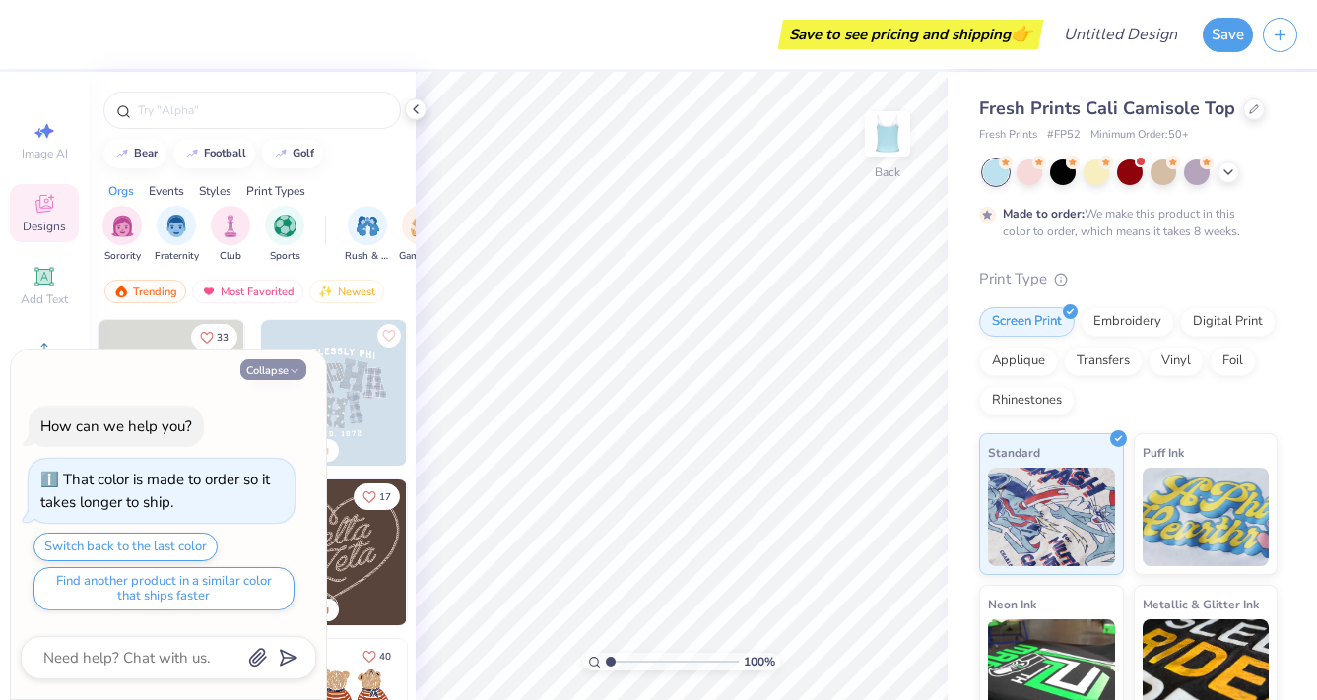
click at [273, 372] on button "Collapse" at bounding box center [273, 369] width 66 height 21
type textarea "x"
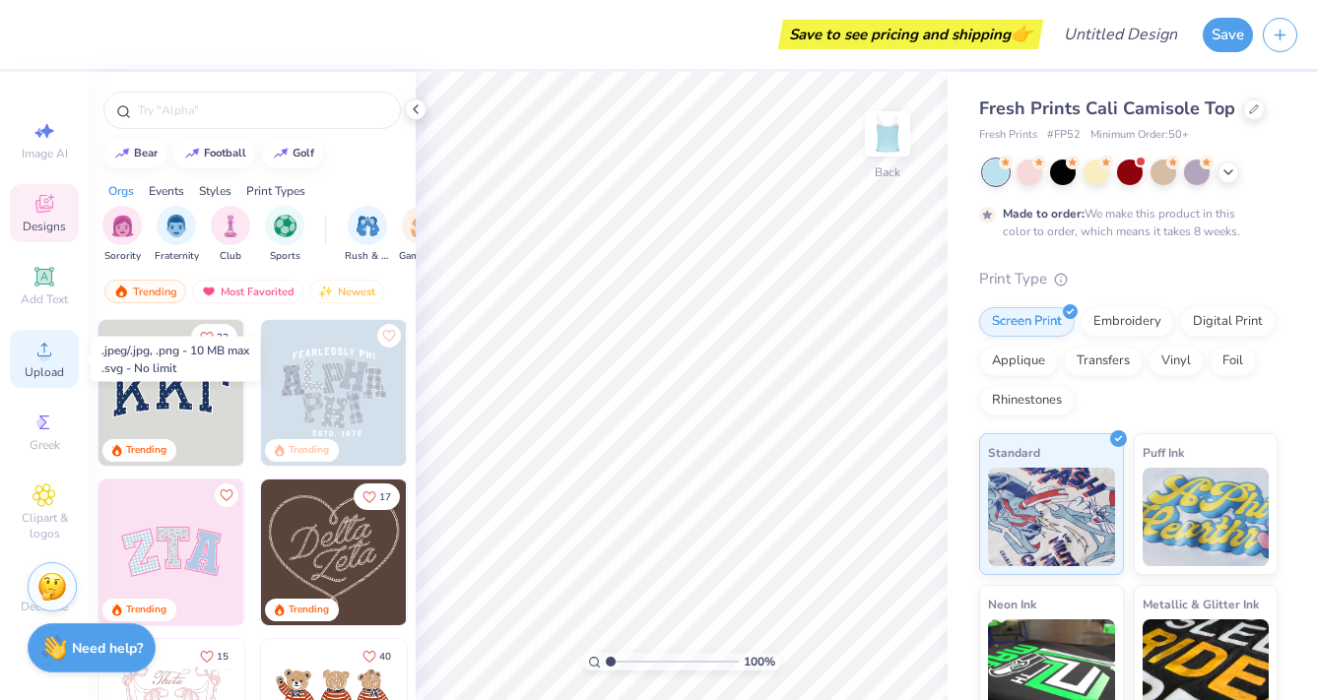
click at [37, 378] on span "Upload" at bounding box center [44, 372] width 39 height 16
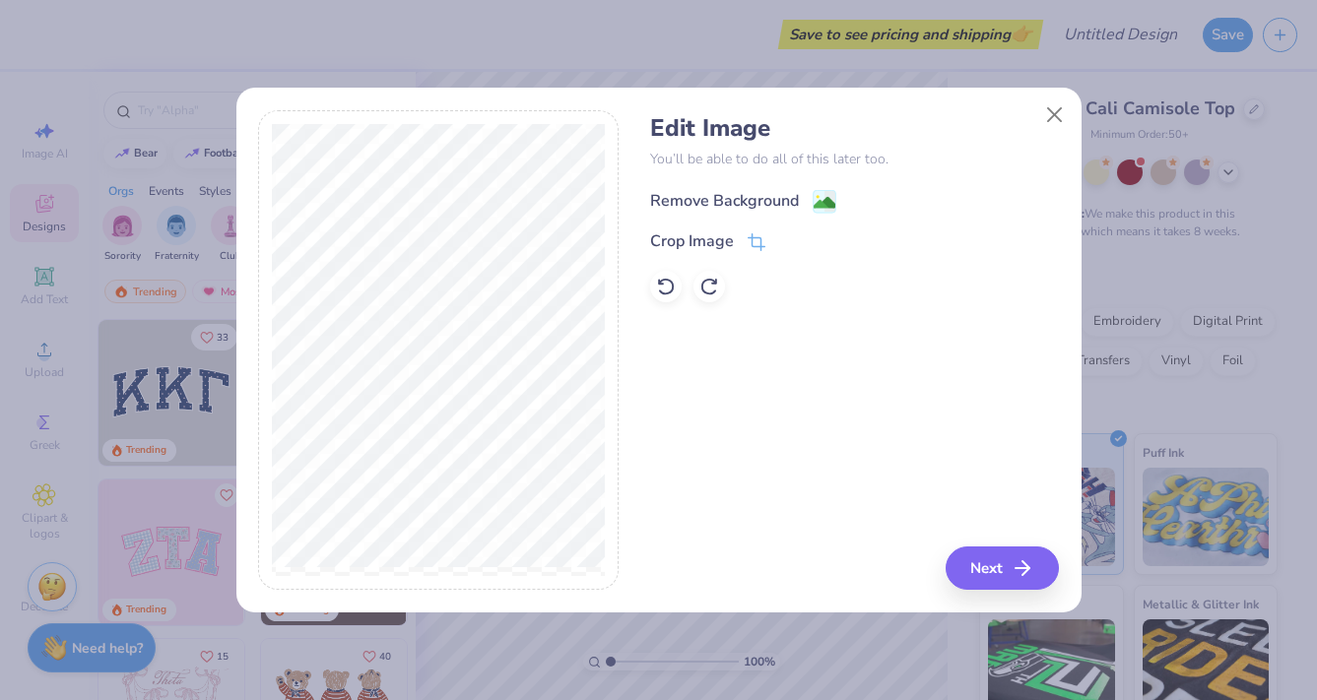
click at [685, 210] on div "Remove Background" at bounding box center [724, 201] width 149 height 24
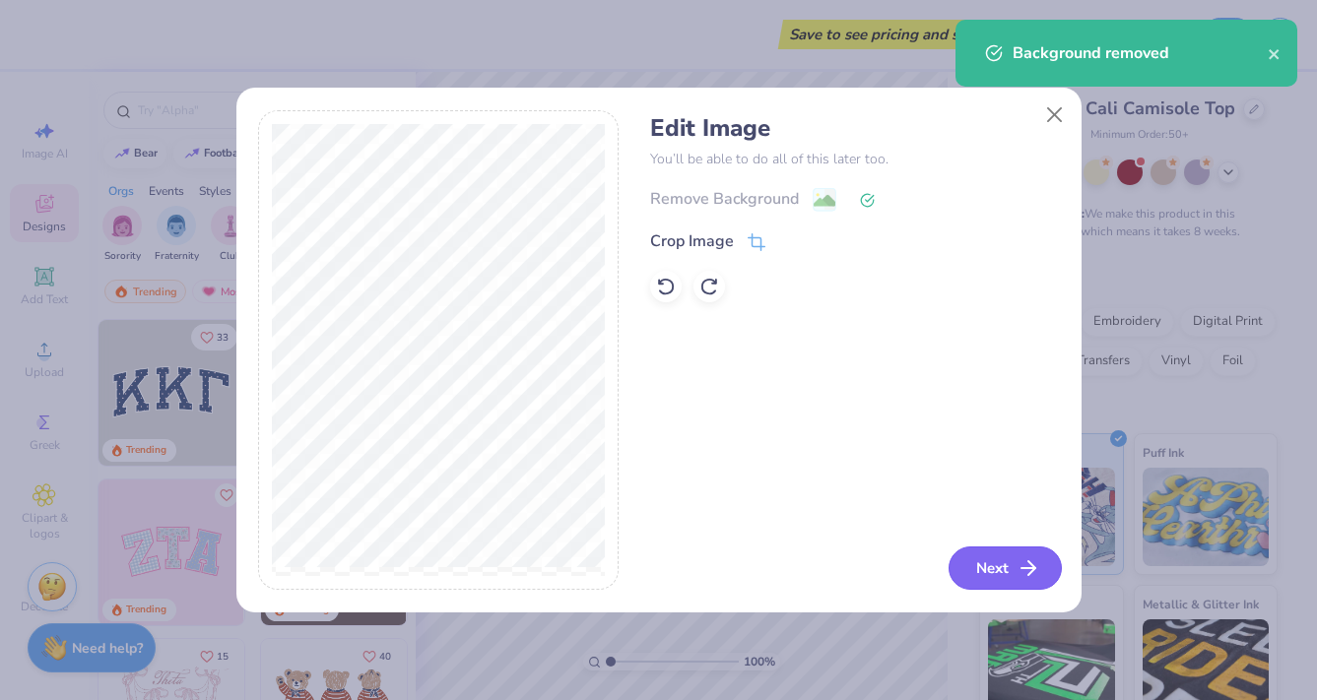
click at [1012, 561] on button "Next" at bounding box center [1004, 568] width 113 height 43
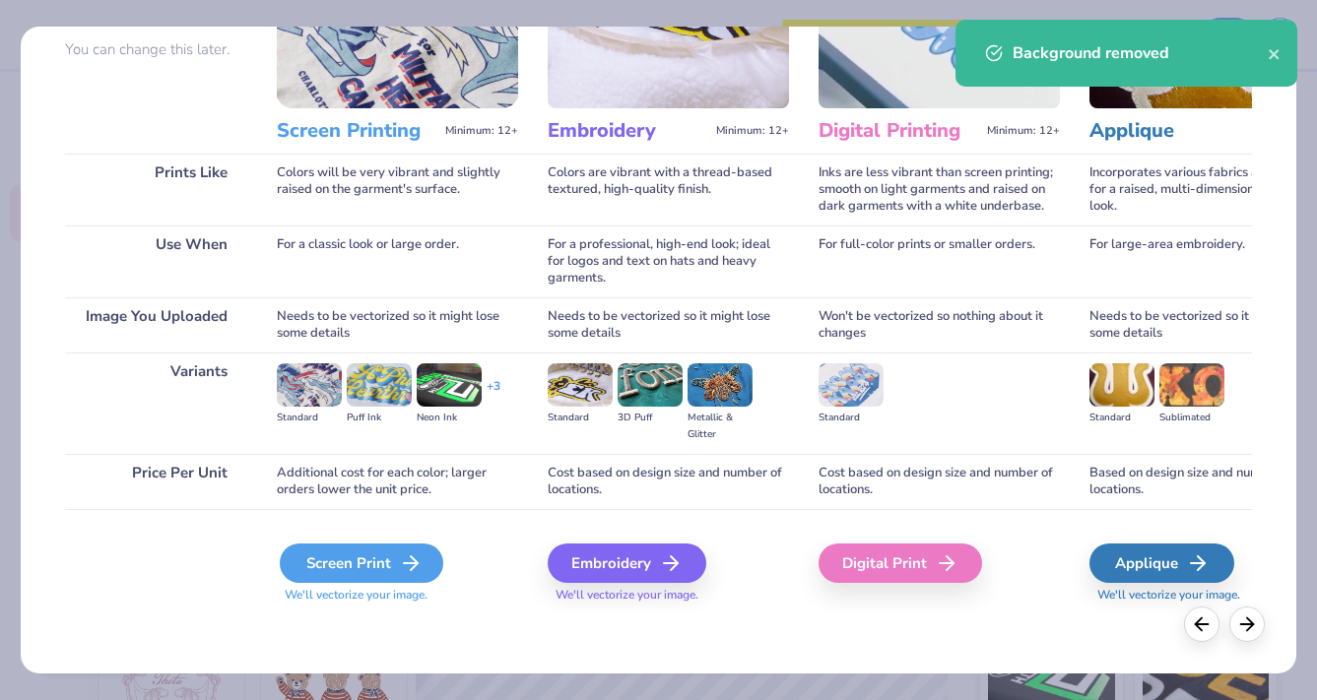
scroll to position [183, 0]
click at [326, 559] on div "Screen Print" at bounding box center [361, 563] width 163 height 39
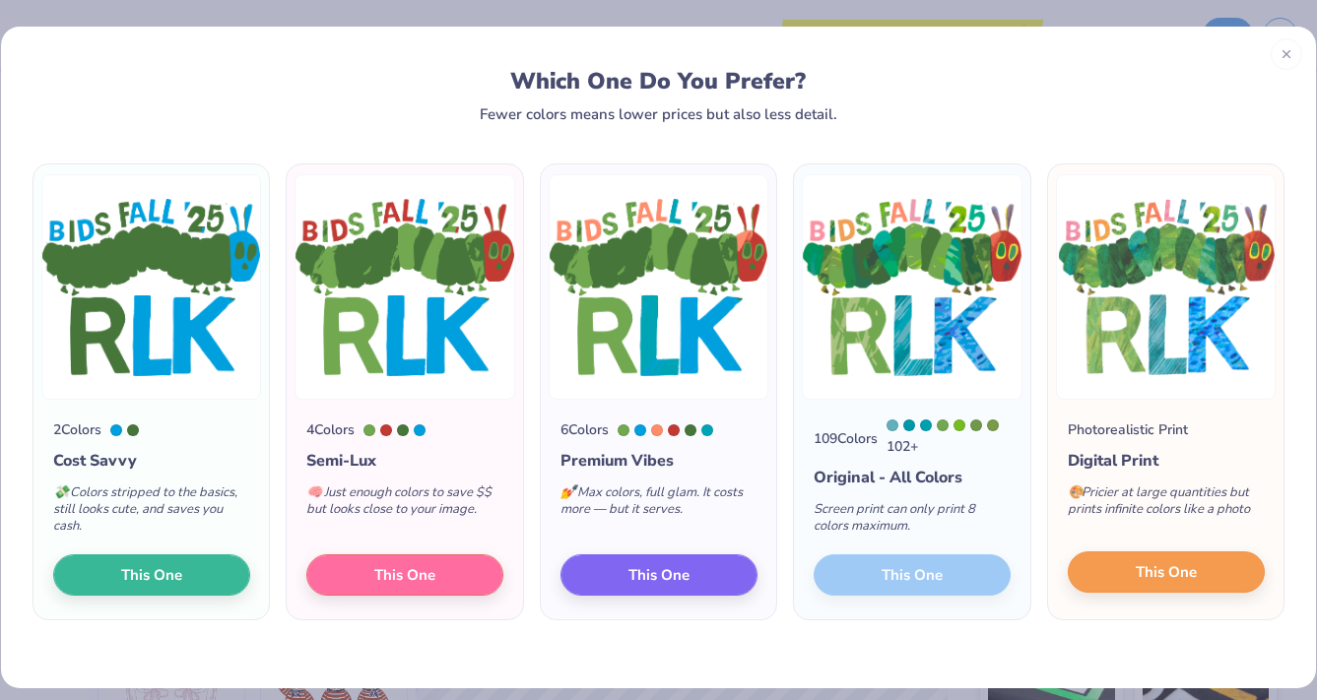
click at [1140, 577] on span "This One" at bounding box center [1166, 572] width 61 height 23
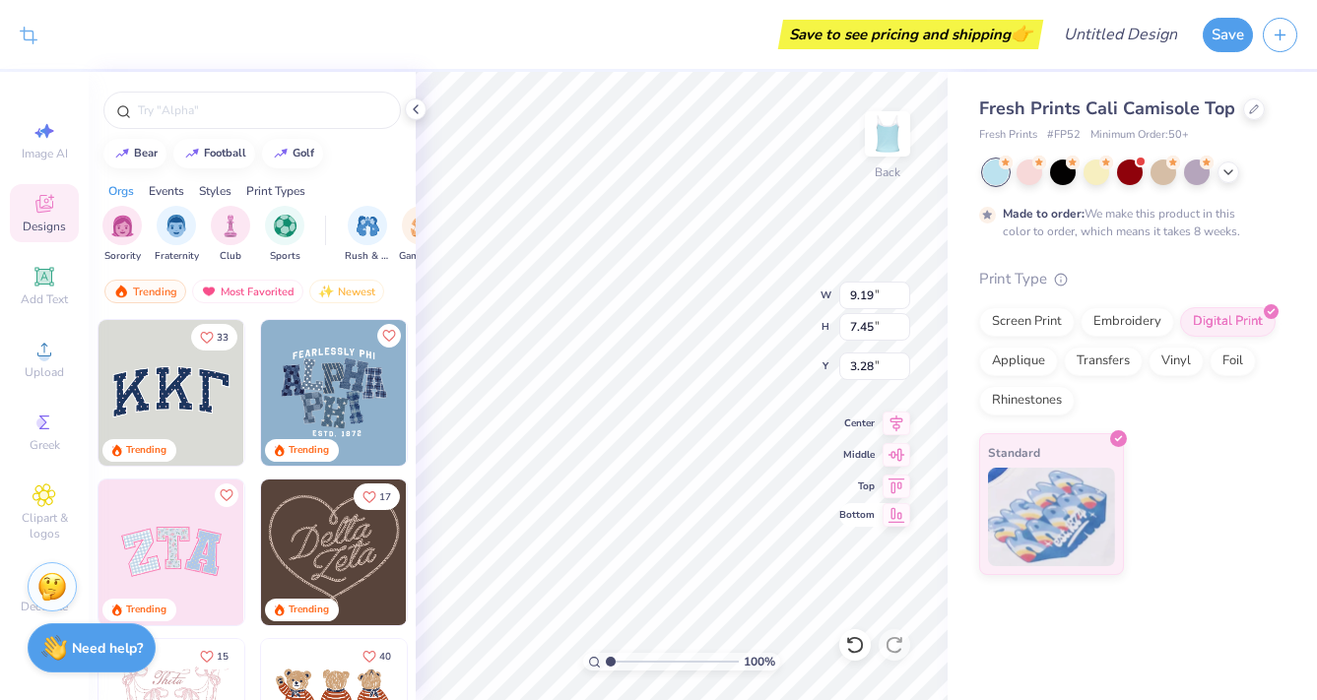
type input "6.94"
type input "5.62"
type input "2.20"
click at [1229, 182] on div at bounding box center [1130, 173] width 294 height 26
click at [1228, 173] on icon at bounding box center [1228, 171] width 16 height 16
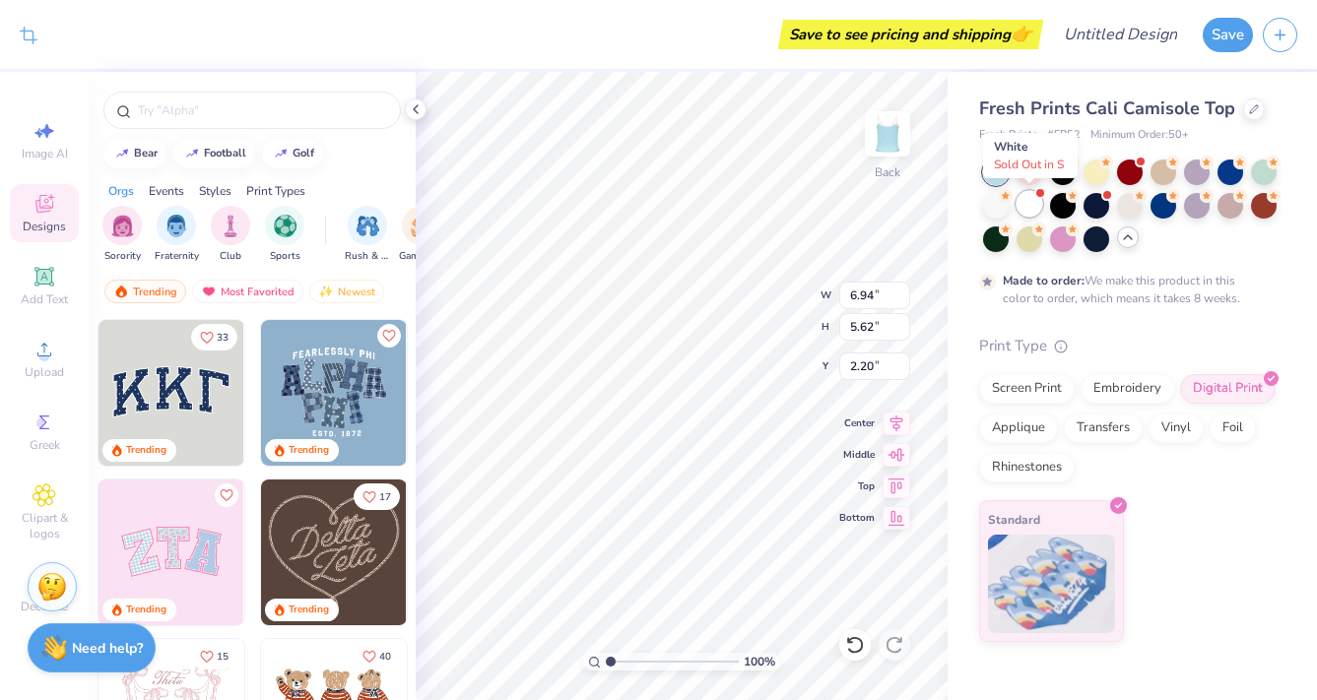
click at [1019, 207] on div at bounding box center [1029, 204] width 26 height 26
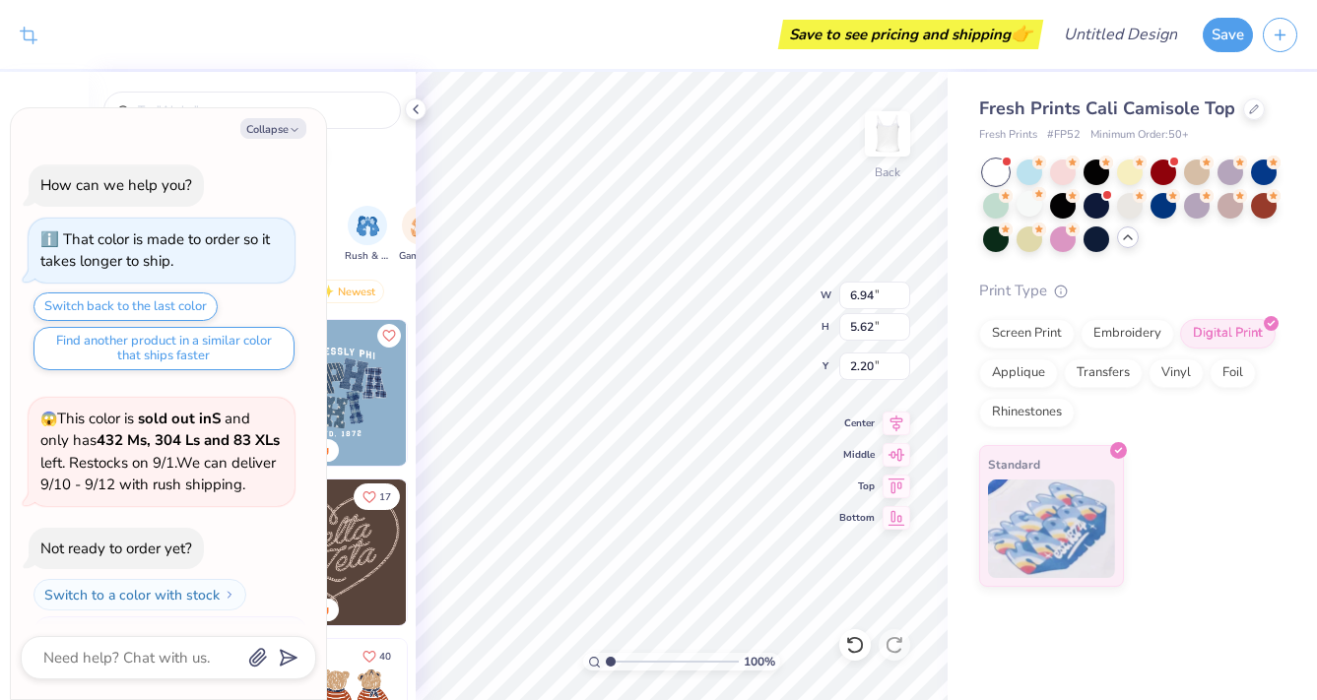
scroll to position [152, 0]
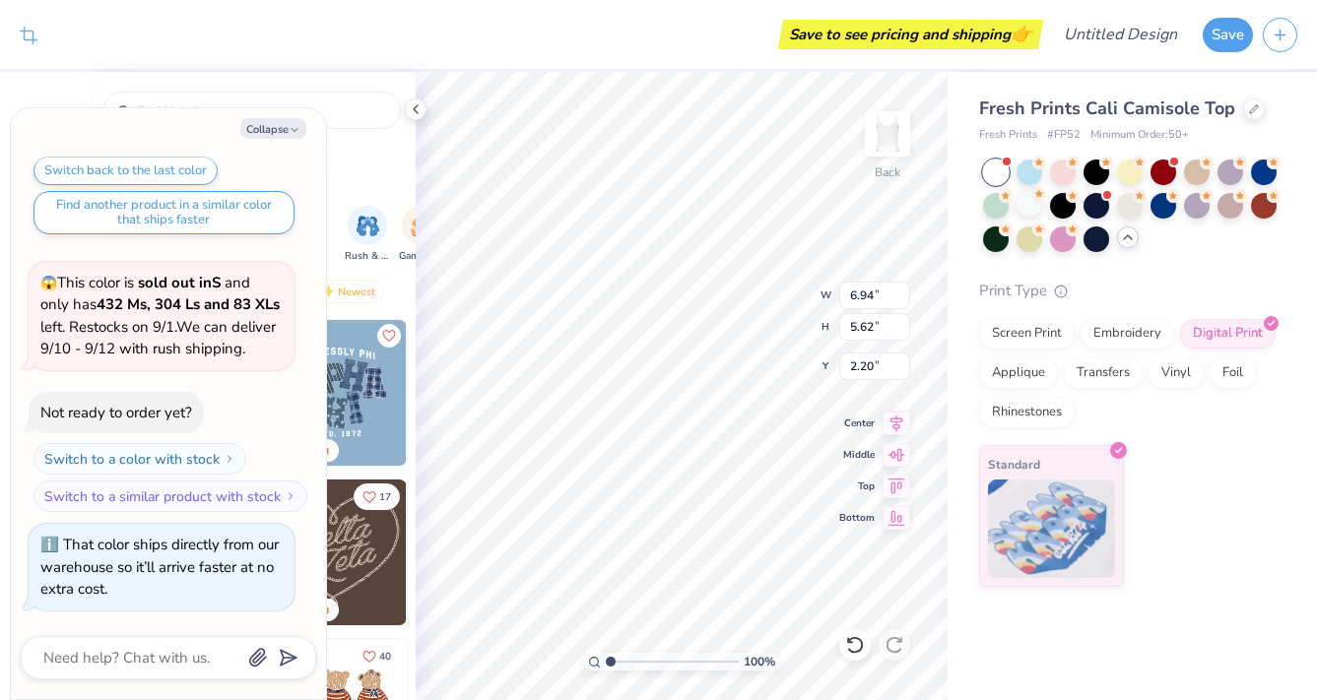
type textarea "x"
type input "2.10"
type textarea "x"
type input "6.04"
type input "4.89"
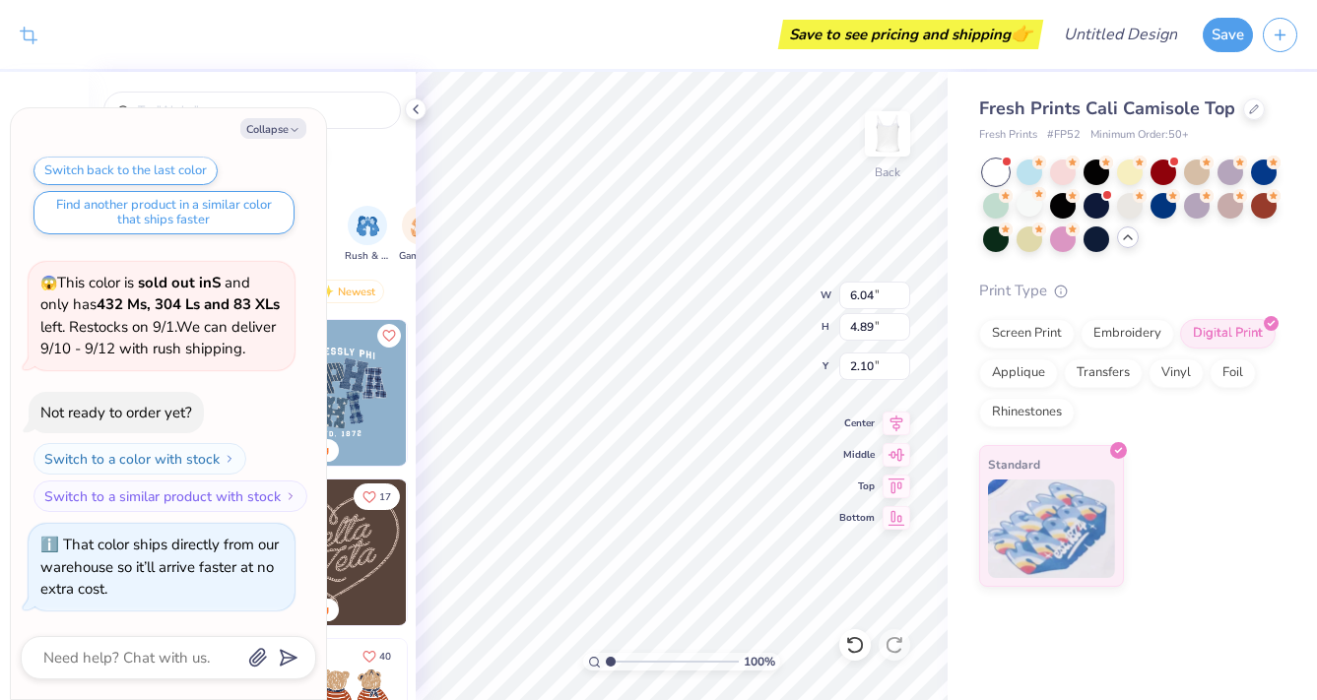
type textarea "x"
type input "2.11"
click at [1251, 97] on div "Fresh Prints Cali Camisole Top" at bounding box center [1128, 109] width 298 height 27
click at [1250, 105] on icon at bounding box center [1254, 107] width 10 height 10
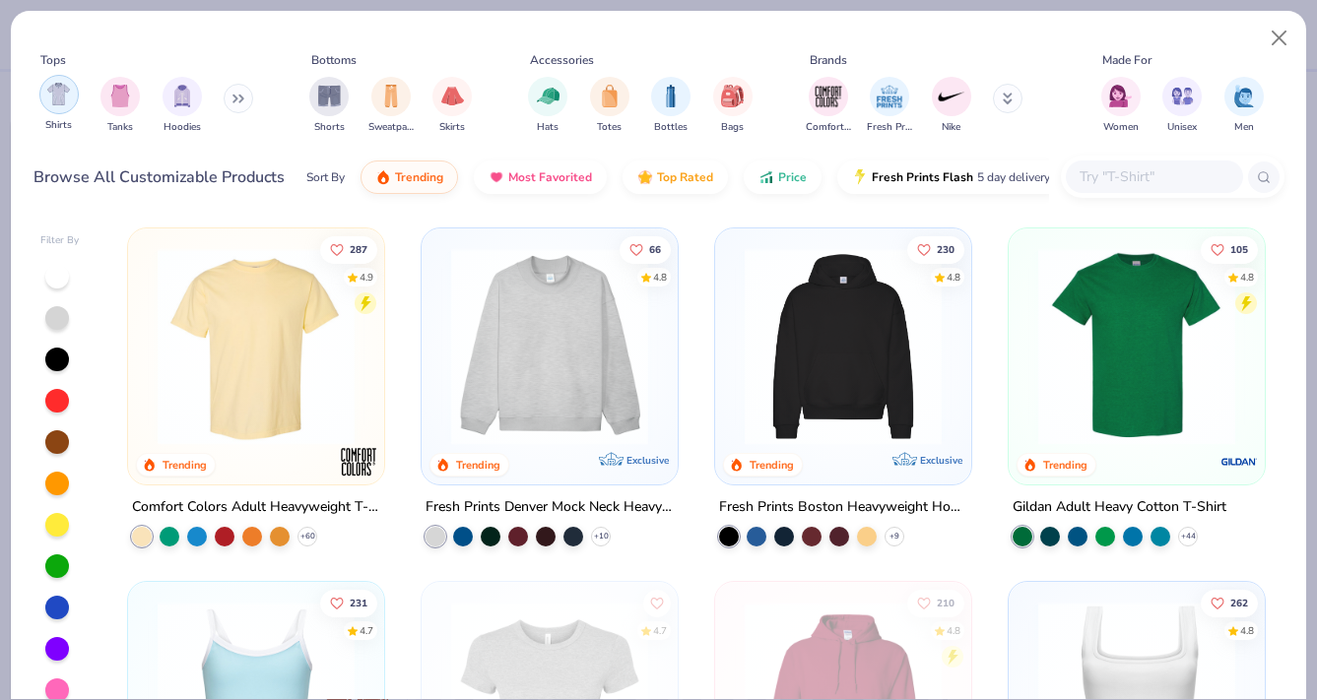
click at [58, 106] on div "filter for Shirts" at bounding box center [58, 94] width 39 height 39
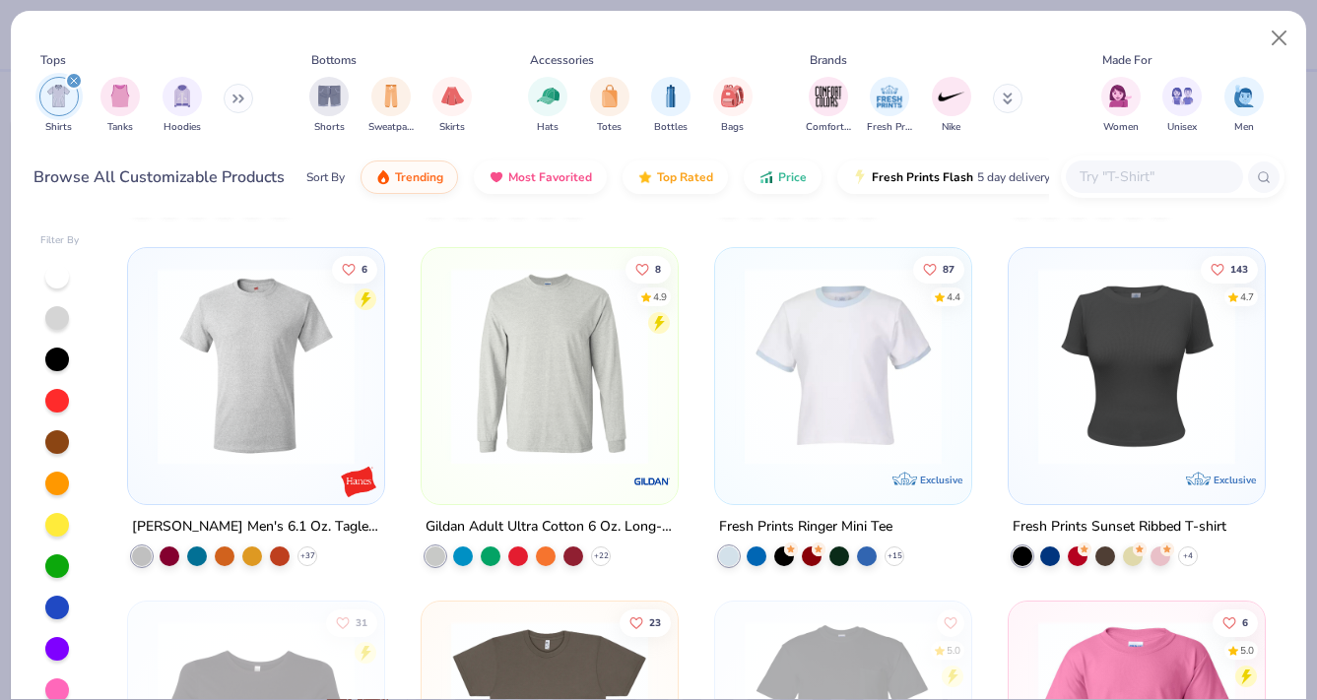
scroll to position [1397, 0]
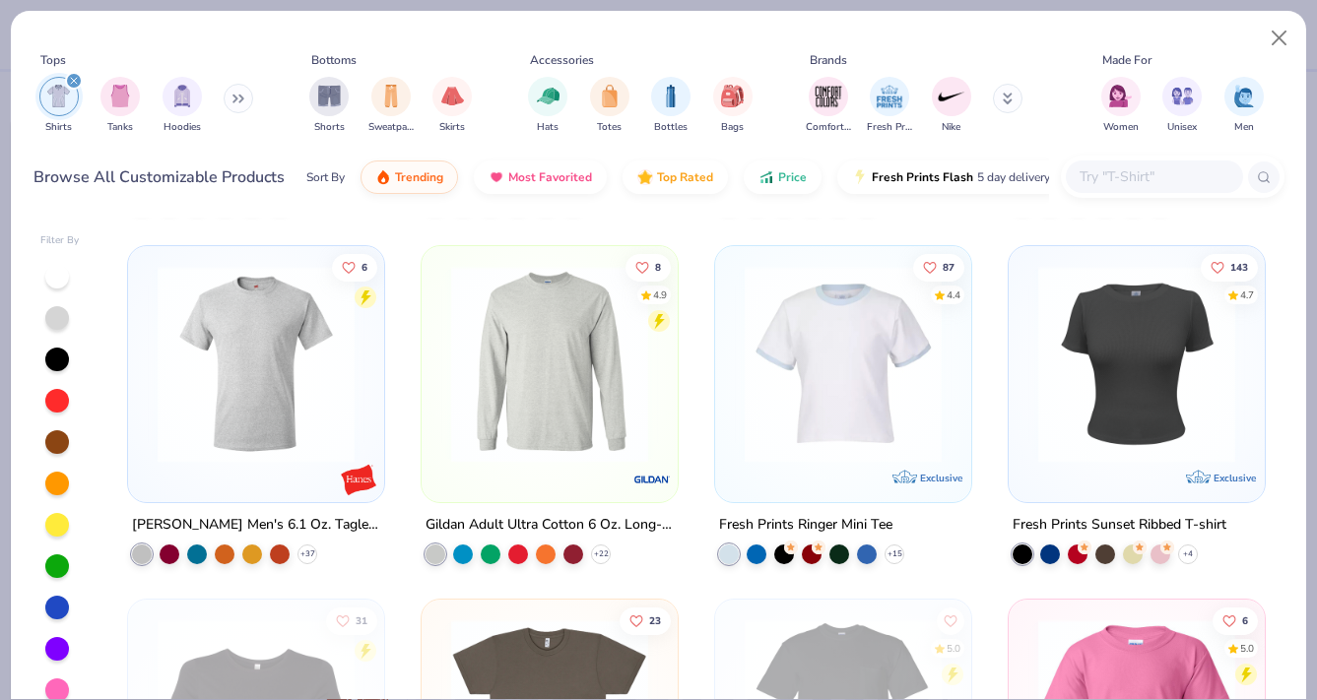
click at [864, 395] on img at bounding box center [843, 364] width 217 height 197
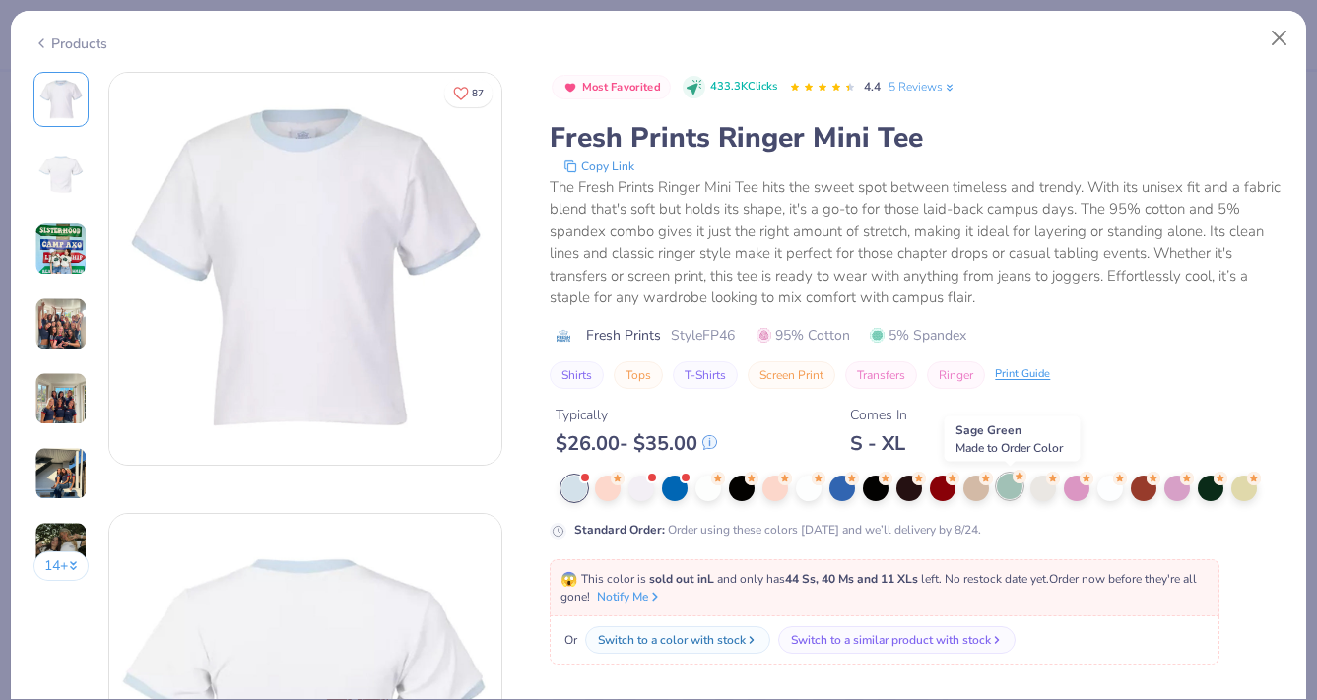
click at [1010, 491] on div at bounding box center [1010, 487] width 26 height 26
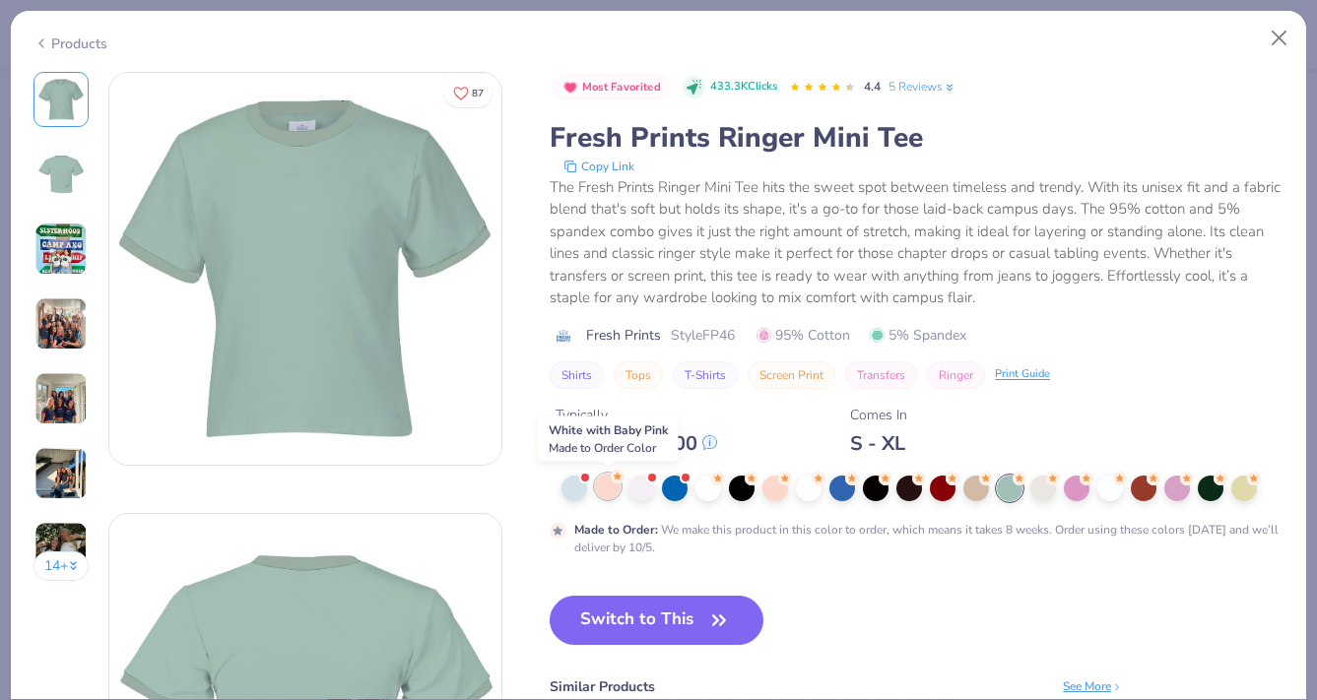
click at [608, 493] on div at bounding box center [608, 487] width 26 height 26
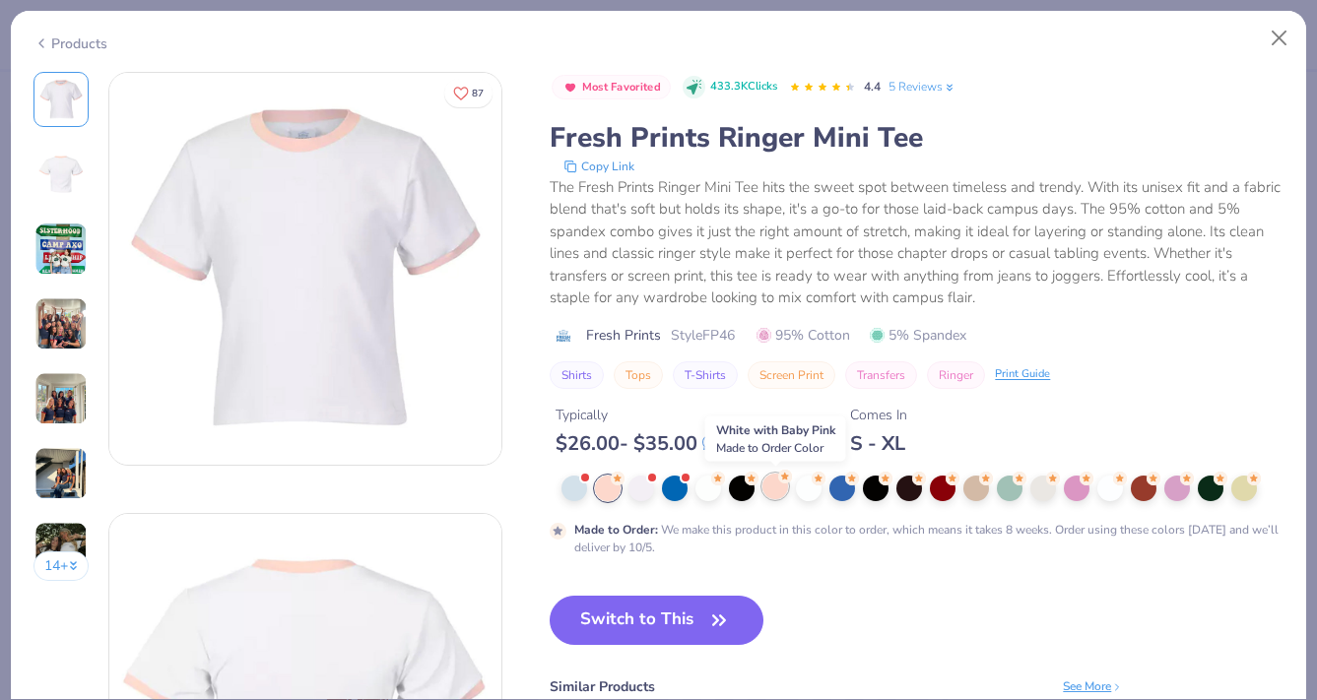
click at [776, 497] on div at bounding box center [775, 487] width 26 height 26
click at [654, 632] on button "Switch to This" at bounding box center [657, 620] width 214 height 49
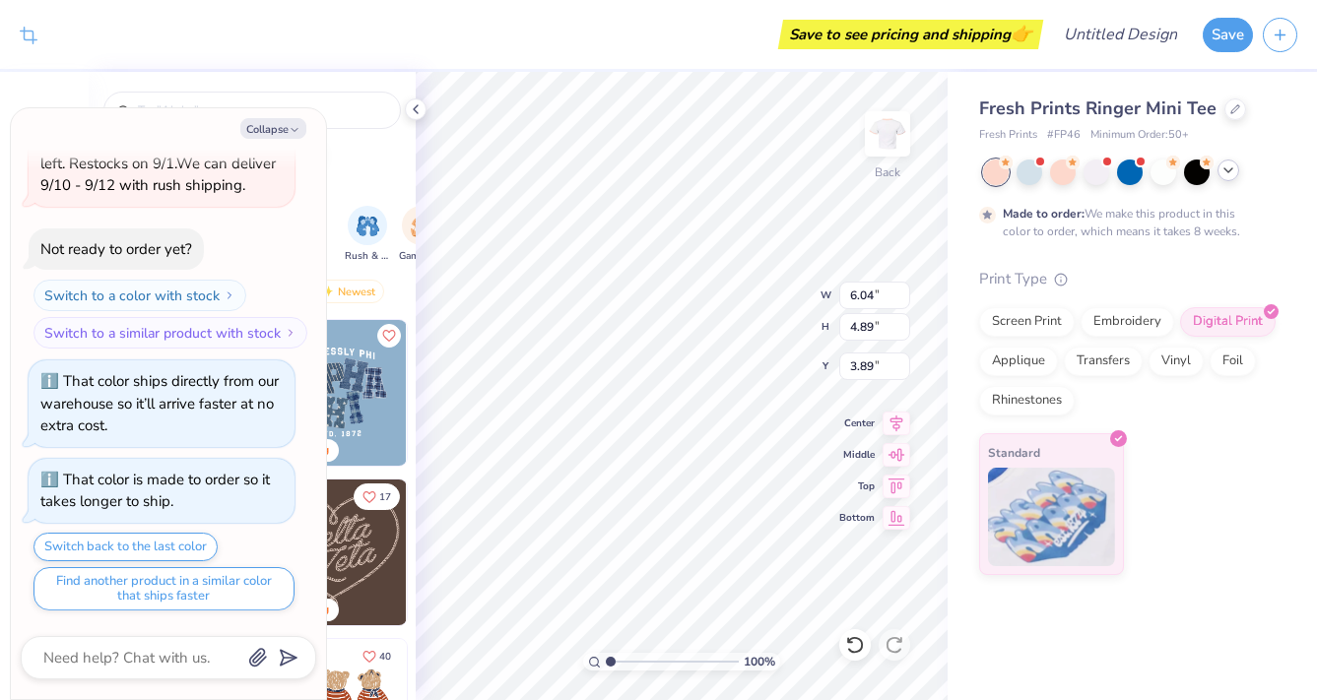
type textarea "x"
type input "2.37"
type textarea "x"
type input "6.96"
type input "5.64"
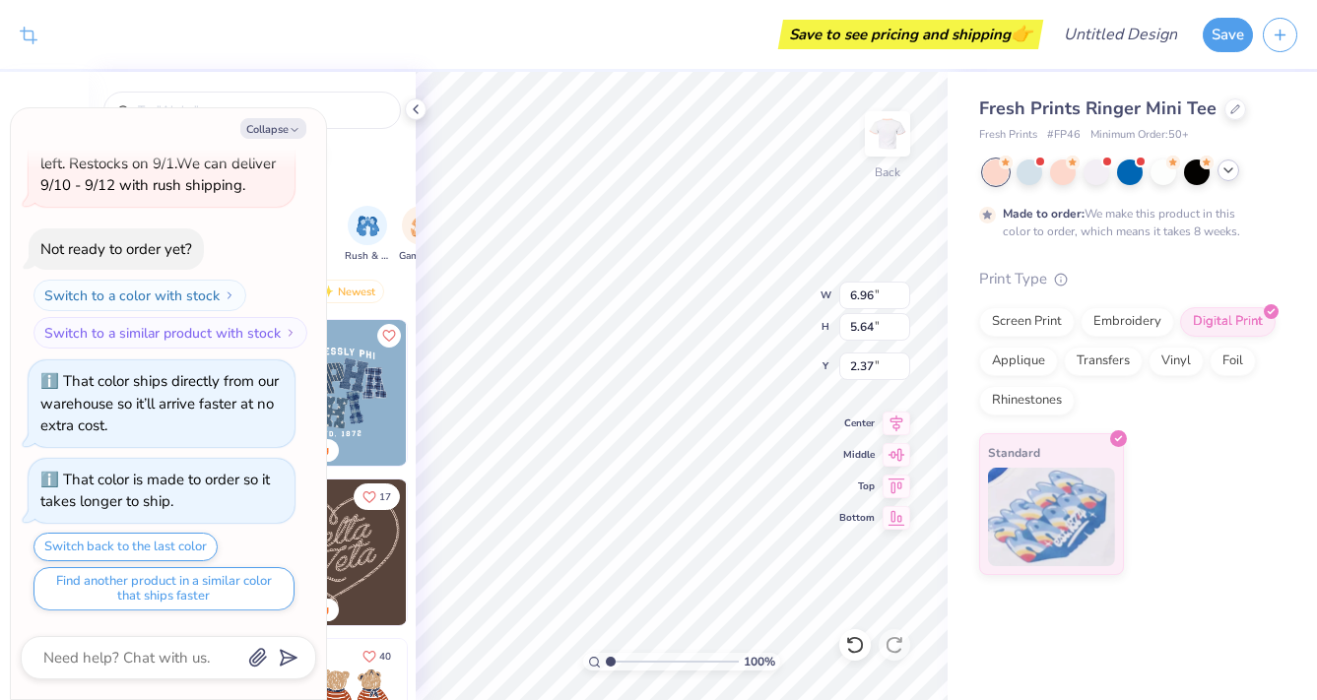
type textarea "x"
type input "2.36"
click at [416, 110] on icon at bounding box center [416, 109] width 16 height 16
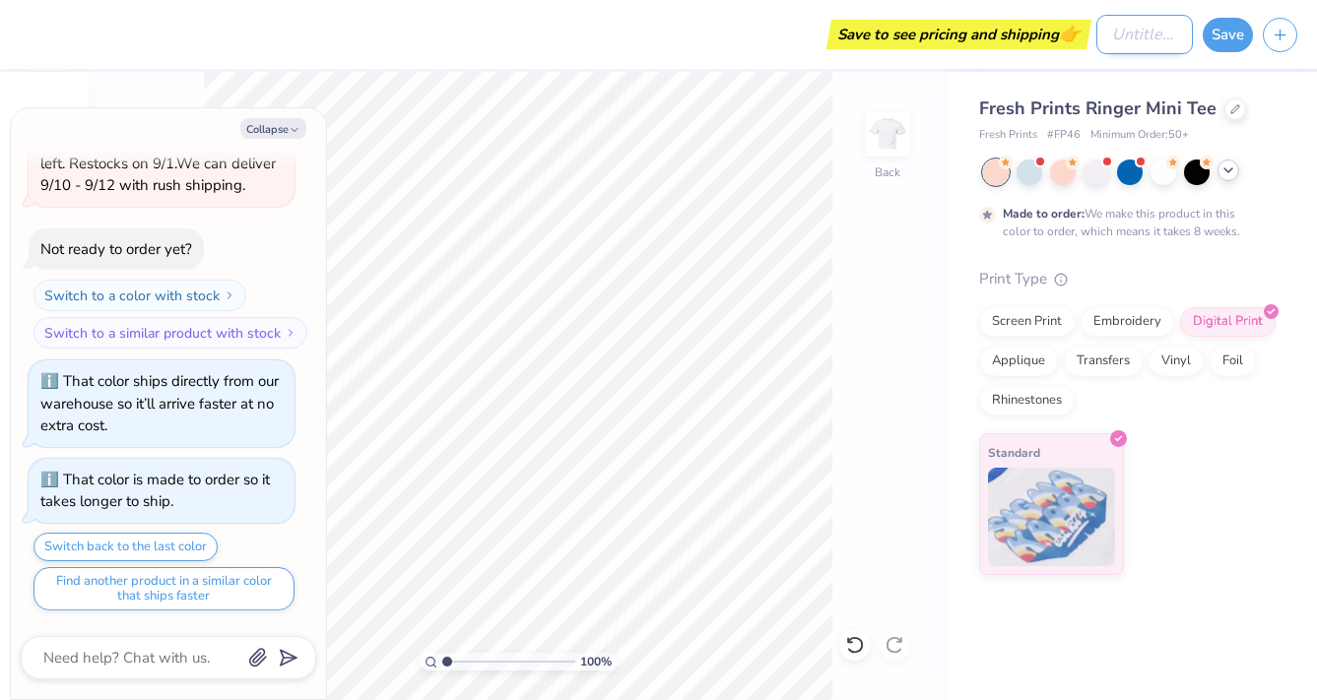
click at [1105, 19] on input "Design Title" at bounding box center [1144, 34] width 97 height 39
type textarea "x"
type input "b"
type textarea "x"
type input "bi"
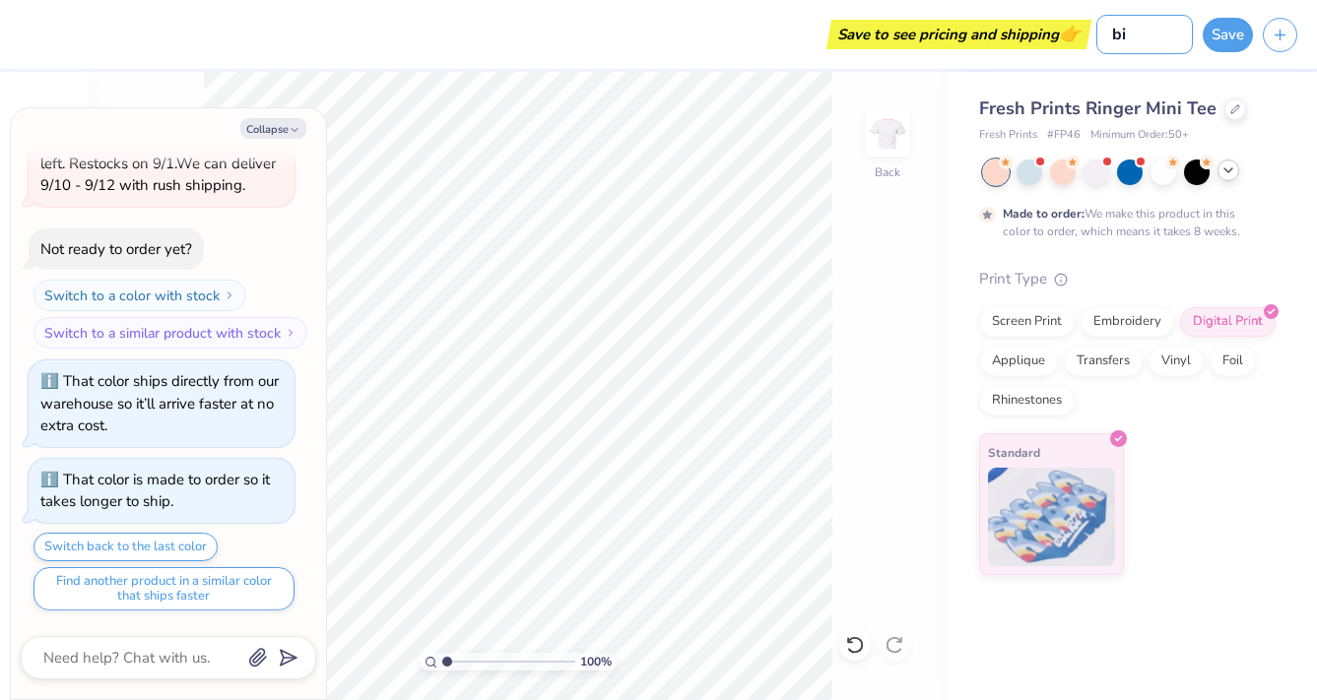
type textarea "x"
type input "bid"
type textarea "x"
type input "bids"
type textarea "x"
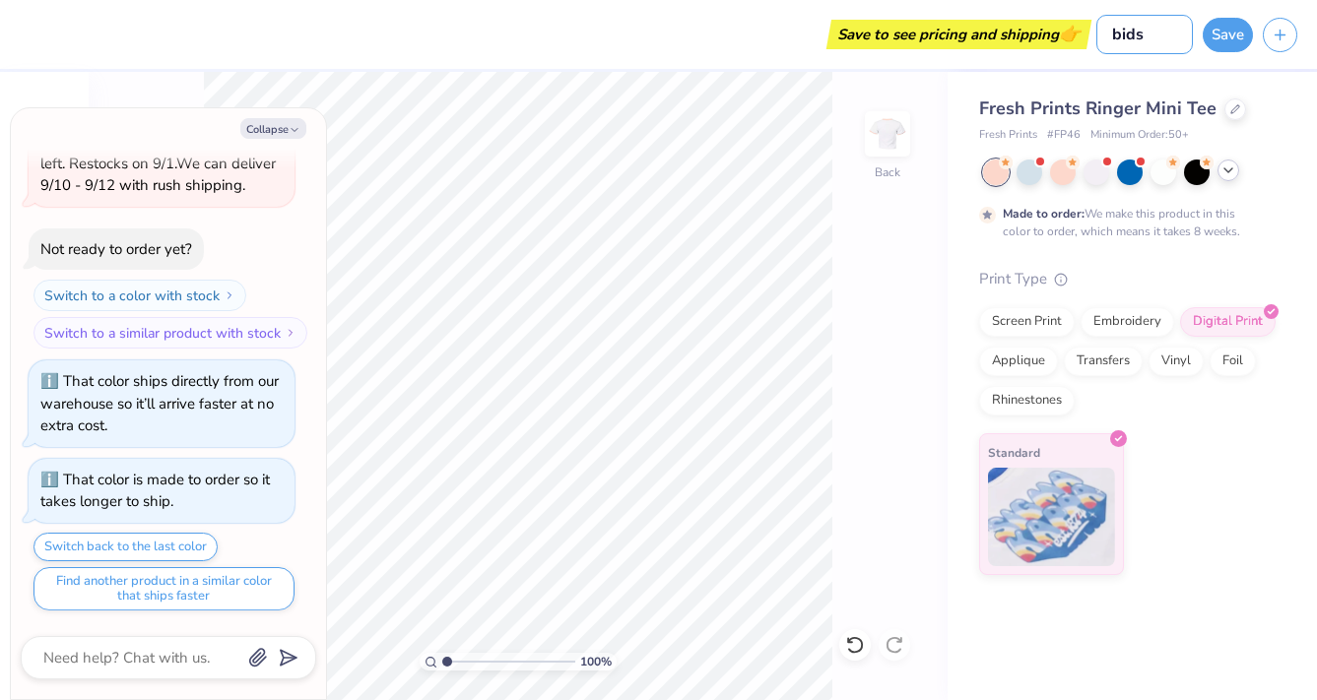
type input "bids"
type textarea "x"
type input "bids d"
type textarea "x"
type input "bids dr"
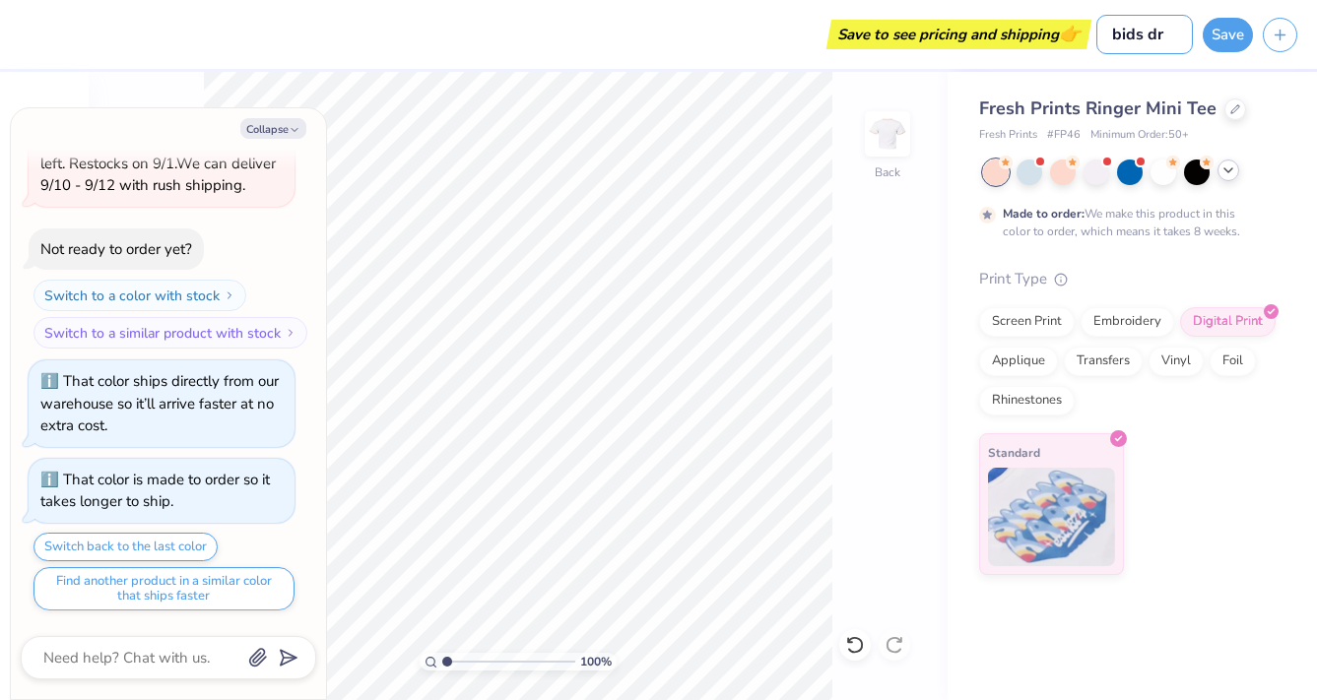
type textarea "x"
type input "bids dra"
type textarea "x"
type input "bids drad"
type textarea "x"
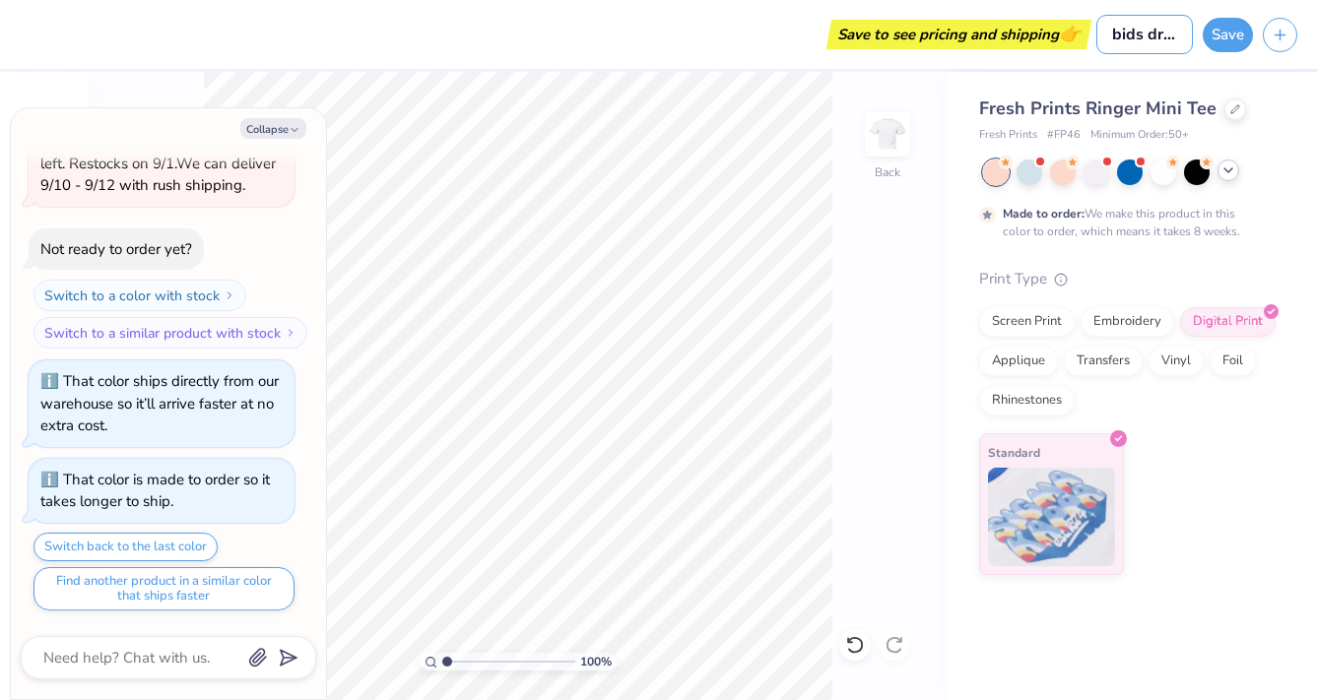
type input "bids dradt"
type textarea "x"
type input "bids drad"
type textarea "x"
type input "bids dra"
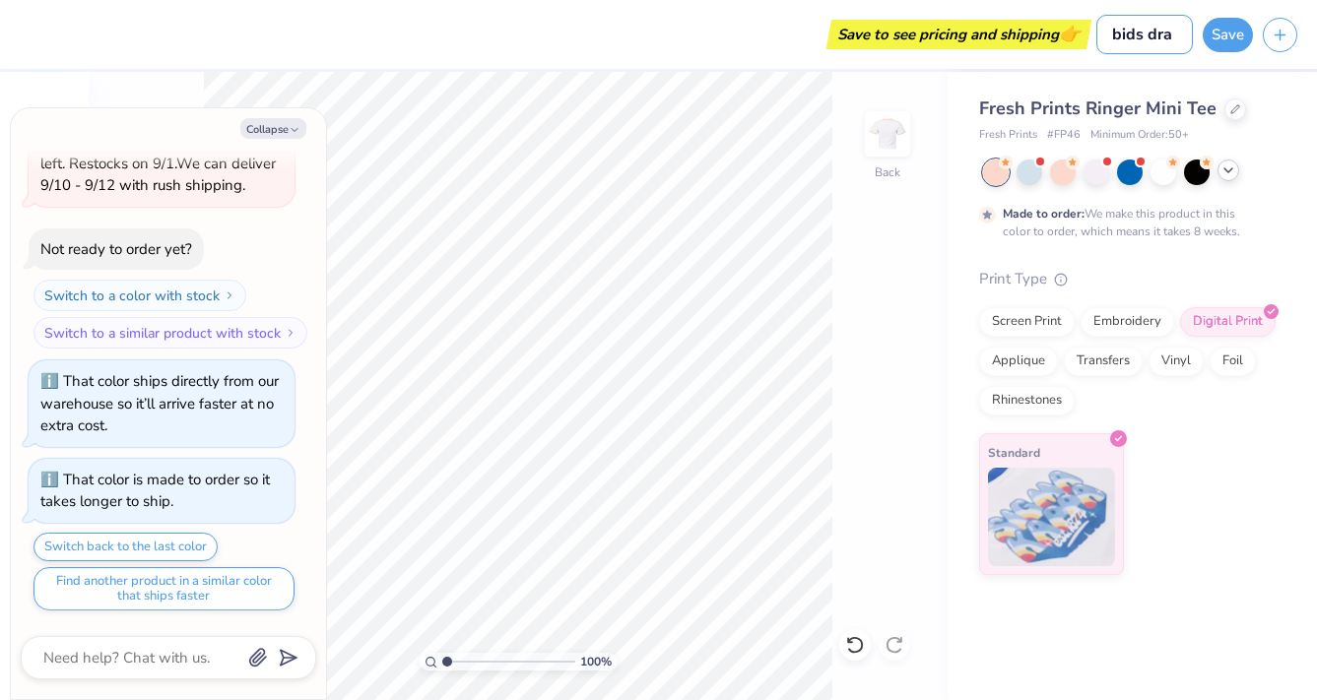
type textarea "x"
type input "bids dr"
type textarea "x"
type input "bids d"
type textarea "x"
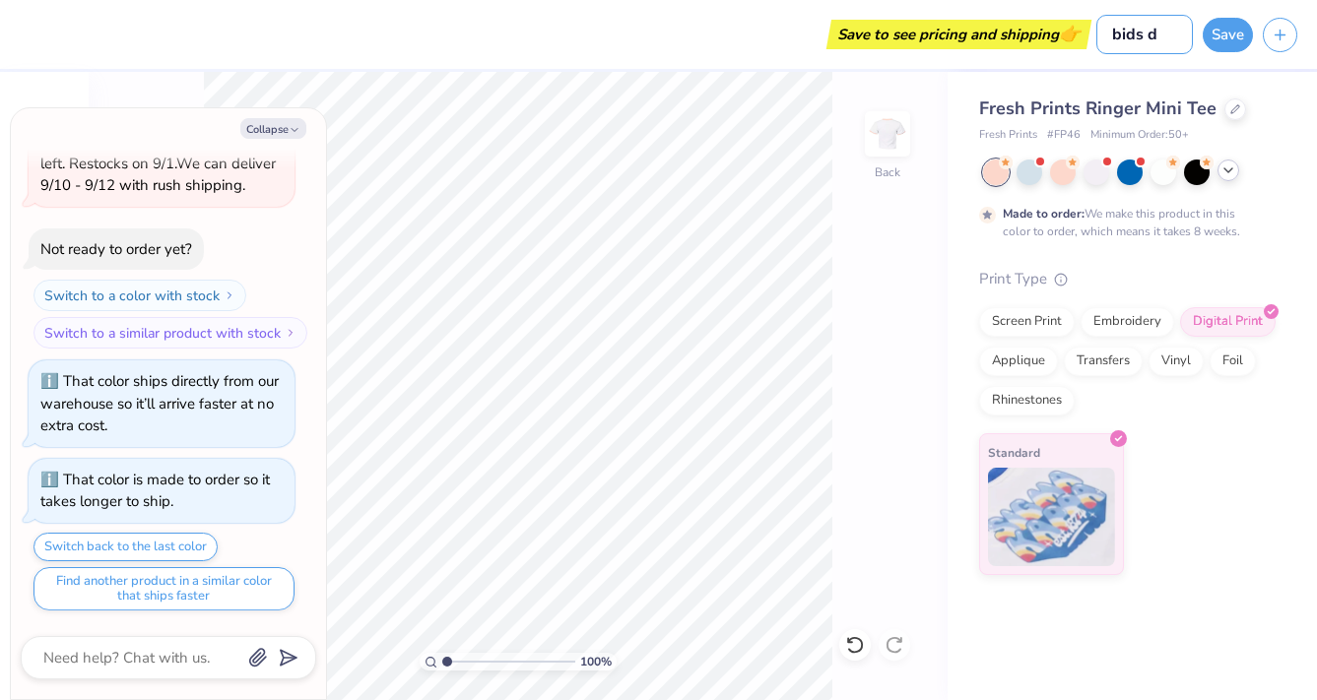
type input "bids"
type textarea "x"
type input "bids"
type textarea "x"
type input "bid"
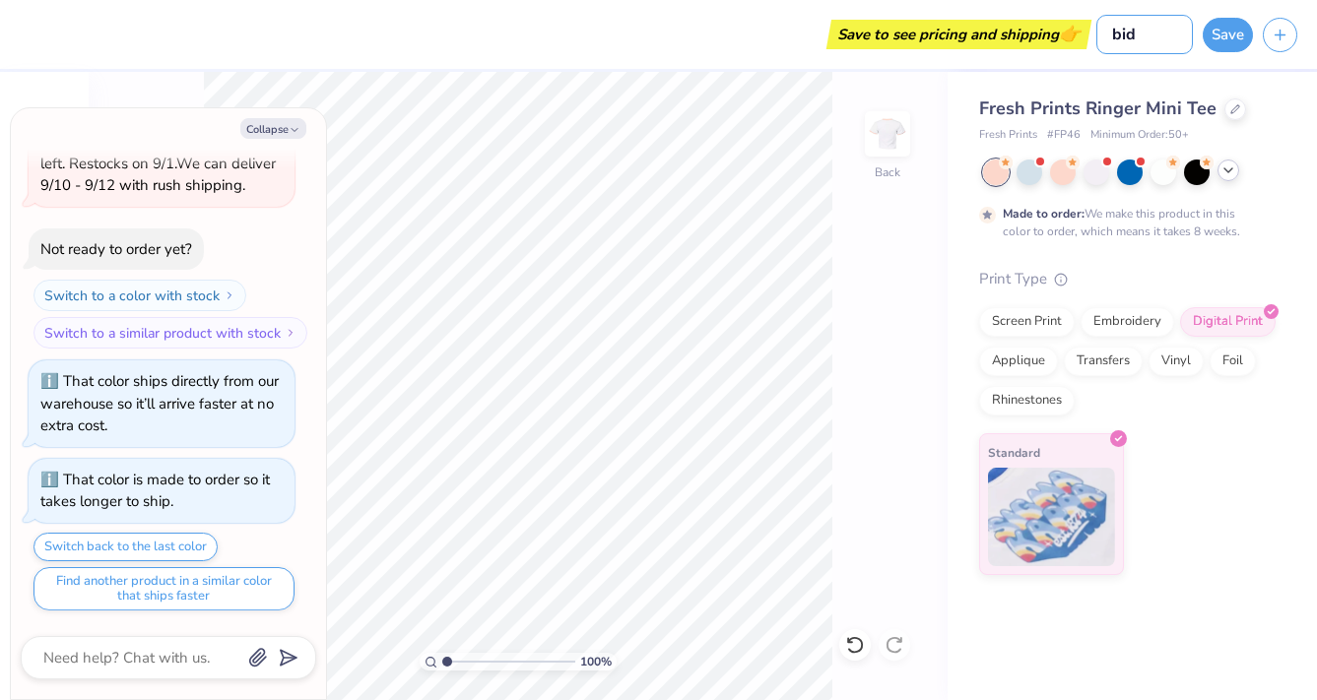
type textarea "x"
type input "bi"
type textarea "x"
type input "b"
type textarea "x"
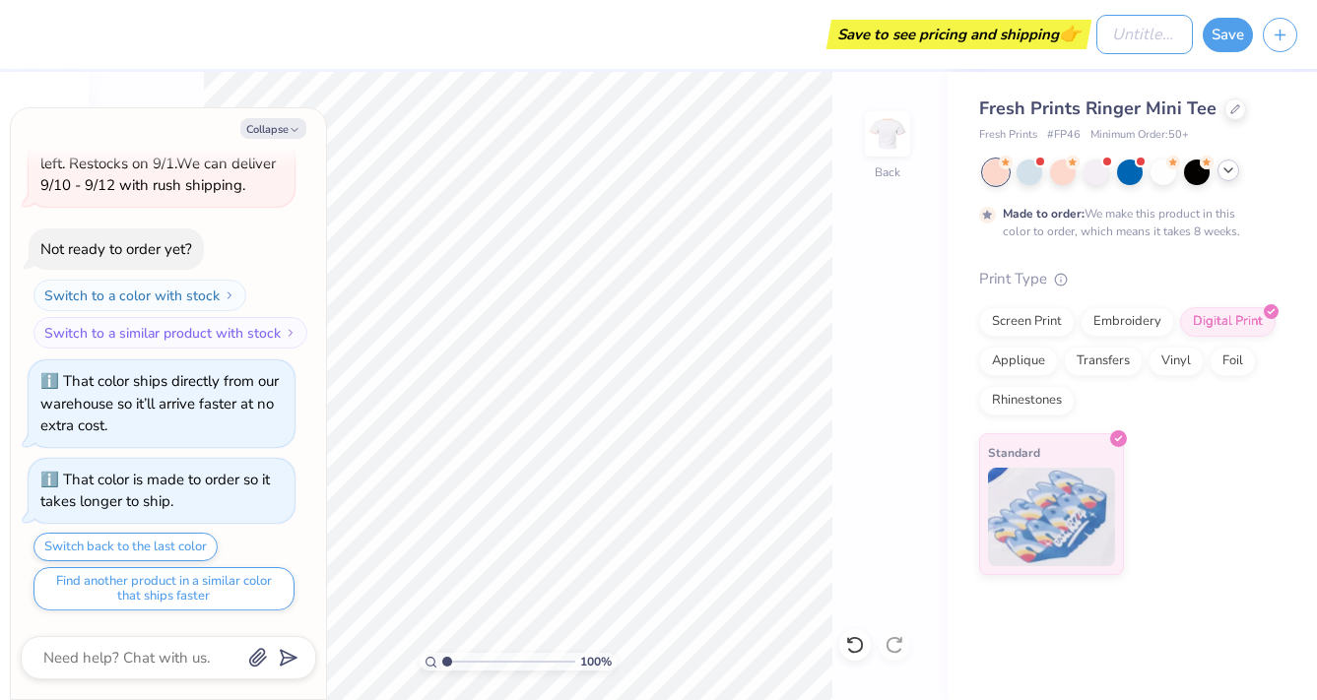
type textarea "x"
type input "f"
type textarea "x"
type input "fa"
type textarea "x"
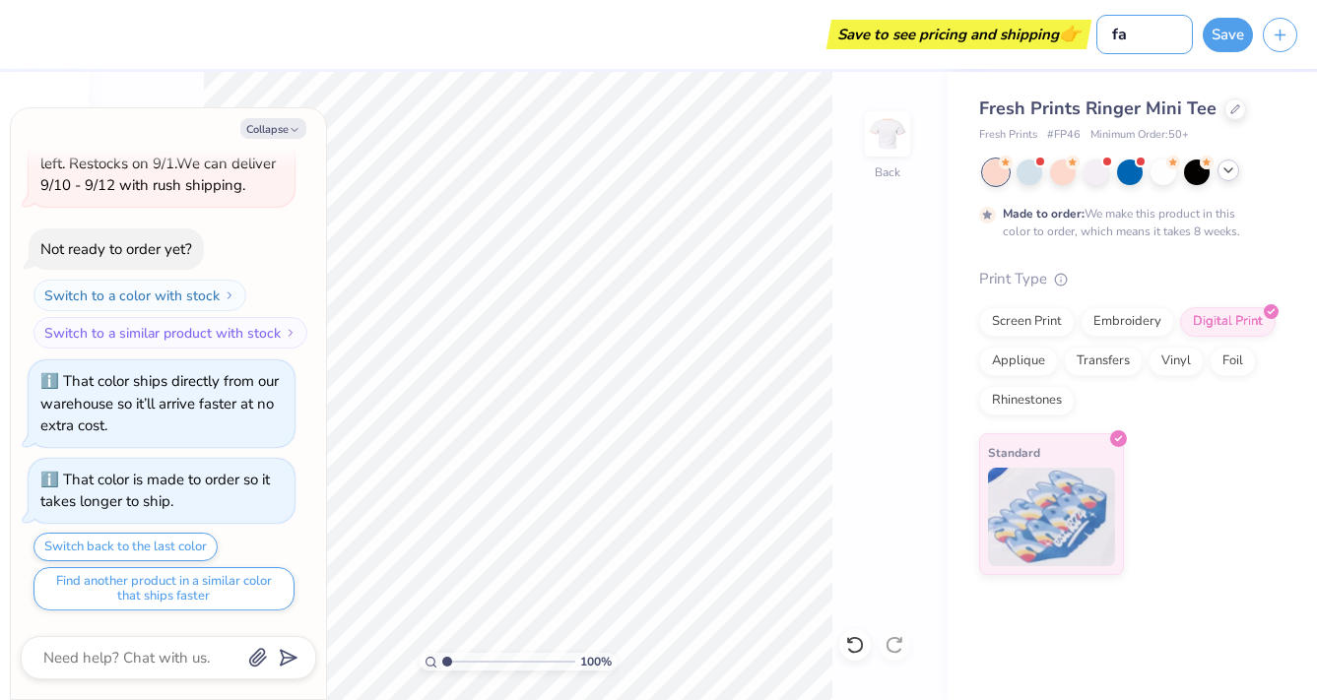
type input "fal"
type textarea "x"
type input "fall"
type textarea "x"
type input "fall"
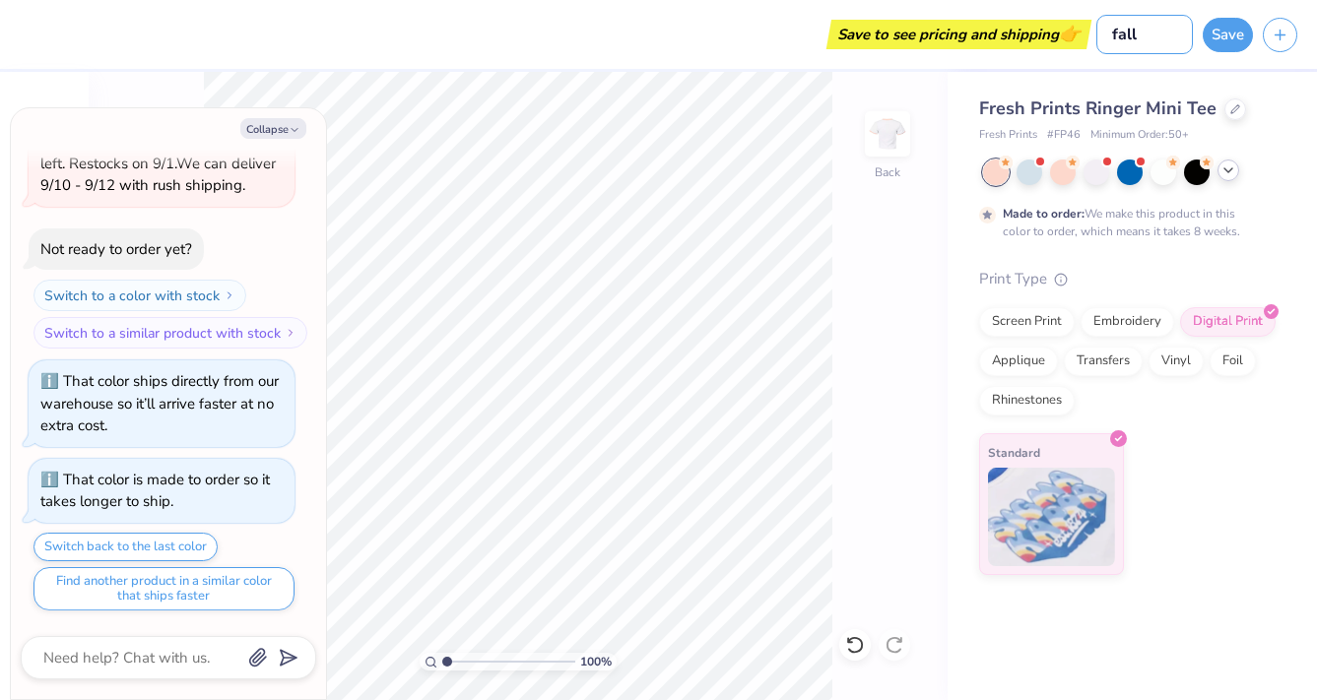
type textarea "x"
type input "fall '"
type textarea "x"
type input "fall '2"
type textarea "x"
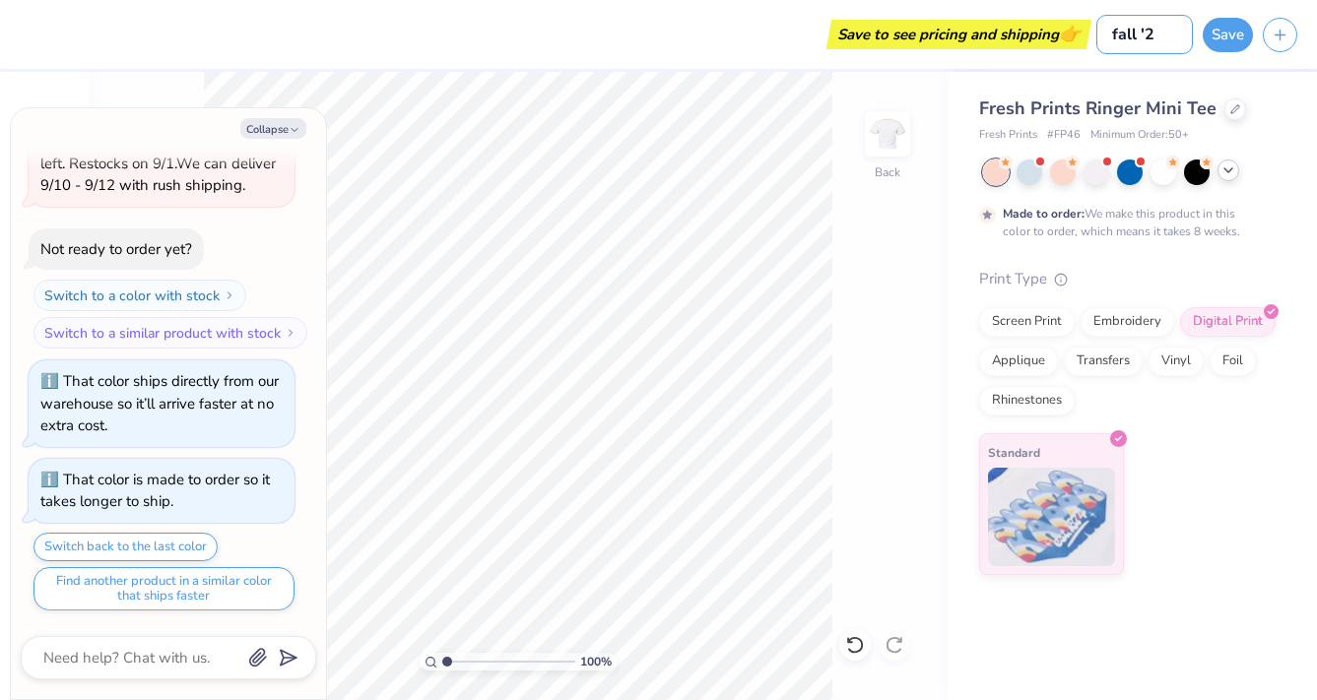
type input "fall '25"
type textarea "x"
type input "fall '25"
type textarea "x"
type input "fall '25 d"
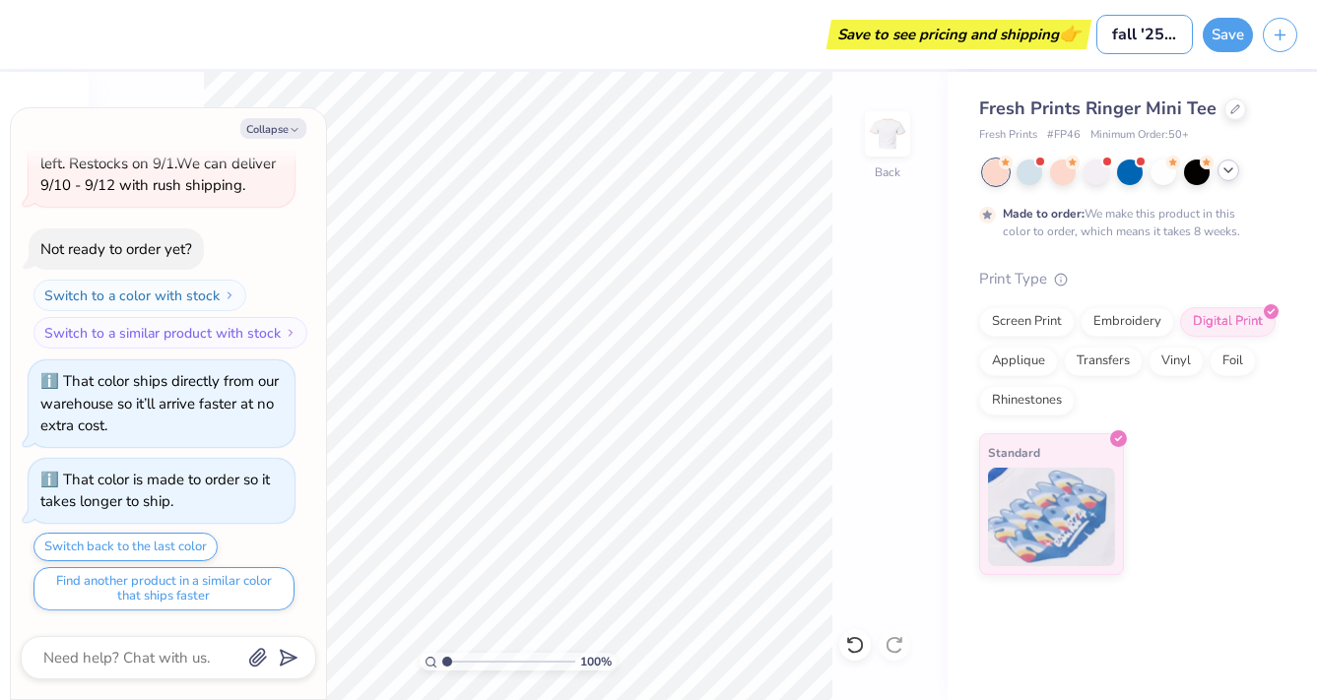
type textarea "x"
type input "fall '25 dr"
type textarea "x"
type input "fall '25 dra"
type textarea "x"
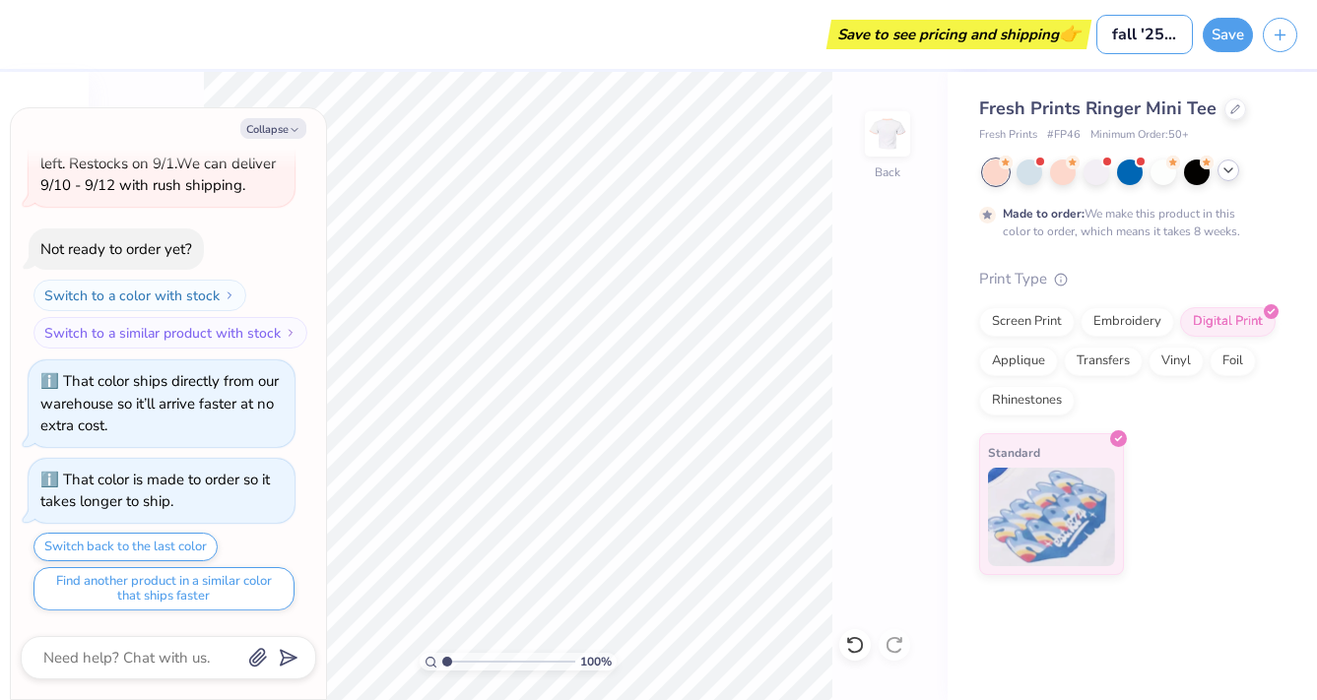
type input "fall '25 draf"
type textarea "x"
type input "fall '25 draft"
click at [1210, 34] on button "Save" at bounding box center [1228, 32] width 50 height 34
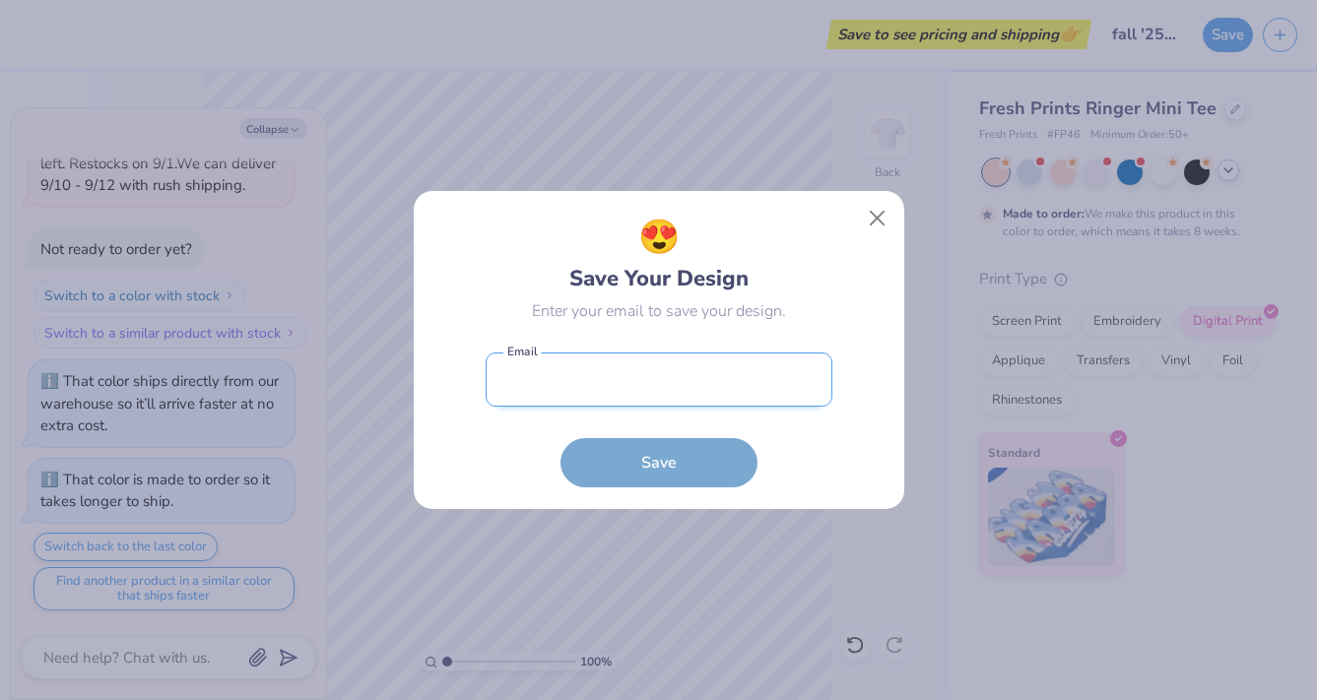
click at [703, 364] on input "email" at bounding box center [659, 380] width 347 height 54
type input "wonderihardlyknowher@gmail.com"
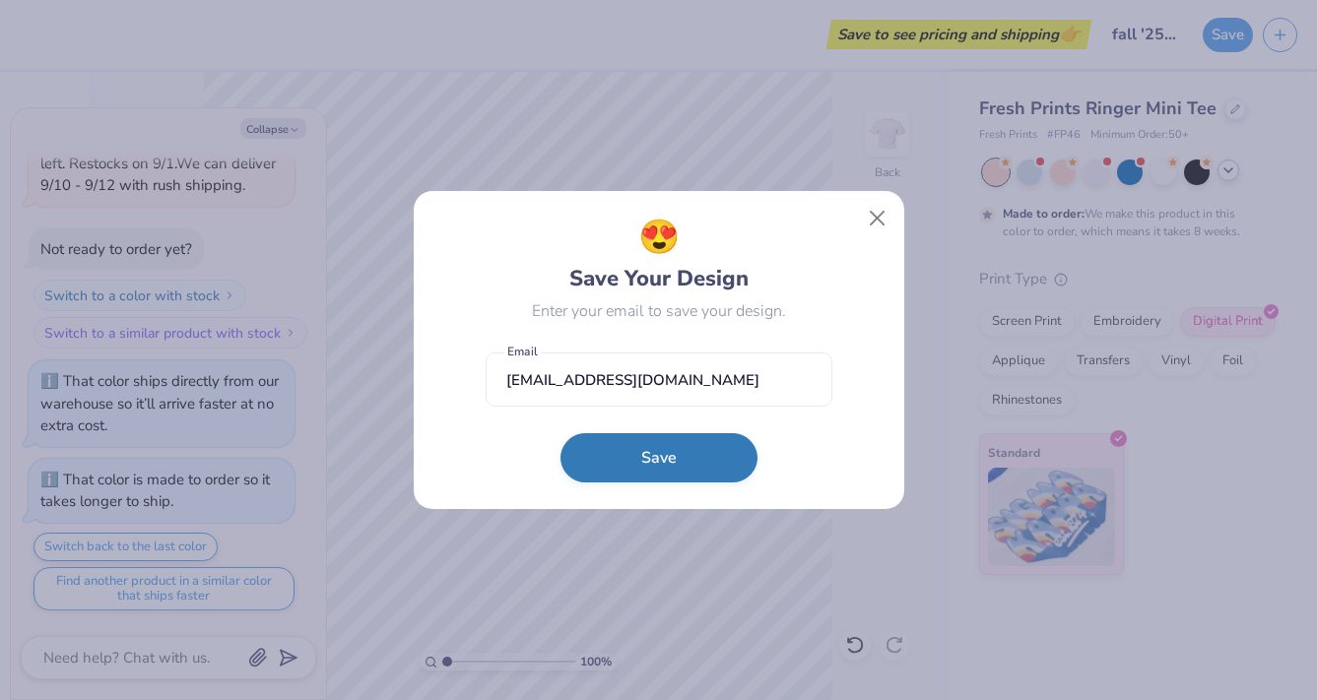
click at [628, 446] on button "Save" at bounding box center [658, 457] width 197 height 49
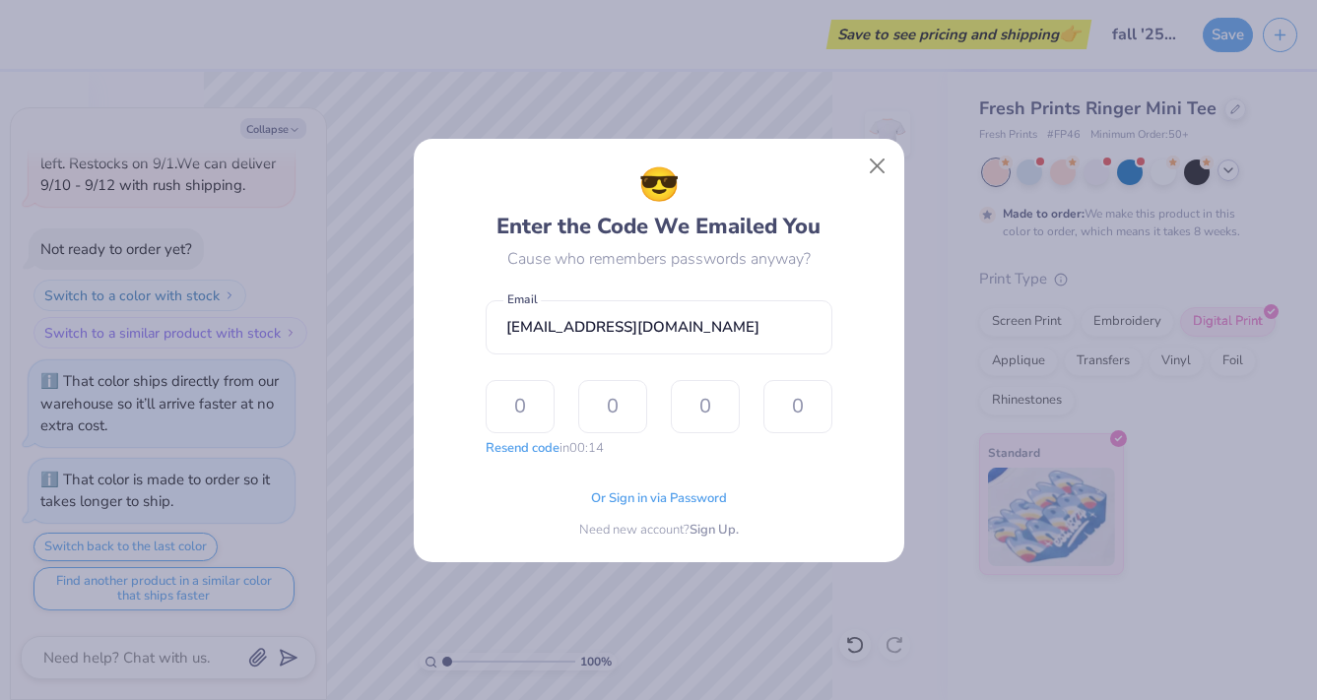
type input "5"
type input "8"
type input "1"
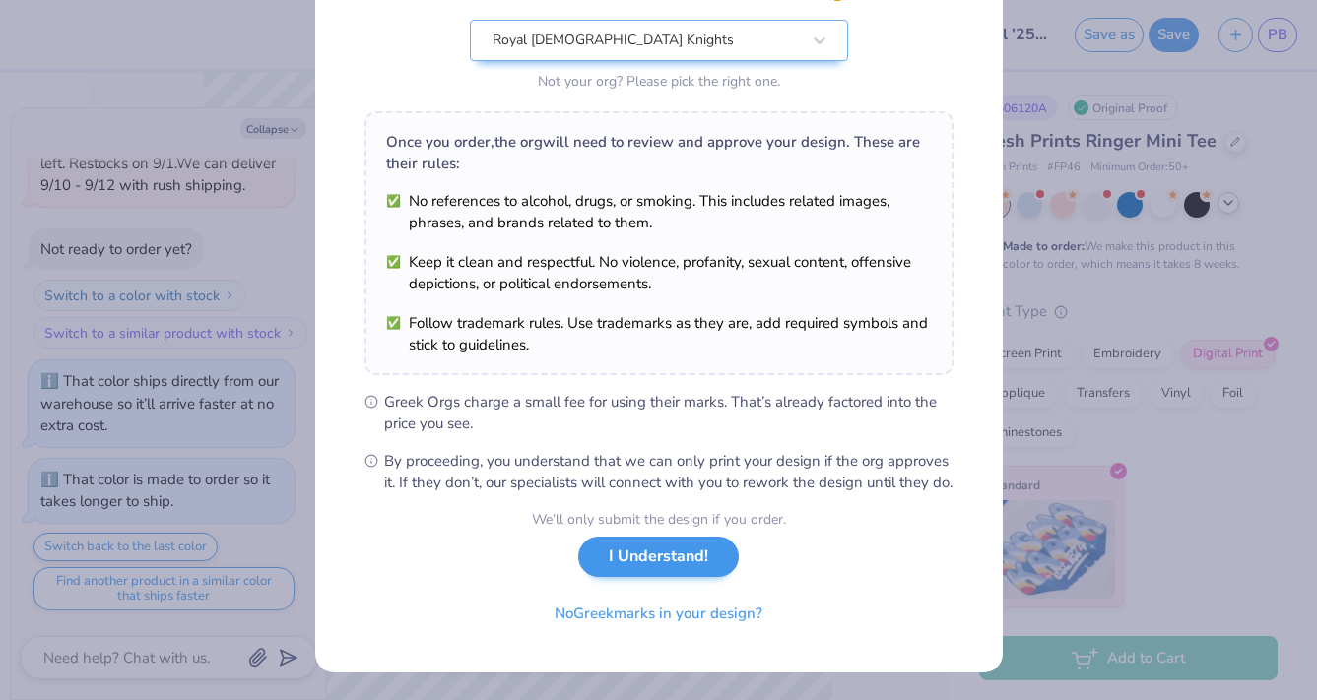
scroll to position [222, 0]
click at [694, 560] on button "I Understand!" at bounding box center [658, 557] width 161 height 40
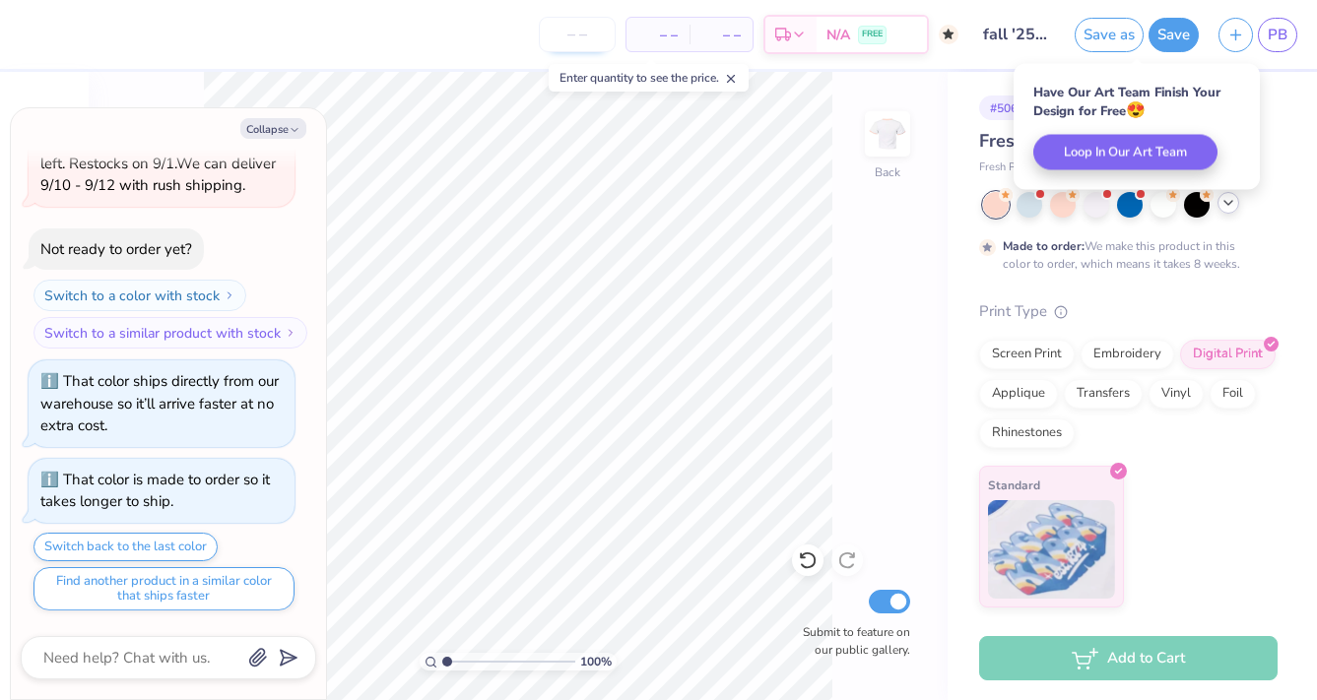
click at [599, 48] on input "number" at bounding box center [577, 34] width 77 height 35
type textarea "x"
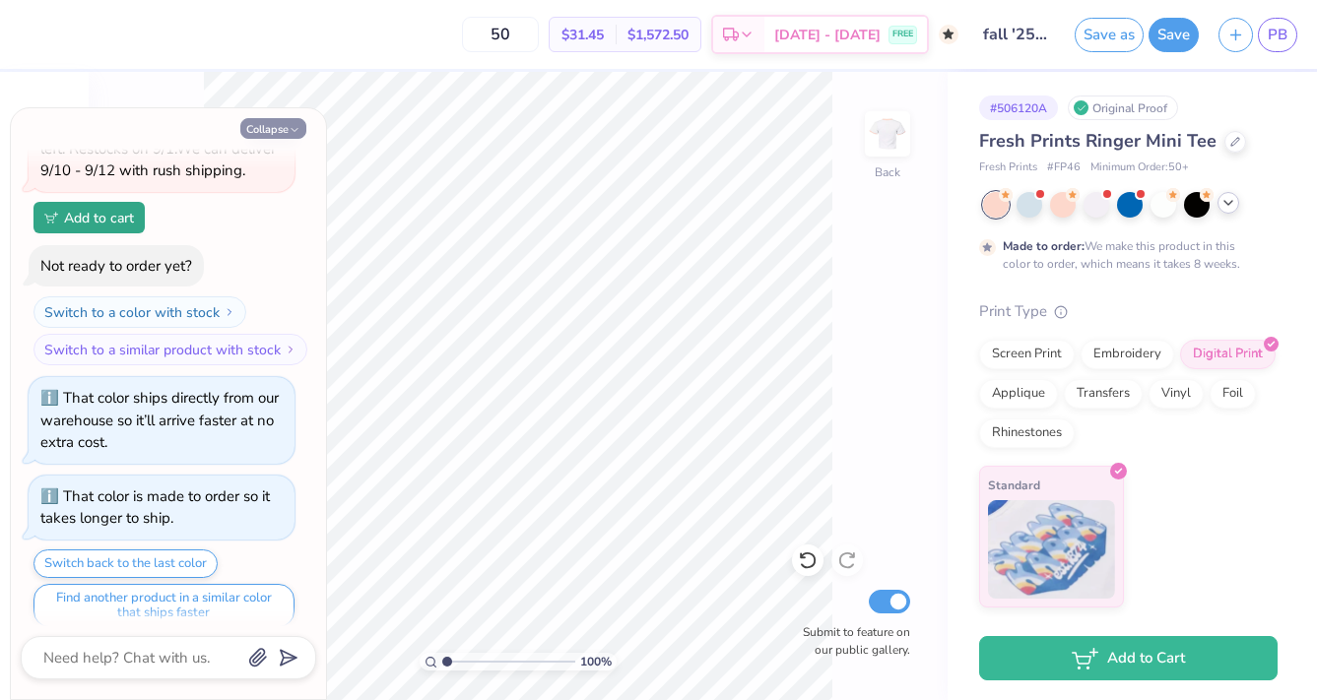
type input "50"
click at [295, 127] on icon "button" at bounding box center [295, 130] width 12 height 12
type textarea "x"
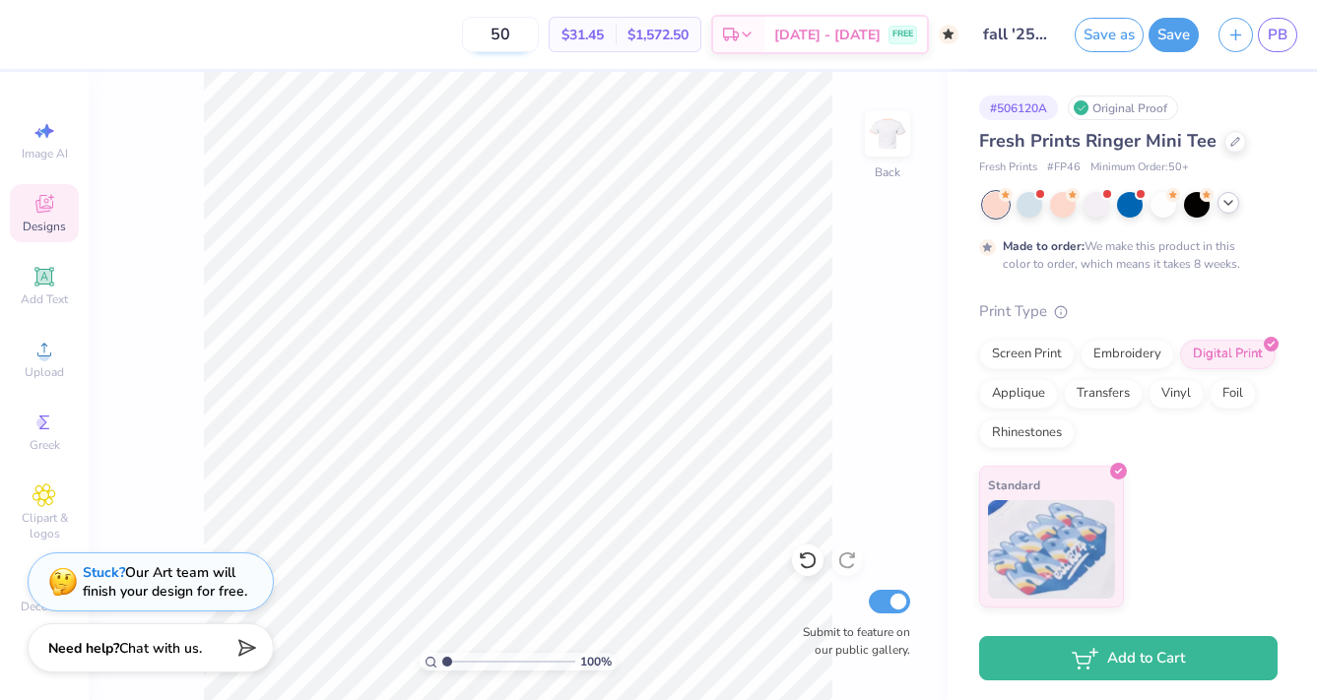
click at [539, 33] on input "50" at bounding box center [500, 34] width 77 height 35
type input "5"
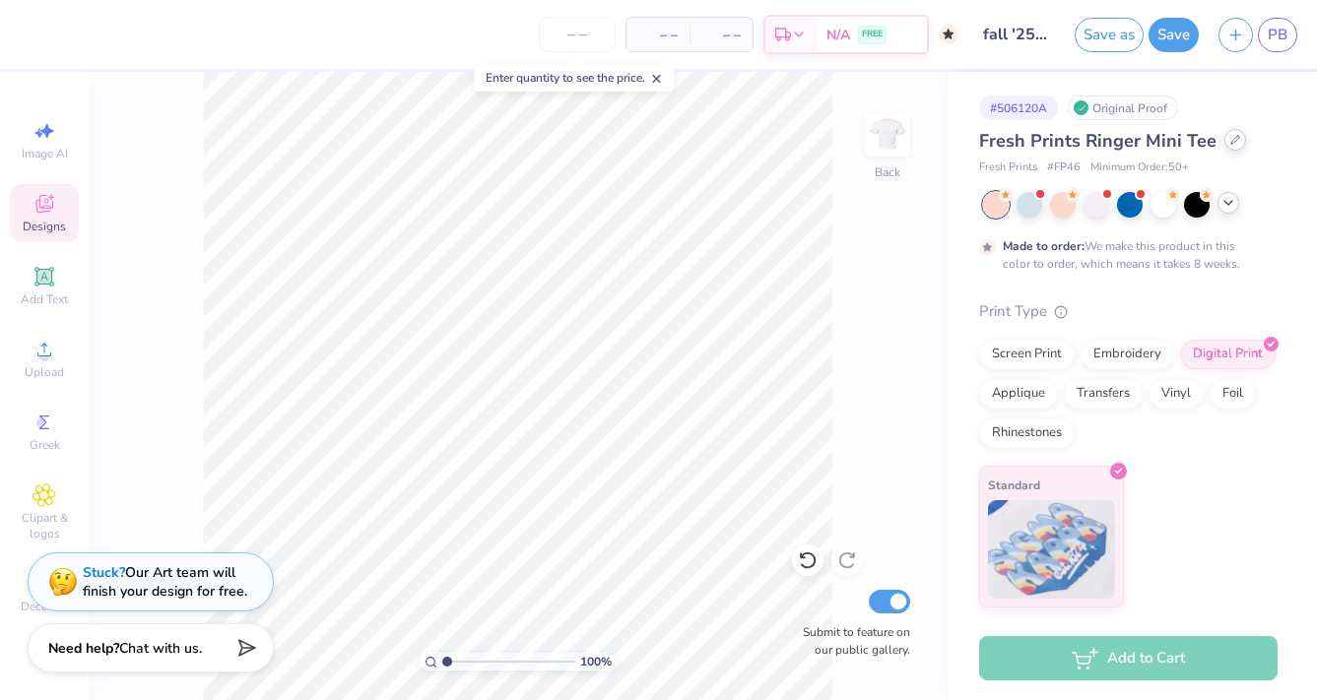
click at [1231, 138] on icon at bounding box center [1235, 140] width 8 height 8
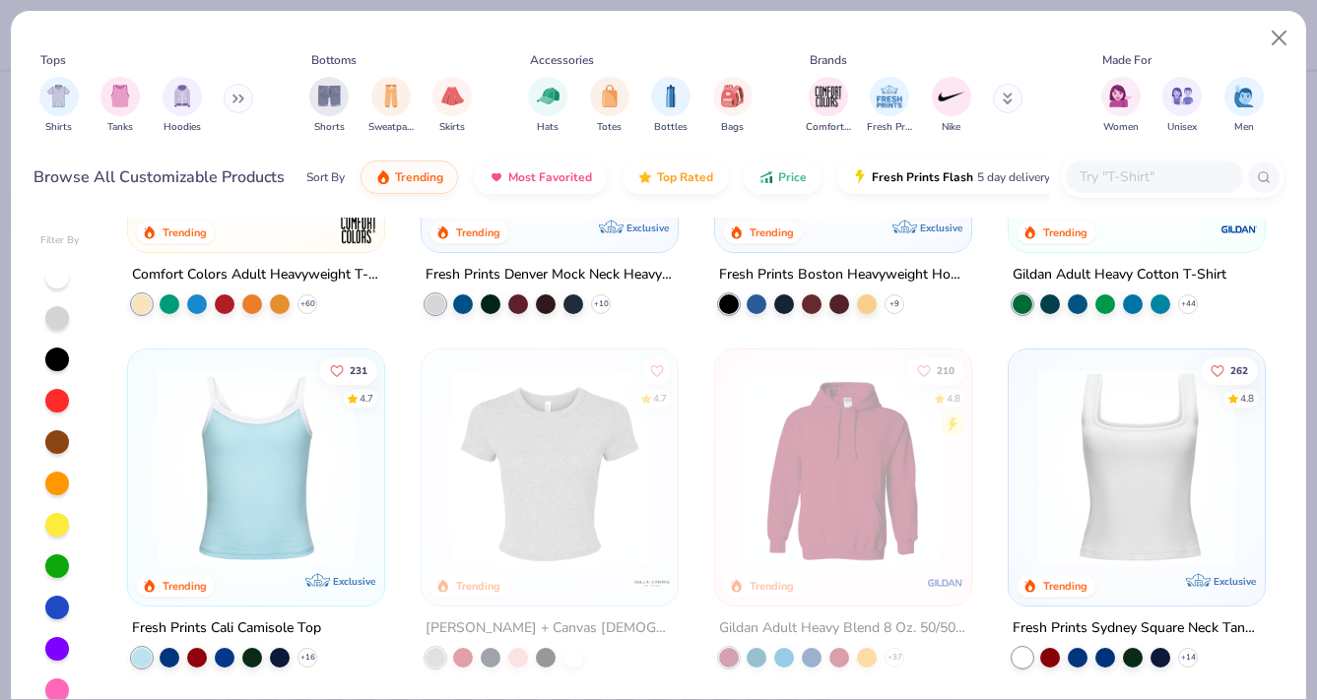
scroll to position [243, 0]
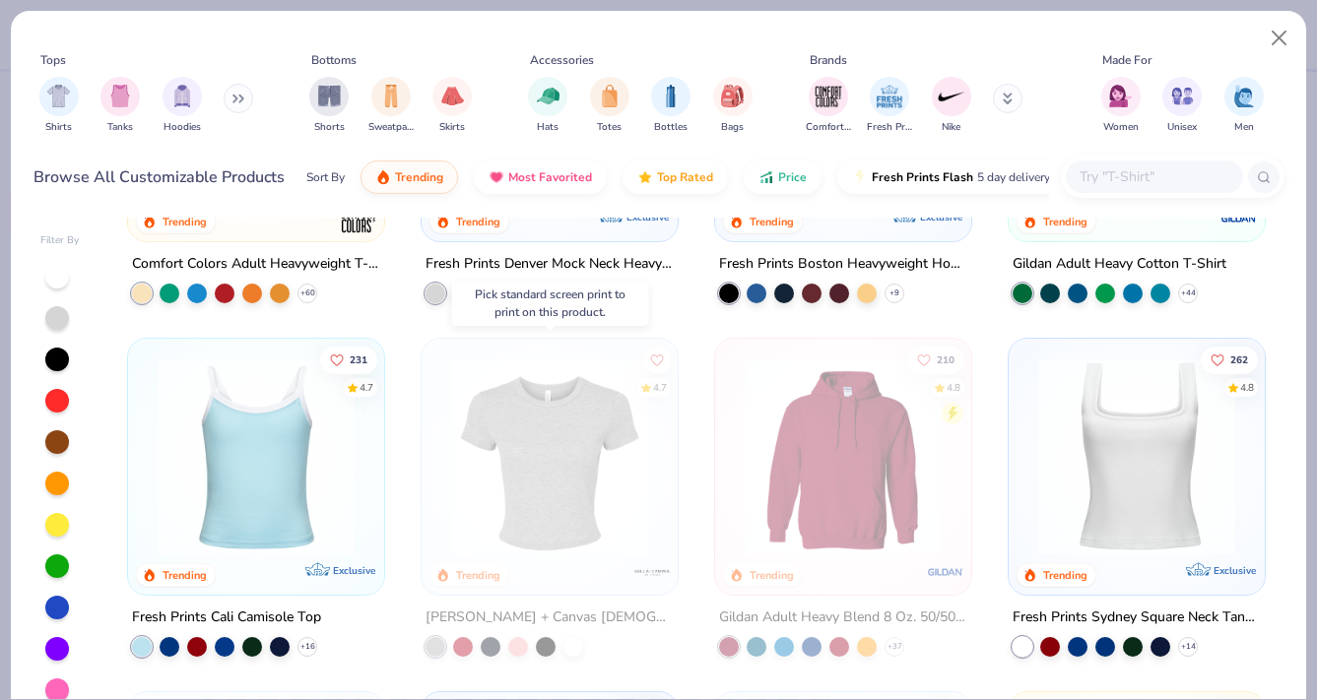
click at [509, 501] on img at bounding box center [549, 457] width 217 height 197
click at [555, 464] on img at bounding box center [549, 457] width 217 height 197
click at [1292, 34] on button "Close" at bounding box center [1279, 38] width 37 height 37
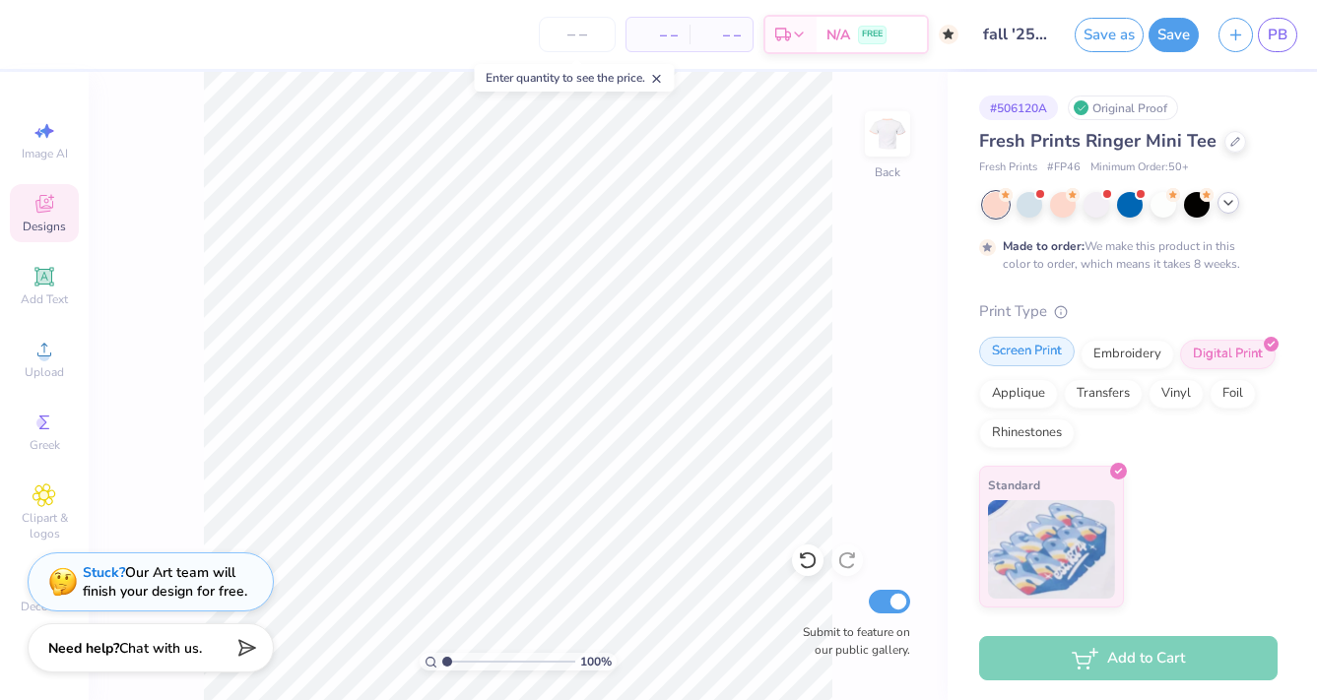
click at [1022, 360] on div "Screen Print" at bounding box center [1027, 352] width 96 height 30
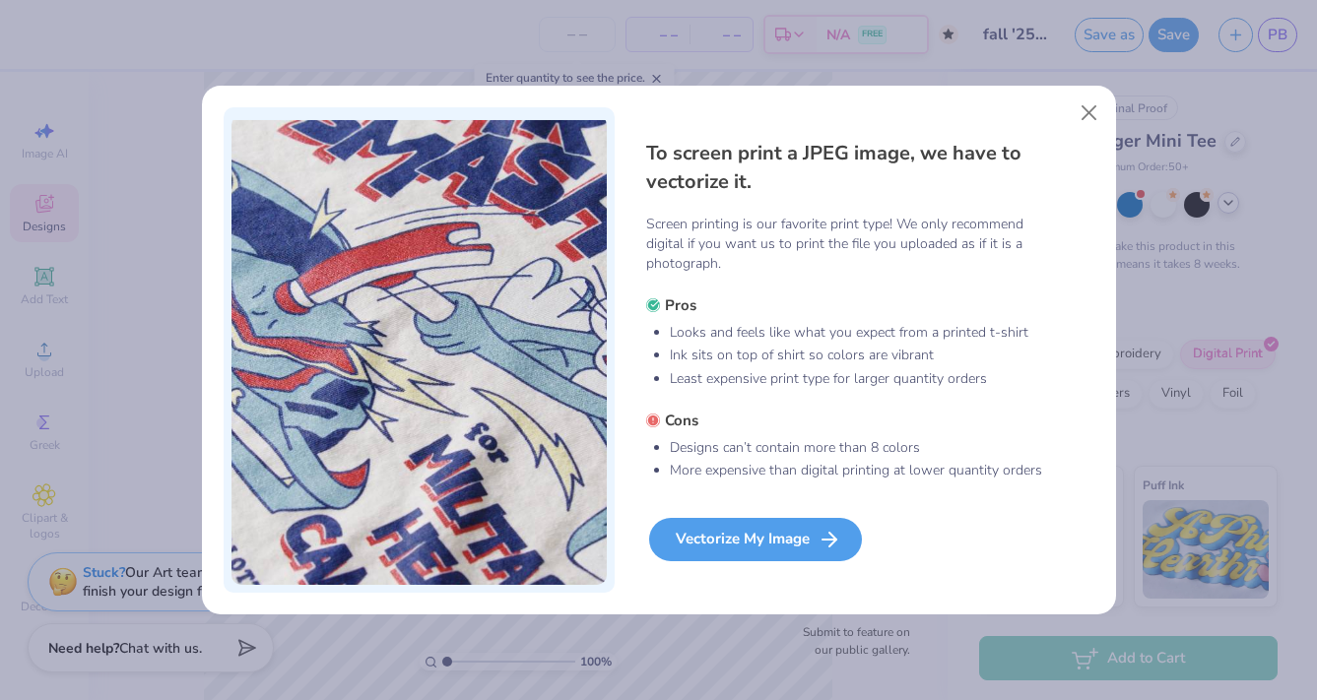
click at [705, 536] on div "Vectorize My Image" at bounding box center [755, 539] width 213 height 43
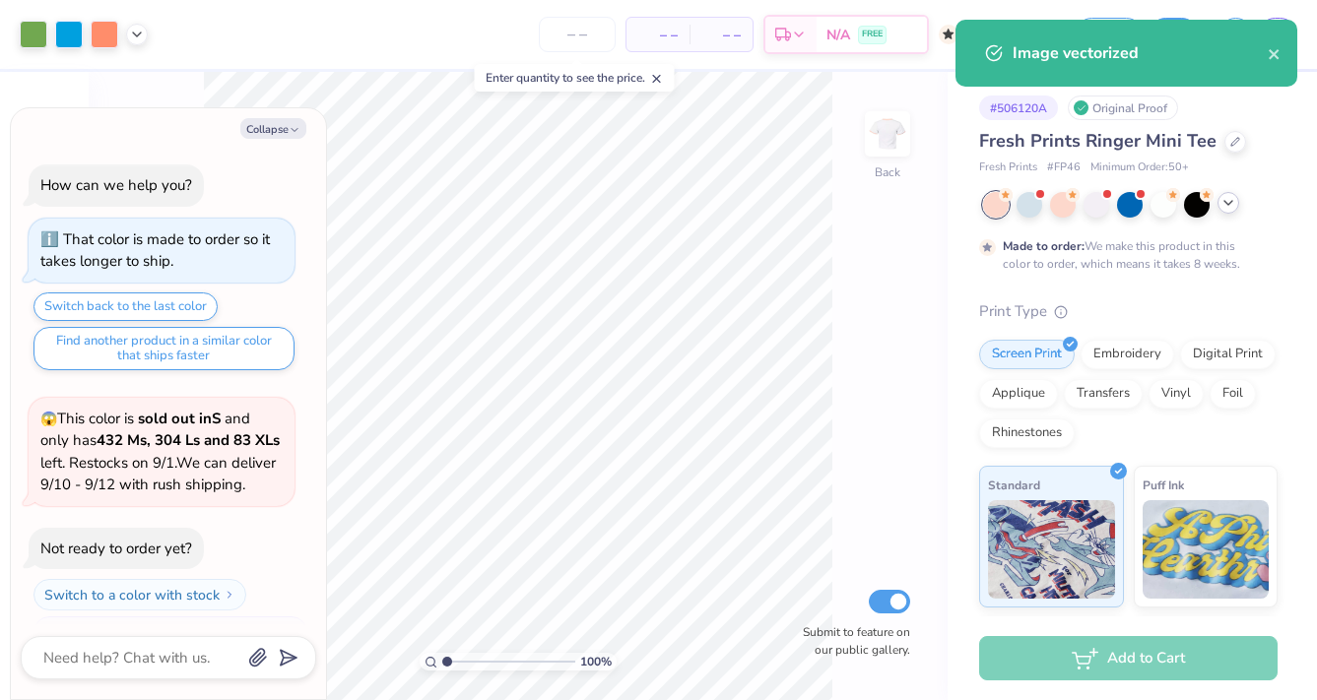
scroll to position [477, 0]
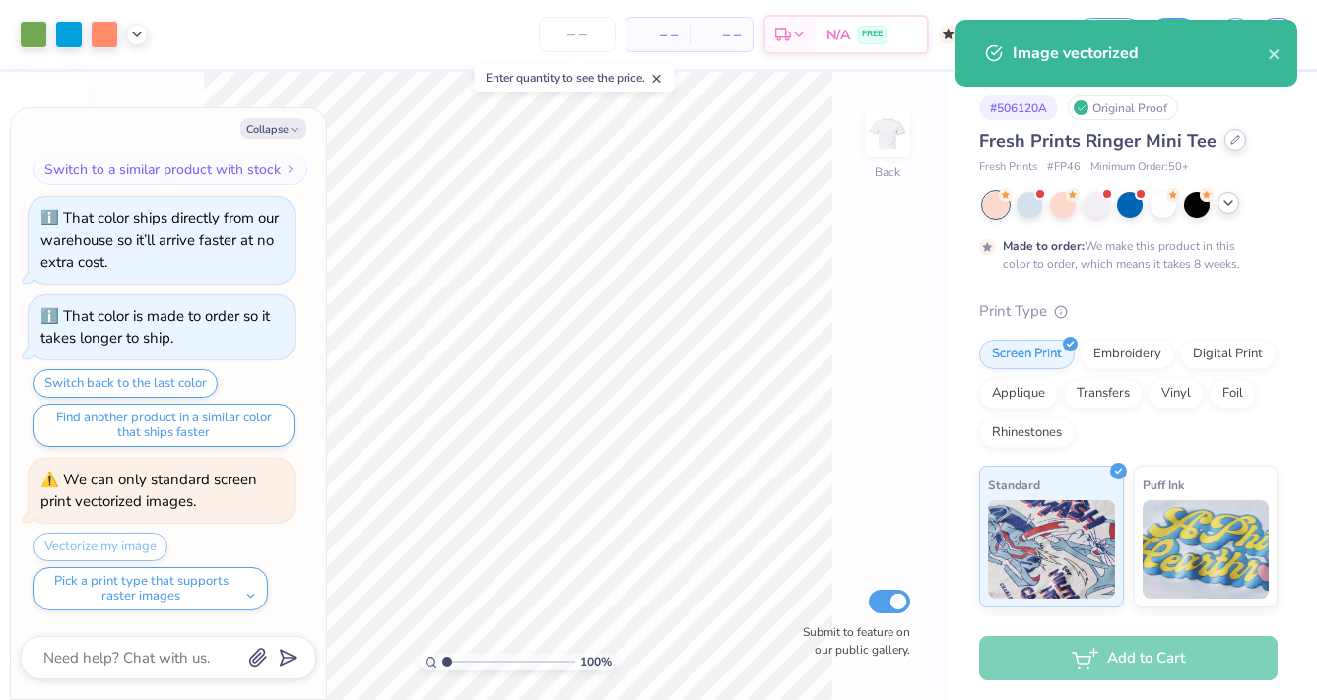
click at [1225, 145] on div at bounding box center [1235, 140] width 22 height 22
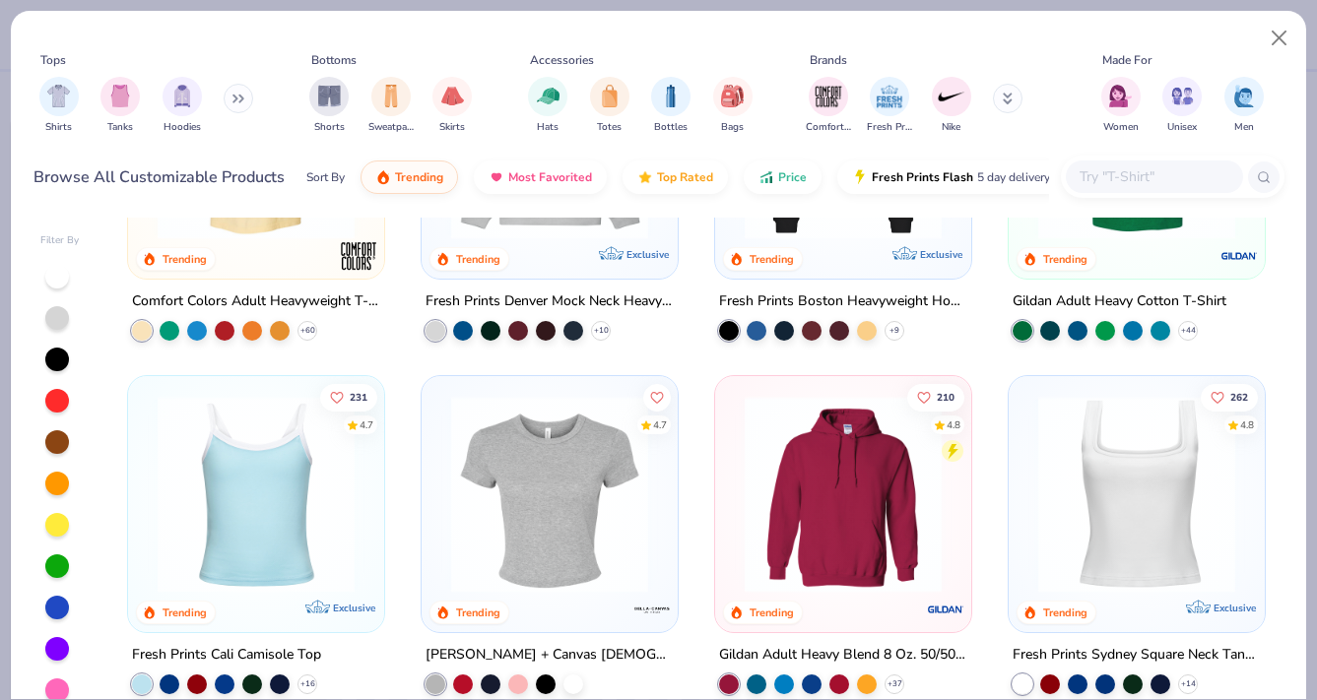
scroll to position [209, 0]
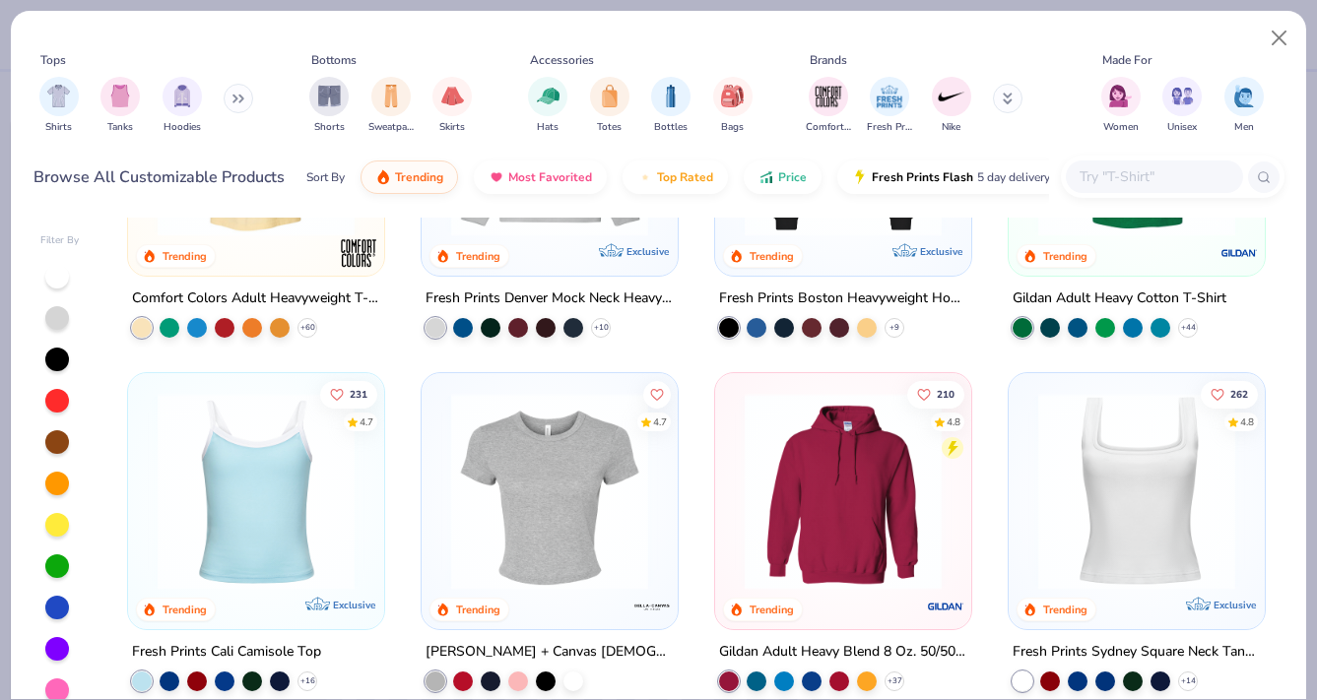
click at [513, 523] on img at bounding box center [549, 491] width 217 height 197
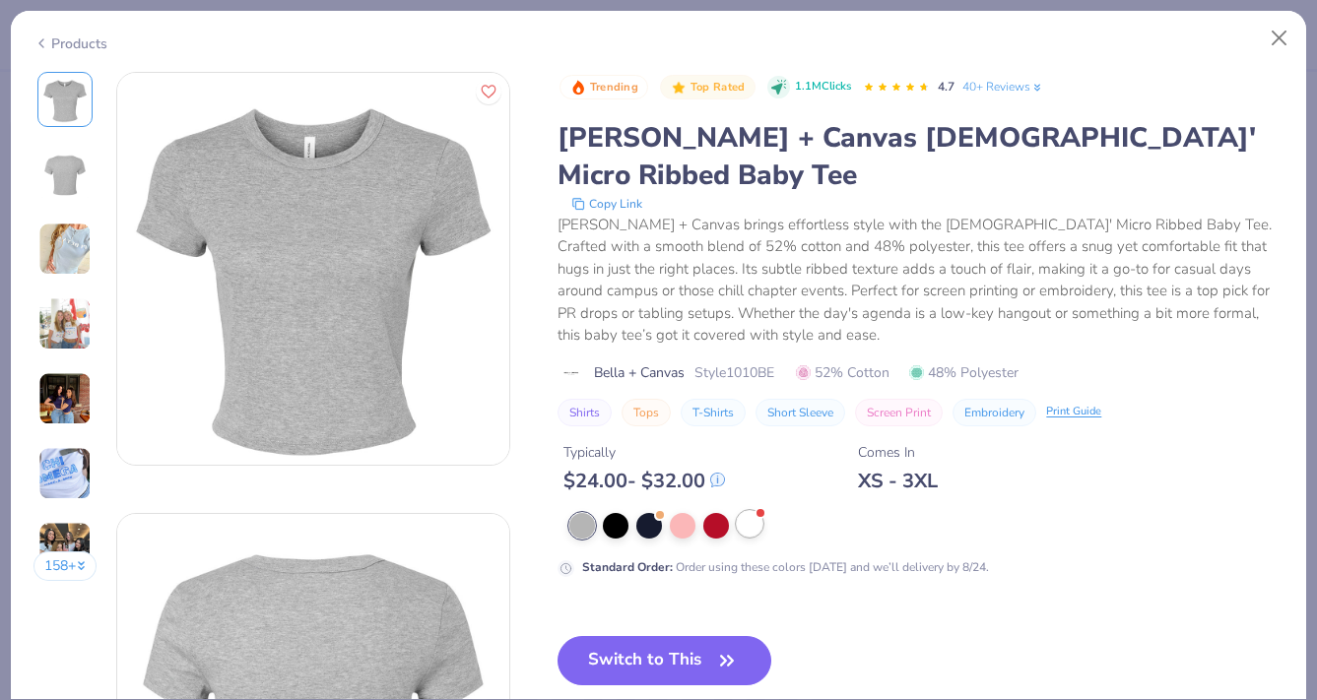
click at [745, 511] on div at bounding box center [750, 524] width 26 height 26
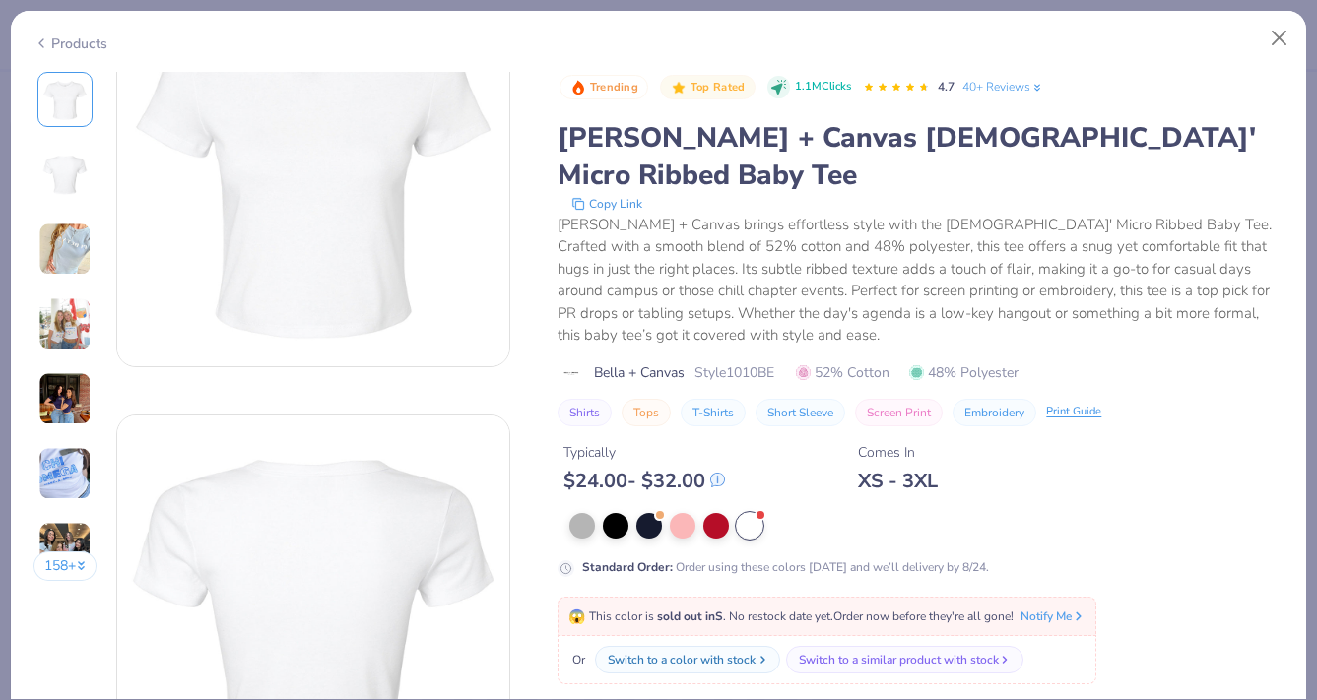
scroll to position [98, 0]
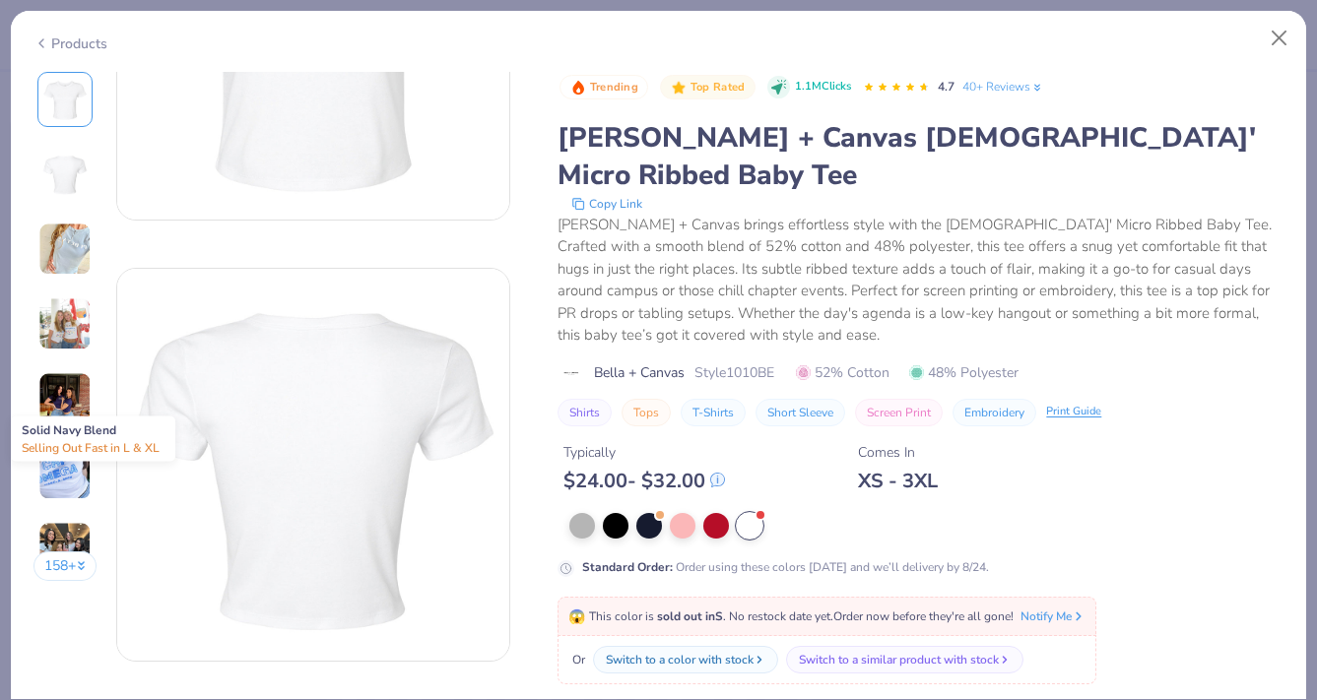
type textarea "x"
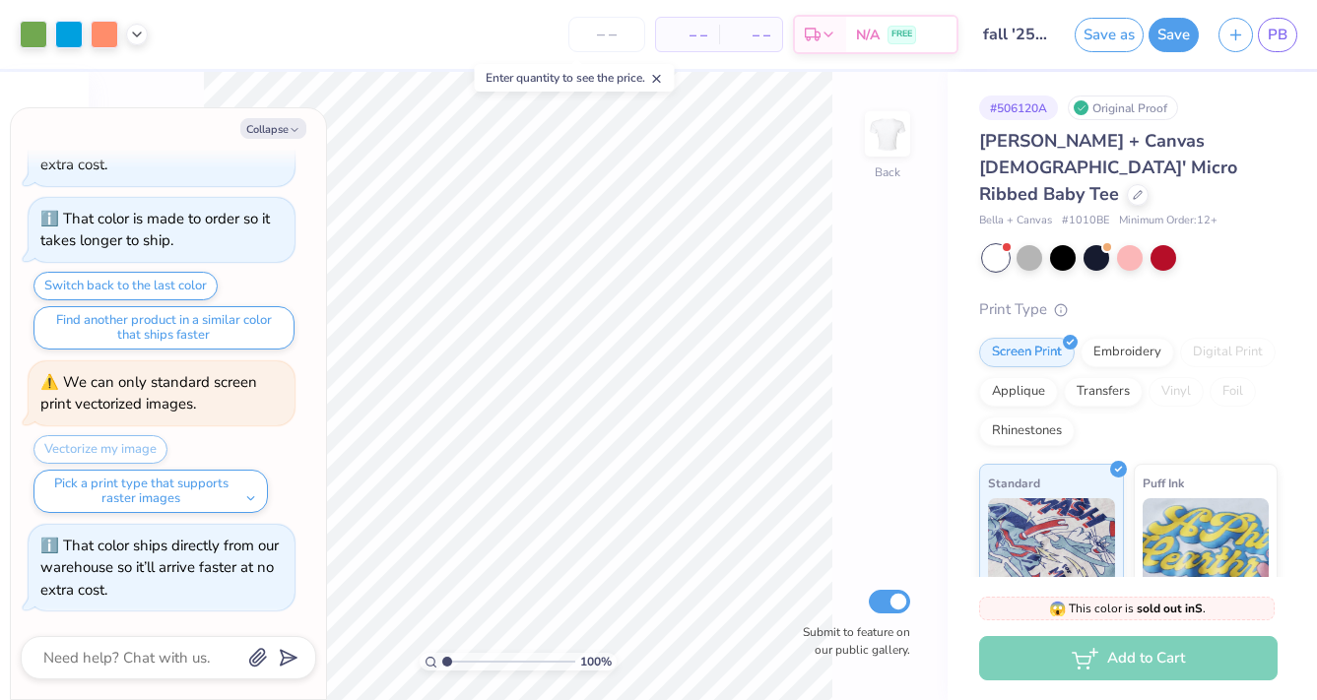
type input "1.22"
type textarea "x"
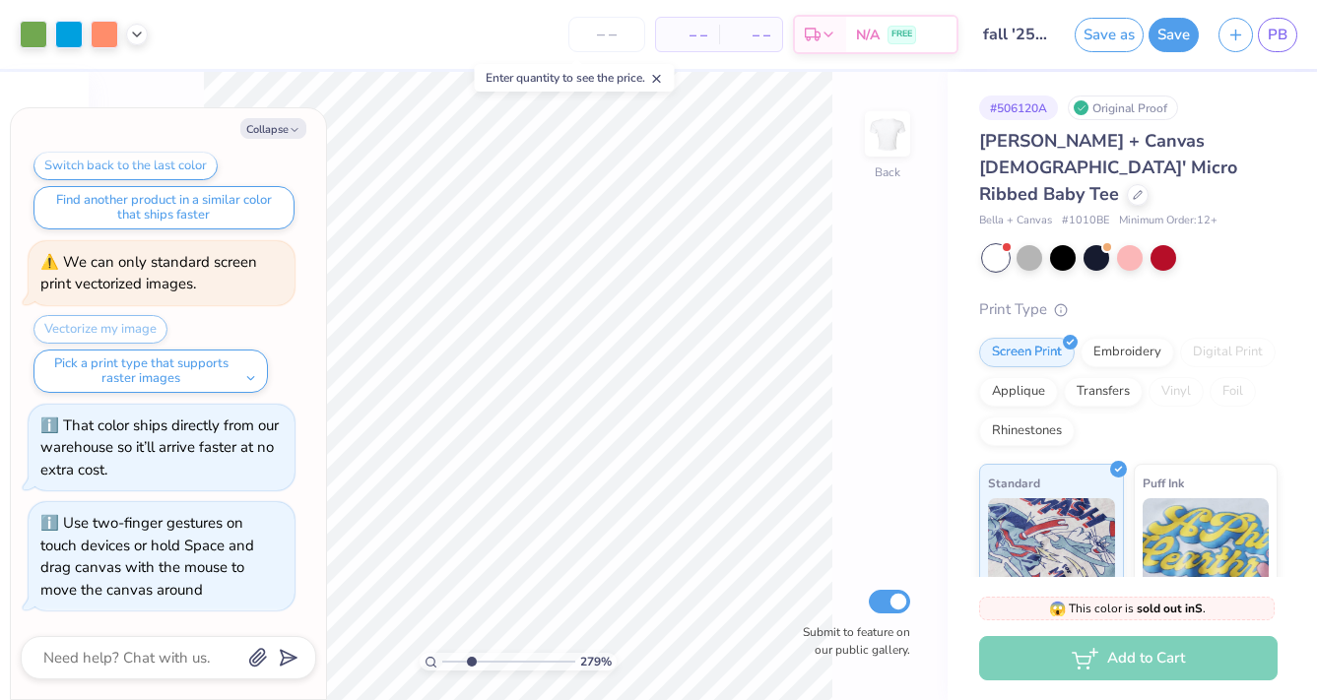
type input "2.79"
drag, startPoint x: 447, startPoint y: 658, endPoint x: 471, endPoint y: 659, distance: 23.7
click at [471, 659] on input "range" at bounding box center [508, 662] width 133 height 18
click at [289, 125] on icon "button" at bounding box center [295, 130] width 12 height 12
type textarea "x"
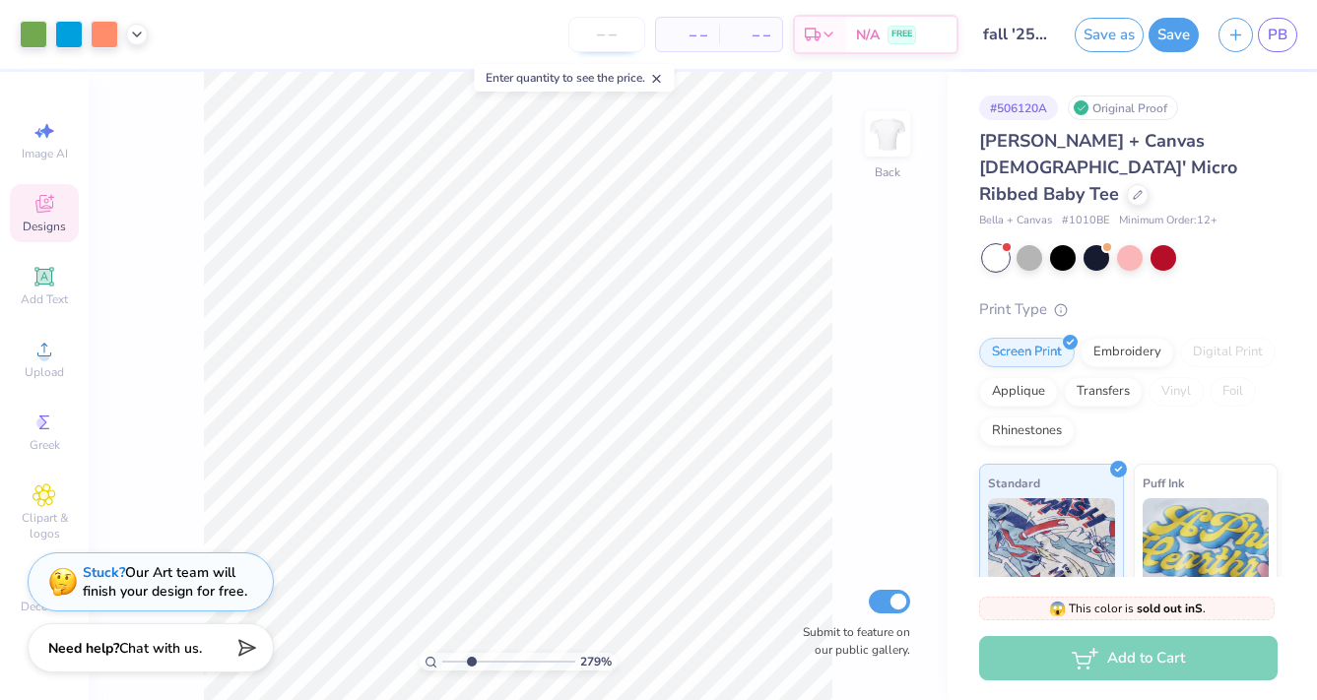
click at [603, 51] on input "number" at bounding box center [606, 34] width 77 height 35
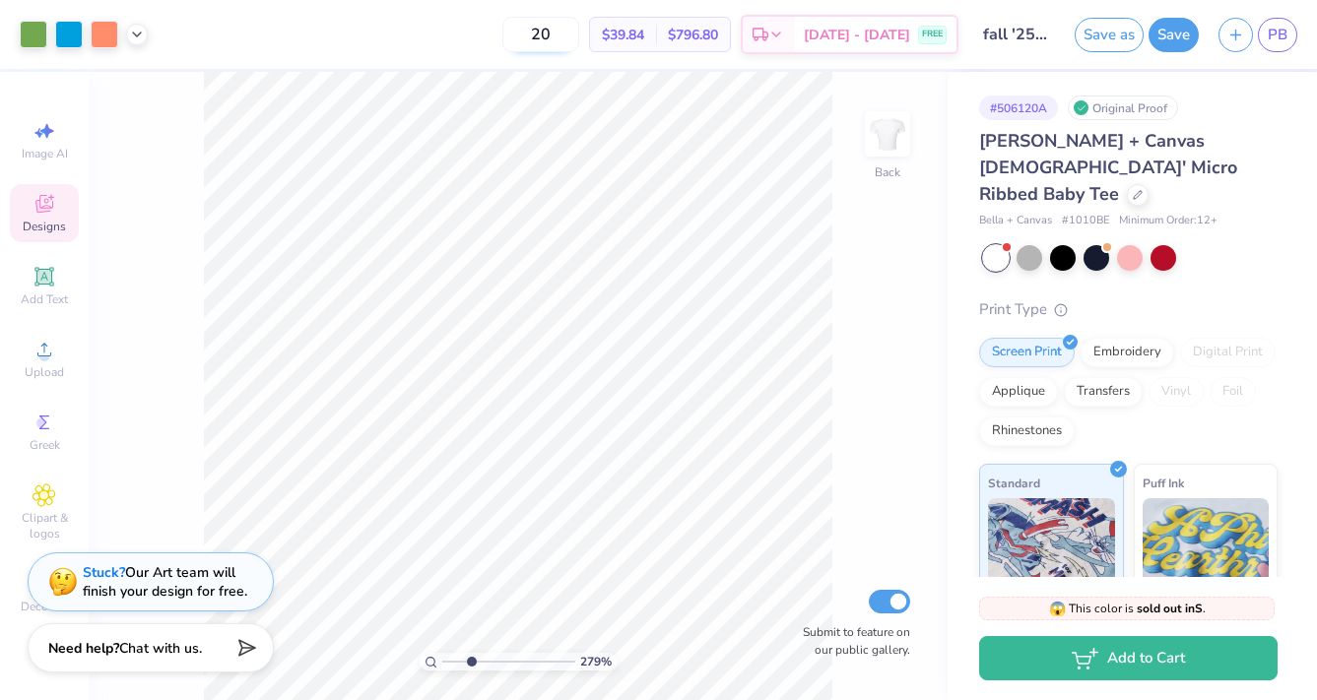
type input "2"
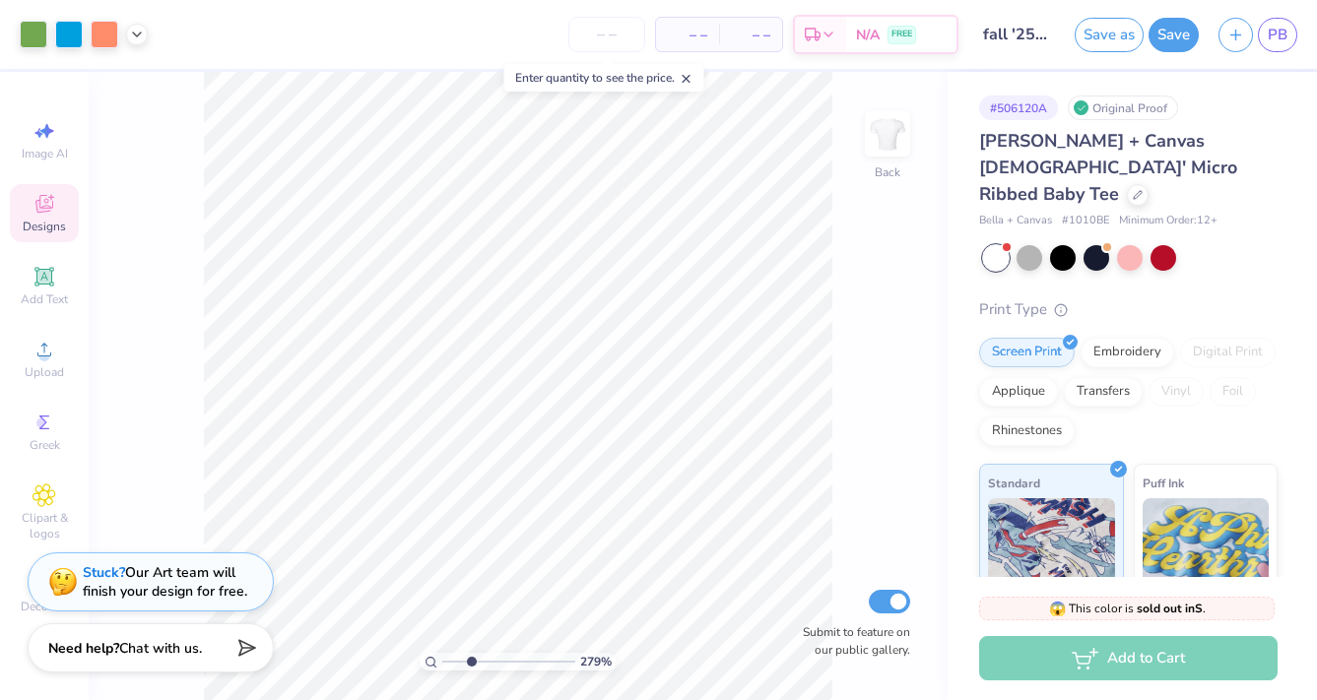
scroll to position [0, 0]
type textarea "x"
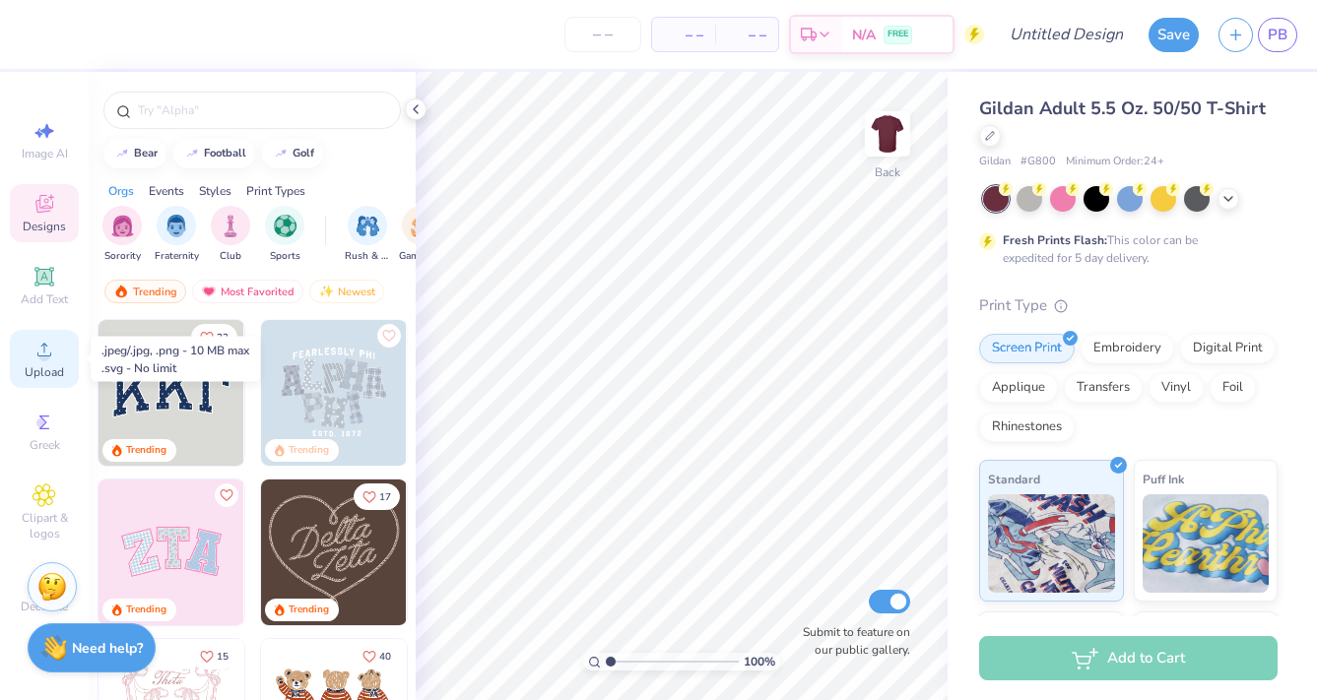
click at [48, 356] on icon at bounding box center [44, 350] width 14 height 14
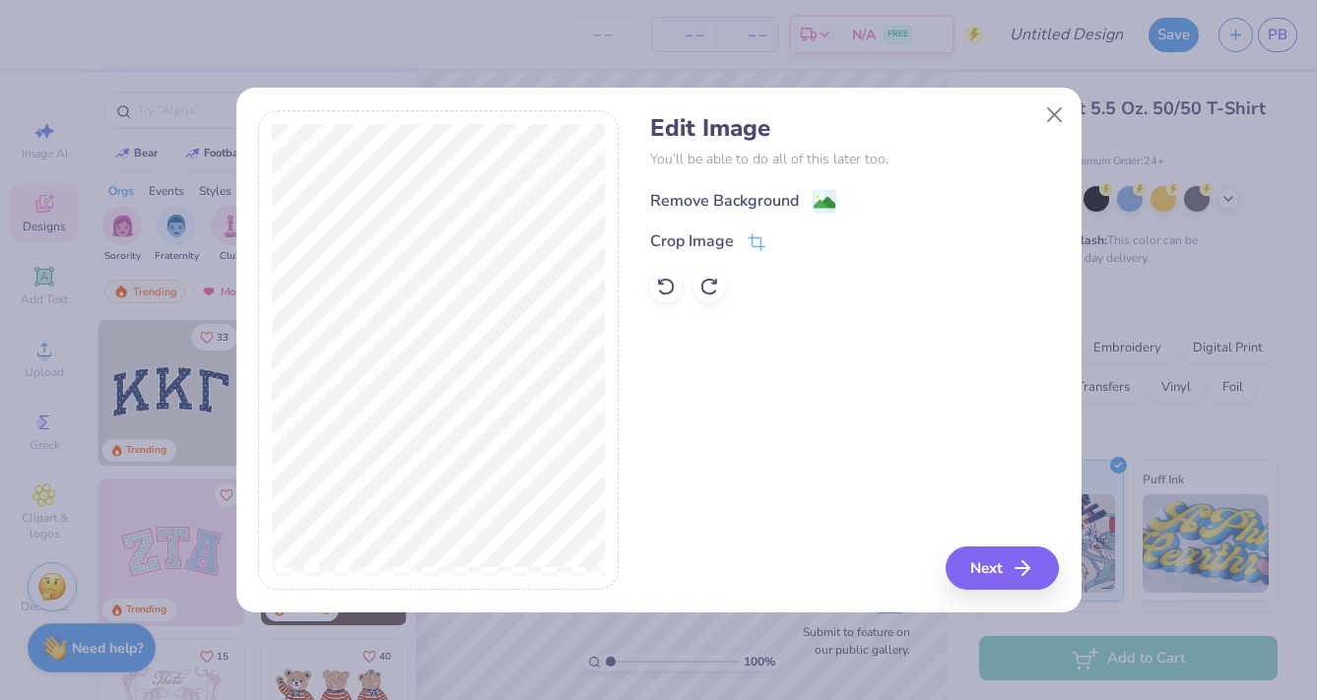
click at [766, 207] on div "Remove Background" at bounding box center [724, 201] width 149 height 24
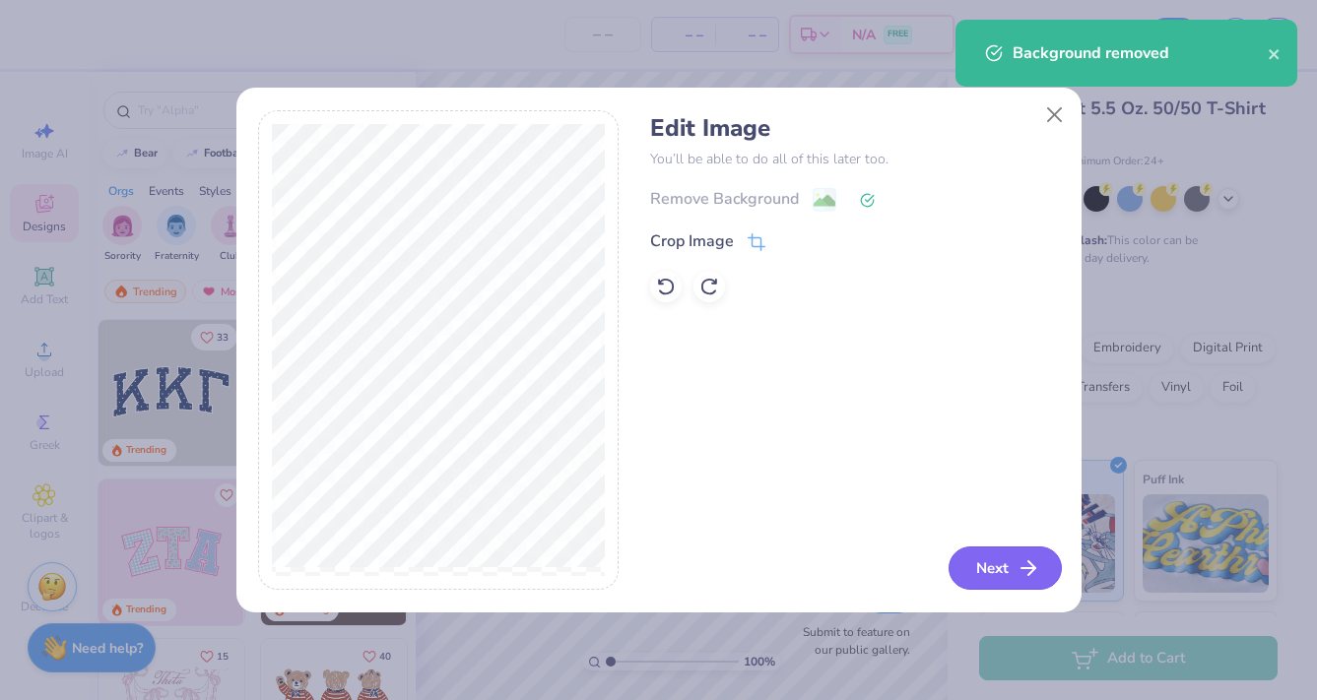
click at [982, 586] on button "Next" at bounding box center [1004, 568] width 113 height 43
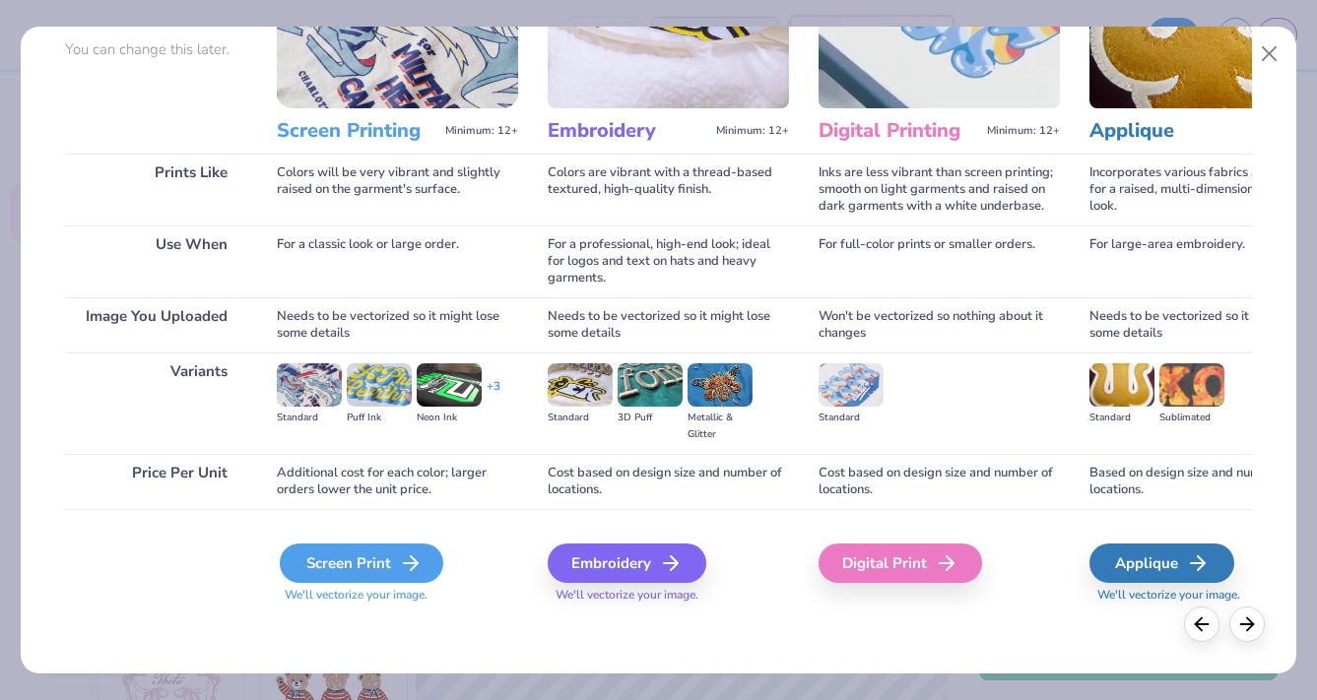
click at [363, 560] on div "Screen Print" at bounding box center [361, 563] width 163 height 39
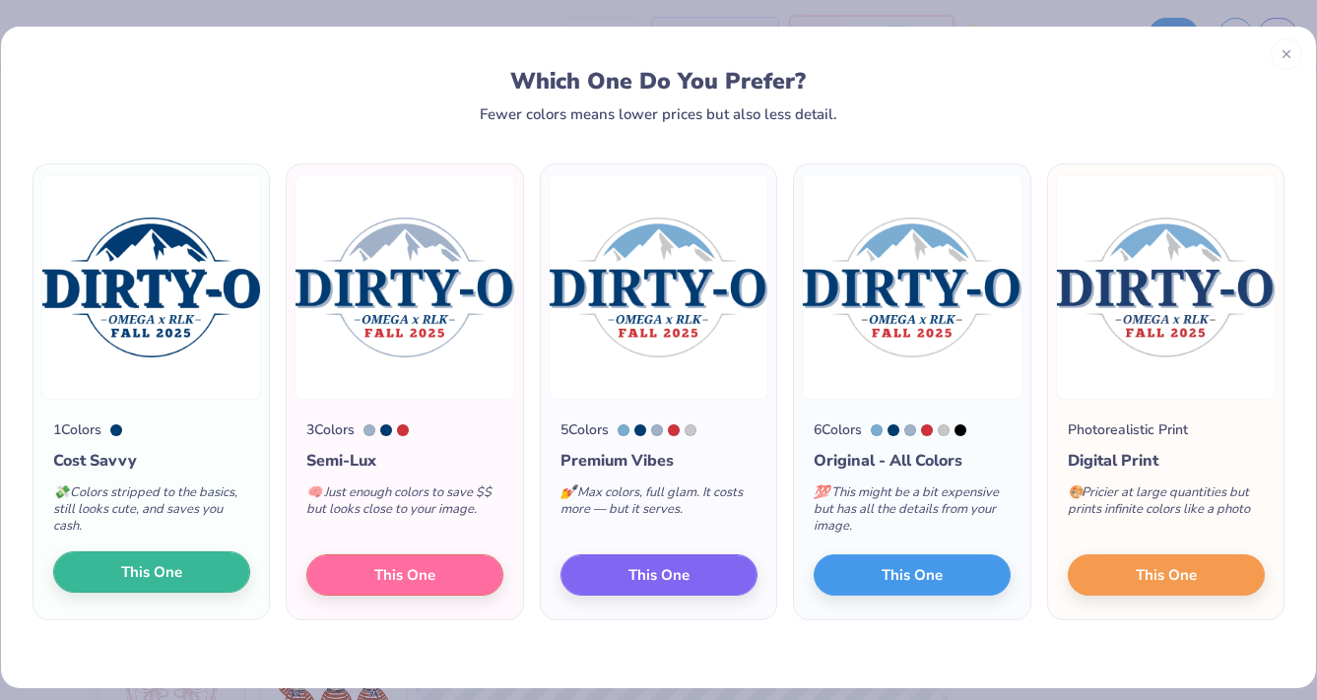
click at [157, 567] on span "This One" at bounding box center [151, 572] width 61 height 23
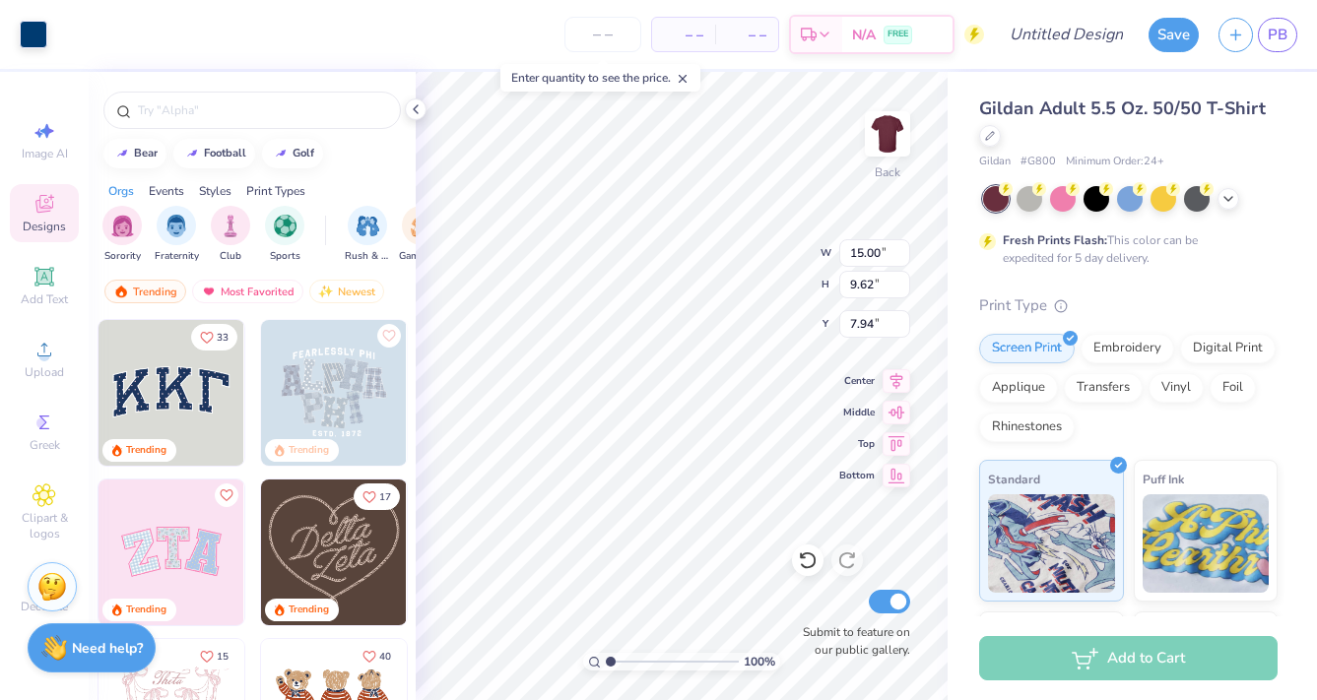
type input "10.95"
type input "7.02"
type input "3.00"
click at [49, 343] on icon at bounding box center [45, 350] width 24 height 24
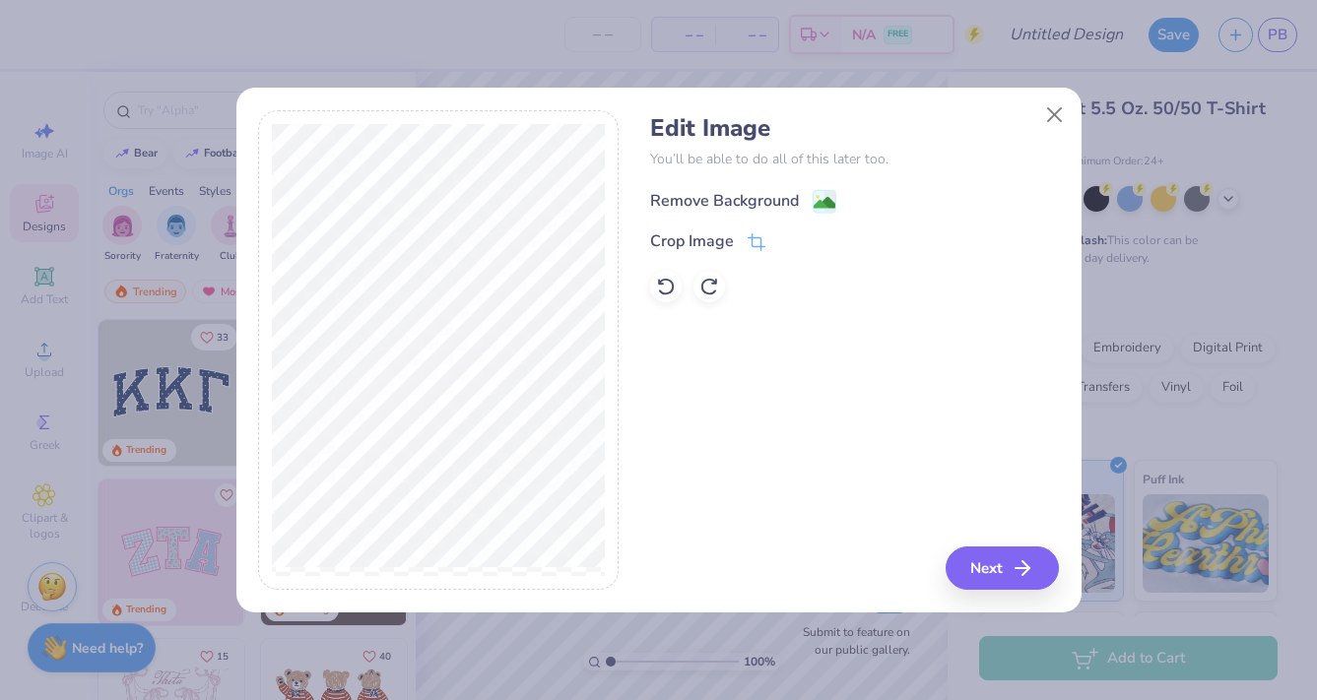
click at [795, 196] on div "Remove Background" at bounding box center [724, 201] width 149 height 24
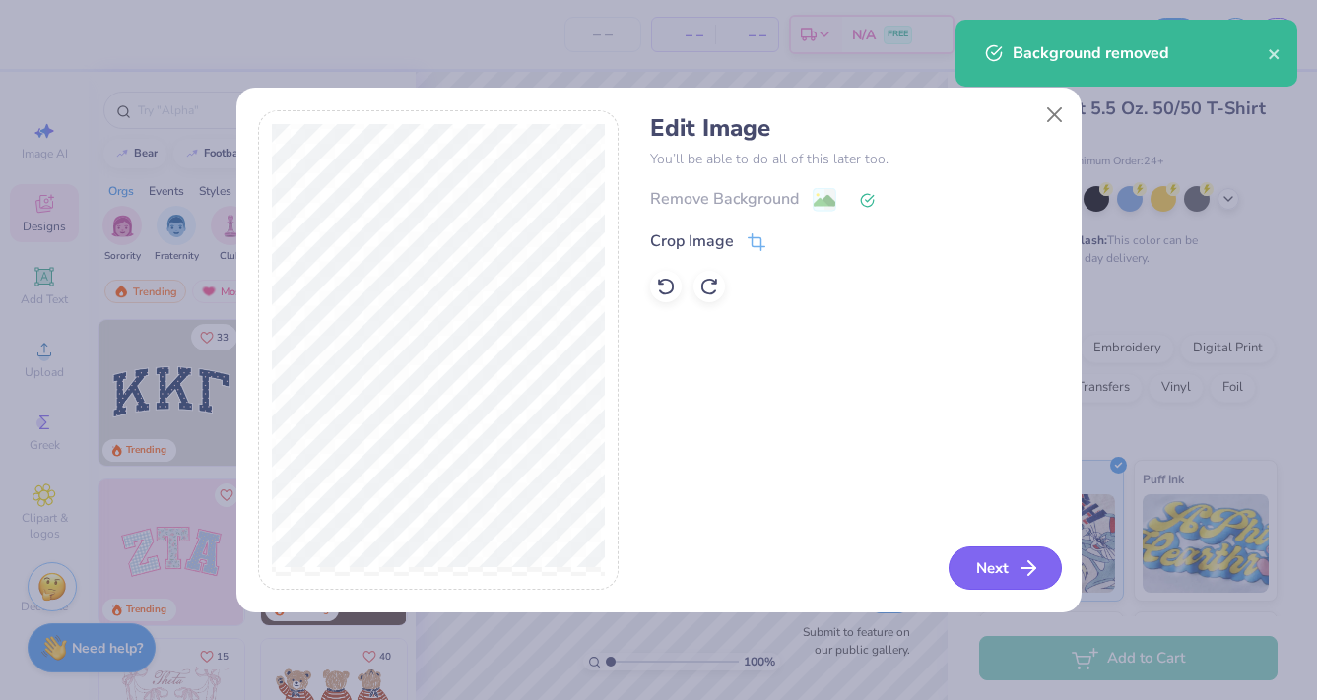
click at [999, 556] on button "Next" at bounding box center [1004, 568] width 113 height 43
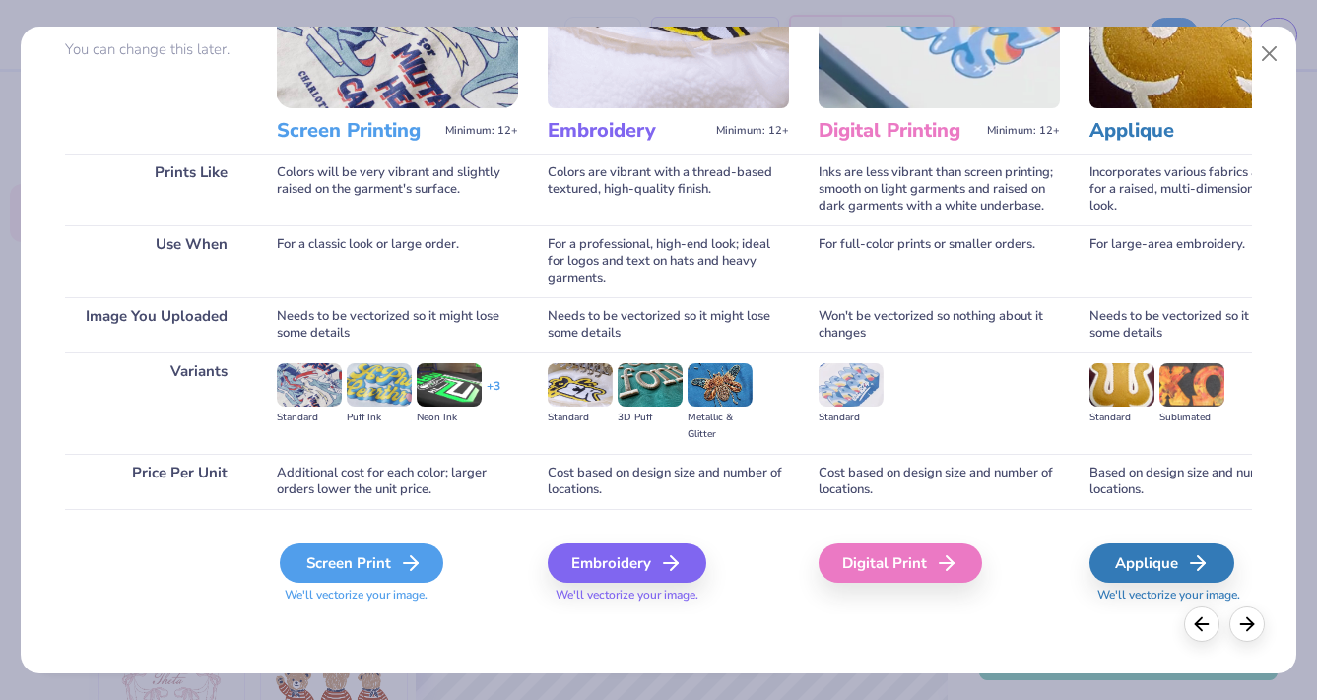
click at [367, 558] on div "Screen Print" at bounding box center [361, 563] width 163 height 39
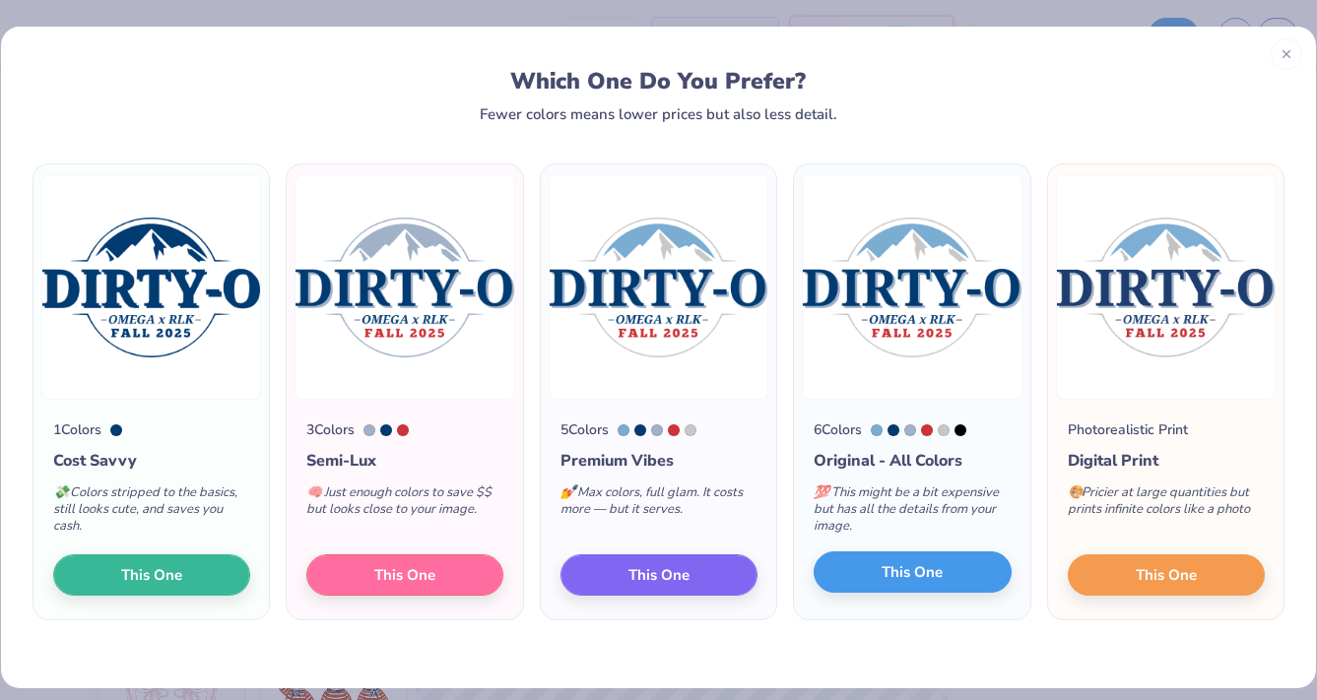
click at [958, 566] on button "This One" at bounding box center [912, 572] width 197 height 41
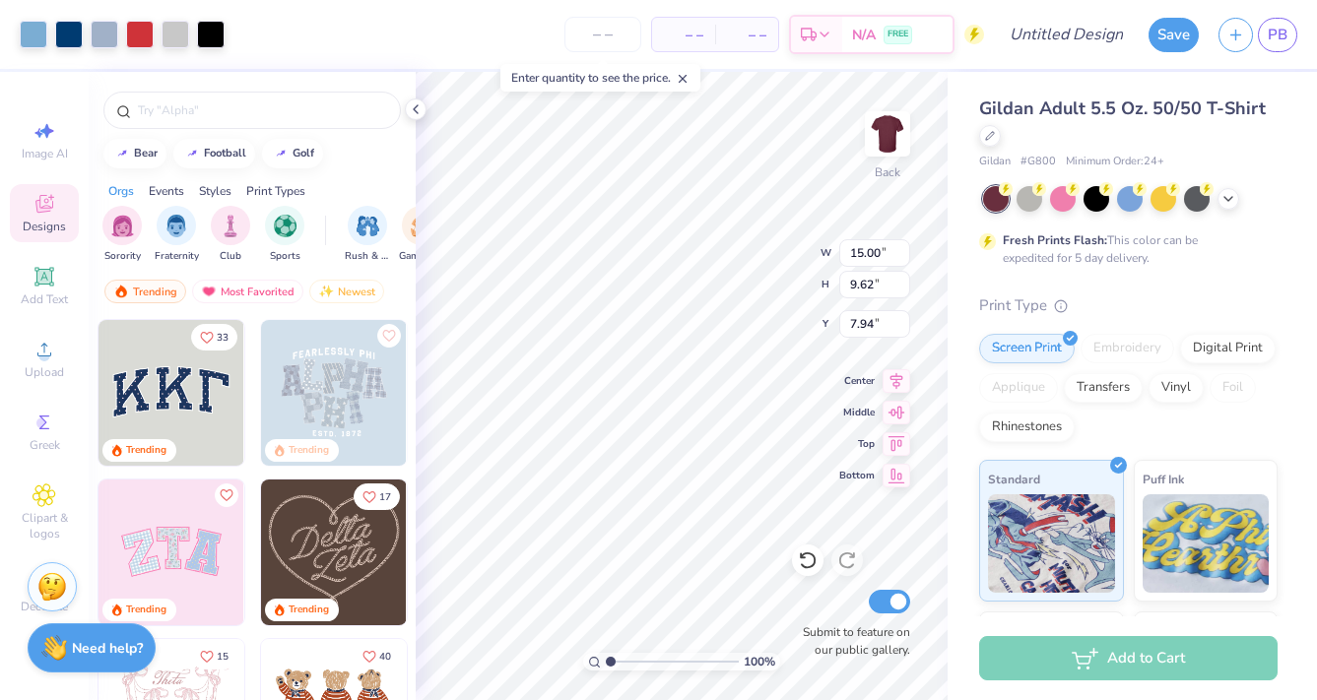
type input "1.40"
drag, startPoint x: 609, startPoint y: 653, endPoint x: 621, endPoint y: 653, distance: 12.8
click at [621, 653] on input "range" at bounding box center [672, 662] width 133 height 18
type input "1.22"
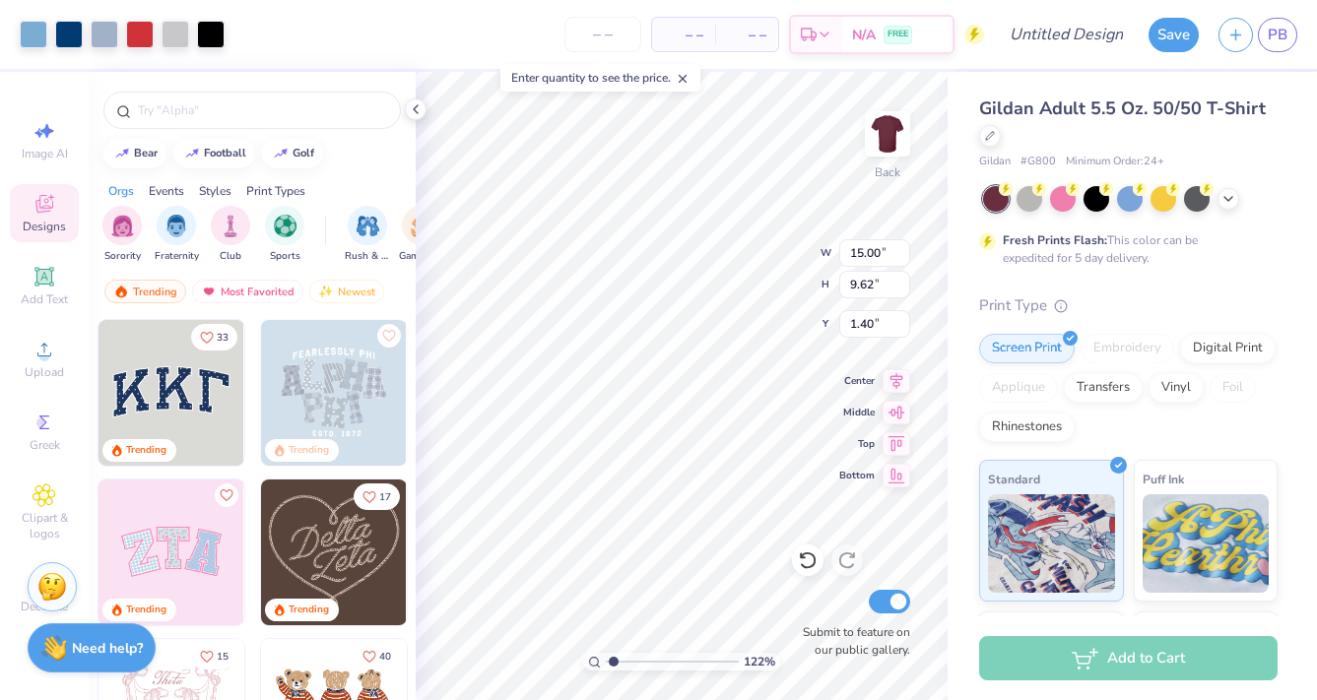
click at [614, 661] on input "range" at bounding box center [672, 662] width 133 height 18
type input "10.52"
type input "6.75"
type input "3.00"
click at [1227, 199] on icon at bounding box center [1228, 197] width 16 height 16
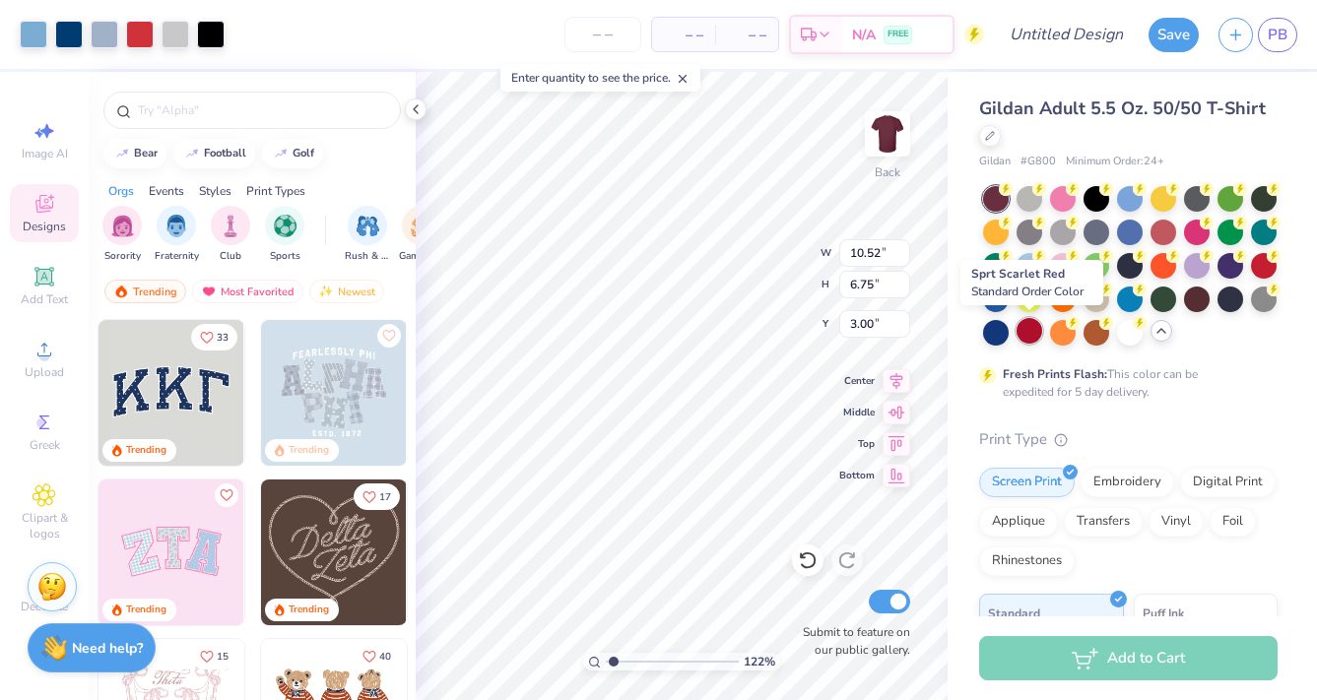
click at [1028, 340] on div at bounding box center [1029, 331] width 26 height 26
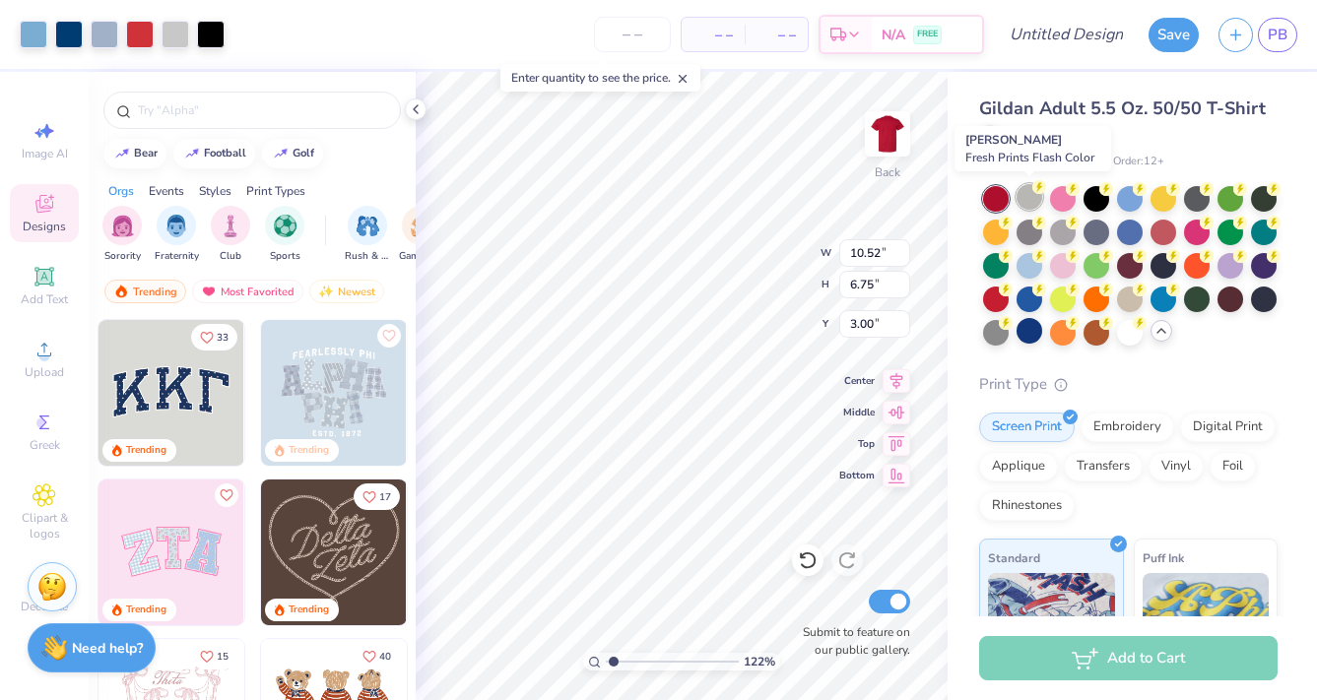
click at [1037, 191] on circle at bounding box center [1039, 187] width 14 height 14
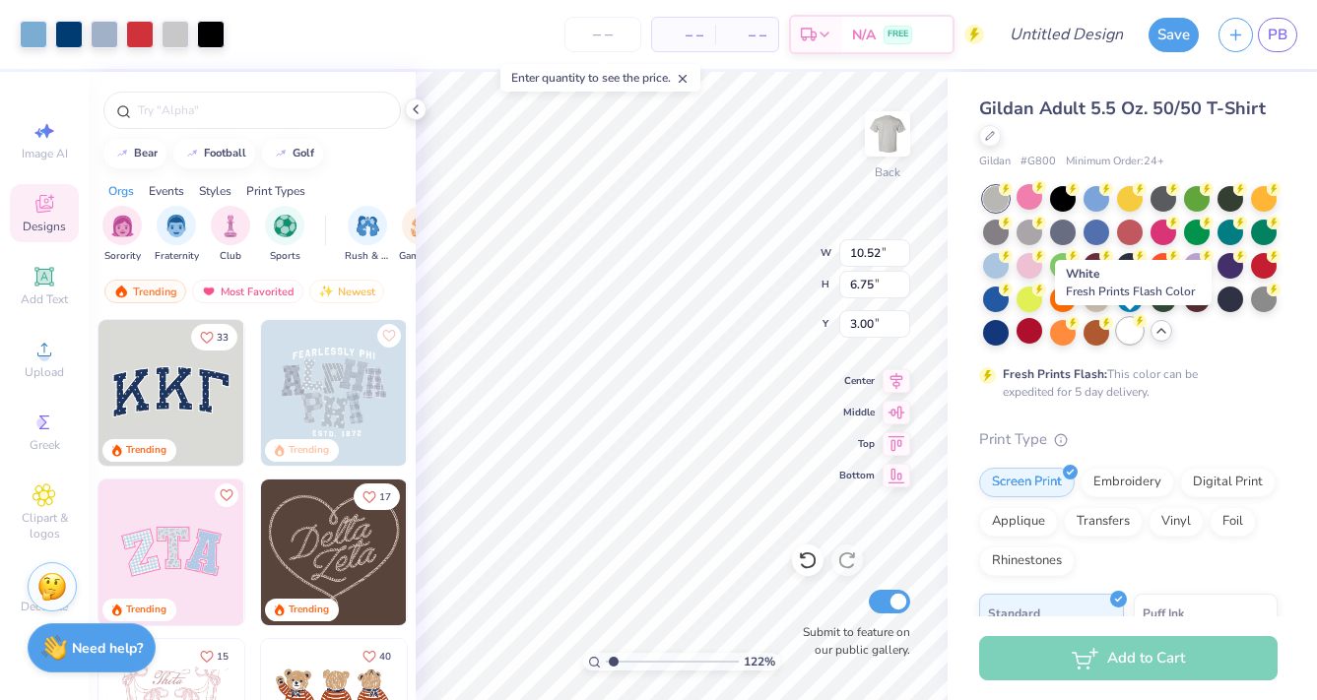
click at [1124, 328] on div at bounding box center [1130, 331] width 26 height 26
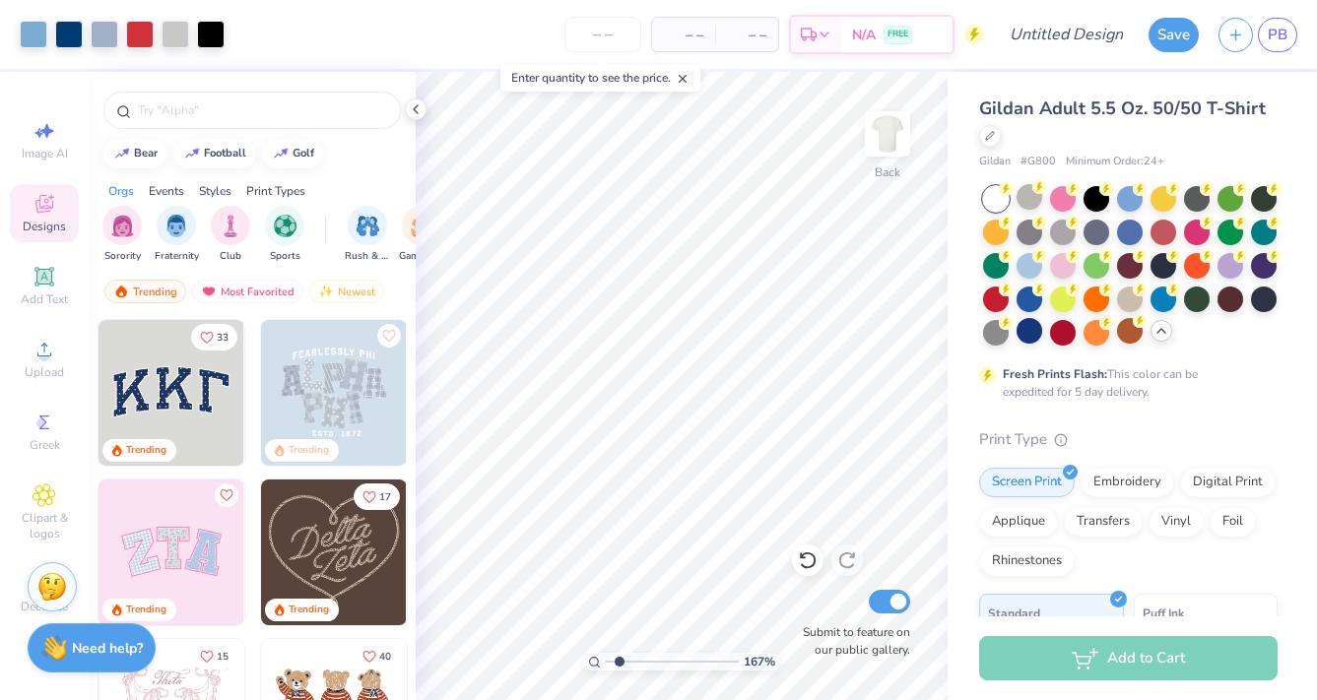
type input "1.52"
drag, startPoint x: 608, startPoint y: 657, endPoint x: 618, endPoint y: 659, distance: 10.0
click at [618, 660] on input "range" at bounding box center [672, 662] width 133 height 18
click at [36, 33] on div at bounding box center [34, 33] width 28 height 28
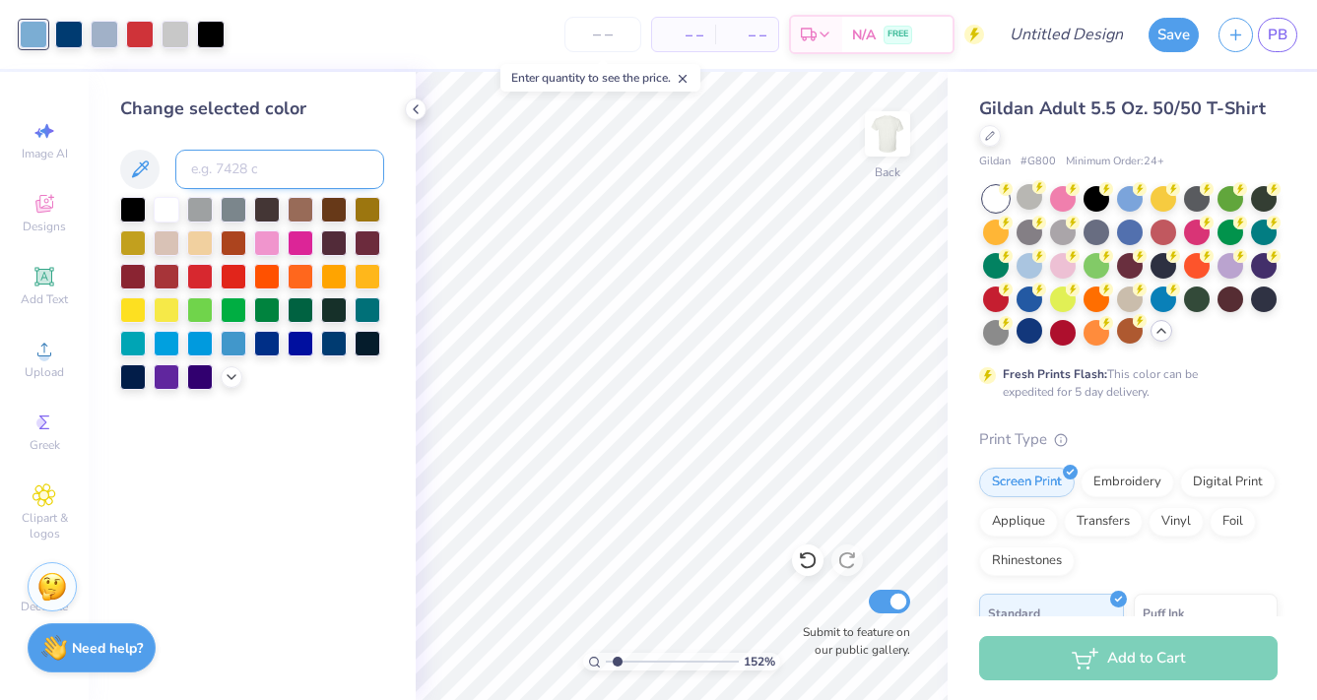
click at [234, 175] on input at bounding box center [279, 169] width 209 height 39
type input "541"
click at [126, 32] on div at bounding box center [140, 33] width 28 height 28
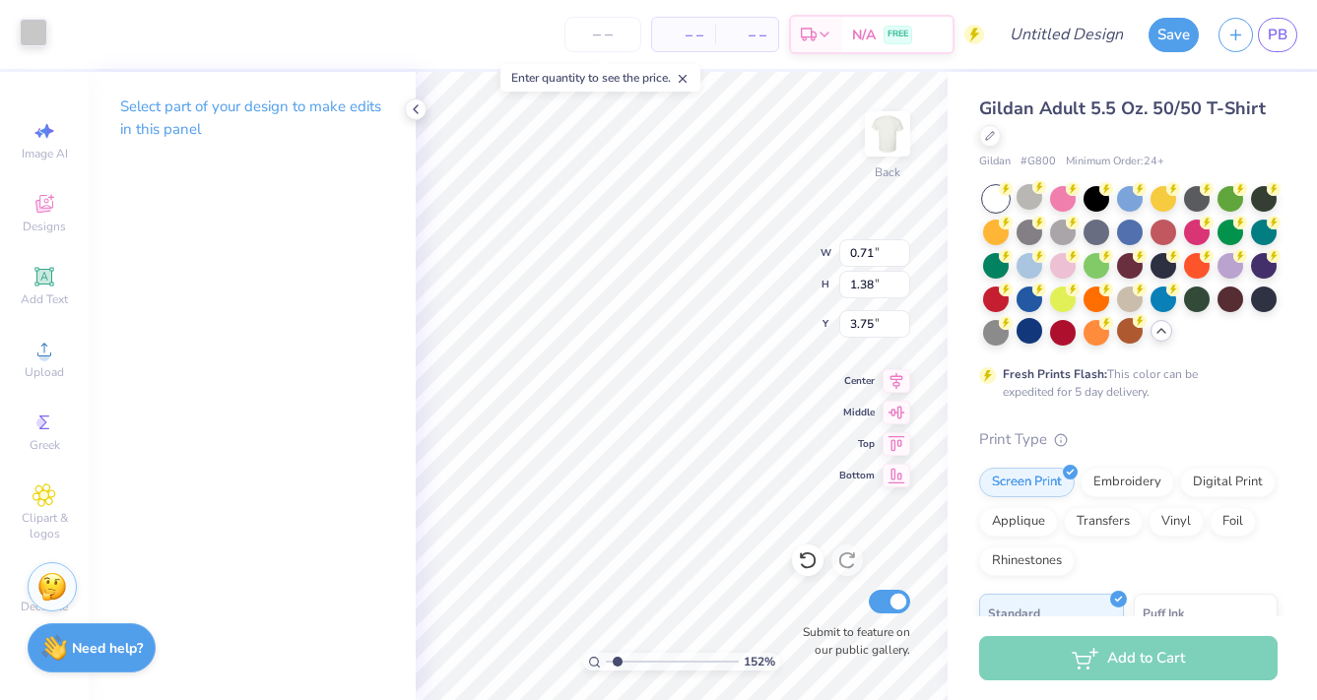
click at [29, 33] on div at bounding box center [34, 33] width 28 height 28
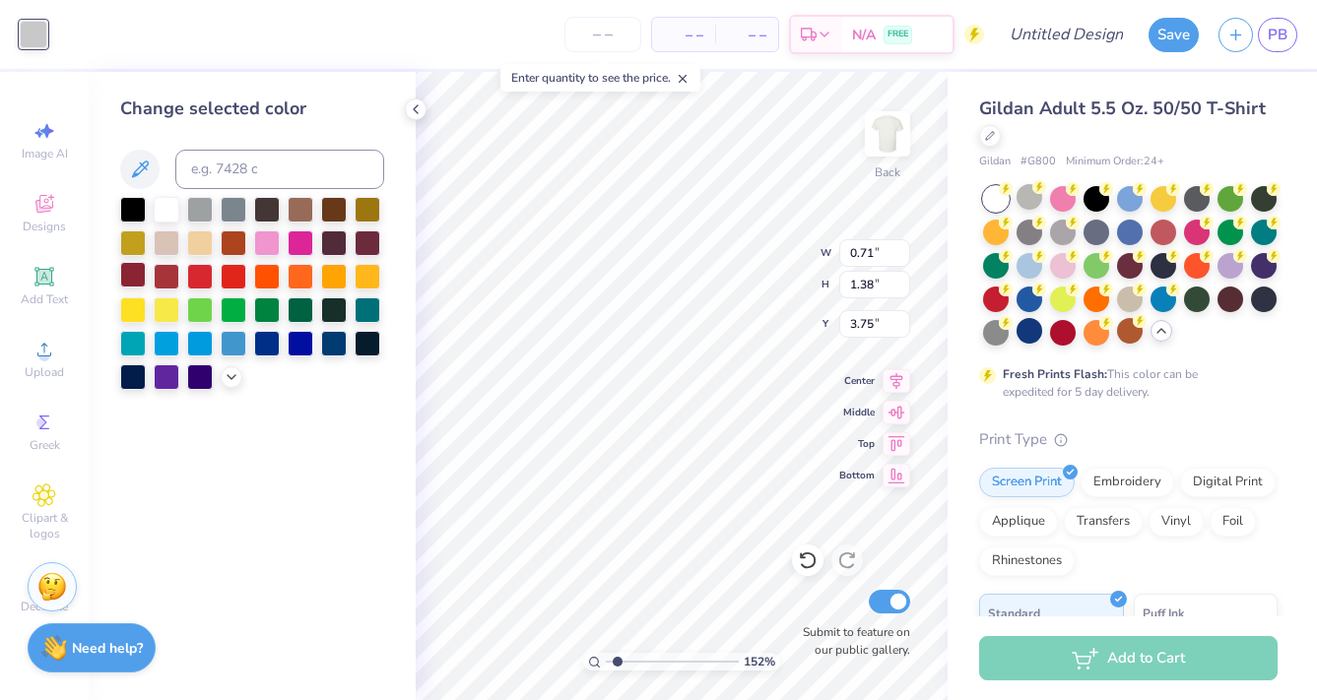
click at [135, 280] on div at bounding box center [133, 275] width 26 height 26
type input "0.40"
type input "0.58"
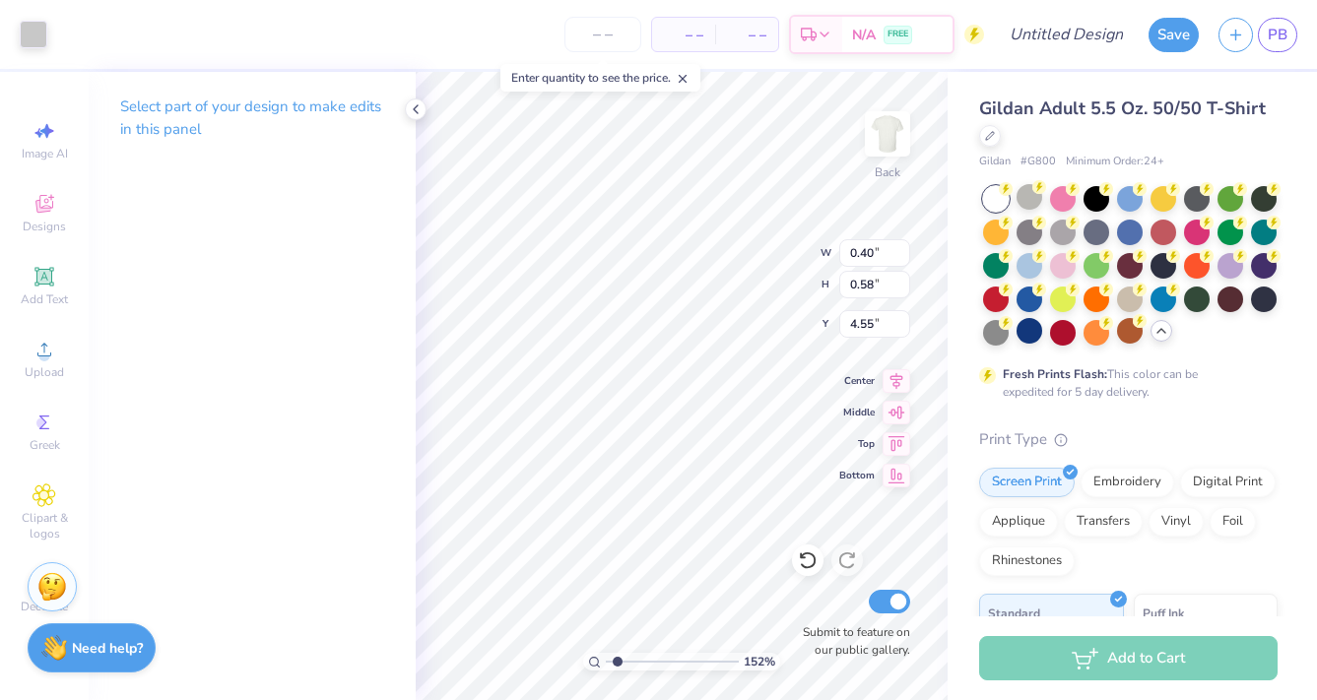
type input "4.53"
click at [31, 36] on div at bounding box center [34, 33] width 28 height 28
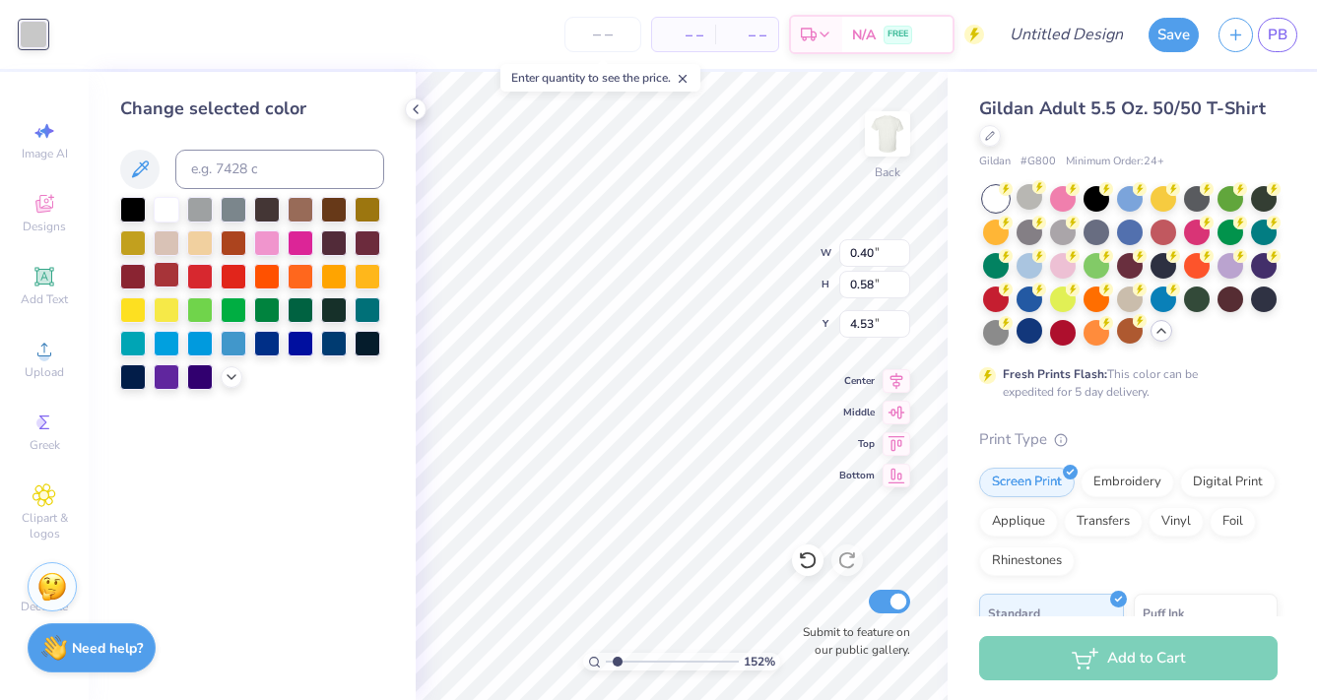
click at [169, 281] on div at bounding box center [167, 275] width 26 height 26
click at [151, 283] on div at bounding box center [252, 293] width 264 height 193
click at [132, 276] on div at bounding box center [133, 275] width 26 height 26
click at [158, 281] on div at bounding box center [167, 275] width 26 height 26
type input "0.71"
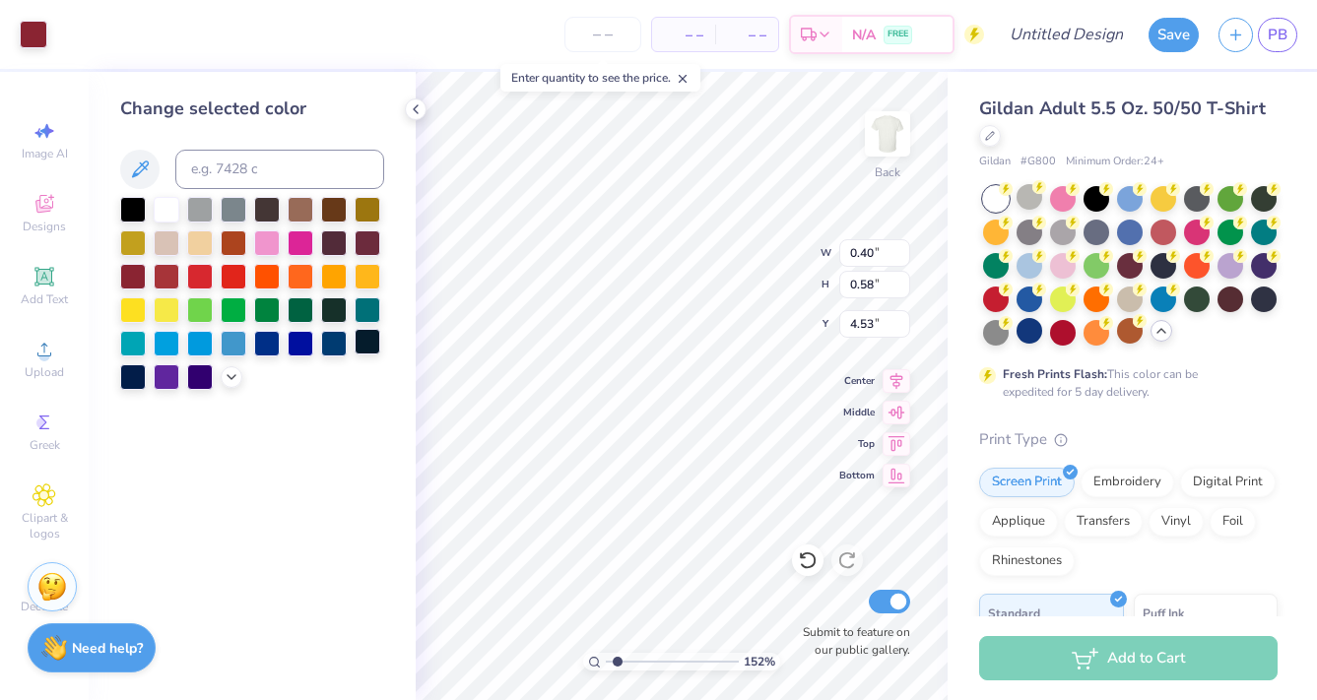
type input "1.38"
type input "3.75"
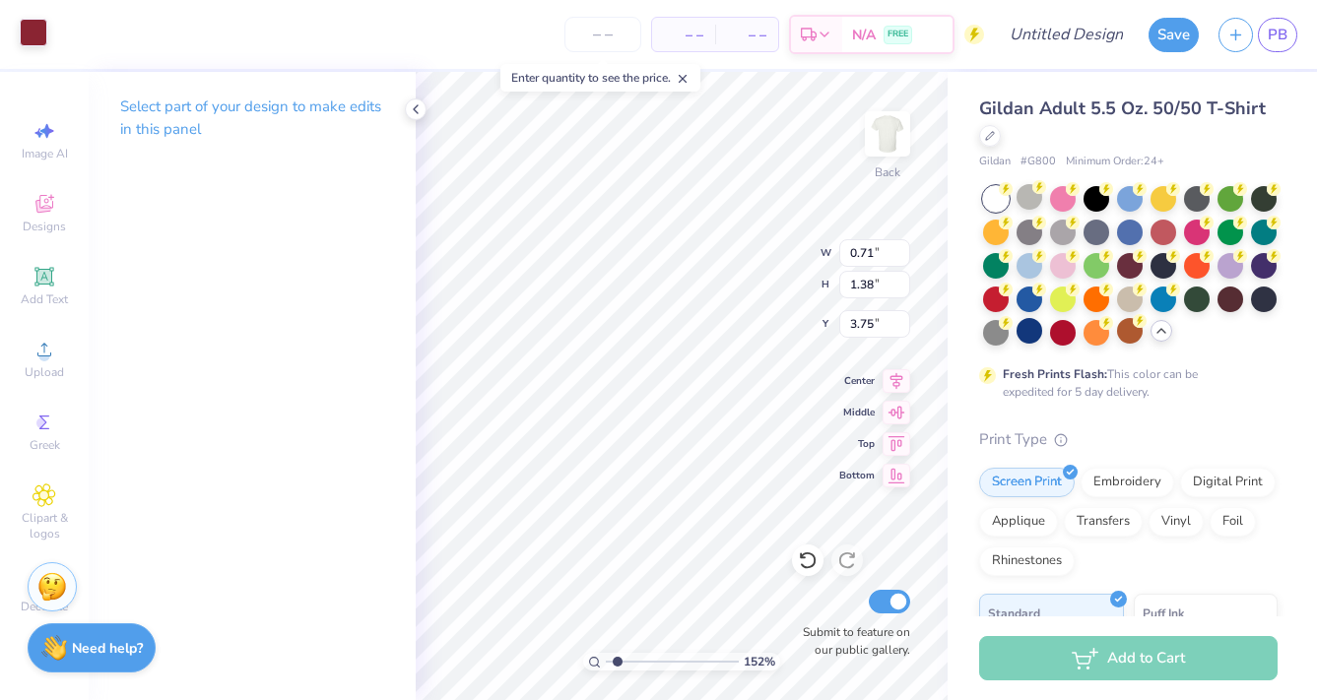
click at [25, 43] on div at bounding box center [34, 33] width 28 height 28
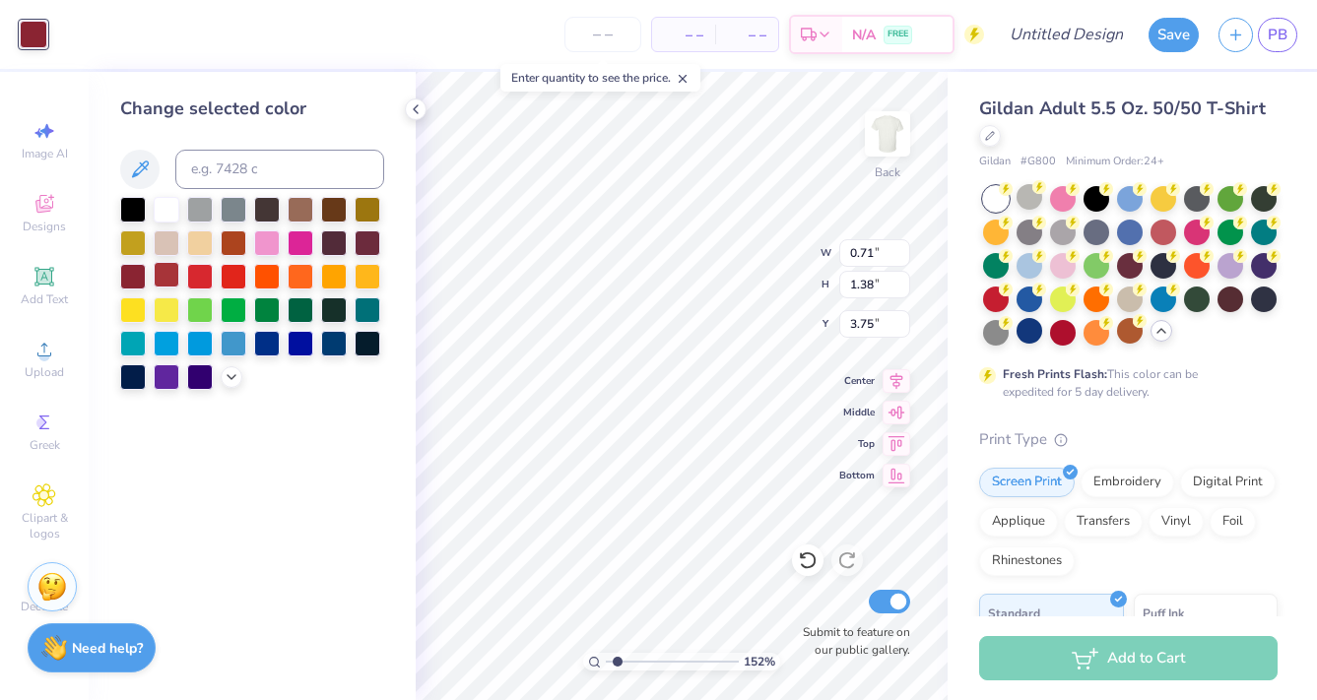
click at [161, 275] on div at bounding box center [167, 275] width 26 height 26
type input "0.90"
type input "0.68"
type input "4.48"
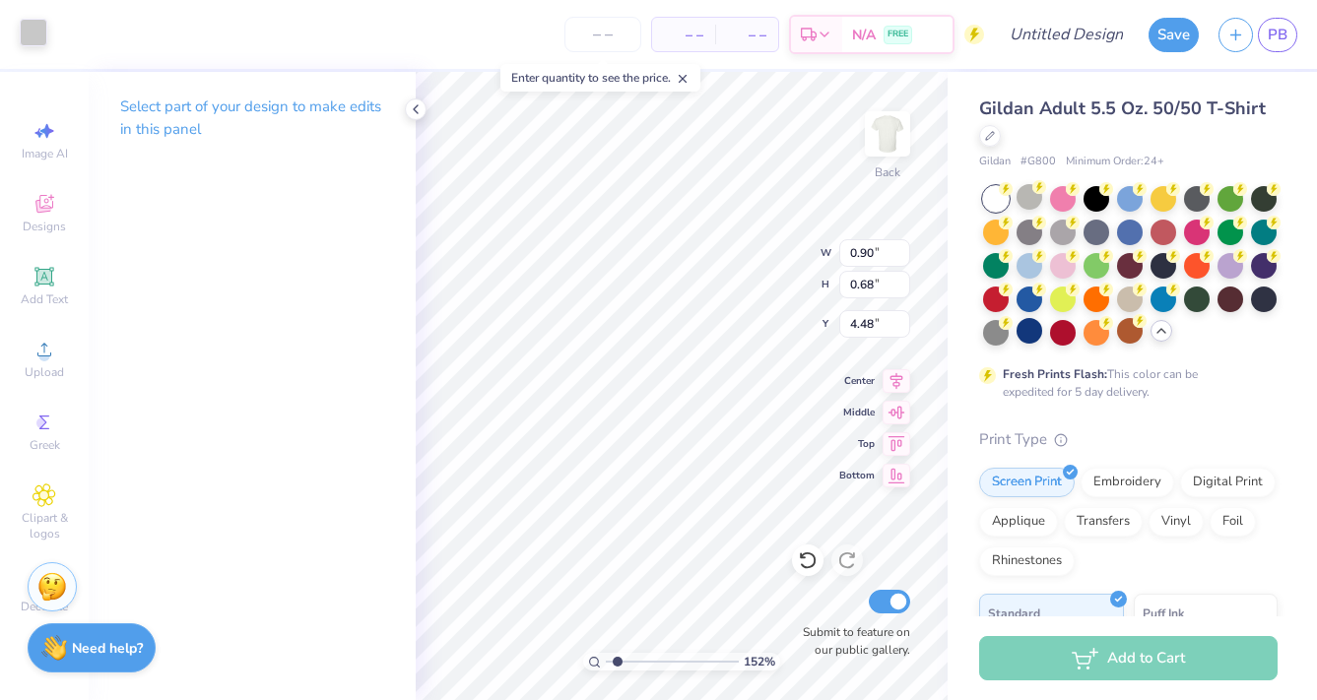
click at [41, 29] on div at bounding box center [34, 33] width 28 height 28
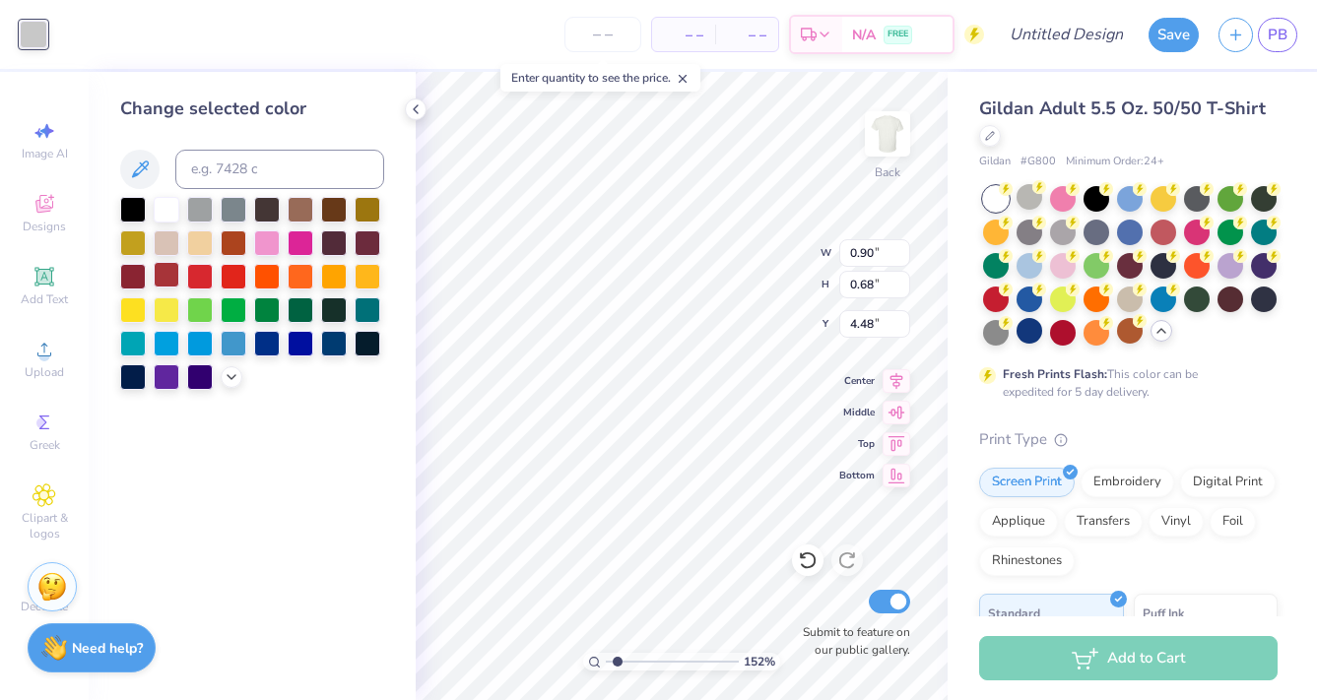
click at [160, 276] on div at bounding box center [167, 275] width 26 height 26
type input "0.48"
type input "0.42"
type input "8.36"
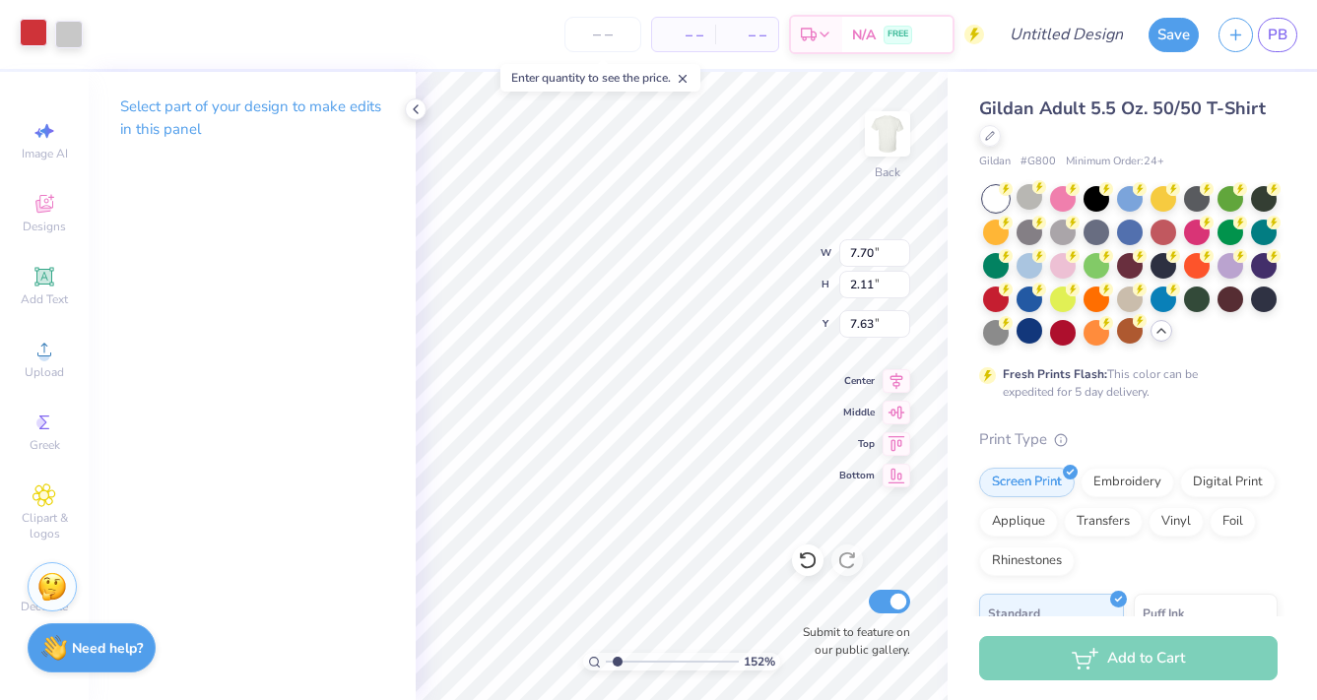
click at [33, 30] on div at bounding box center [34, 33] width 28 height 28
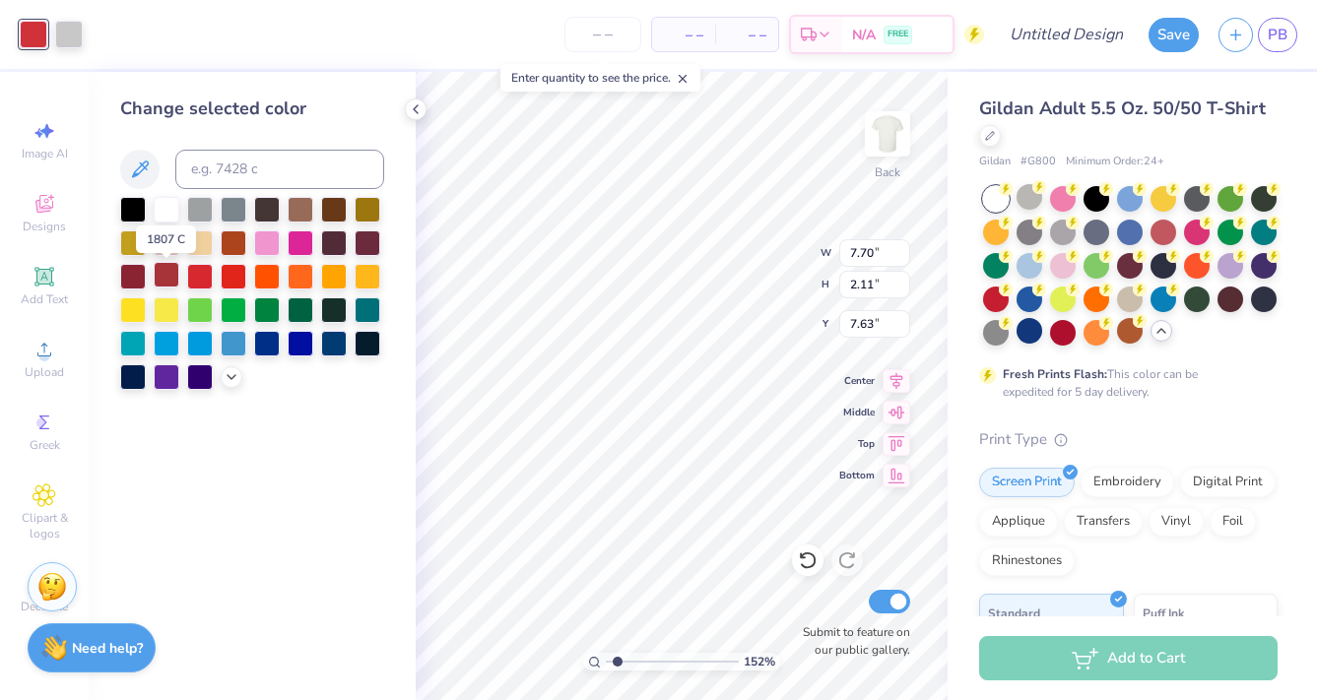
click at [164, 280] on div at bounding box center [167, 275] width 26 height 26
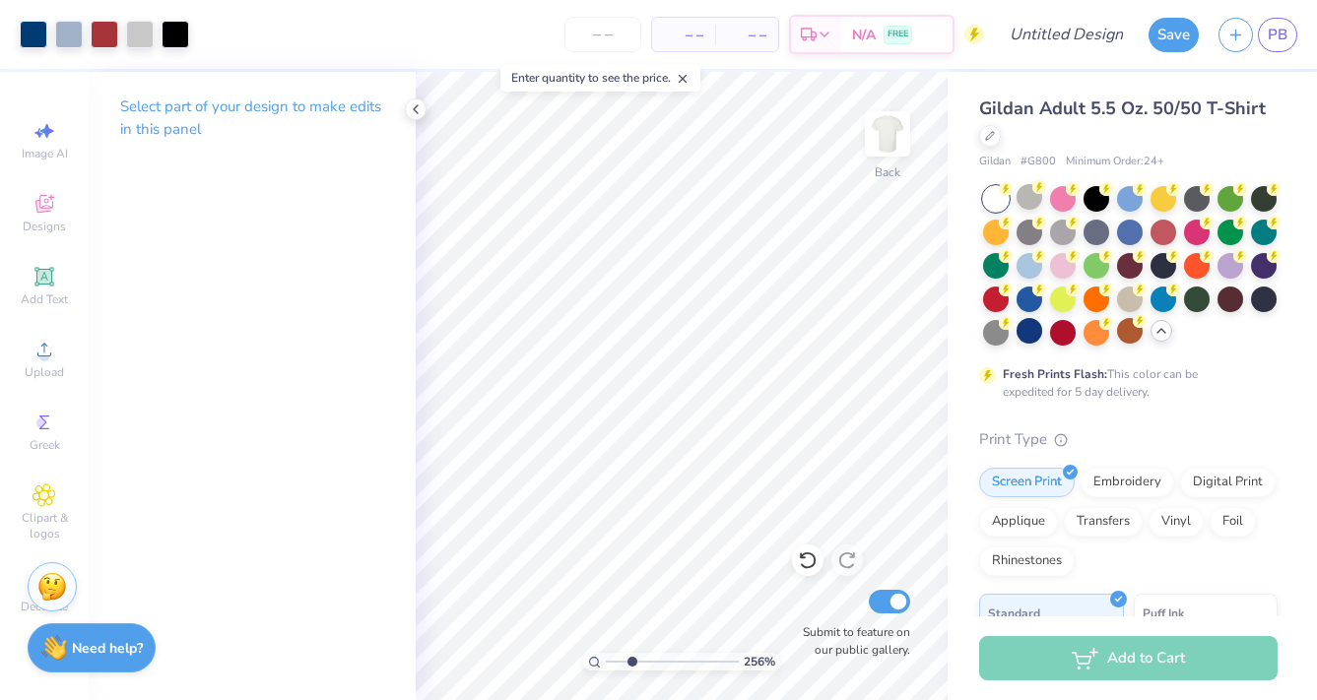
type input "2.56"
drag, startPoint x: 612, startPoint y: 661, endPoint x: 631, endPoint y: 660, distance: 19.7
click at [631, 660] on input "range" at bounding box center [672, 662] width 133 height 18
click at [137, 33] on div at bounding box center [140, 33] width 28 height 28
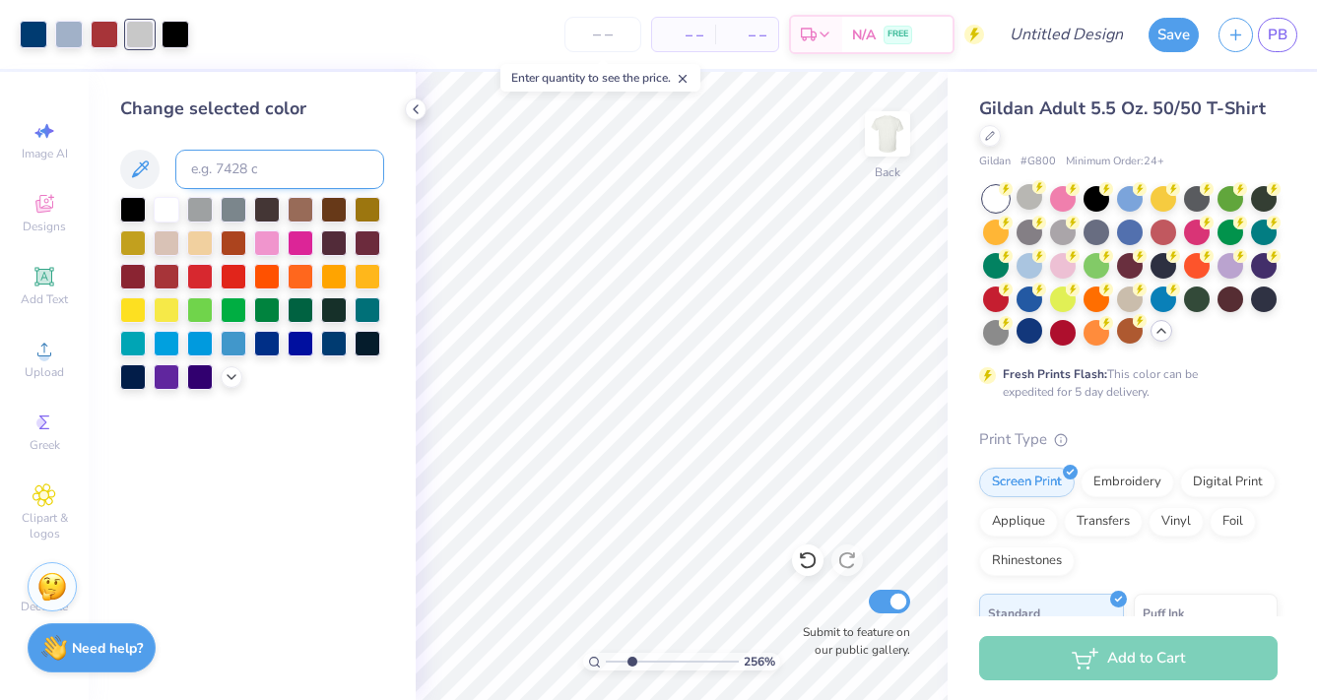
click at [217, 163] on input at bounding box center [279, 169] width 209 height 39
type input "536"
click at [288, 434] on div "Change selected color" at bounding box center [252, 386] width 327 height 628
click at [422, 113] on icon at bounding box center [416, 109] width 16 height 16
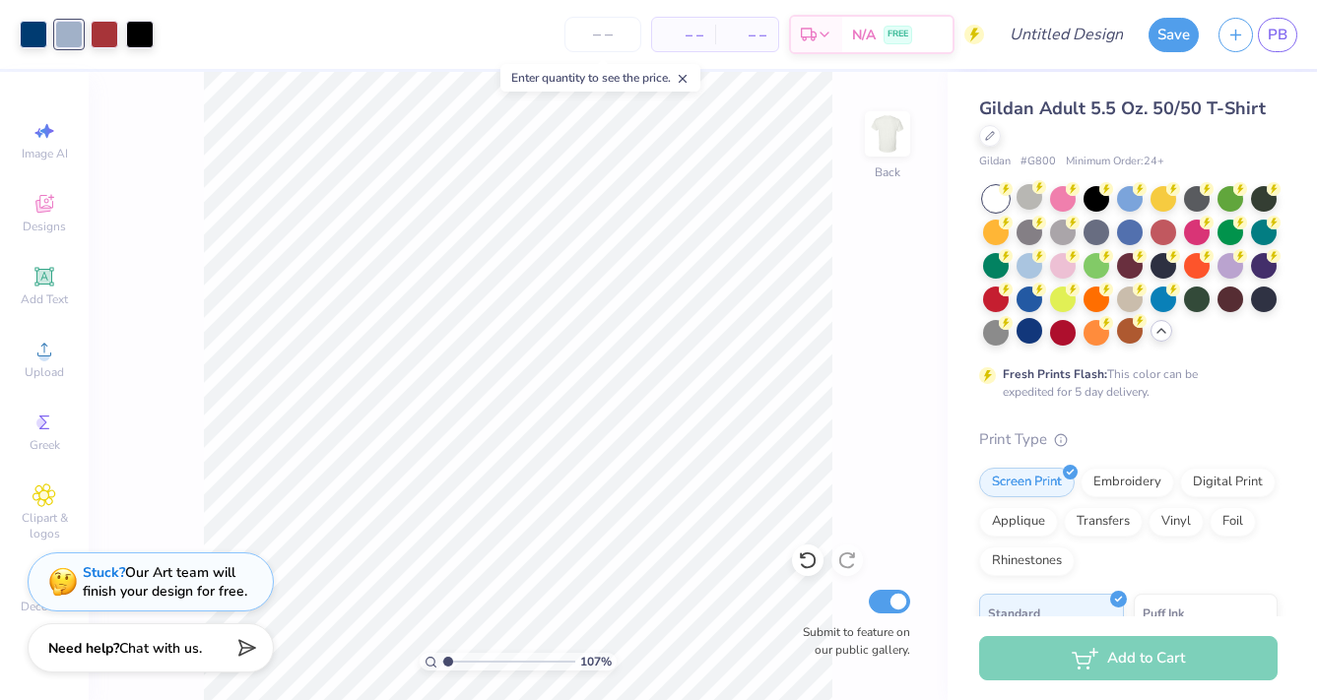
type input "1.15"
drag, startPoint x: 468, startPoint y: 668, endPoint x: 450, endPoint y: 658, distance: 20.3
click at [449, 658] on input "range" at bounding box center [508, 662] width 133 height 18
type input "2.67"
type input "11.30"
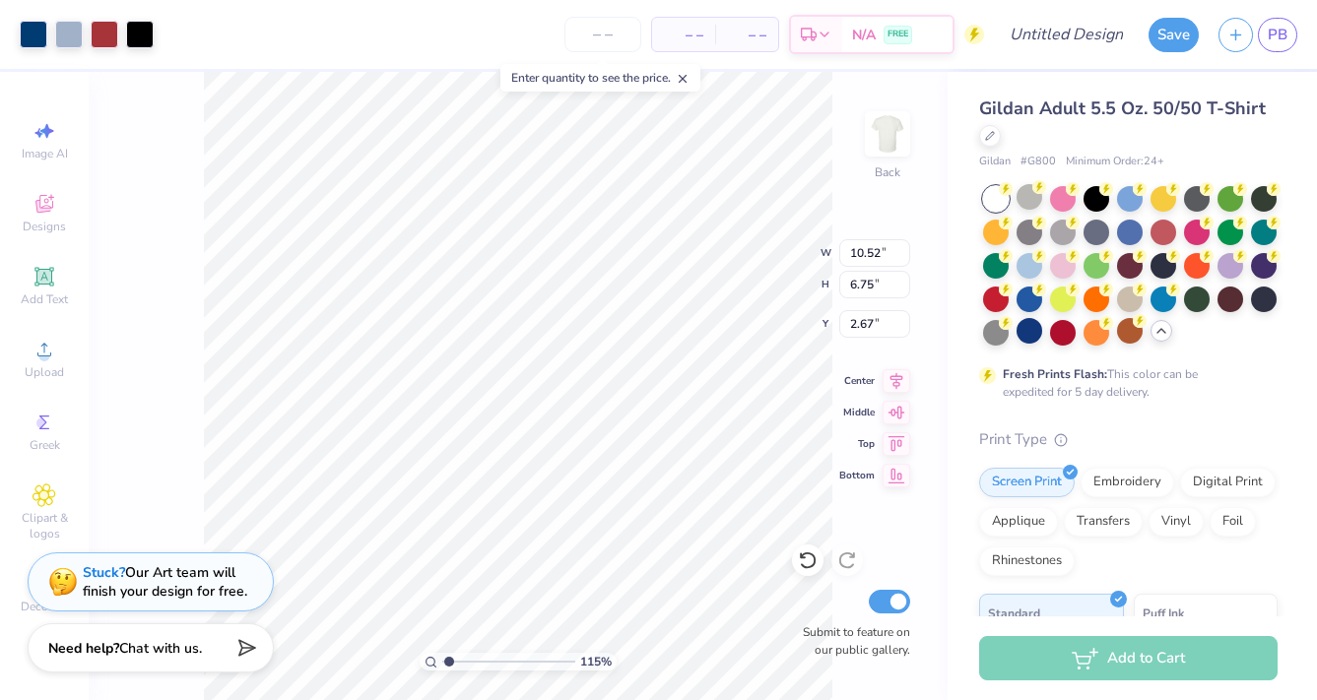
type input "7.25"
type input "3.00"
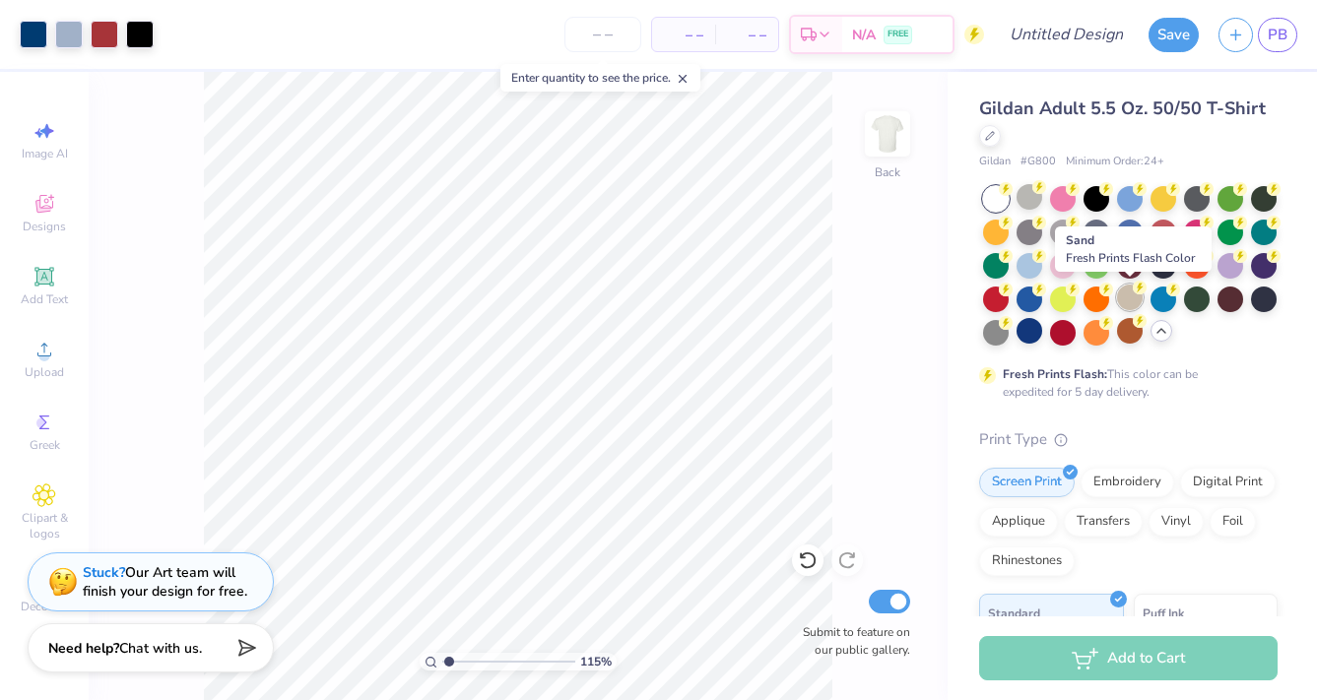
click at [1138, 301] on div at bounding box center [1130, 298] width 26 height 26
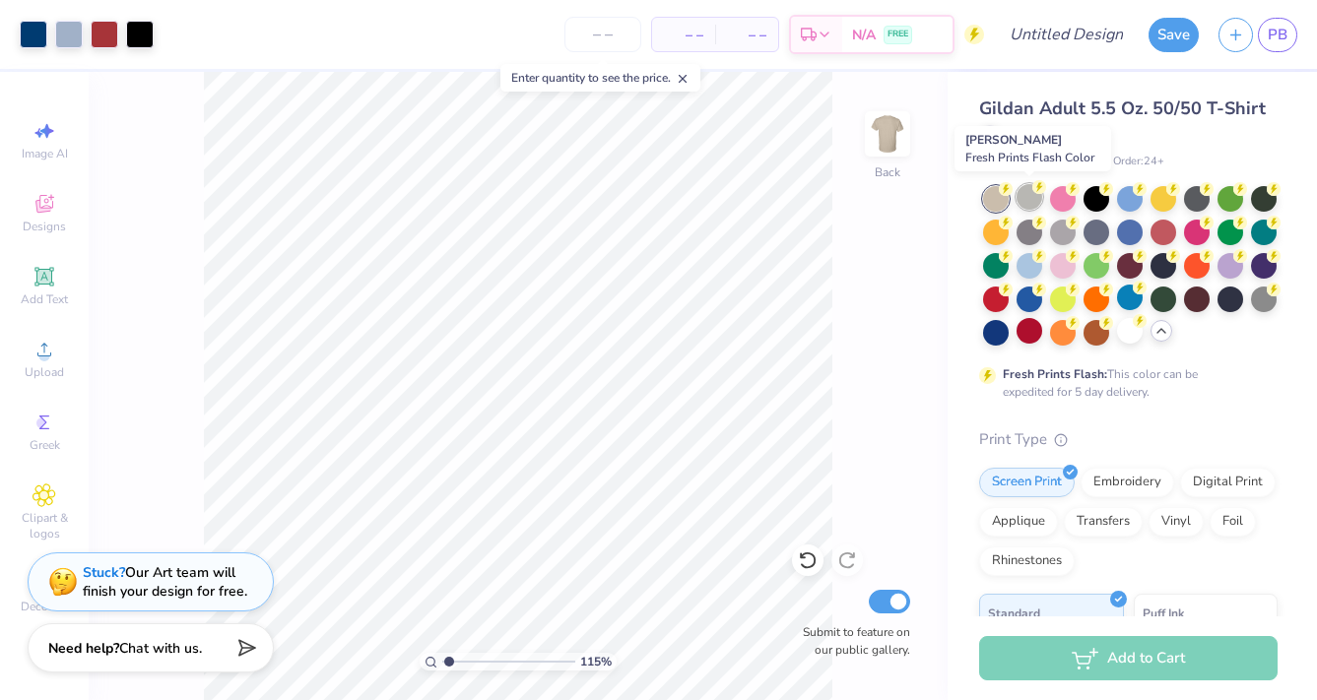
click at [1024, 205] on div at bounding box center [1029, 197] width 26 height 26
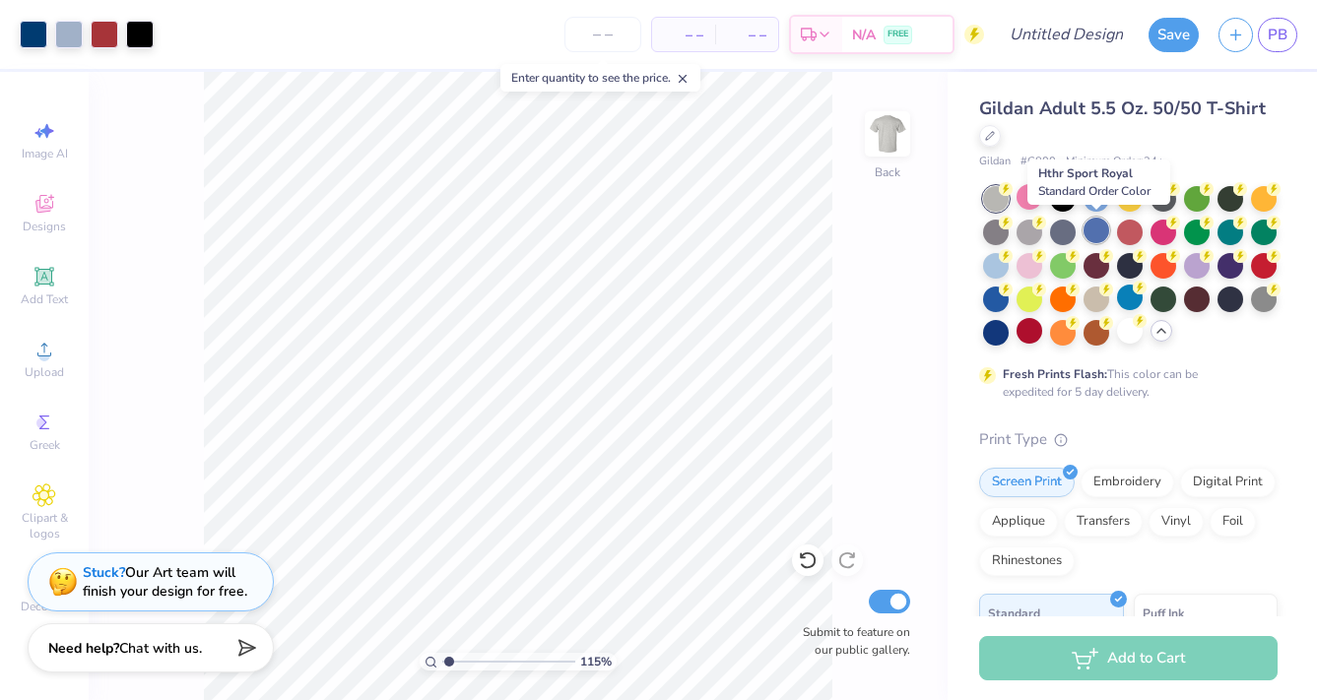
click at [1087, 225] on div at bounding box center [1096, 231] width 26 height 26
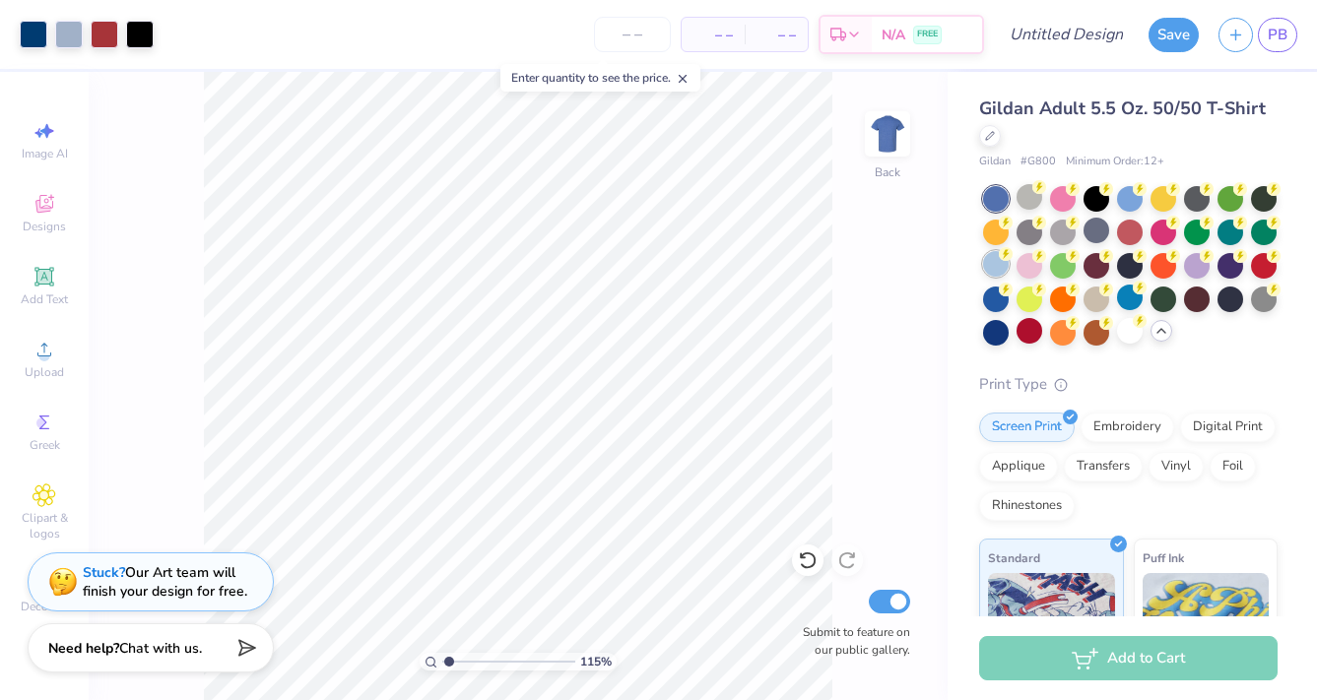
click at [986, 273] on div at bounding box center [996, 264] width 26 height 26
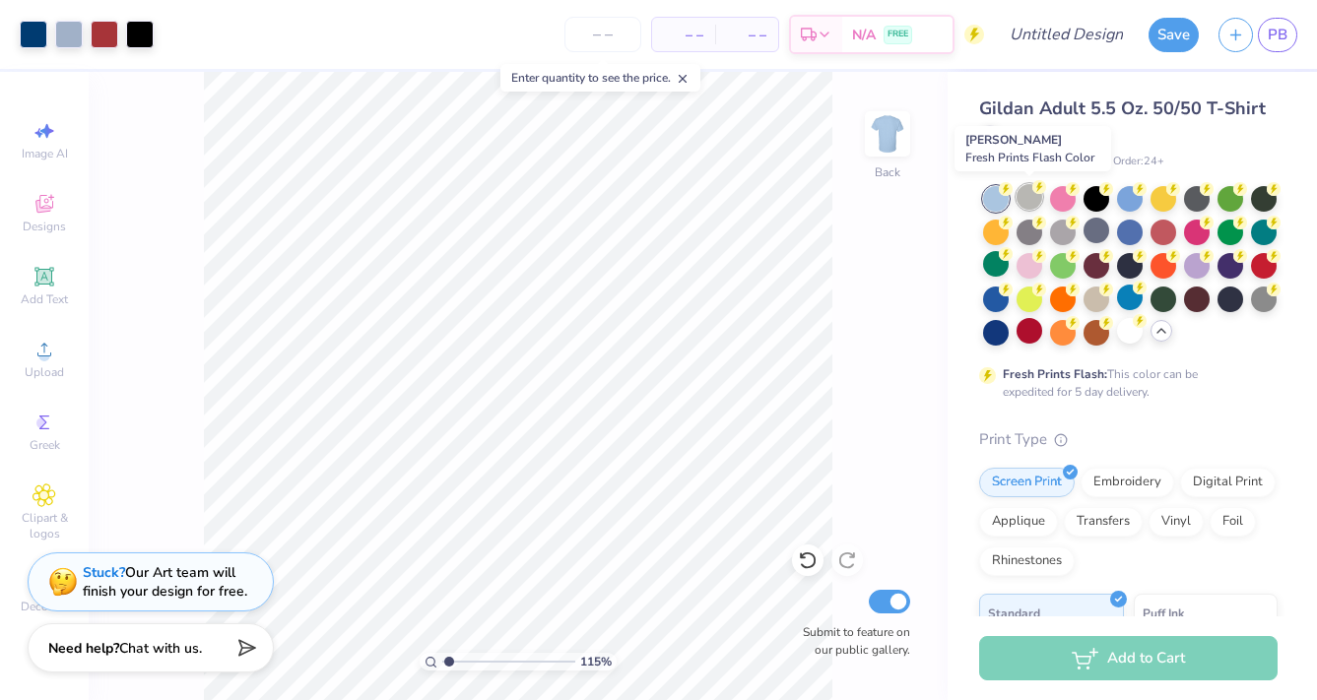
click at [1020, 196] on div at bounding box center [1029, 197] width 26 height 26
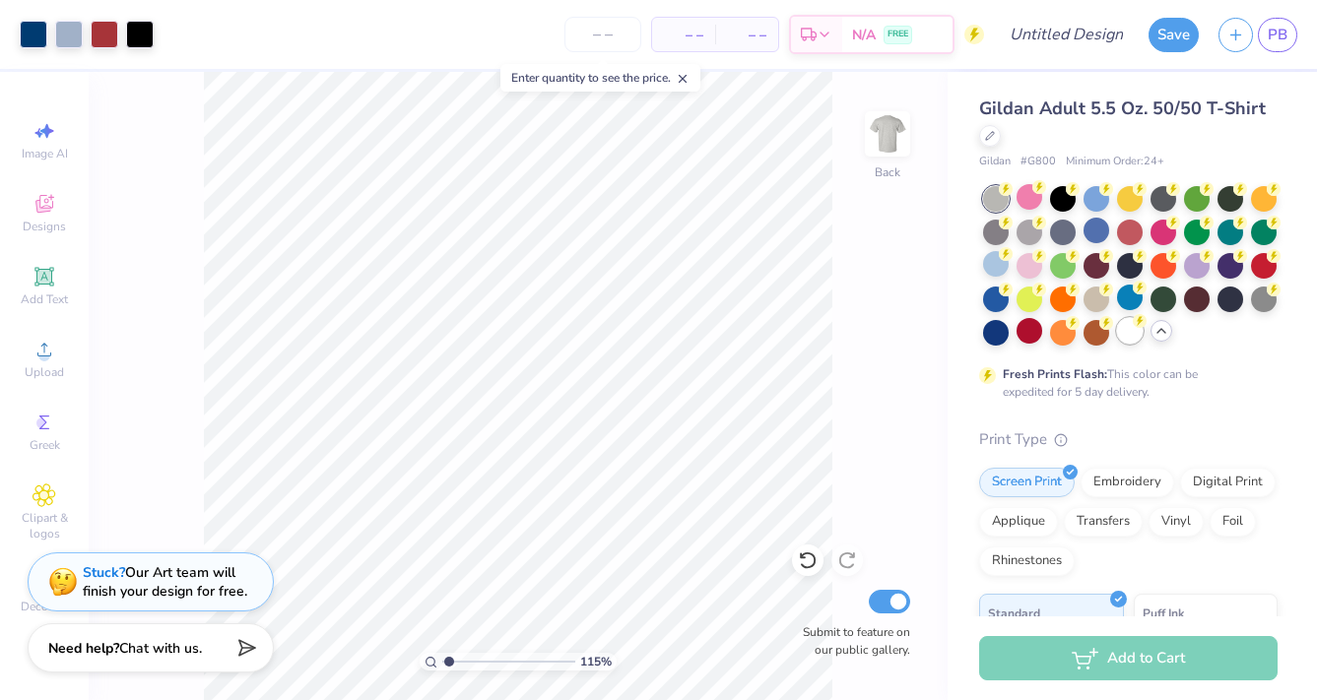
click at [1127, 325] on div at bounding box center [1130, 331] width 26 height 26
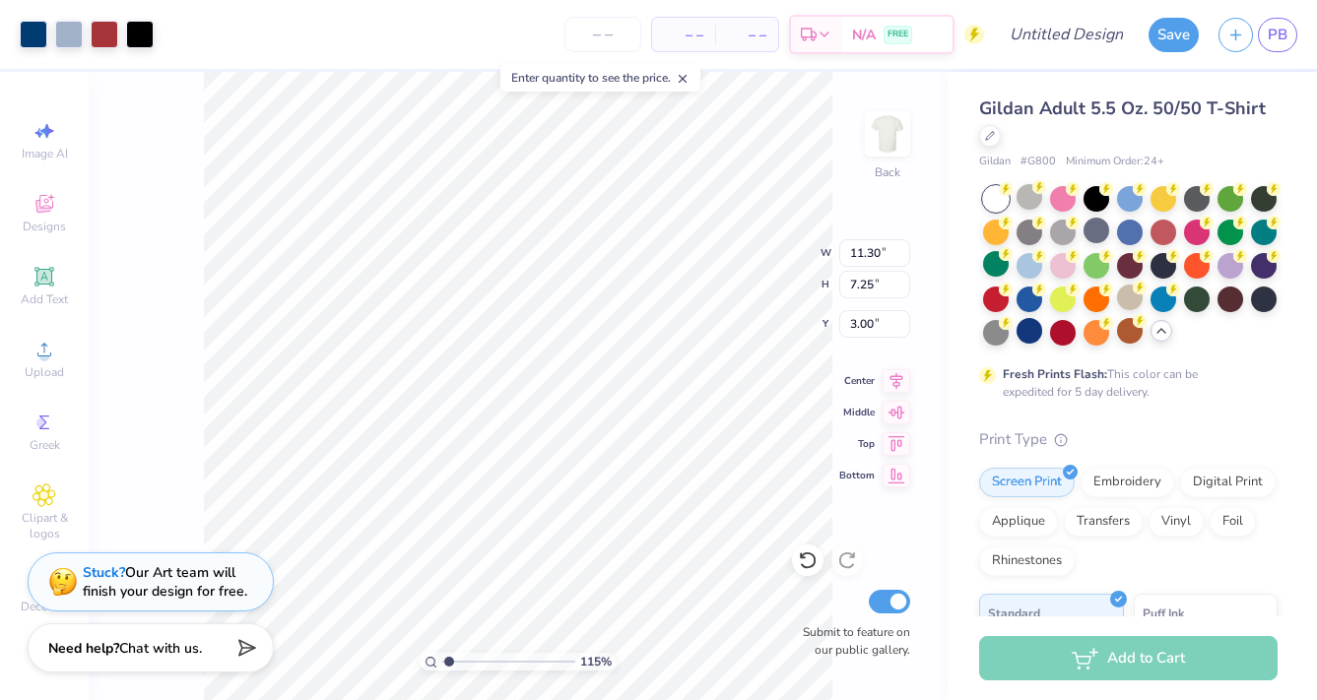
type input "12.56"
type input "8.05"
type input "2.58"
drag, startPoint x: 443, startPoint y: 668, endPoint x: 474, endPoint y: 671, distance: 30.7
click at [474, 671] on div "301 %" at bounding box center [518, 386] width 628 height 628
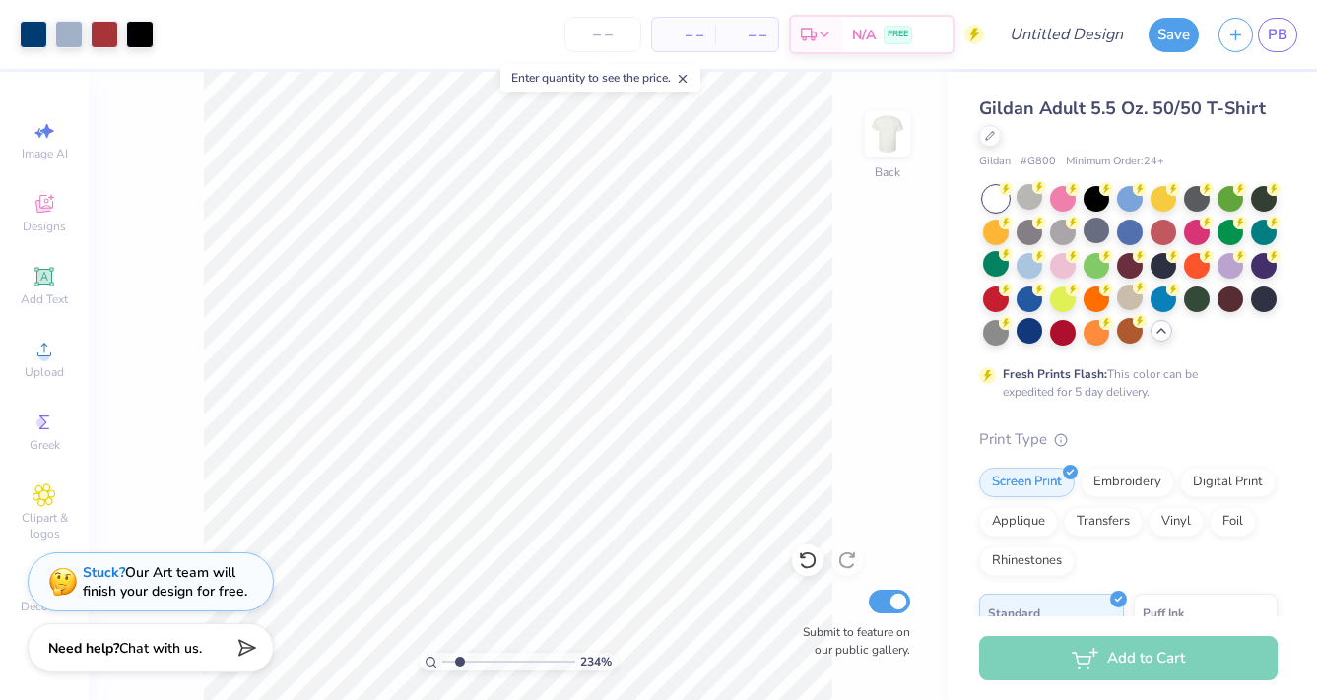
type input "1.89"
drag, startPoint x: 476, startPoint y: 660, endPoint x: 459, endPoint y: 659, distance: 16.8
click at [459, 659] on input "range" at bounding box center [508, 662] width 133 height 18
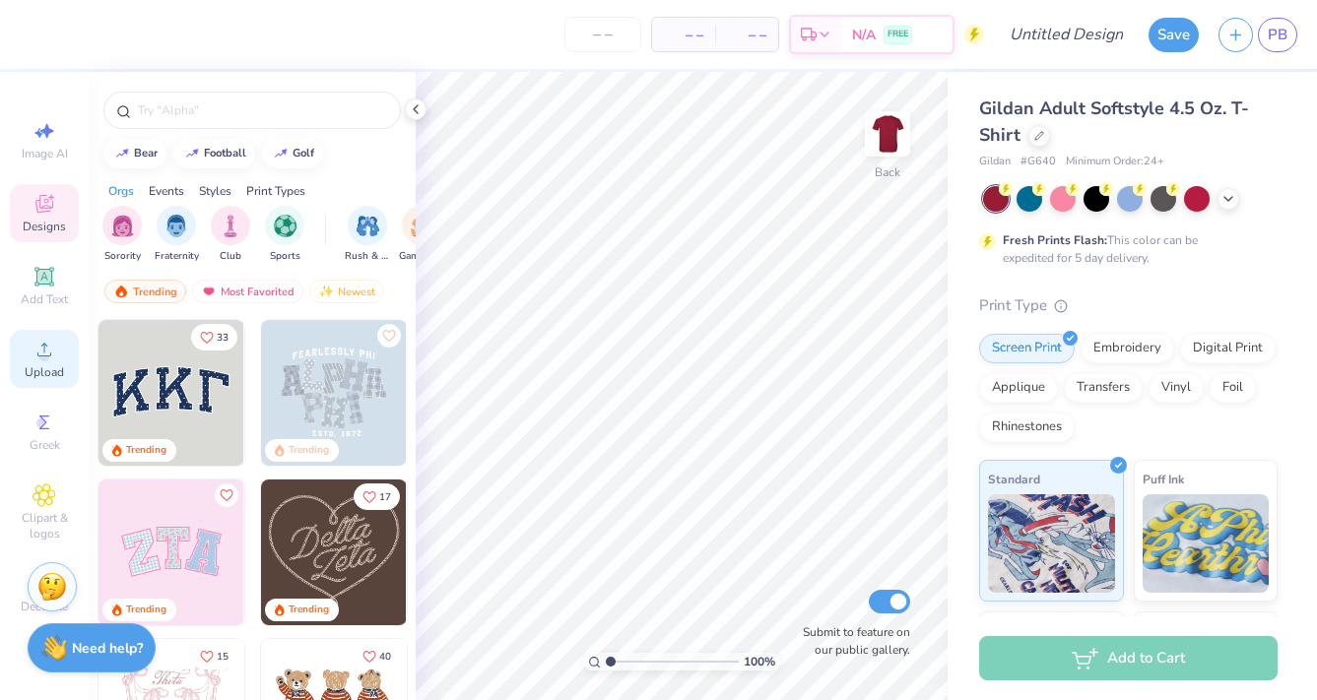
click at [41, 361] on div "Upload" at bounding box center [44, 359] width 69 height 58
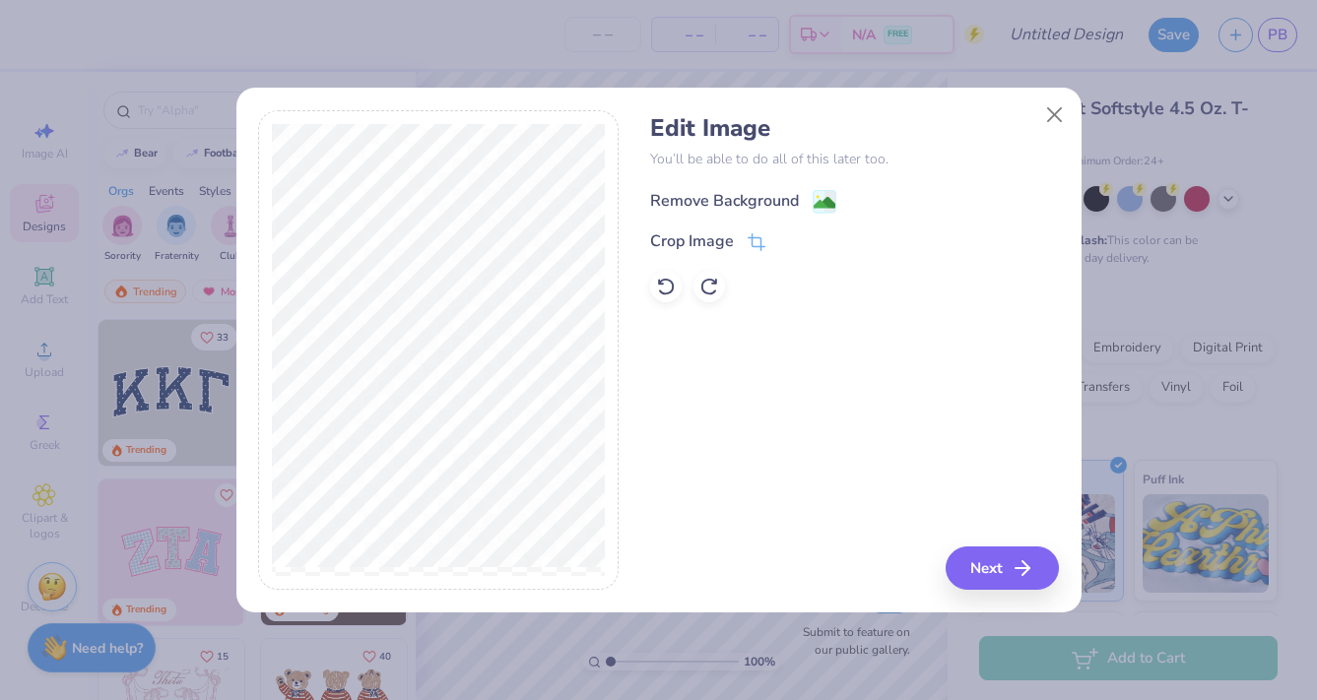
click at [672, 202] on div "Remove Background" at bounding box center [724, 201] width 149 height 24
click at [1056, 103] on button "Close" at bounding box center [1053, 115] width 37 height 37
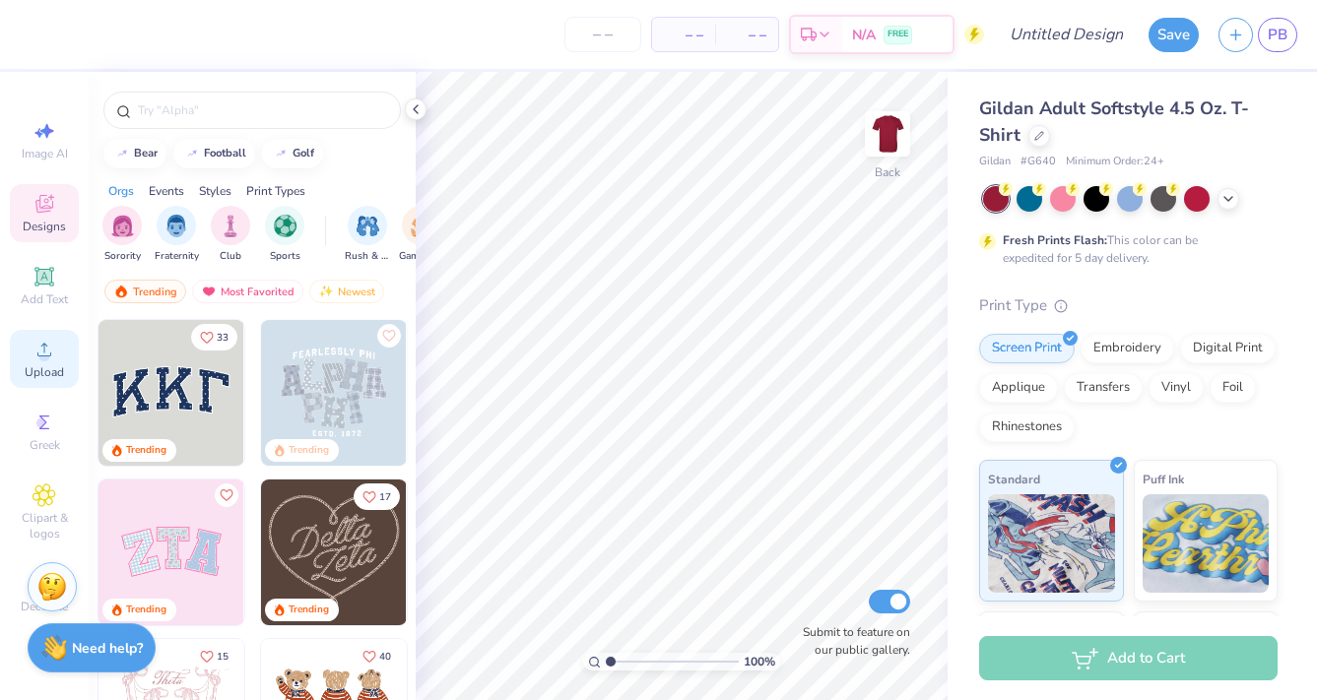
click at [38, 380] on div "Upload" at bounding box center [44, 359] width 69 height 58
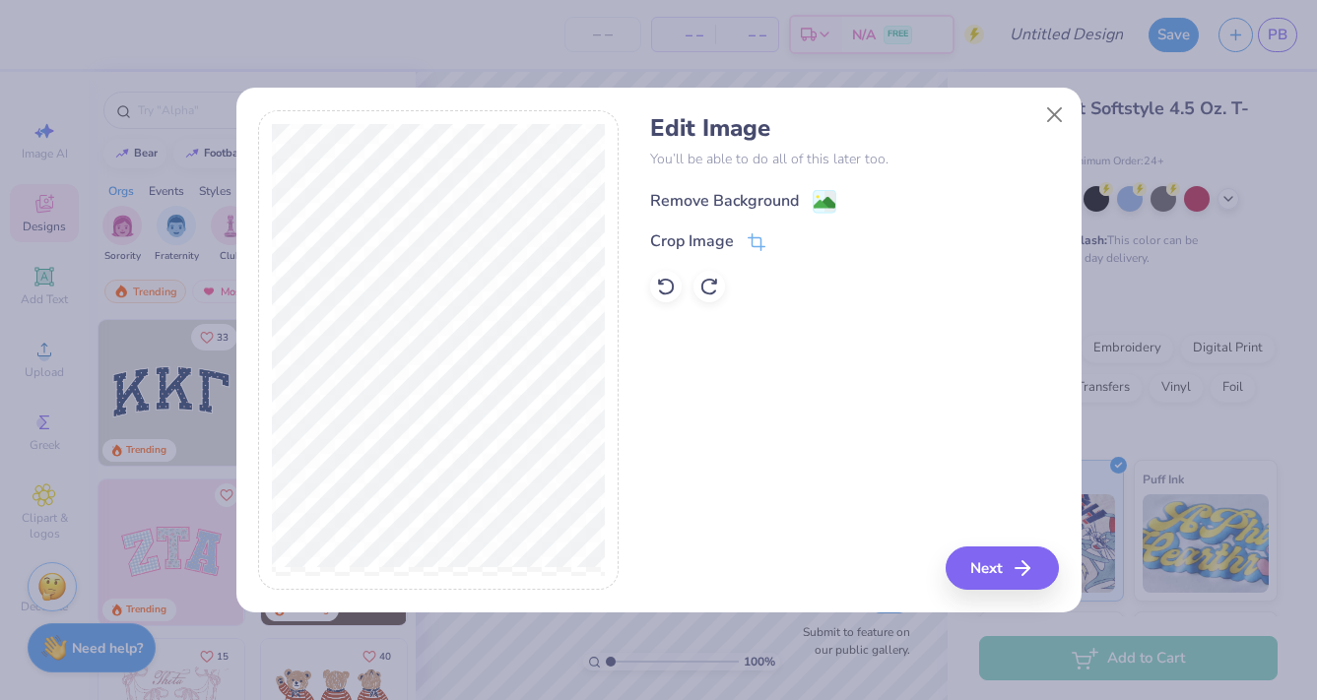
click at [714, 193] on div "Remove Background" at bounding box center [724, 201] width 149 height 24
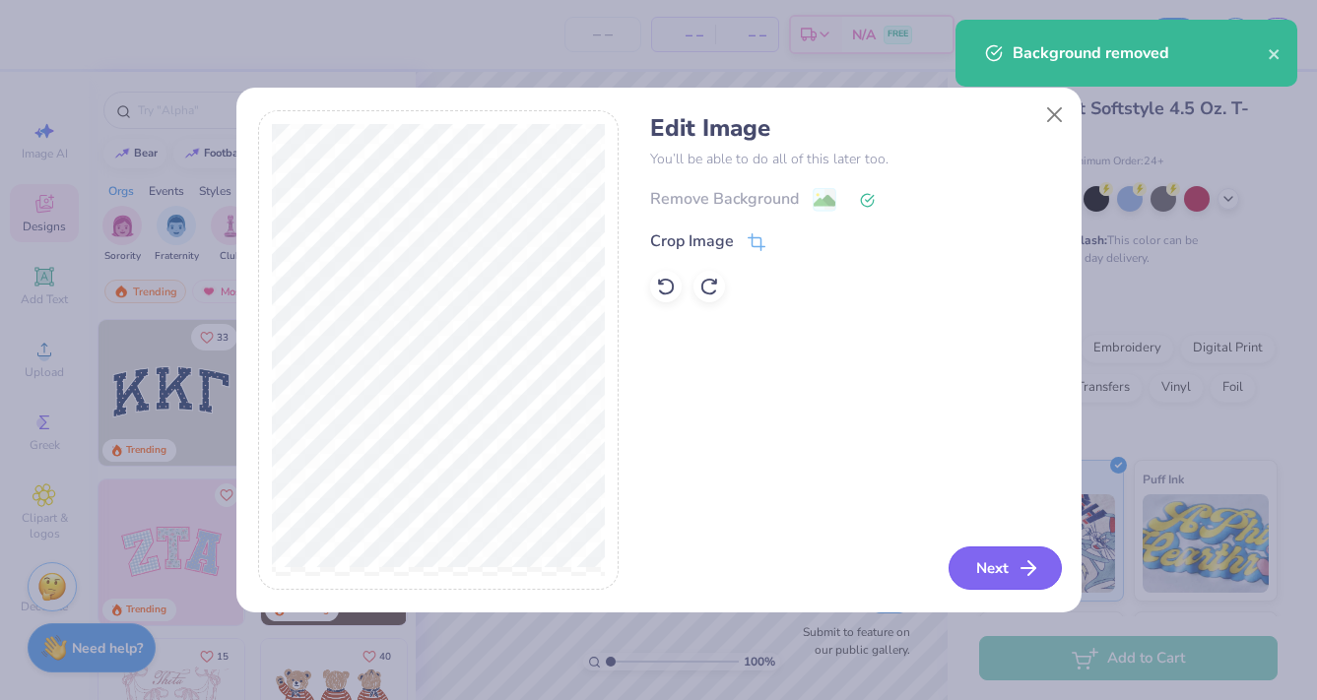
click at [1001, 562] on button "Next" at bounding box center [1004, 568] width 113 height 43
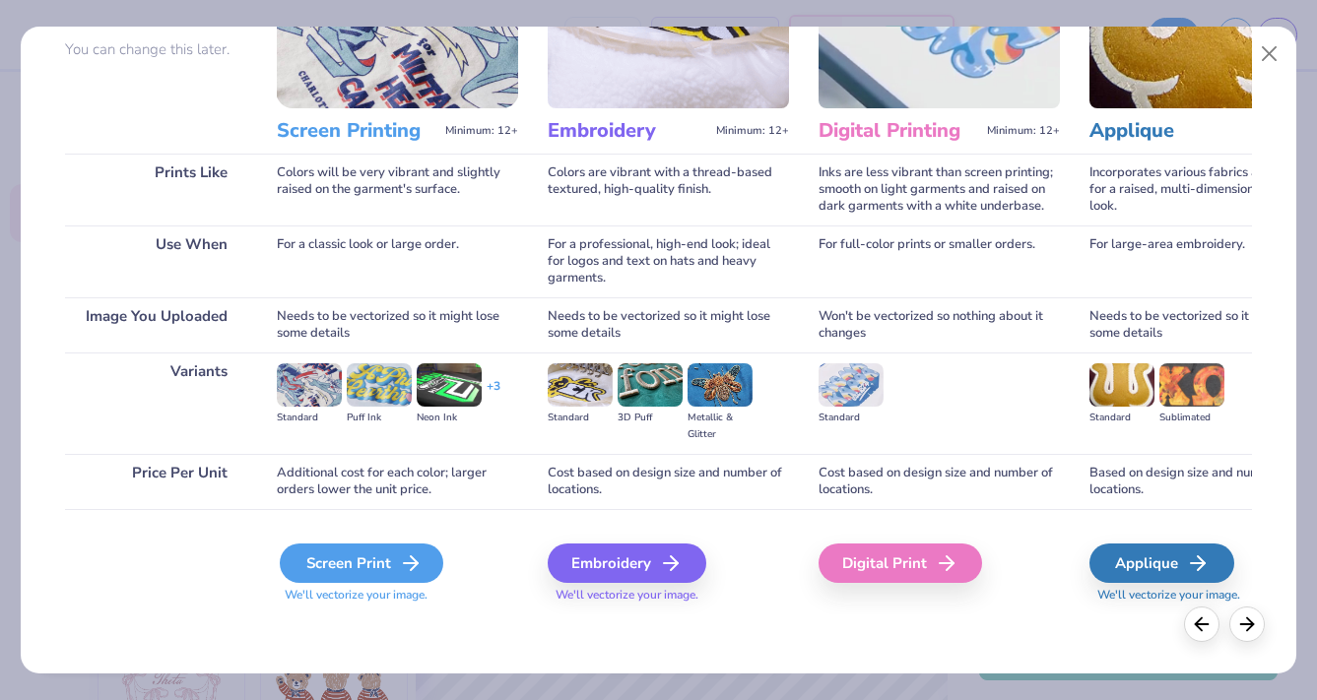
scroll to position [183, 0]
click at [373, 572] on div "Screen Print" at bounding box center [361, 563] width 163 height 39
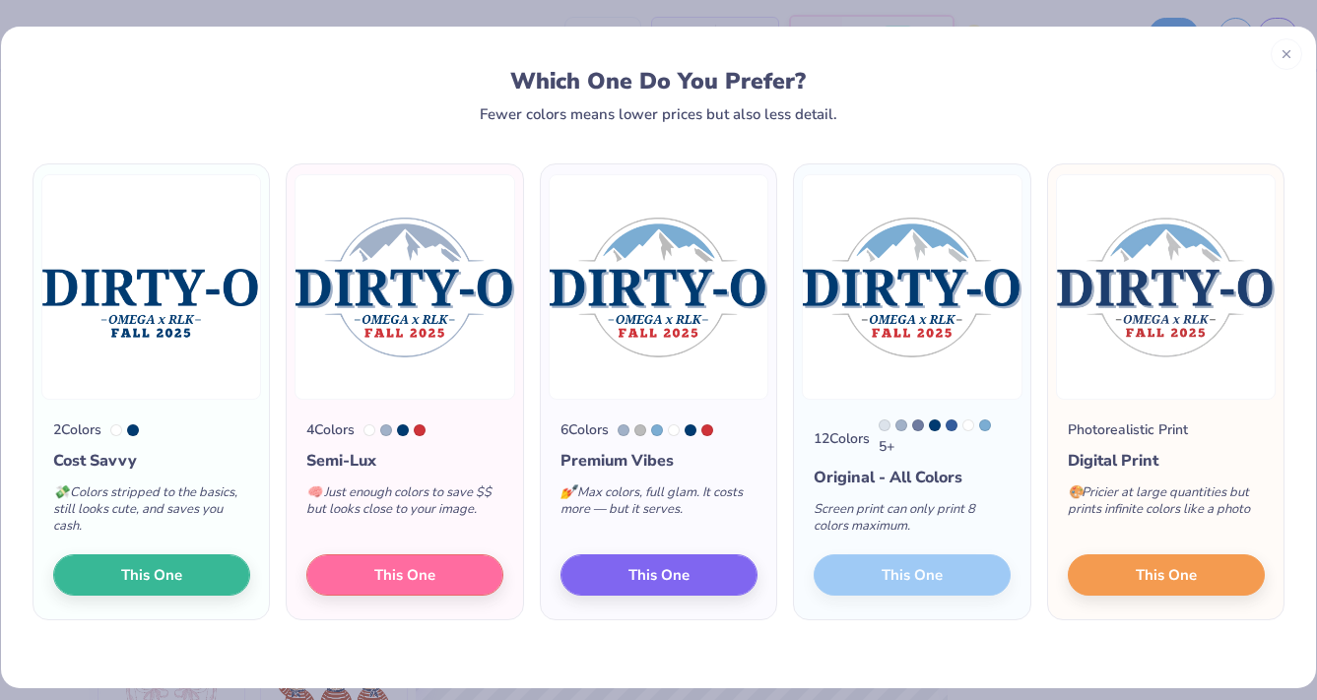
click at [915, 580] on div "12 Colors 5 + Original - All Colors Screen print can only print 8 colors maximu…" at bounding box center [911, 510] width 235 height 220
click at [393, 574] on span "This One" at bounding box center [405, 572] width 61 height 23
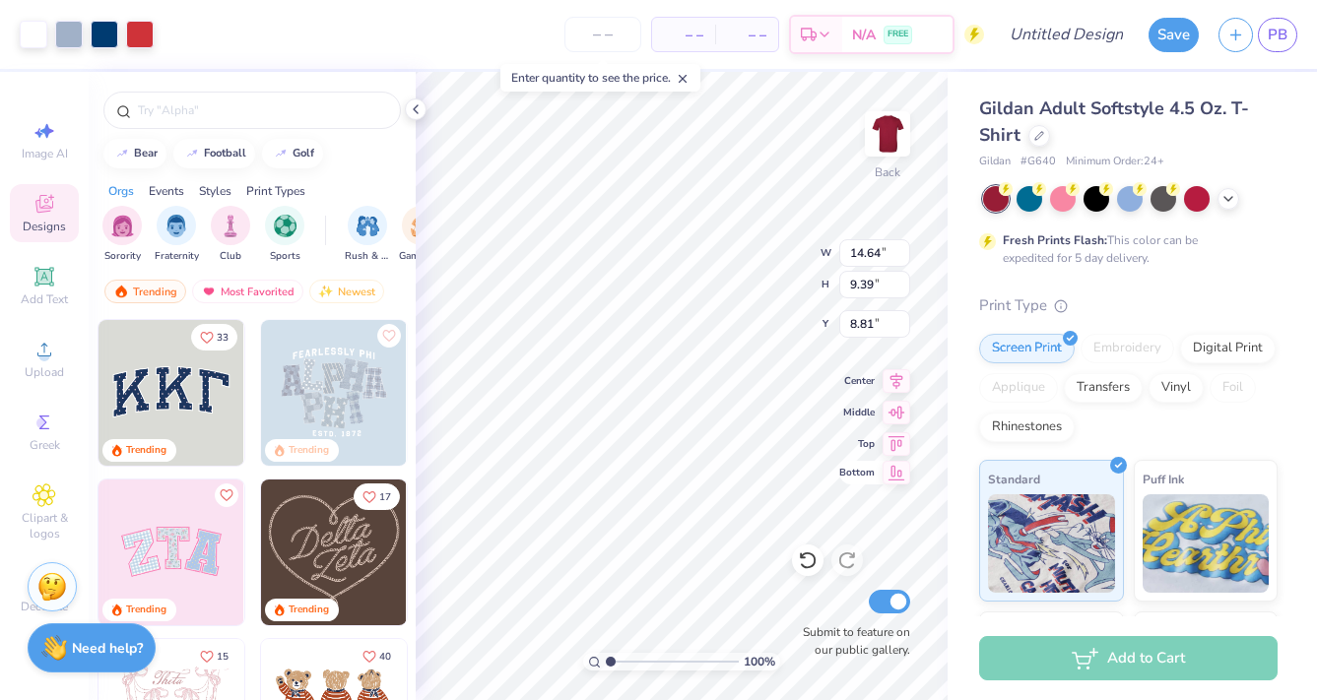
type input "4.11"
type input "10.13"
type input "6.50"
type input "5.79"
type input "12.30"
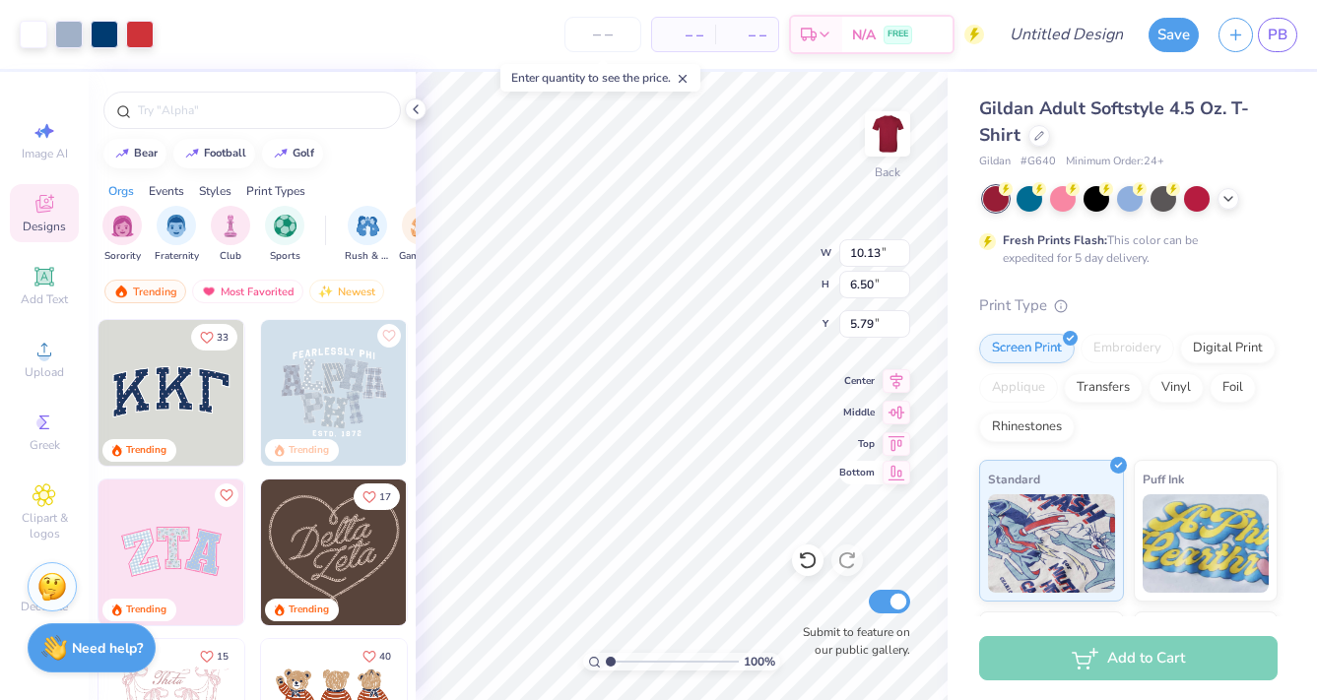
type input "7.89"
type input "3.00"
type input "3.38"
drag, startPoint x: 611, startPoint y: 663, endPoint x: 642, endPoint y: 665, distance: 31.6
click at [642, 665] on input "range" at bounding box center [672, 662] width 133 height 18
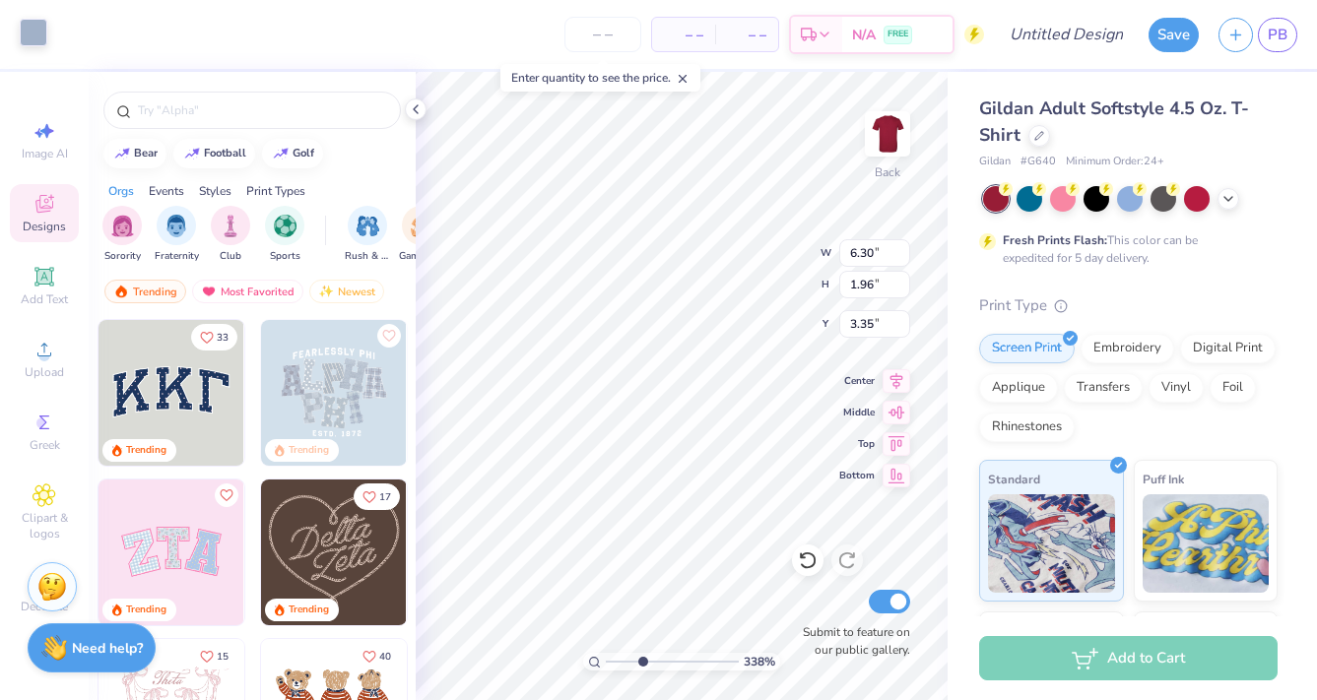
click at [30, 30] on div at bounding box center [34, 33] width 28 height 28
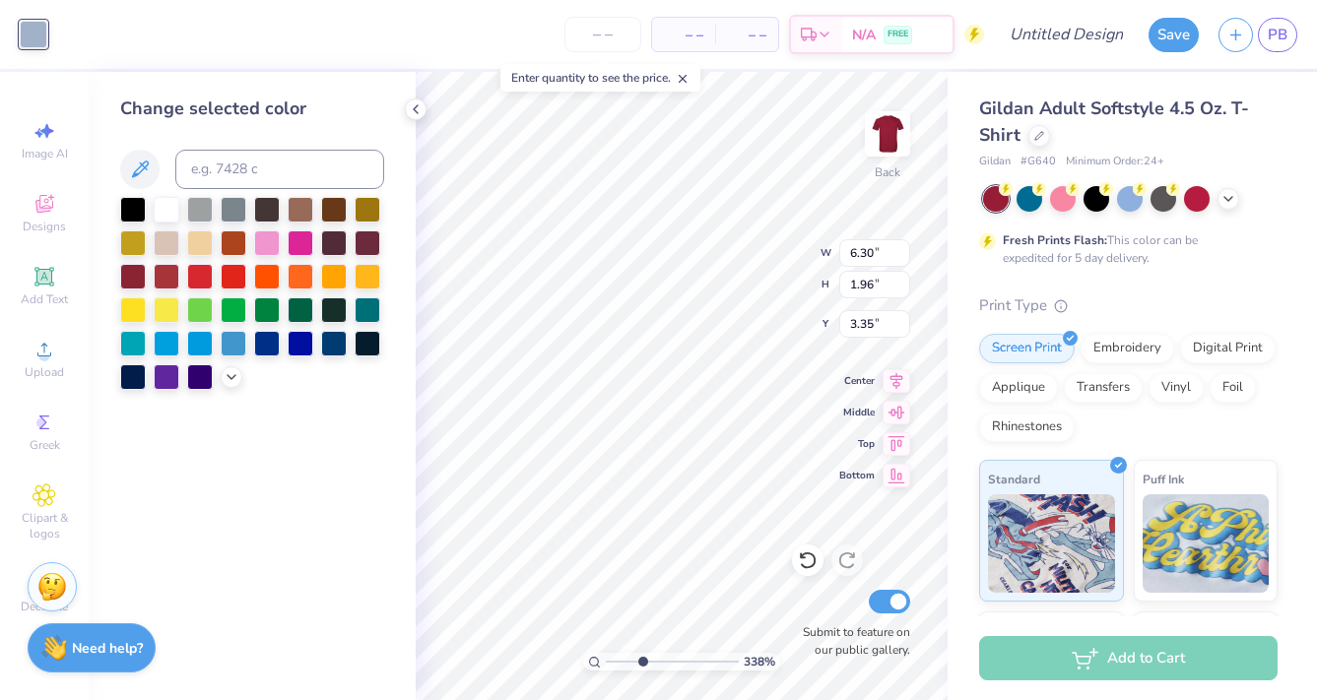
type input "1.00"
type input "2.07"
type input "5.93"
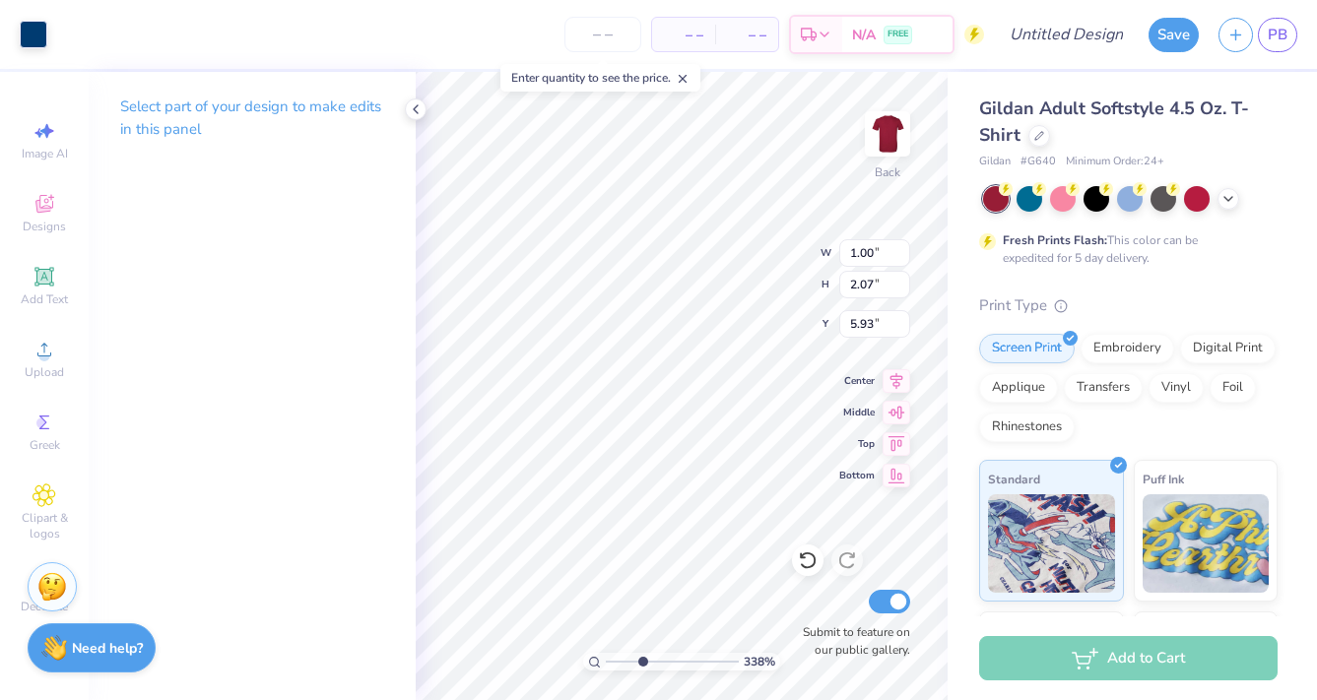
type input "6.30"
type input "1.96"
type input "3.35"
click at [39, 34] on div at bounding box center [34, 33] width 28 height 28
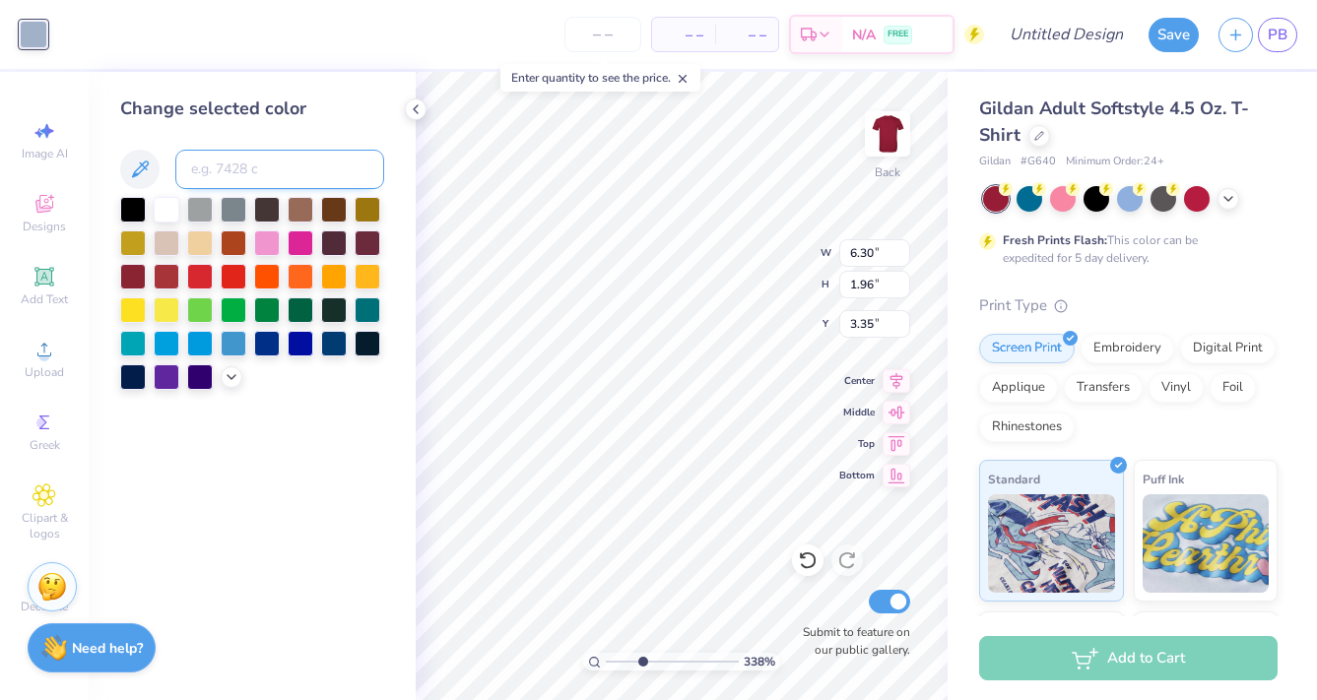
click at [264, 166] on input at bounding box center [279, 169] width 209 height 39
type input "541"
type input "0.83"
type input "1.62"
type input "3.80"
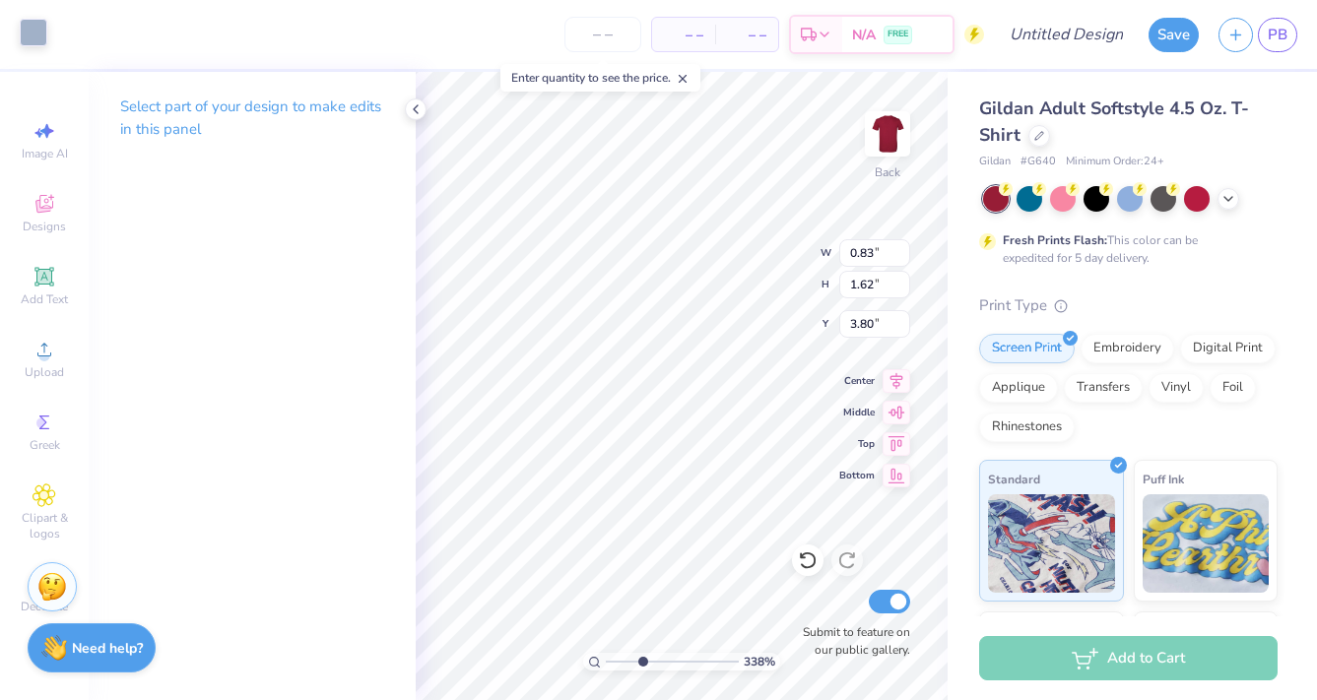
click at [47, 39] on div at bounding box center [34, 33] width 28 height 28
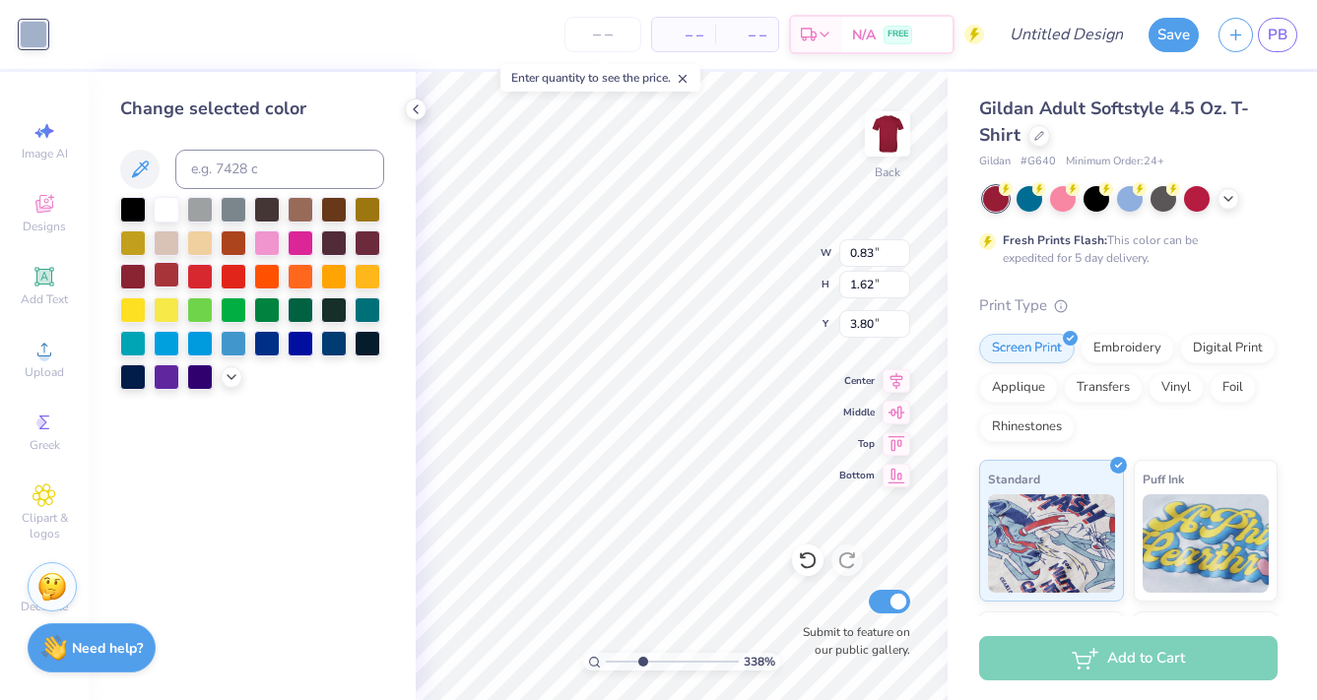
click at [163, 279] on div at bounding box center [167, 275] width 26 height 26
type input "0.48"
type input "0.68"
type input "4.82"
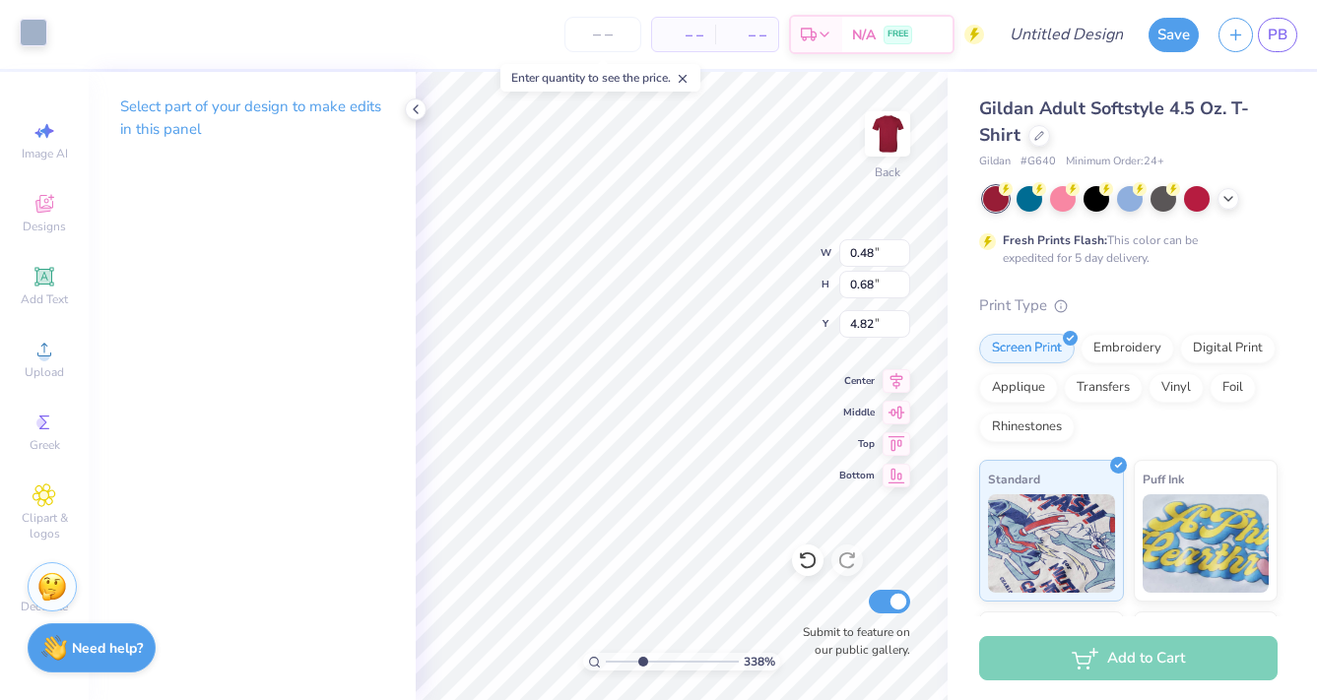
click at [37, 31] on div at bounding box center [34, 33] width 28 height 28
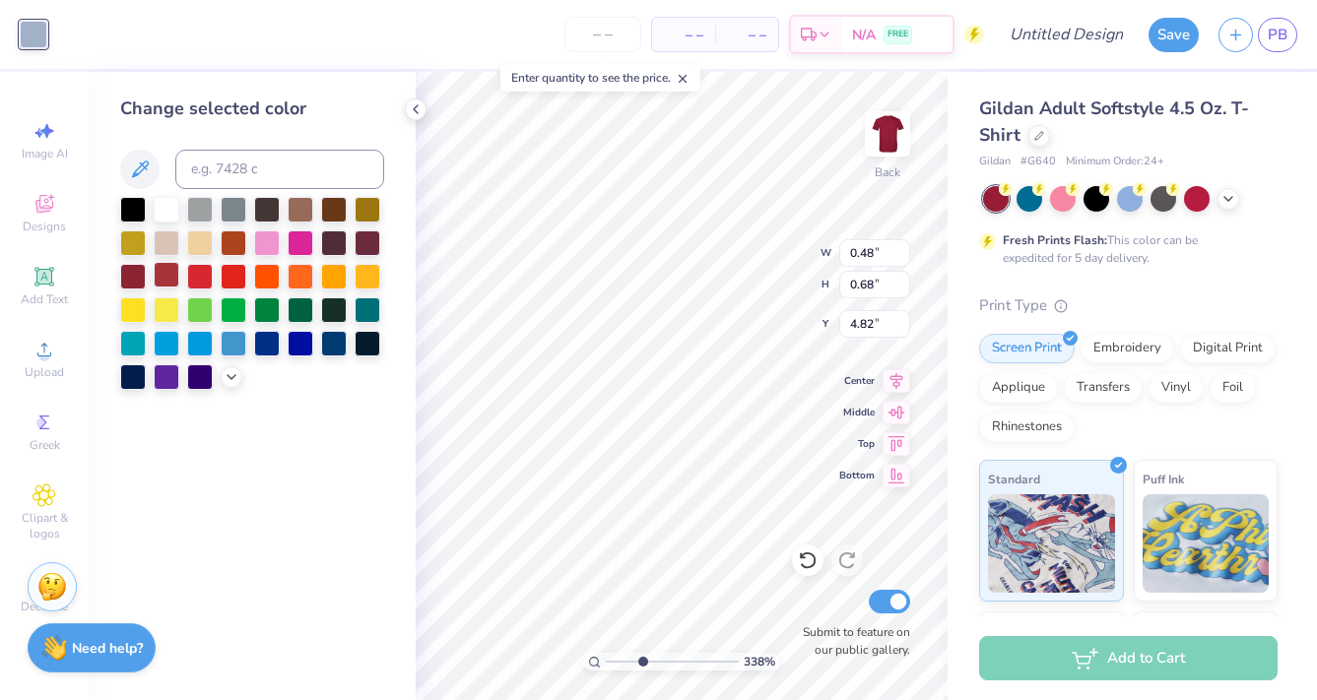
click at [167, 282] on div at bounding box center [167, 275] width 26 height 26
type input "1.07"
type input "0.80"
type input "4.72"
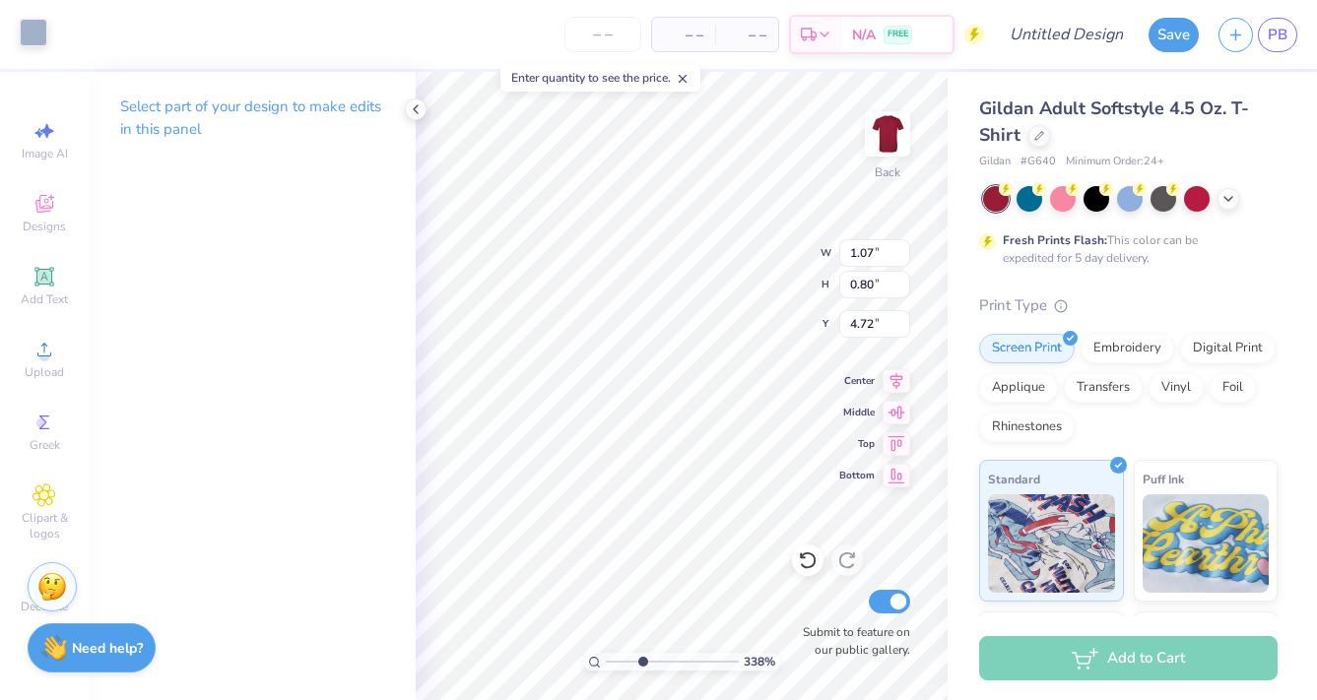
click at [26, 32] on div at bounding box center [34, 33] width 28 height 28
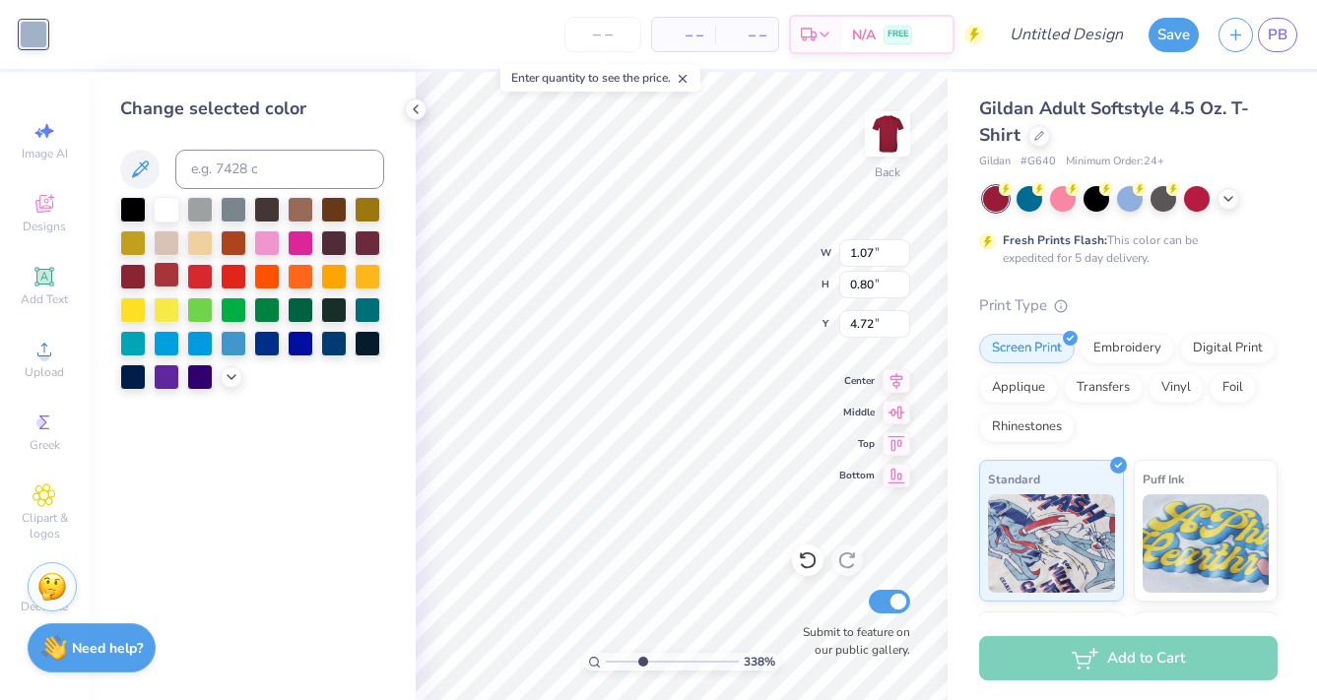
click at [165, 277] on div at bounding box center [167, 275] width 26 height 26
type input "7.02"
type input "6.97"
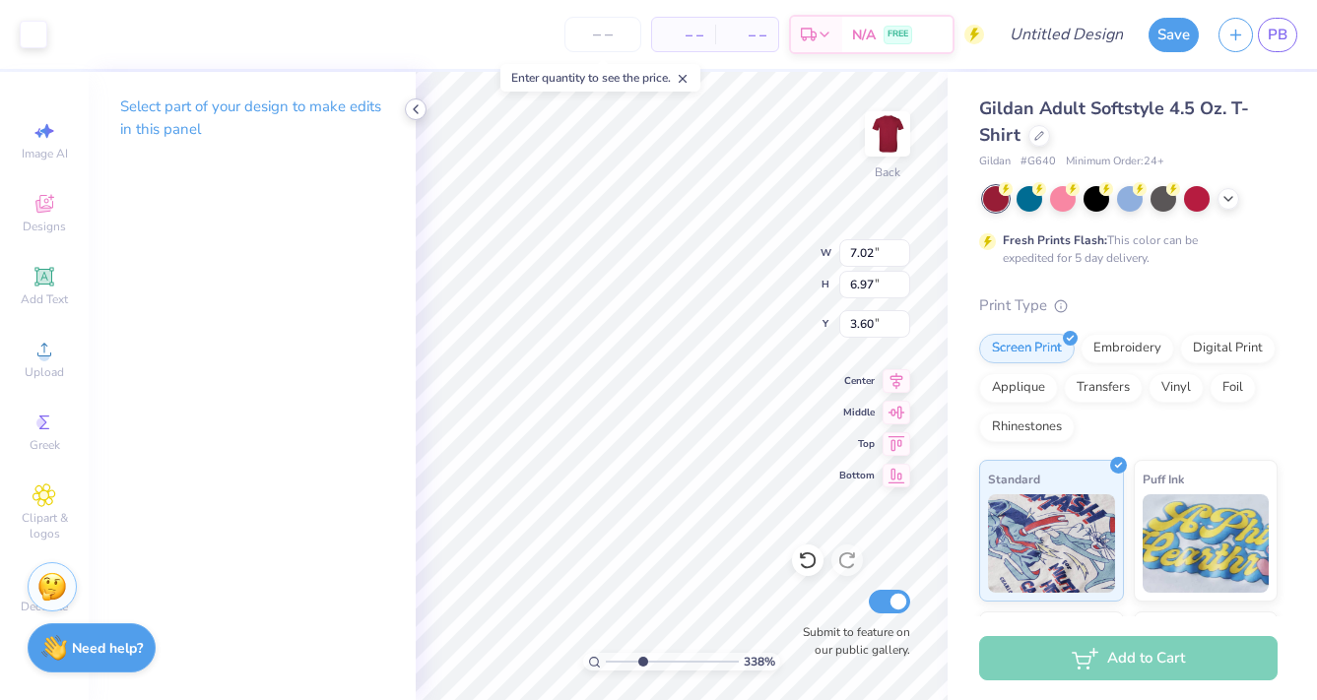
click at [414, 108] on icon at bounding box center [416, 109] width 16 height 16
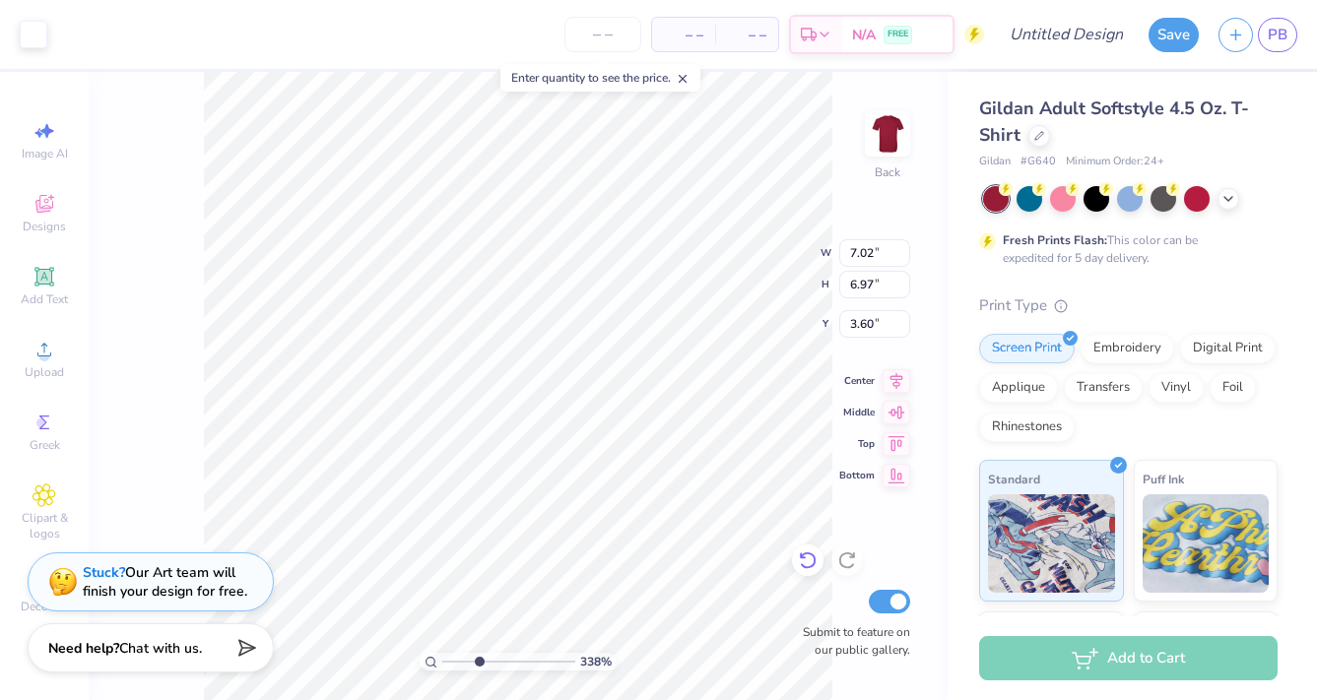
click at [807, 559] on icon at bounding box center [808, 561] width 20 height 20
type input "3.64"
type input "1.97"
type input "2.06"
type input "5.93"
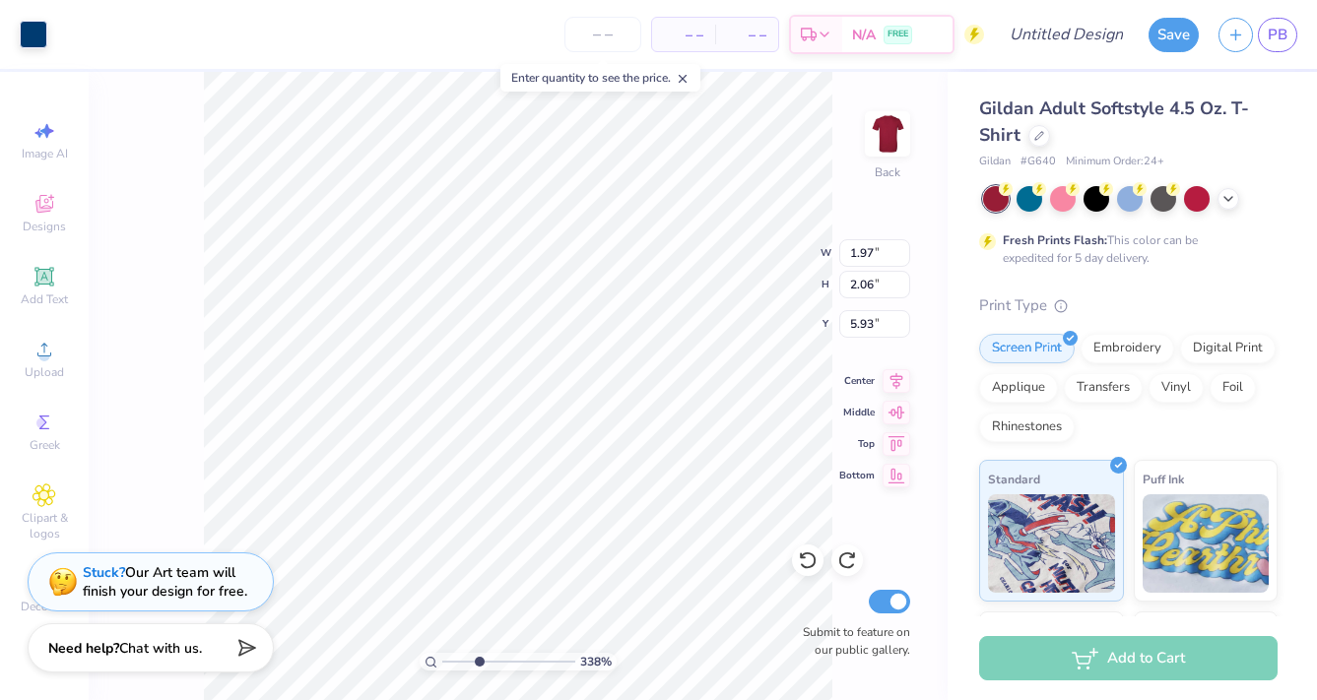
type input "0.42"
type input "0.49"
type input "9.26"
click at [20, 27] on div at bounding box center [34, 33] width 28 height 28
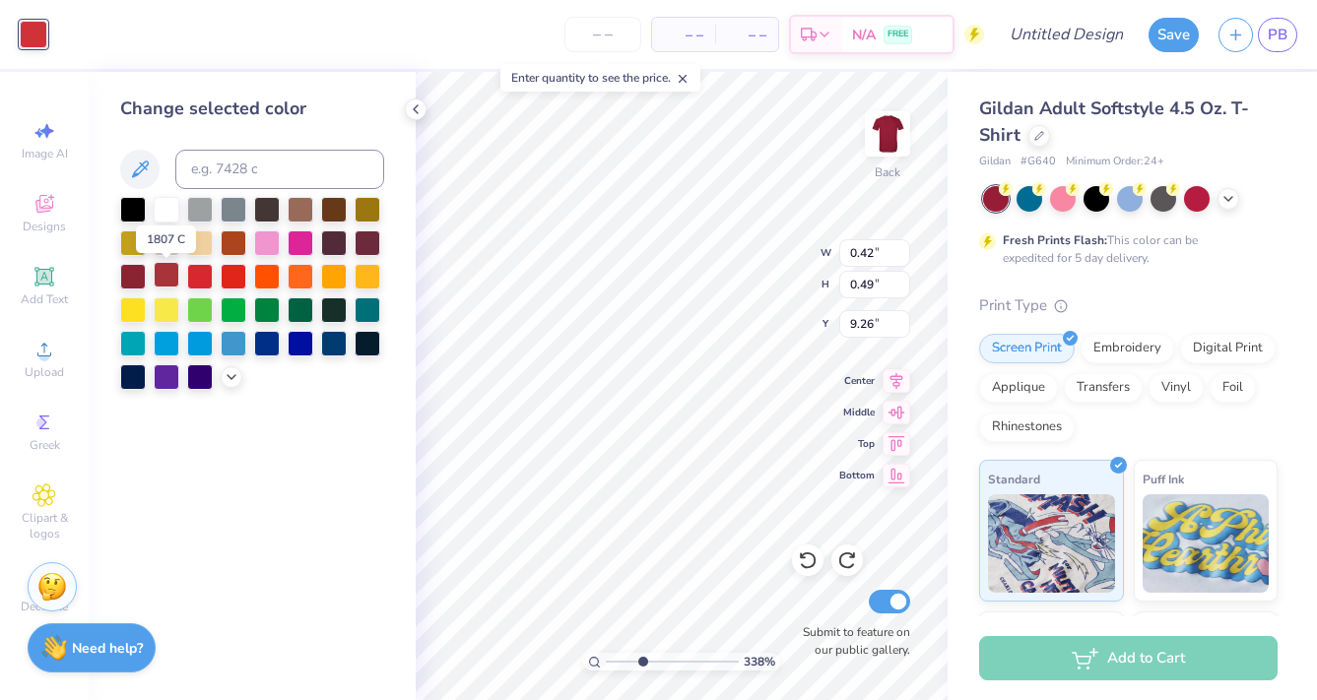
click at [162, 284] on div at bounding box center [167, 275] width 26 height 26
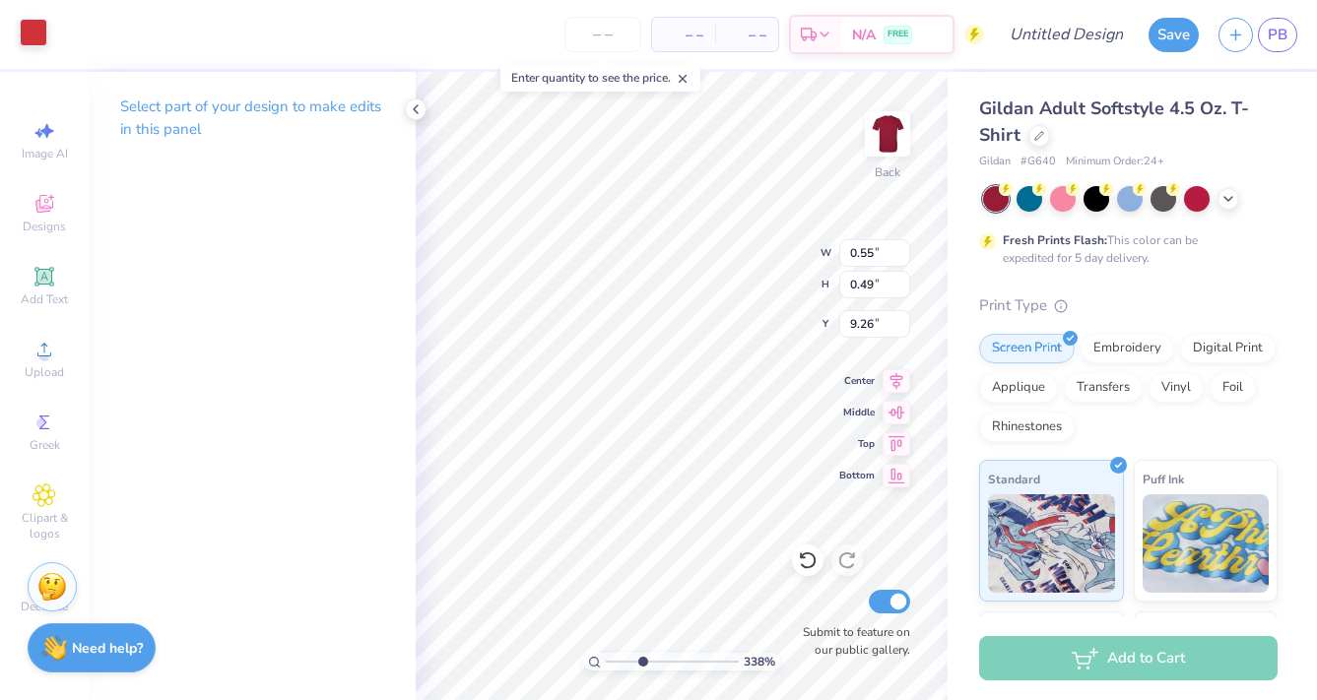
click at [37, 35] on div at bounding box center [34, 33] width 28 height 28
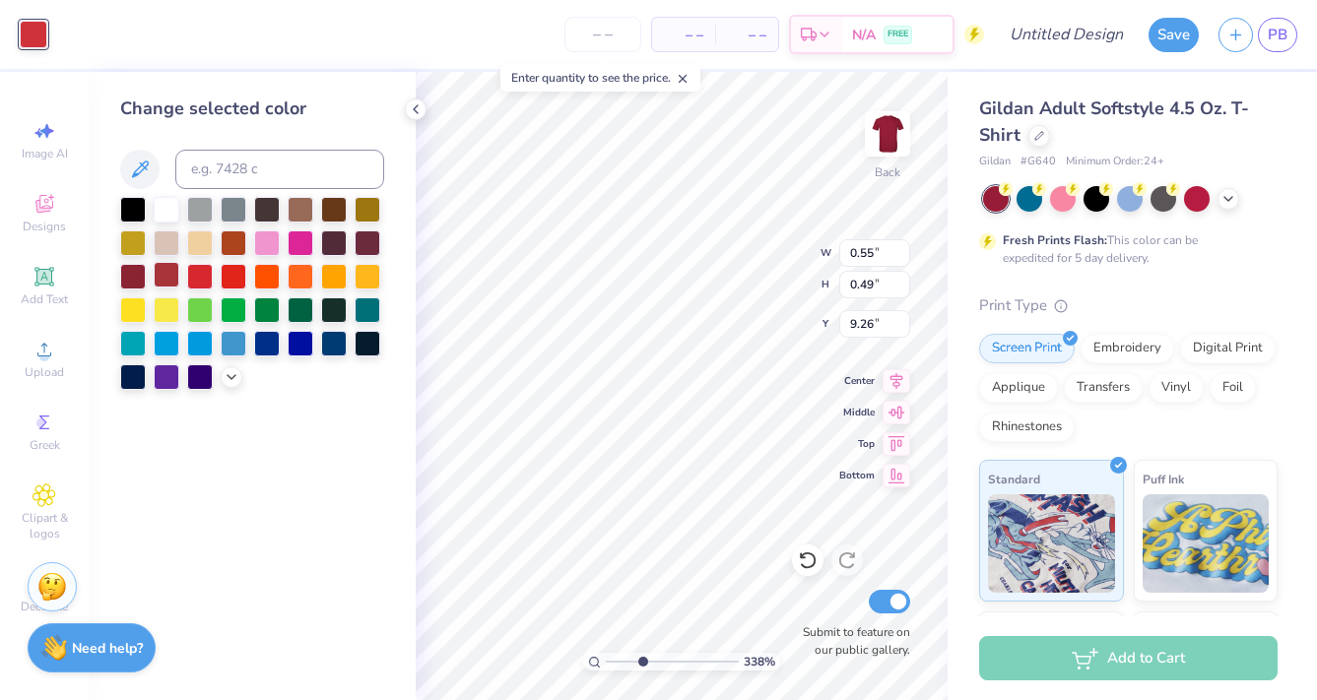
click at [165, 267] on div at bounding box center [167, 275] width 26 height 26
type input "7.02"
type input "6.97"
type input "3.64"
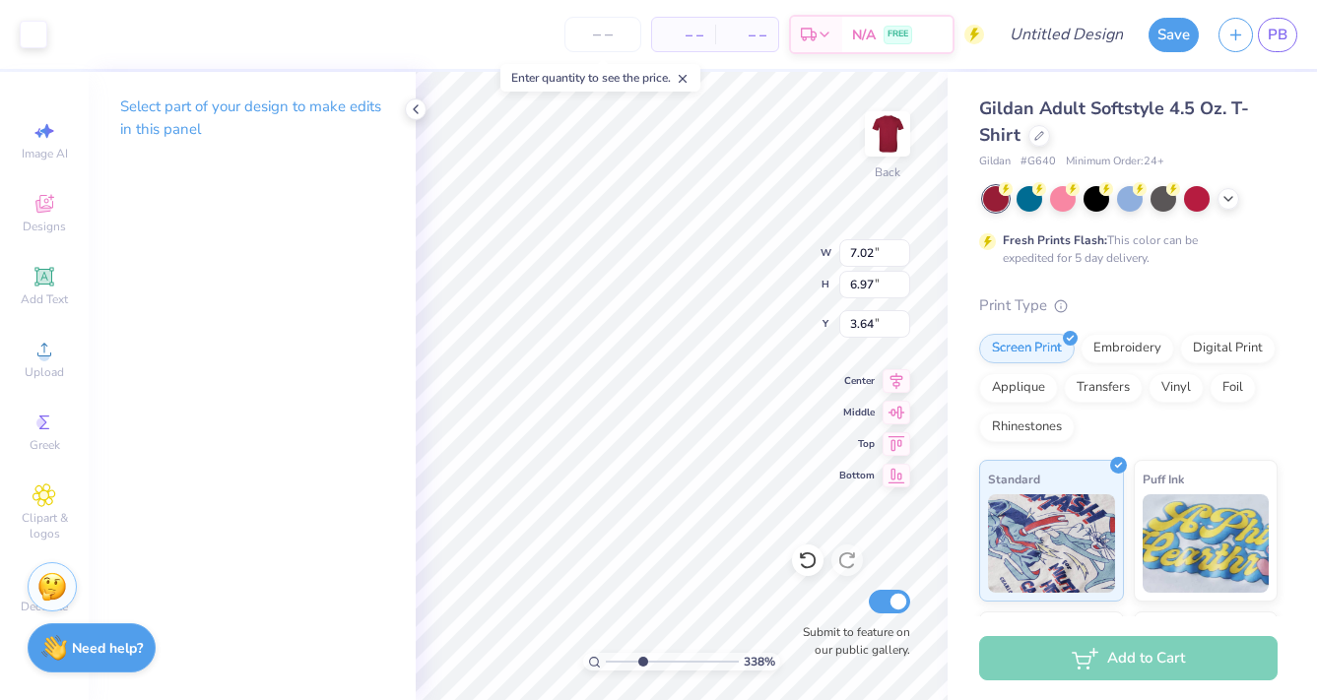
type input "0.39"
type input "0.49"
type input "9.26"
click at [27, 31] on div at bounding box center [34, 33] width 28 height 28
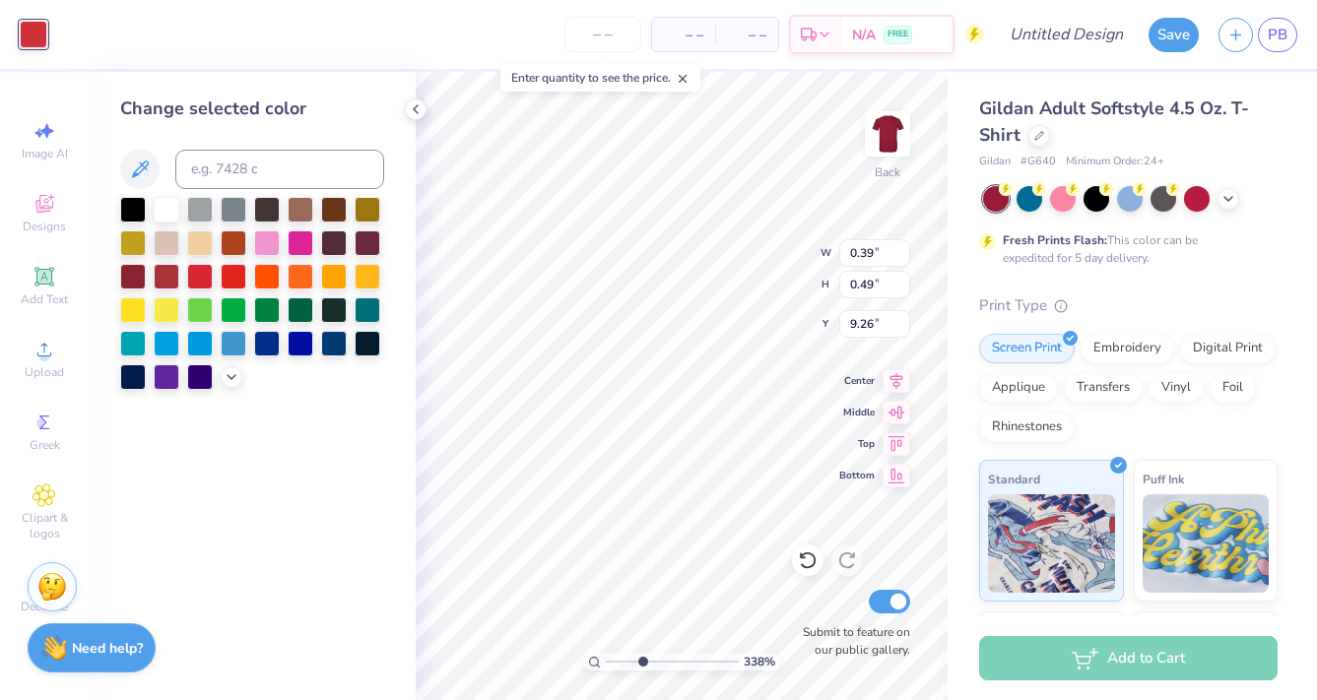
click at [177, 297] on div at bounding box center [252, 293] width 264 height 193
click at [165, 275] on div at bounding box center [167, 275] width 26 height 26
type input "7.02"
type input "6.97"
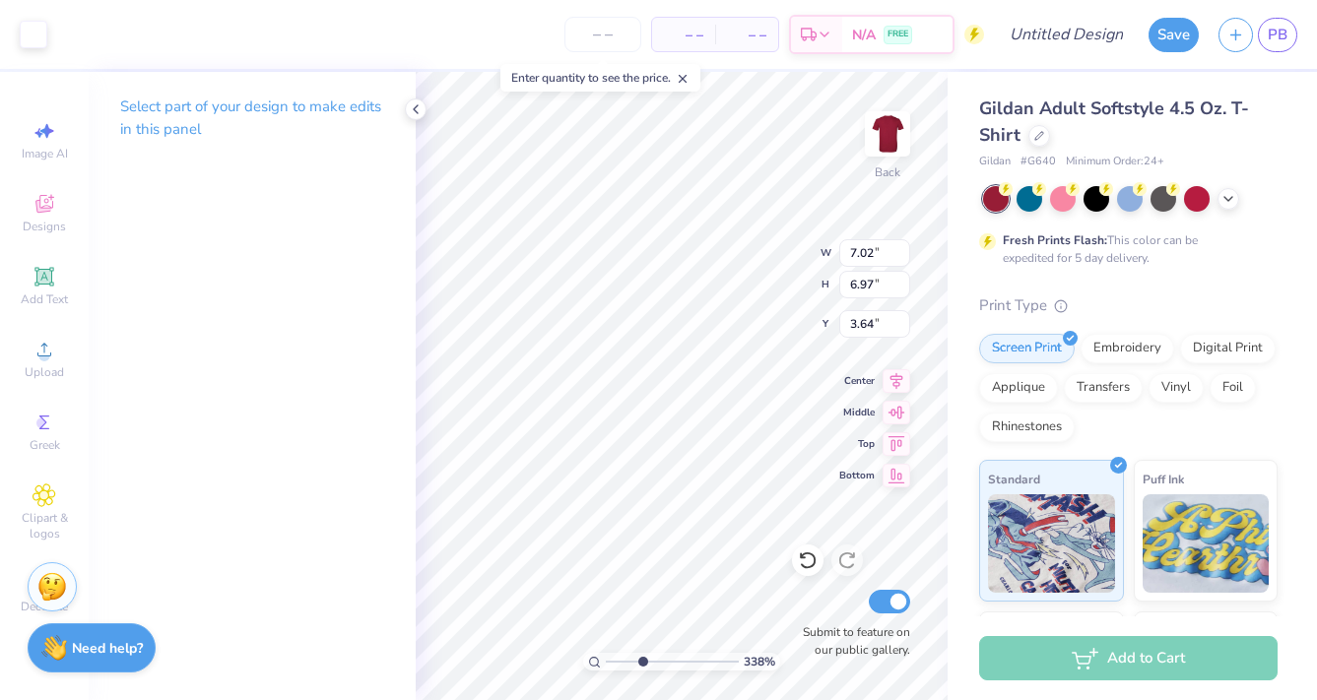
type input "3.60"
type input "0.39"
type input "0.49"
type input "9.26"
click at [798, 564] on icon at bounding box center [808, 561] width 20 height 20
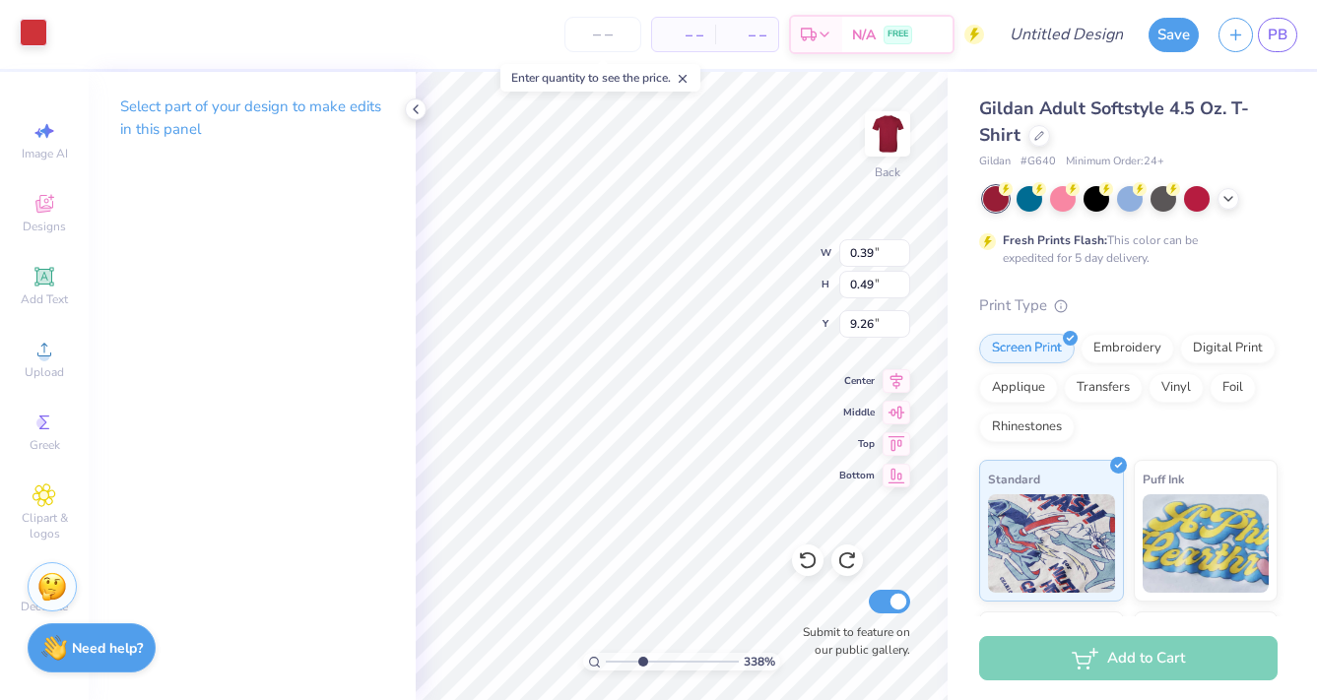
click at [30, 42] on div at bounding box center [34, 33] width 28 height 28
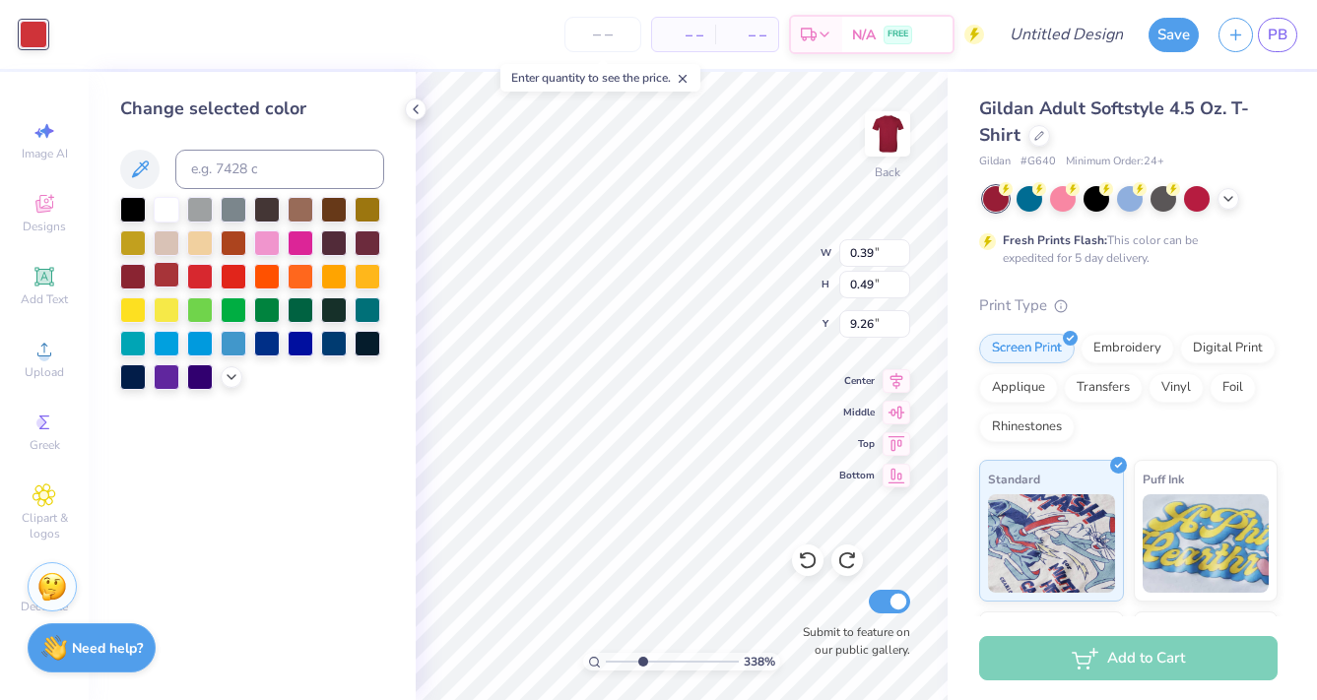
click at [171, 283] on div at bounding box center [167, 275] width 26 height 26
type input "0.38"
type input "0.50"
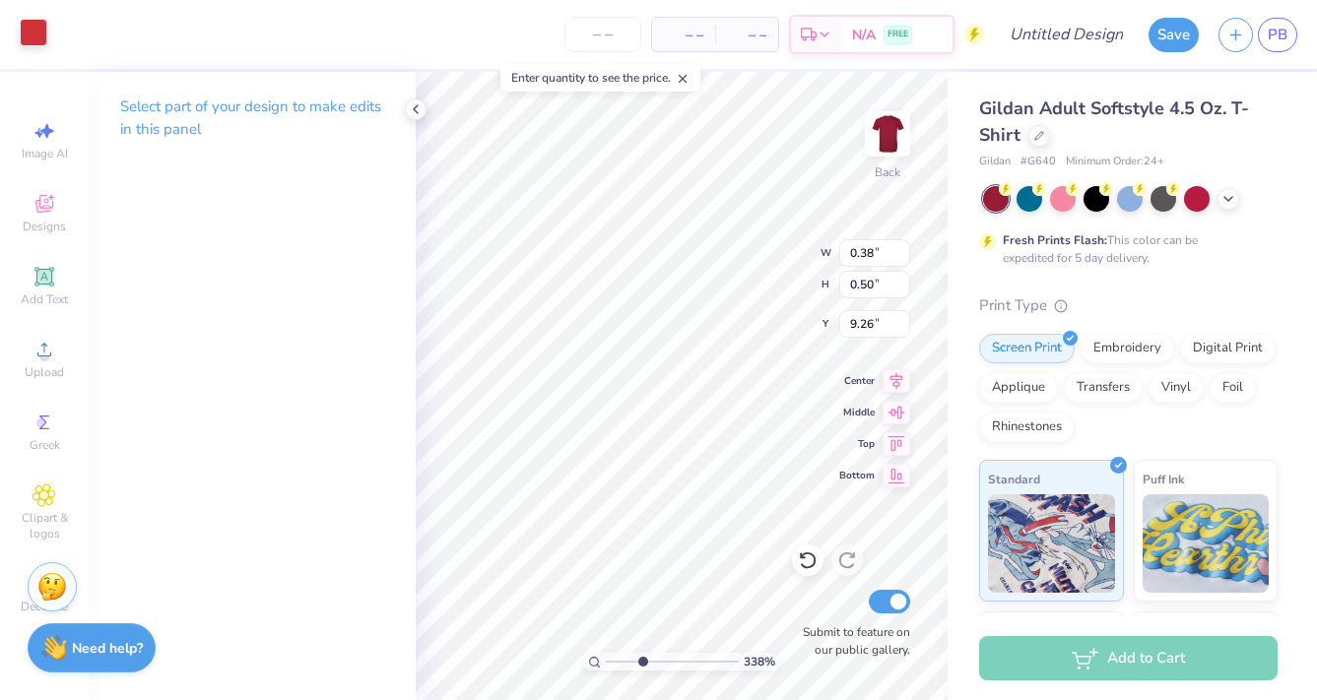
click at [35, 35] on div at bounding box center [34, 33] width 28 height 28
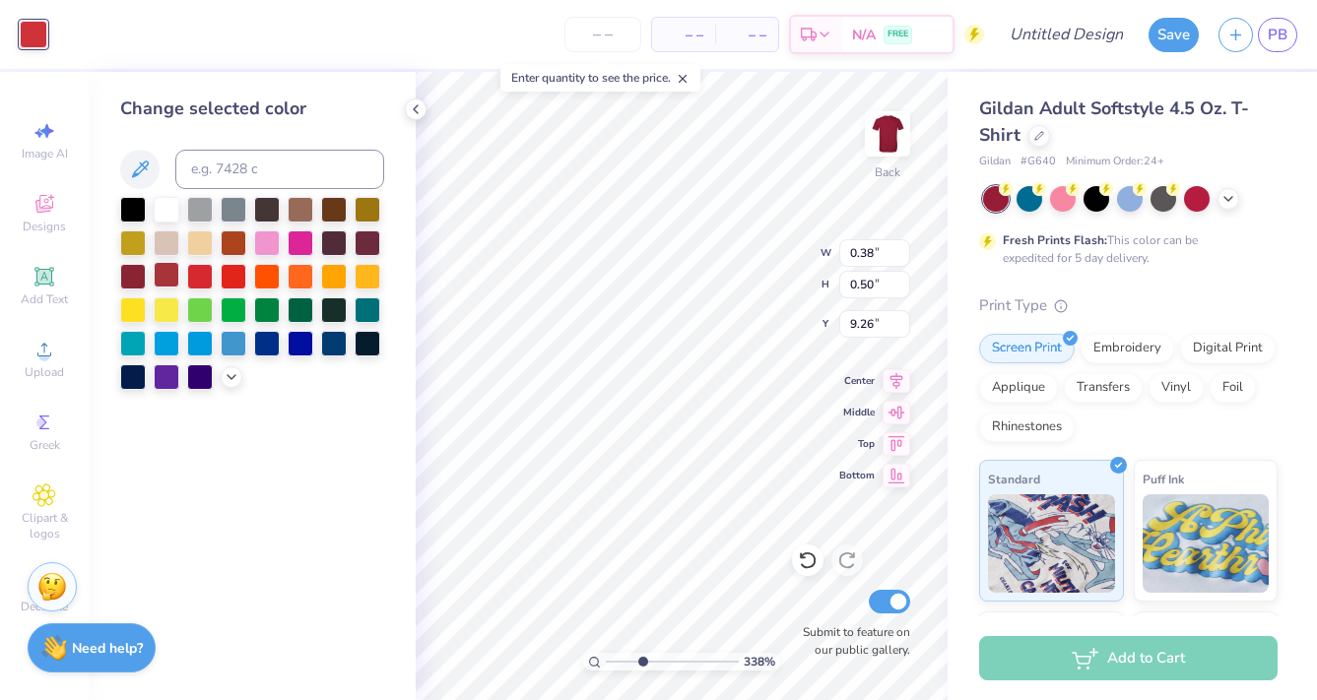
click at [167, 281] on div at bounding box center [167, 275] width 26 height 26
click at [805, 557] on icon at bounding box center [803, 556] width 4 height 4
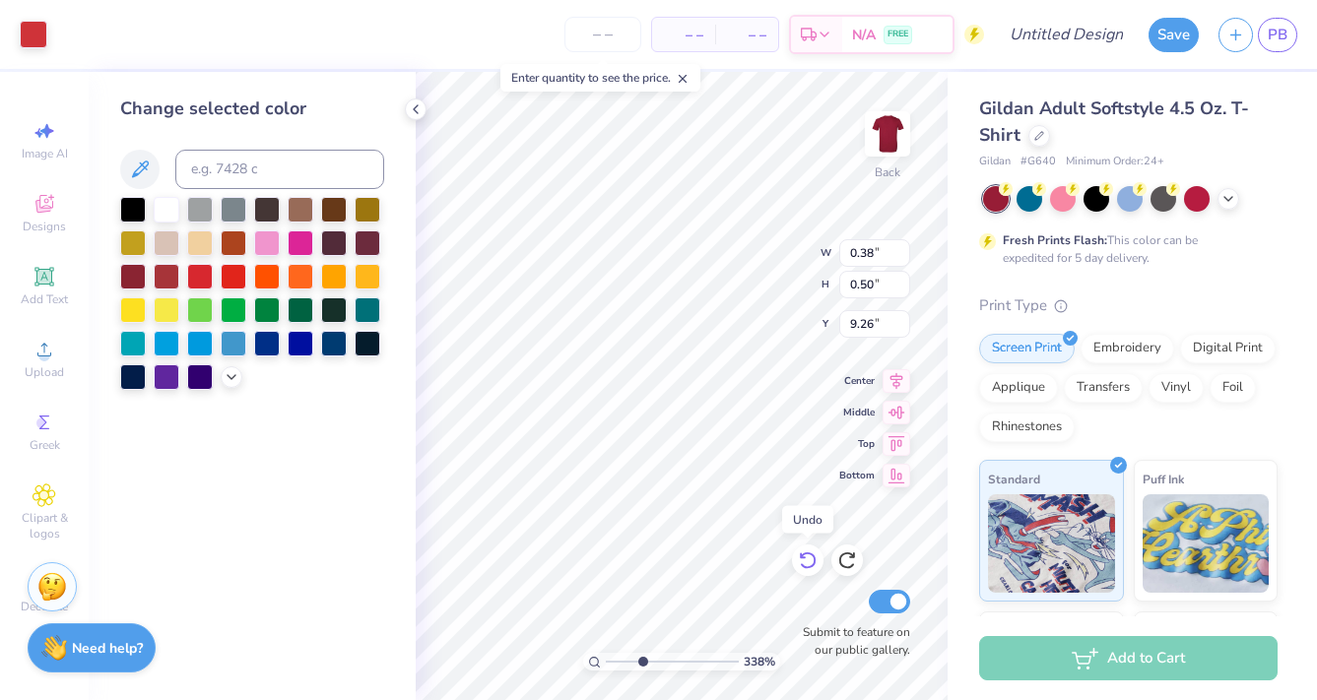
click at [805, 557] on icon at bounding box center [803, 556] width 4 height 4
click at [35, 32] on div at bounding box center [34, 33] width 28 height 28
type input "0.48"
type input "0.68"
type input "4.82"
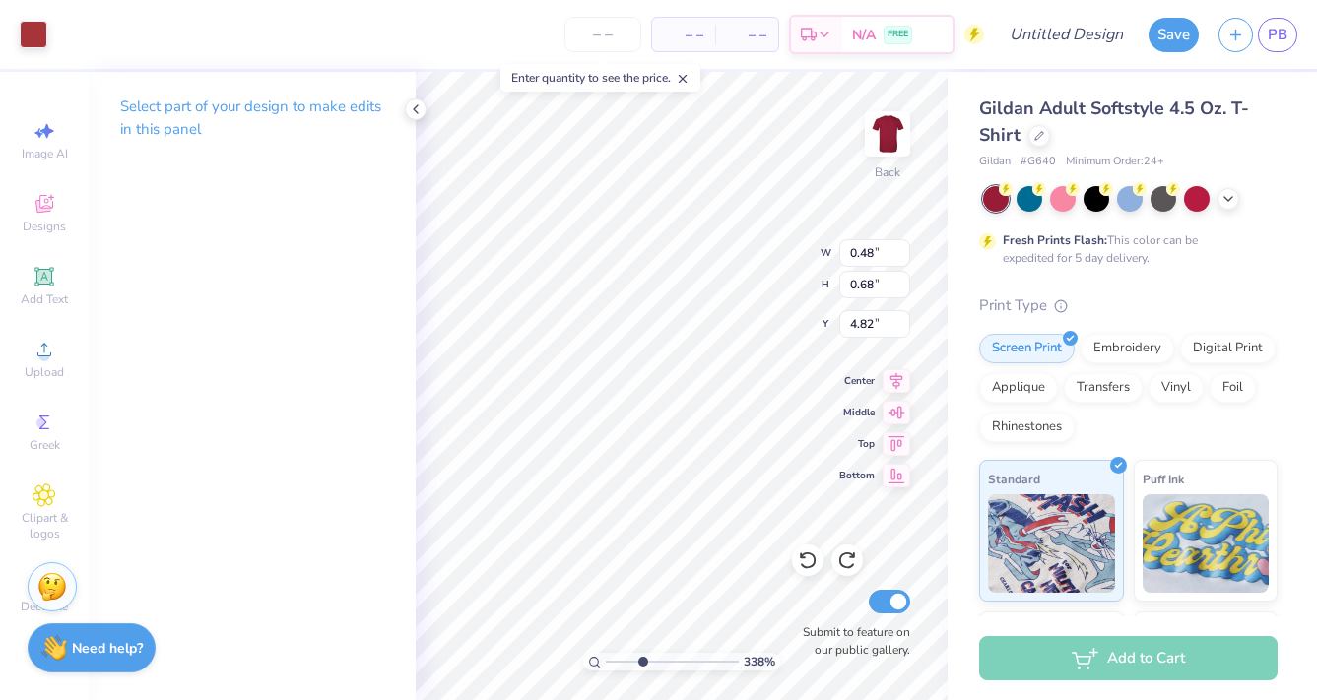
click at [3, 25] on div "Art colors" at bounding box center [23, 34] width 47 height 69
click at [33, 33] on div at bounding box center [34, 33] width 28 height 28
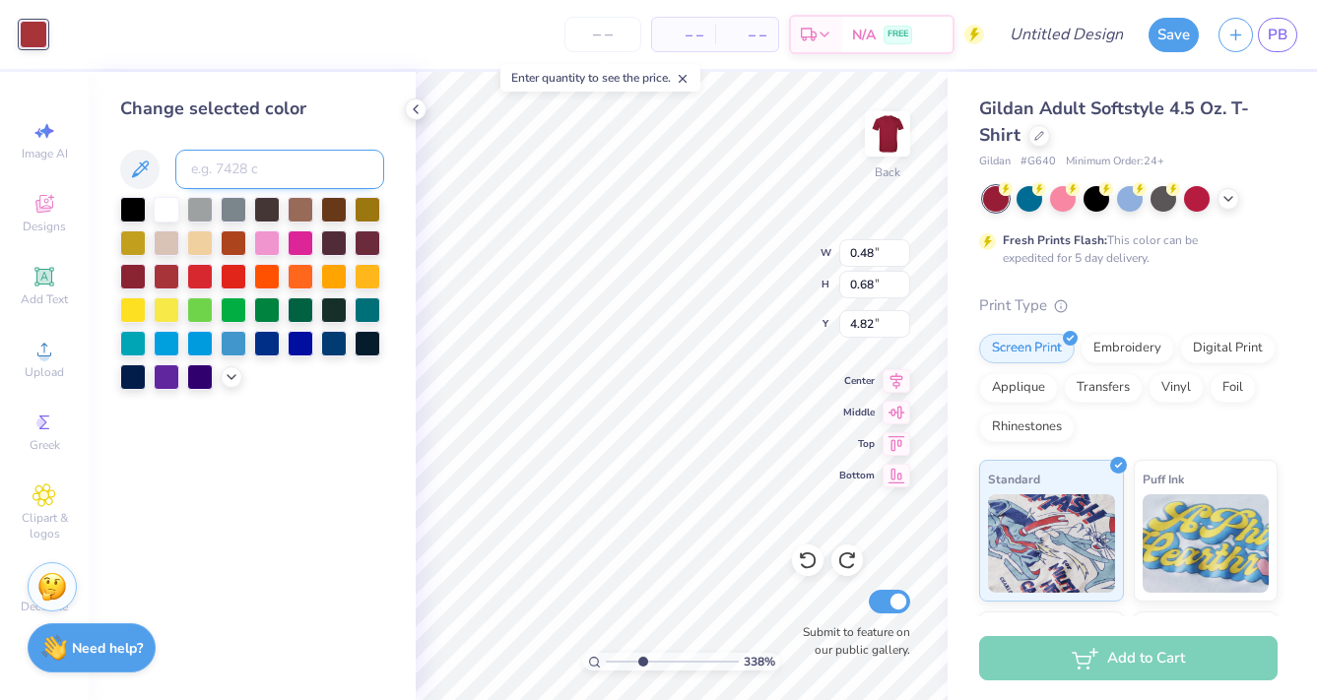
click at [234, 178] on input at bounding box center [279, 169] width 209 height 39
type input "1797"
type input "0.83"
type input "1.62"
type input "3.80"
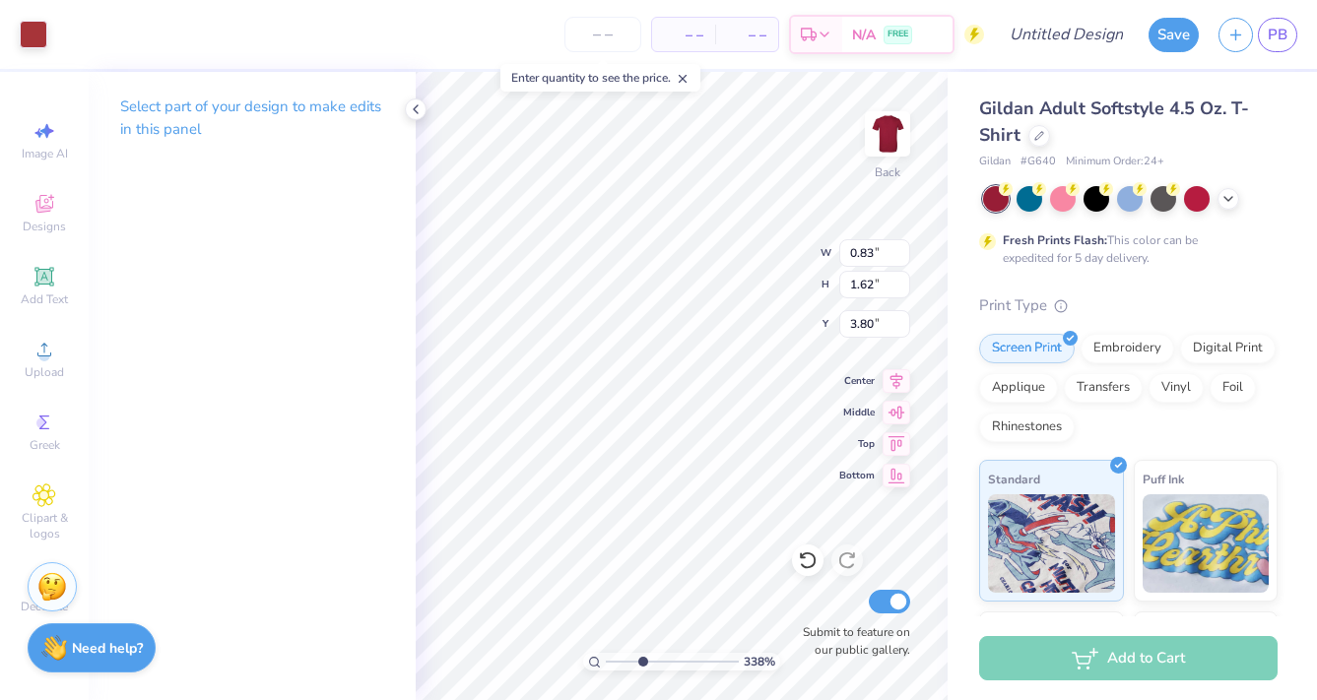
click at [363, 163] on div "Select part of your design to make edits in this panel" at bounding box center [252, 125] width 327 height 107
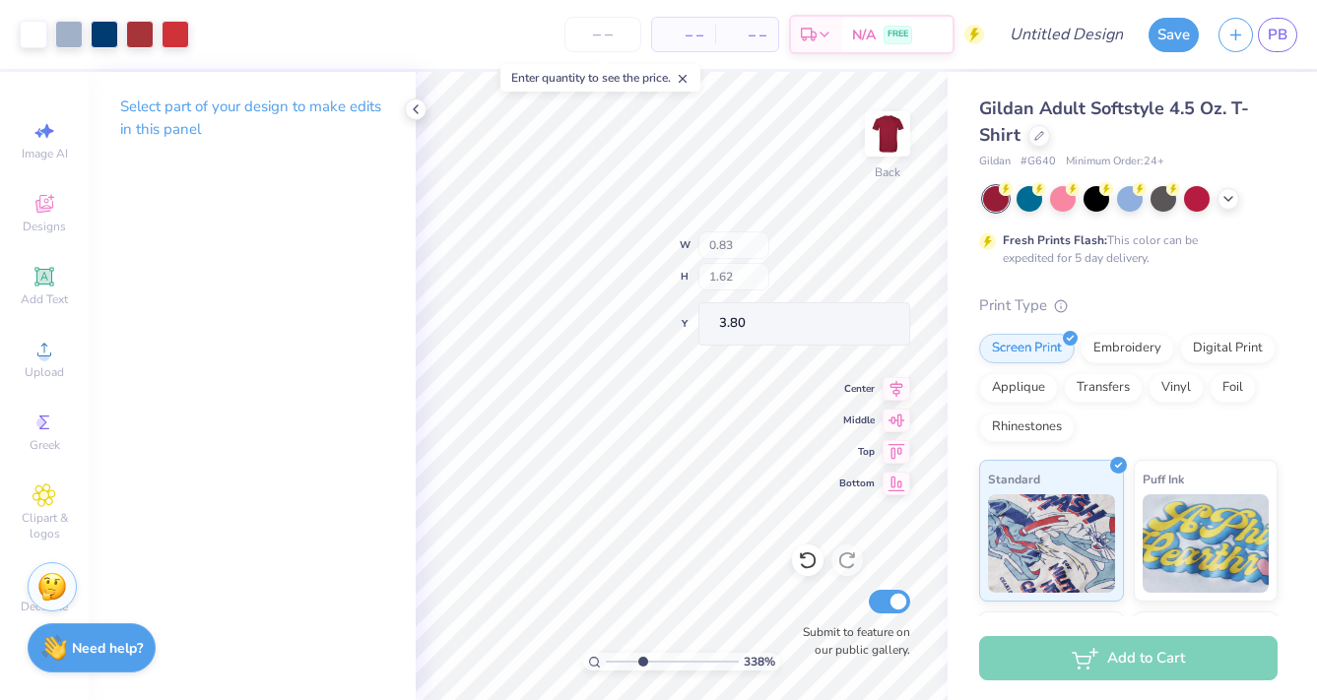
type input "6.30"
type input "1.96"
type input "3.35"
type input "8.98"
type input "2.48"
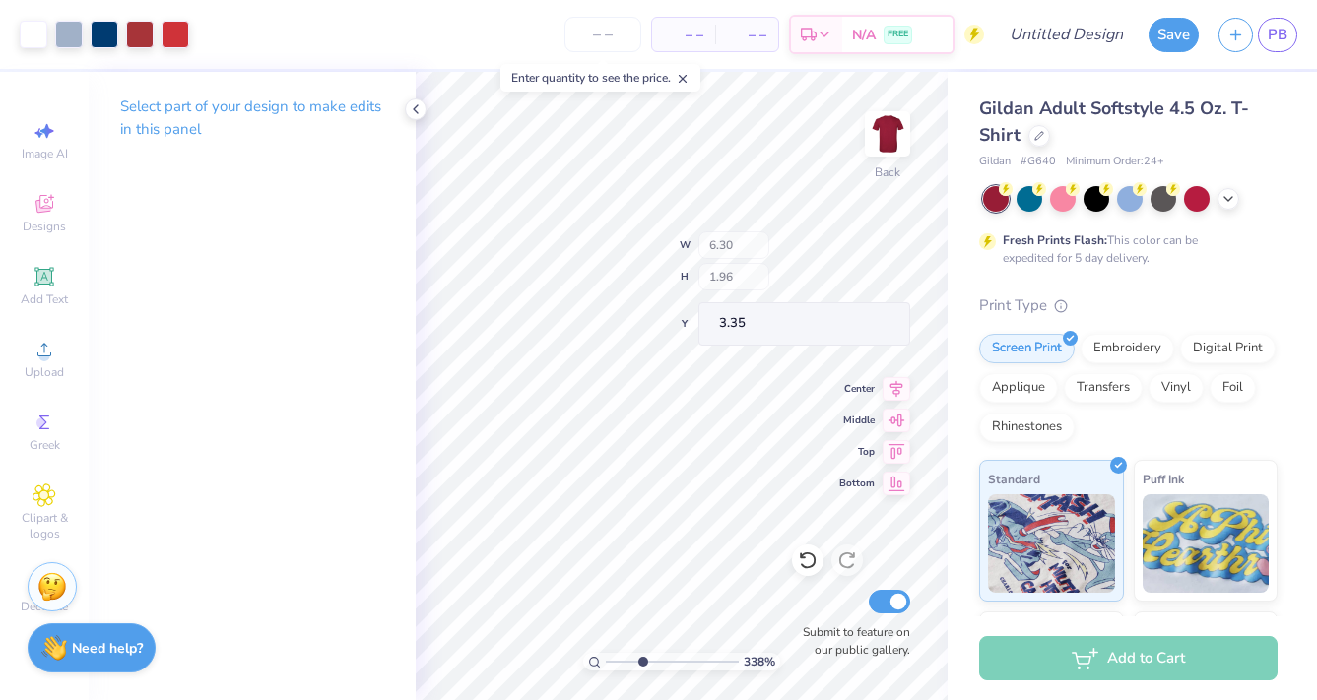
type input "3.00"
click at [139, 35] on div at bounding box center [140, 33] width 28 height 28
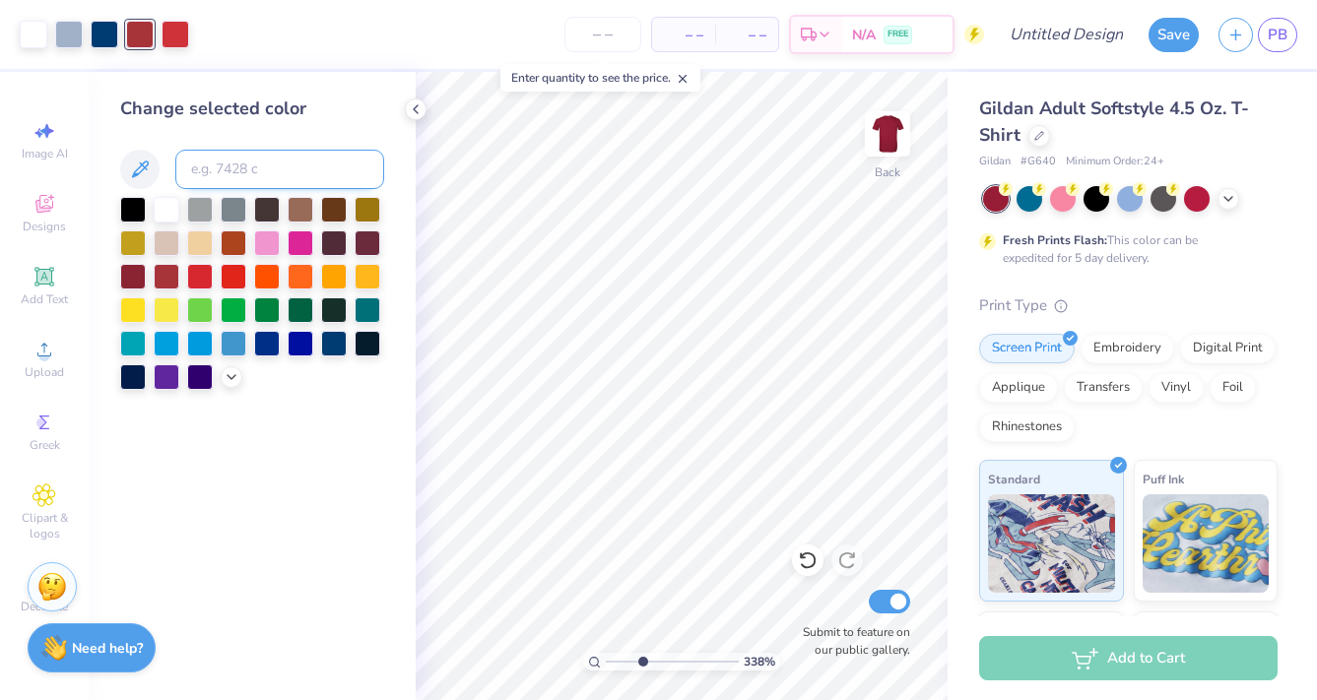
click at [228, 163] on input at bounding box center [279, 169] width 209 height 39
type input "1797"
click at [418, 104] on icon at bounding box center [416, 109] width 16 height 16
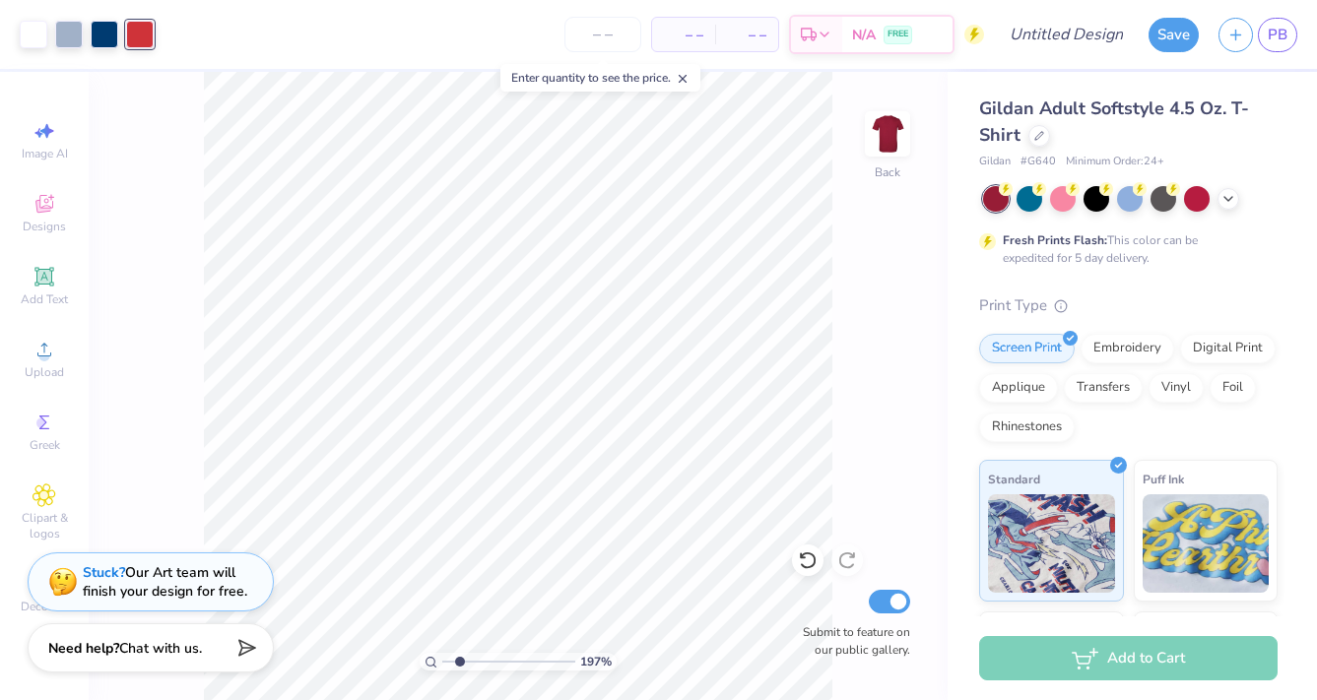
drag, startPoint x: 484, startPoint y: 665, endPoint x: 460, endPoint y: 657, distance: 24.9
click at [460, 657] on input "range" at bounding box center [508, 662] width 133 height 18
click at [451, 655] on input "range" at bounding box center [508, 662] width 133 height 18
type input "1.74"
drag, startPoint x: 446, startPoint y: 661, endPoint x: 457, endPoint y: 662, distance: 10.9
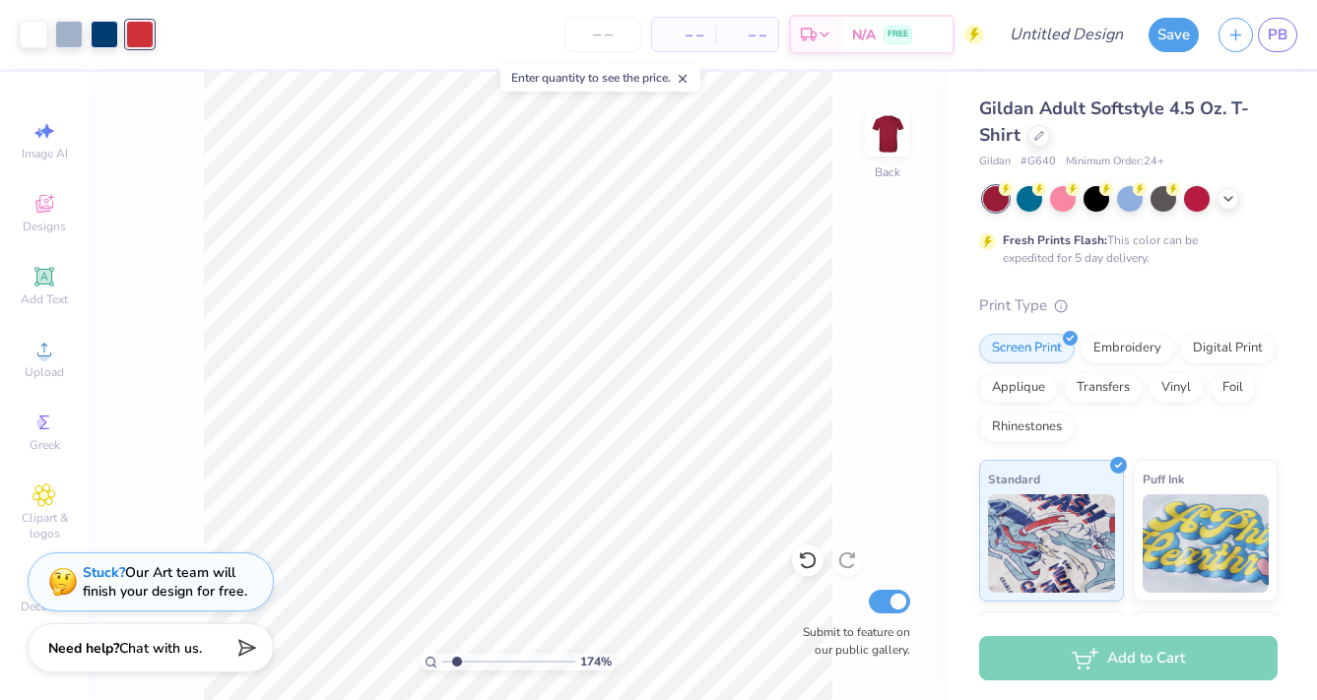
click at [457, 662] on input "range" at bounding box center [508, 662] width 133 height 18
click at [603, 31] on input "number" at bounding box center [602, 34] width 77 height 35
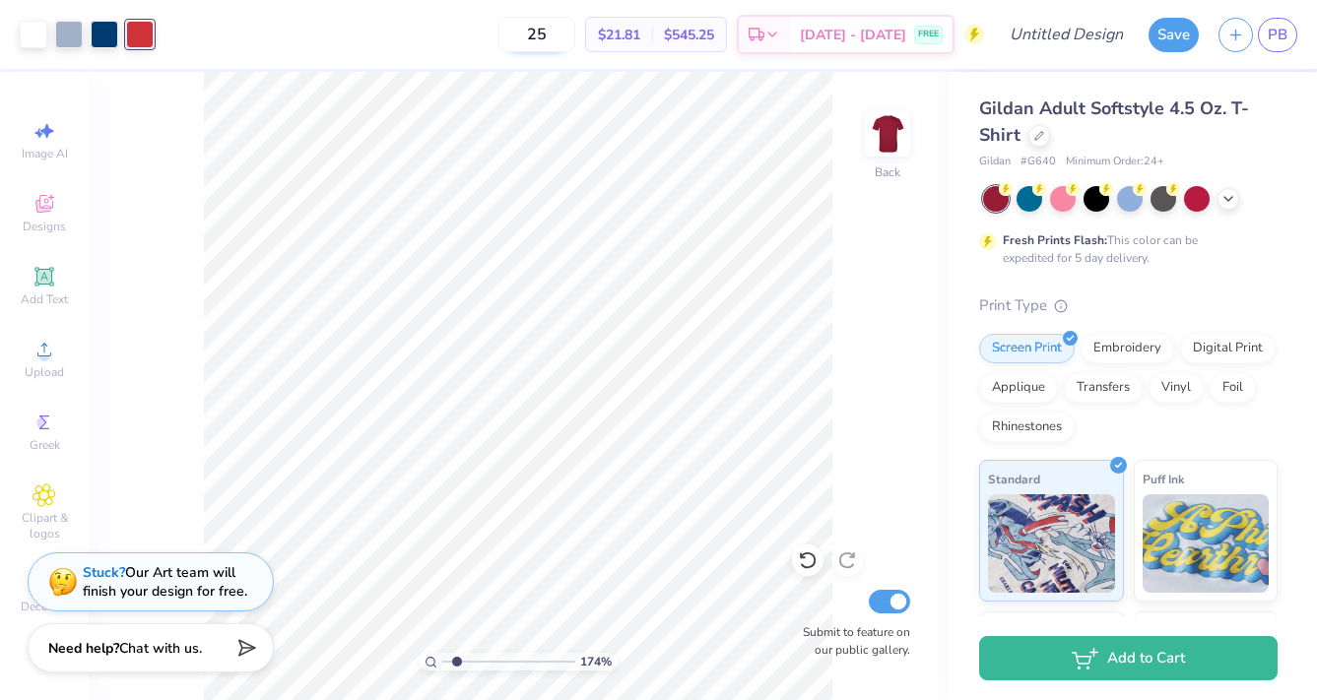
type input "2"
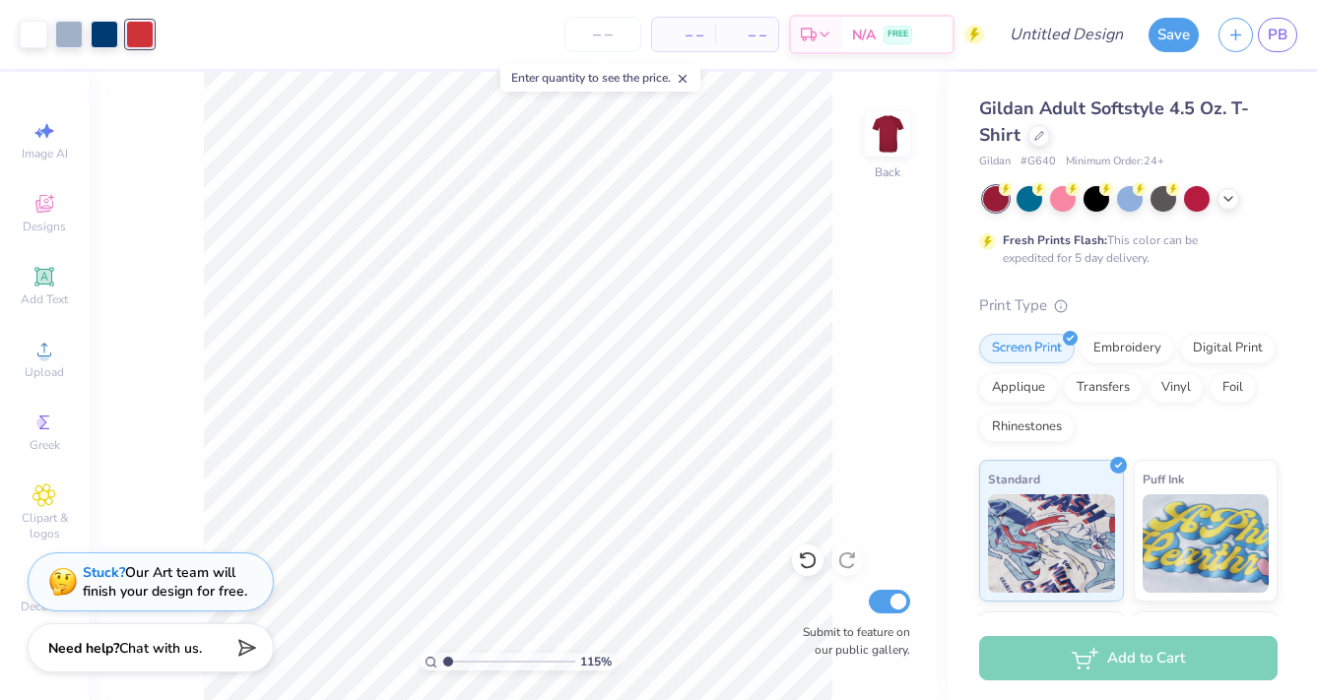
type input "1.07"
click at [448, 658] on input "range" at bounding box center [508, 662] width 133 height 18
click at [1224, 201] on icon at bounding box center [1228, 197] width 16 height 16
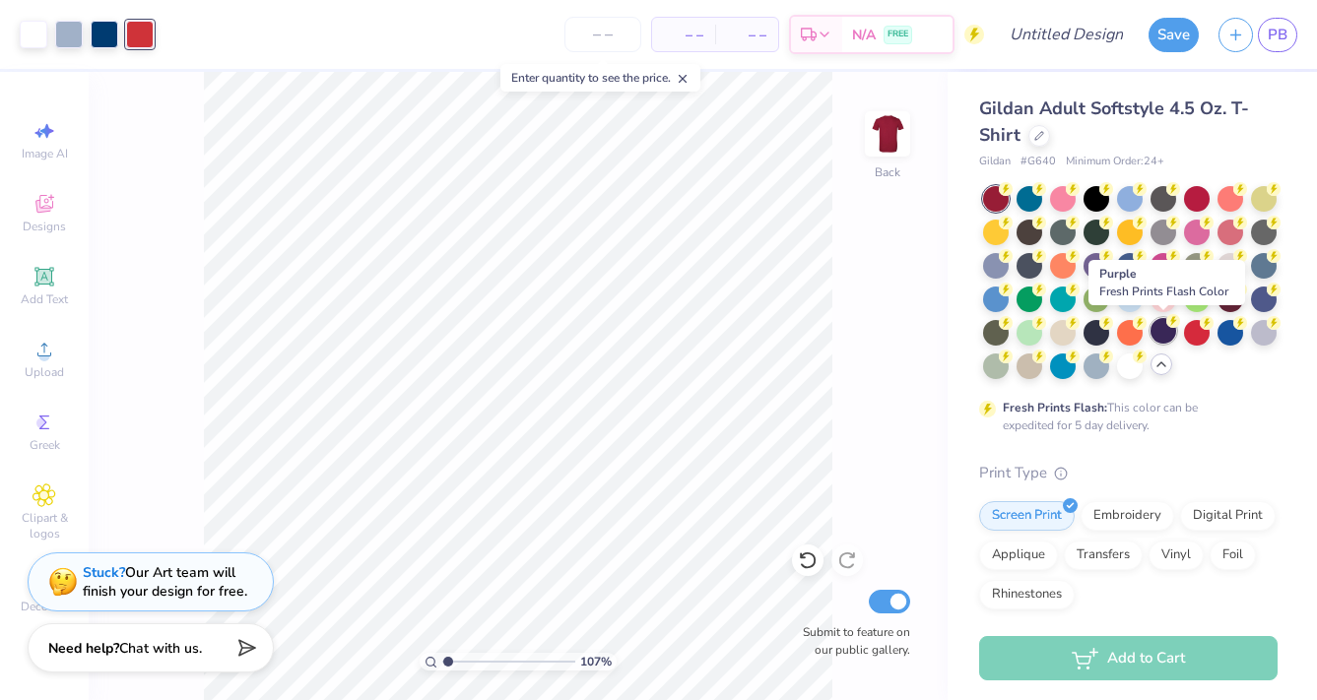
click at [1163, 335] on div at bounding box center [1163, 331] width 26 height 26
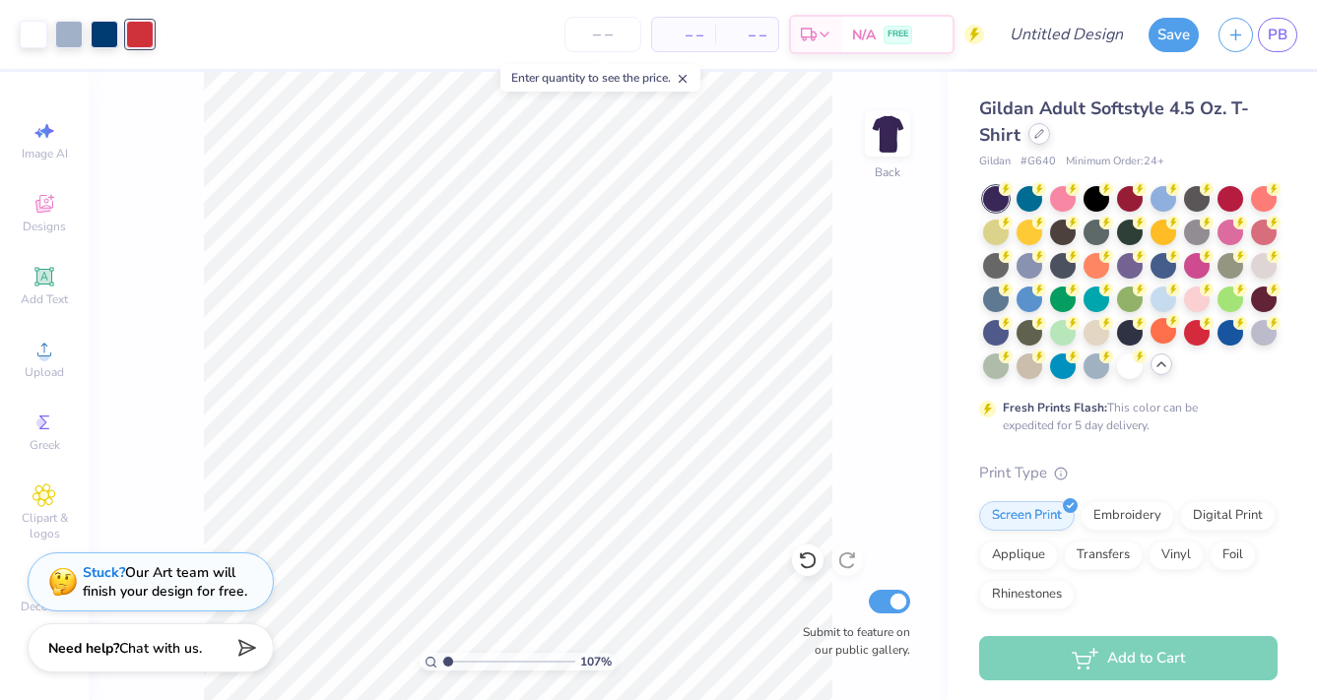
click at [1044, 137] on icon at bounding box center [1039, 134] width 10 height 10
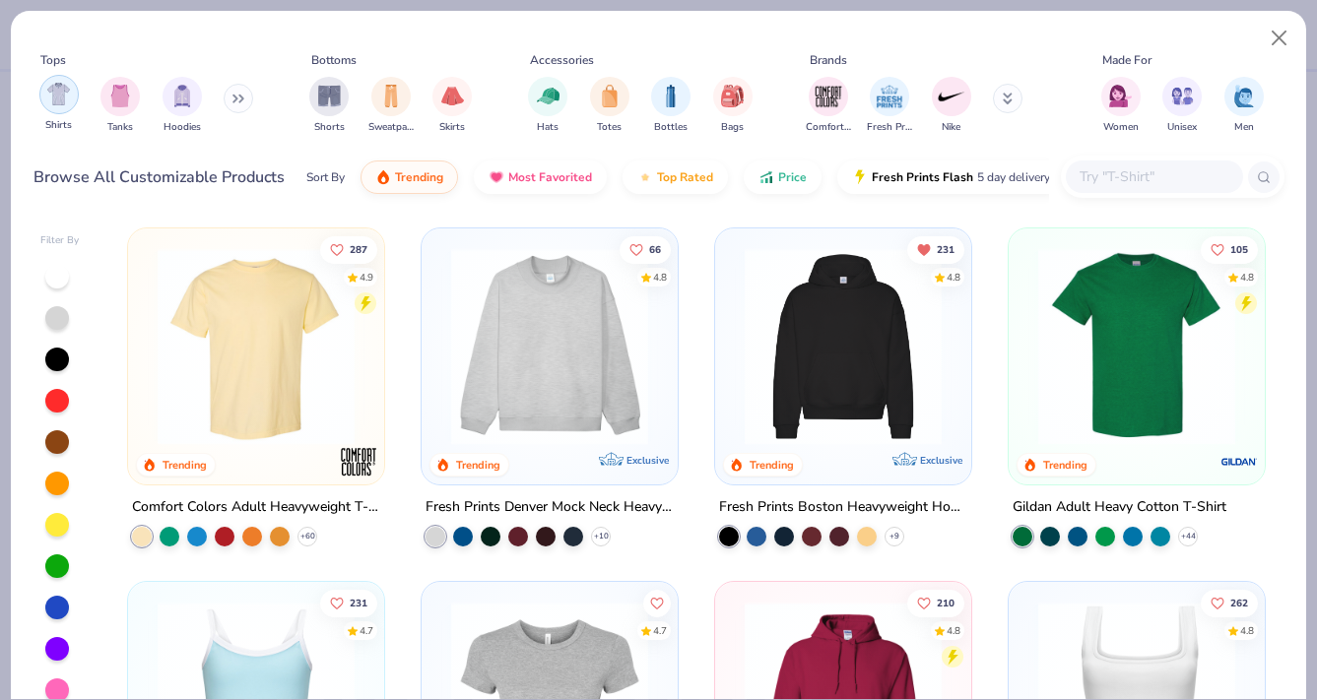
click at [70, 103] on img "filter for Shirts" at bounding box center [58, 94] width 23 height 23
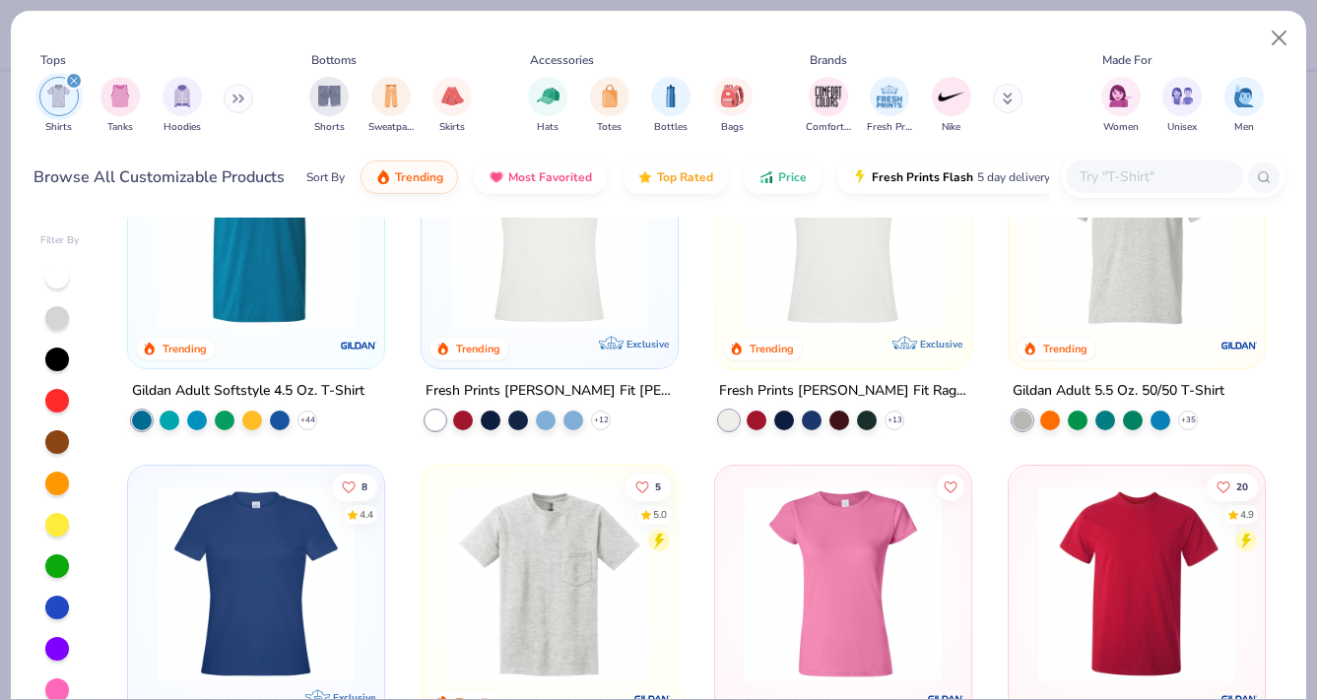
scroll to position [848, 0]
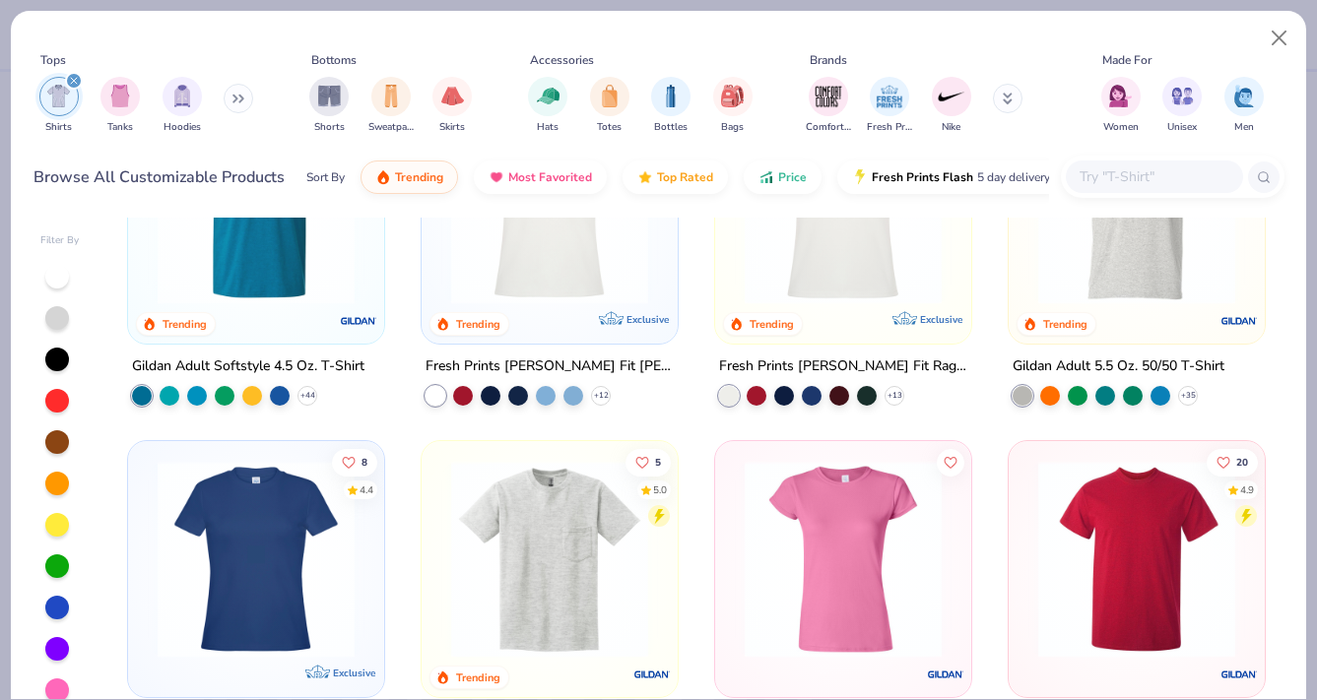
click at [1138, 295] on img at bounding box center [1136, 205] width 217 height 197
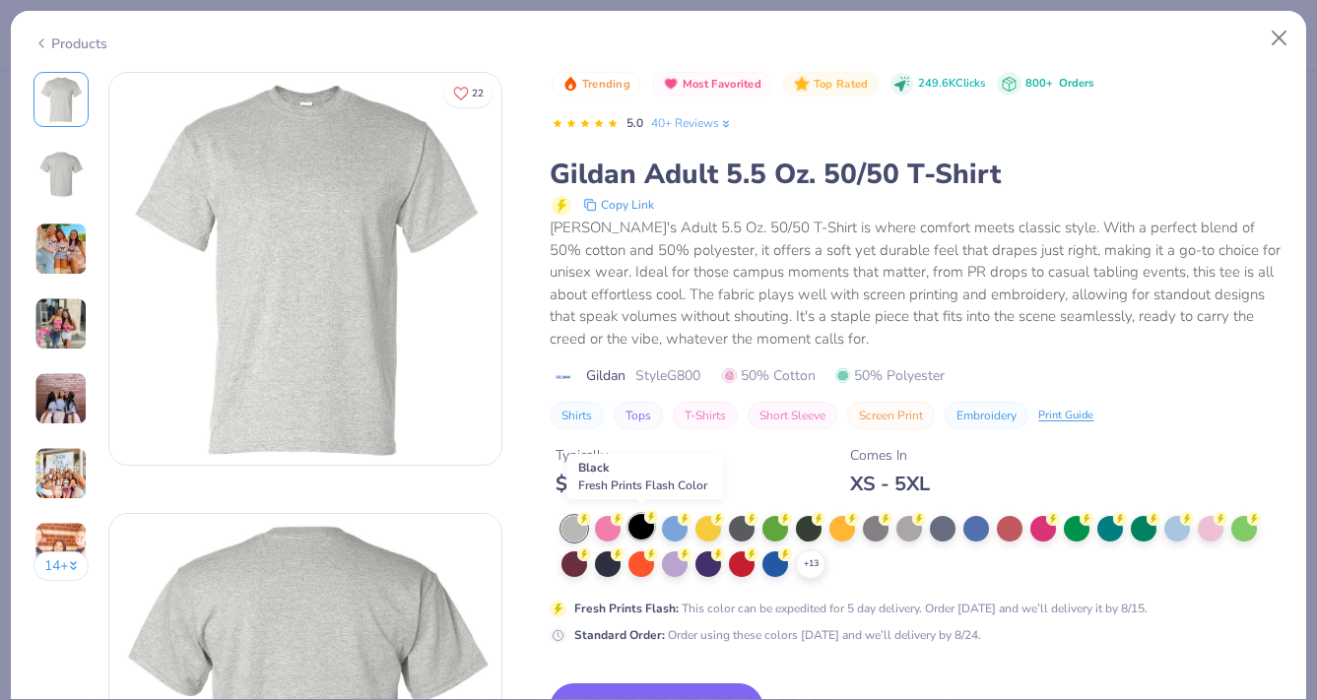
scroll to position [41, 0]
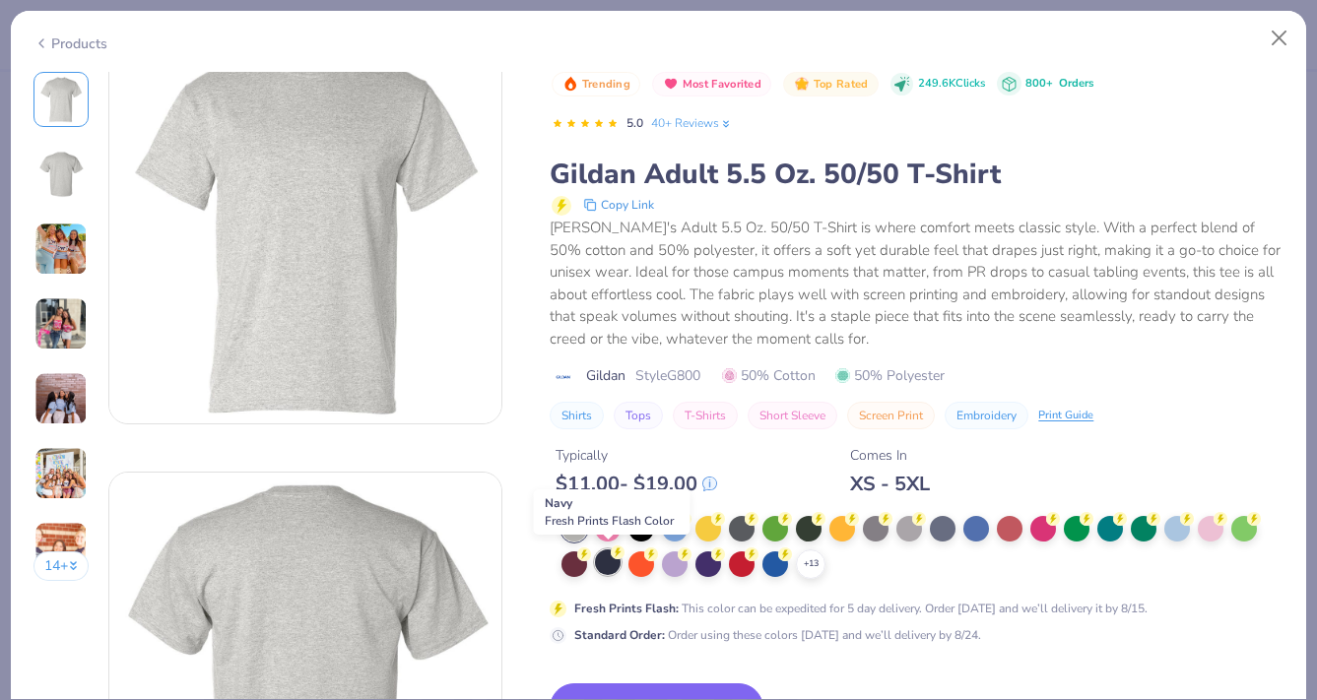
click at [609, 562] on div at bounding box center [608, 563] width 26 height 26
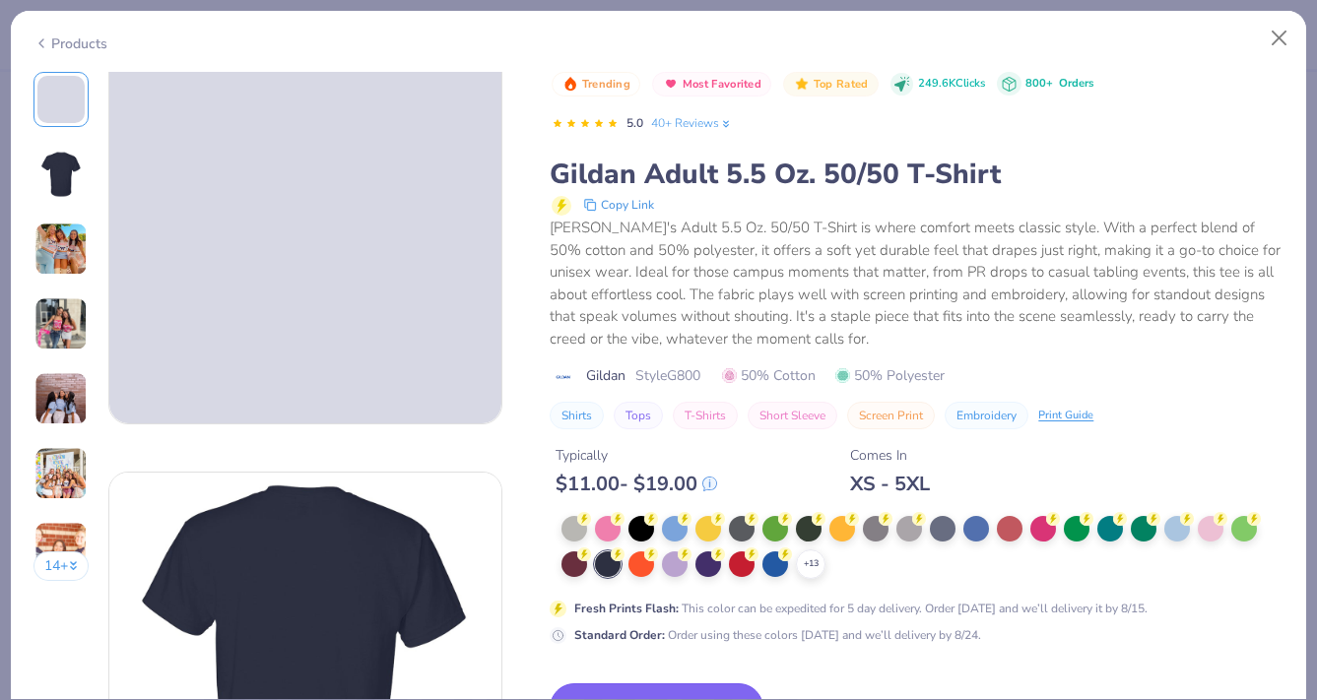
click at [637, 690] on button "Switch to This" at bounding box center [657, 708] width 214 height 49
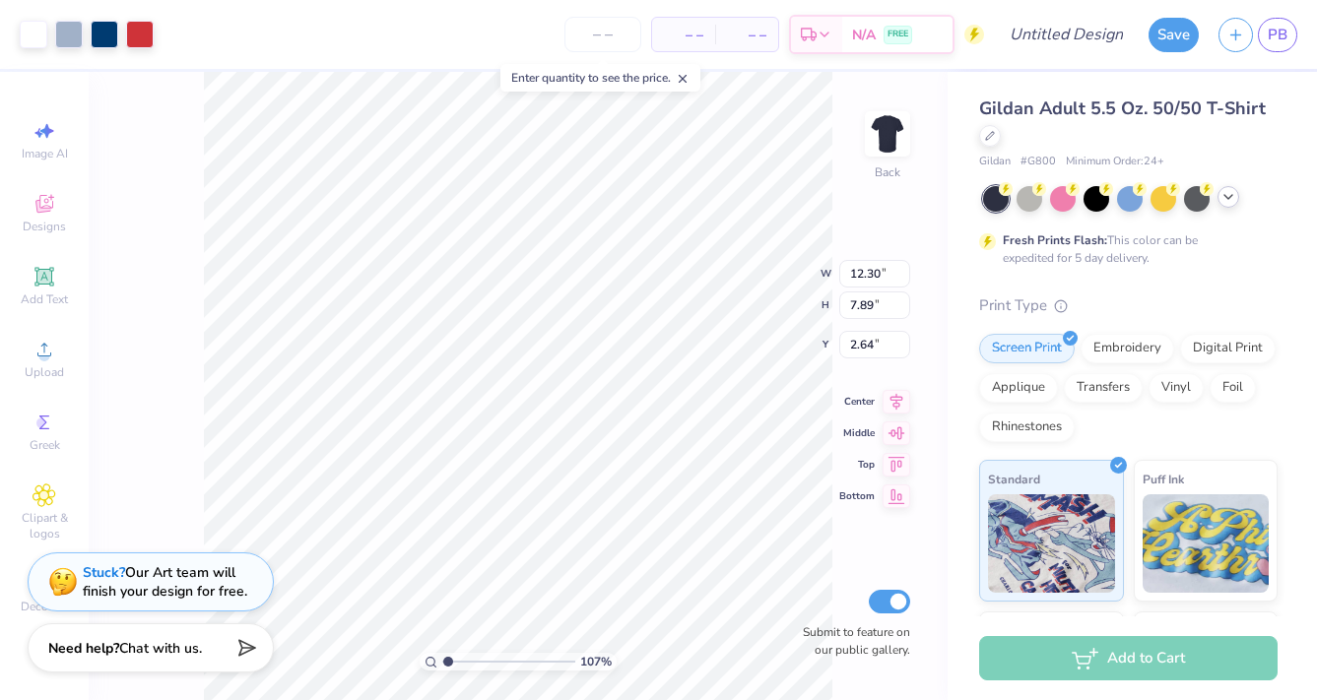
type input "3.00"
click at [207, 1] on div "– – Per Item – – Total Est. Delivery N/A FREE" at bounding box center [573, 34] width 820 height 69
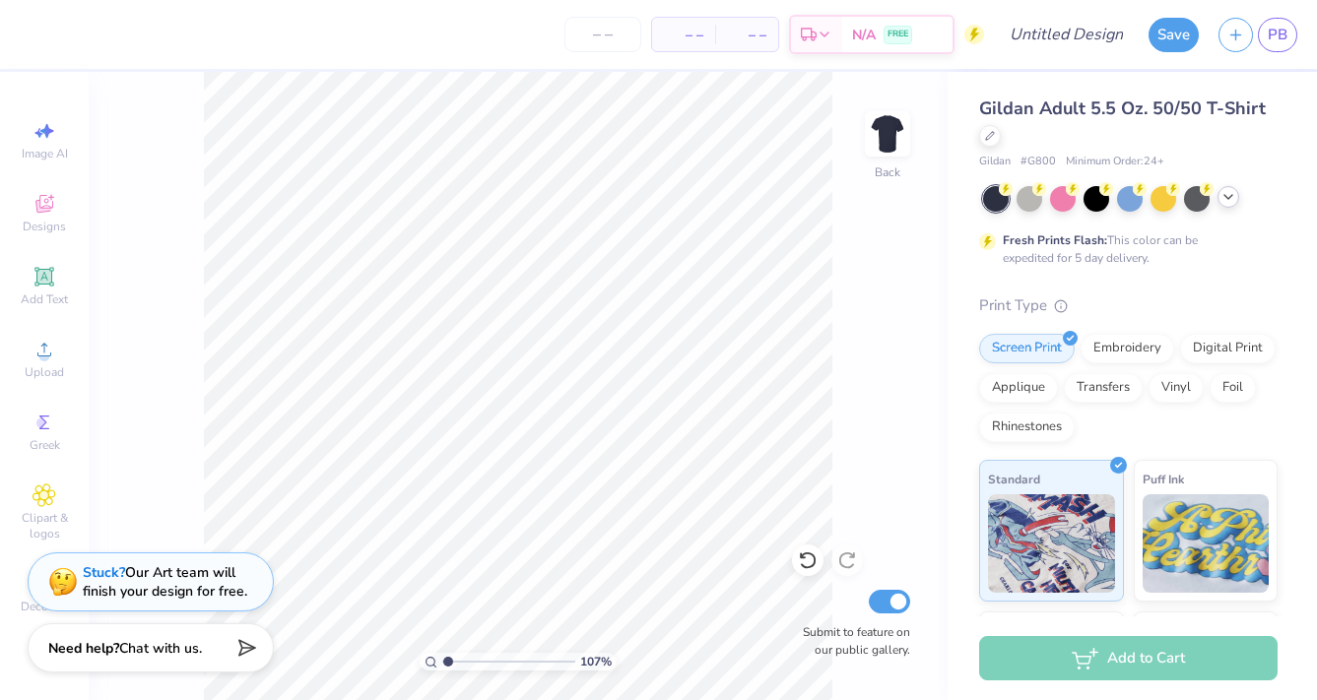
click at [45, 394] on div "Image AI Designs Add Text Upload Greek Clipart & logos Decorate" at bounding box center [44, 366] width 69 height 511
click at [45, 345] on icon at bounding box center [44, 350] width 14 height 14
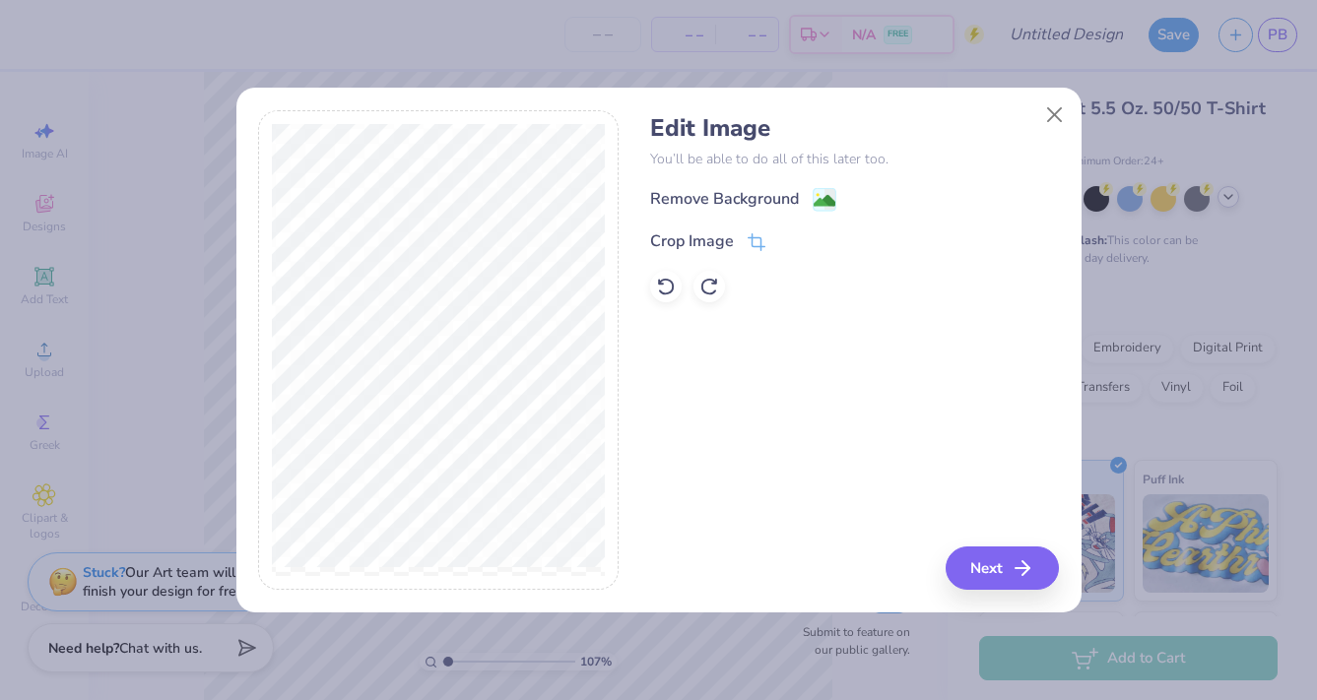
click at [735, 178] on div "Edit Image You’ll be able to do all of this later too. Remove Background Crop I…" at bounding box center [854, 208] width 409 height 188
click at [733, 193] on div "Remove Background" at bounding box center [724, 201] width 149 height 24
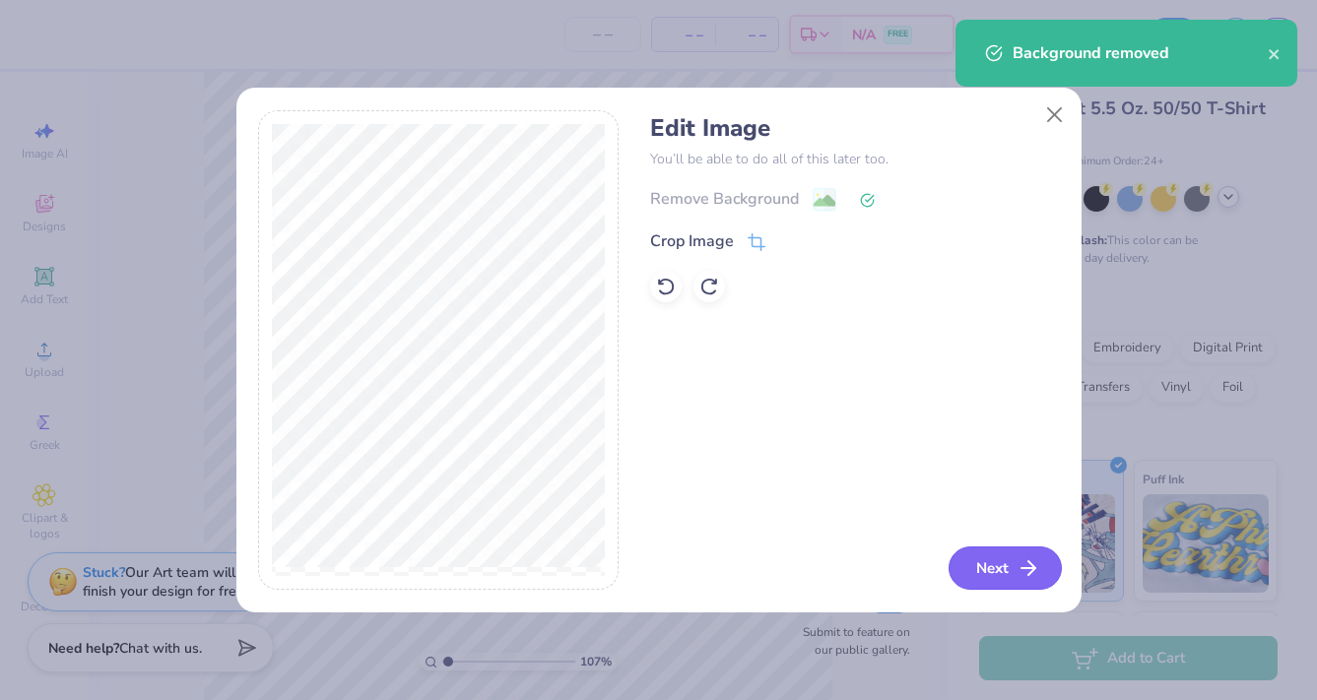
click at [987, 566] on button "Next" at bounding box center [1004, 568] width 113 height 43
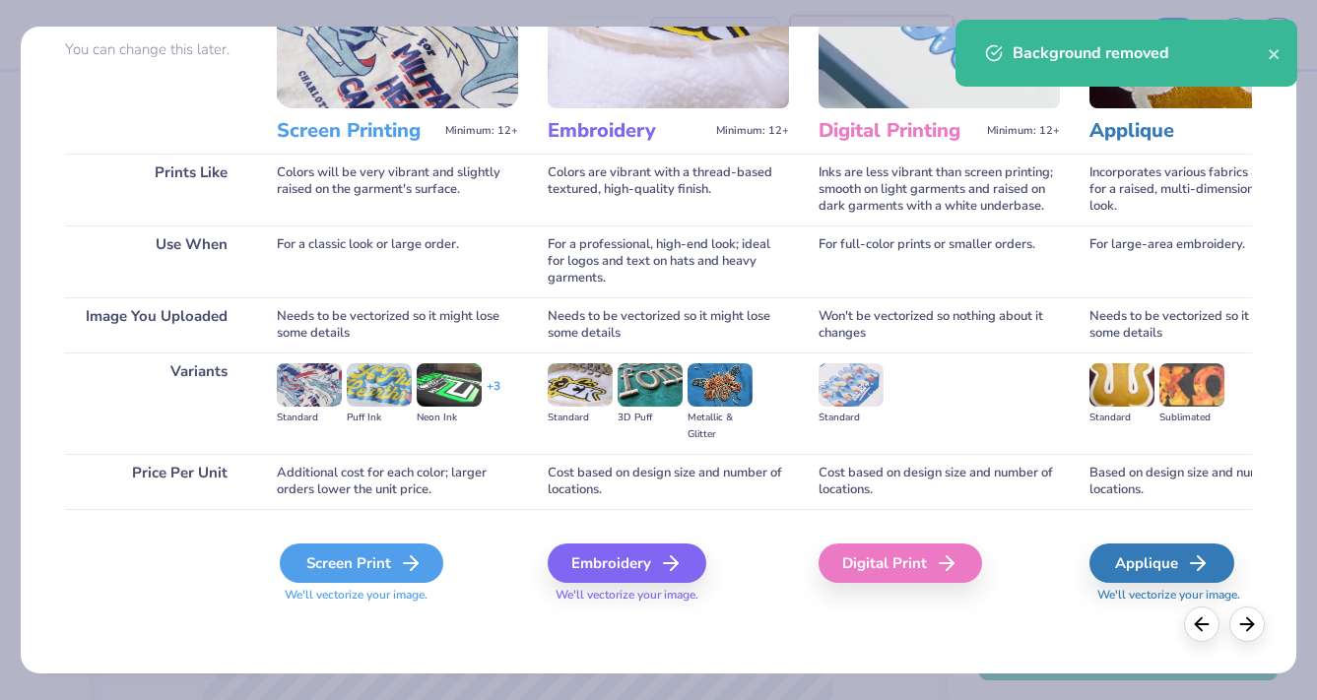
click at [329, 576] on div "Screen Print" at bounding box center [361, 563] width 163 height 39
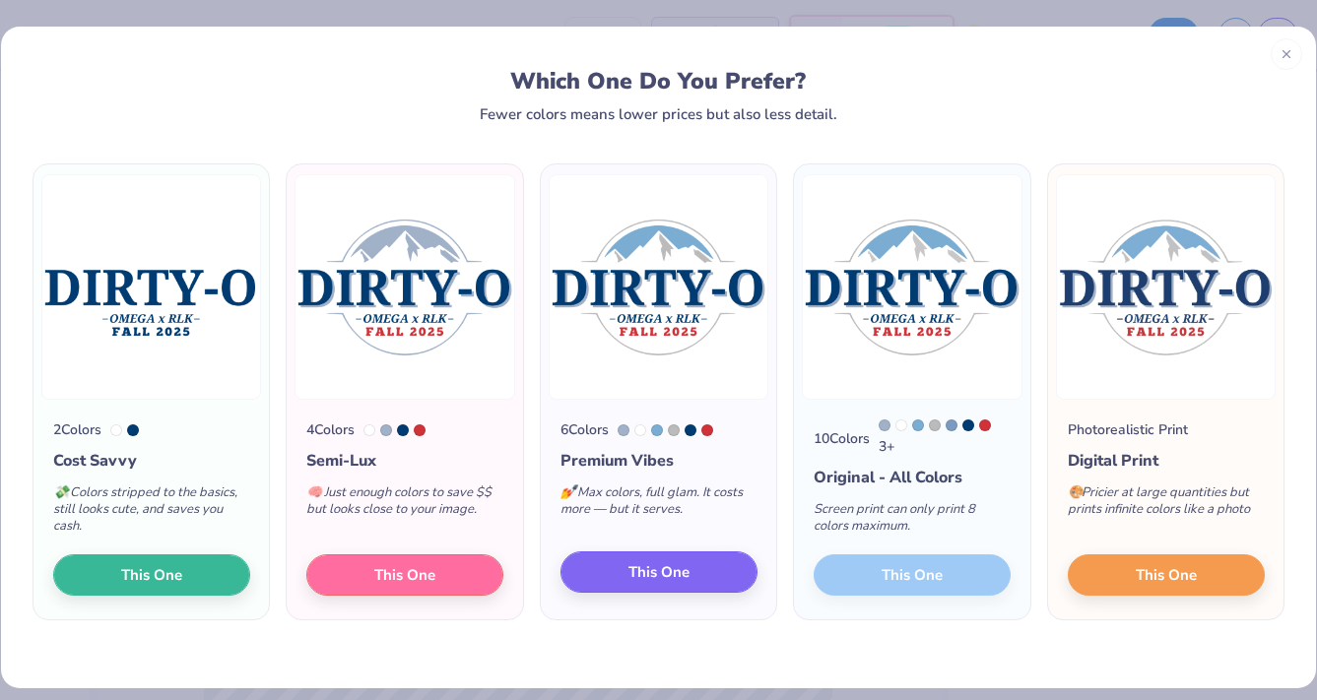
click at [663, 575] on span "This One" at bounding box center [658, 572] width 61 height 23
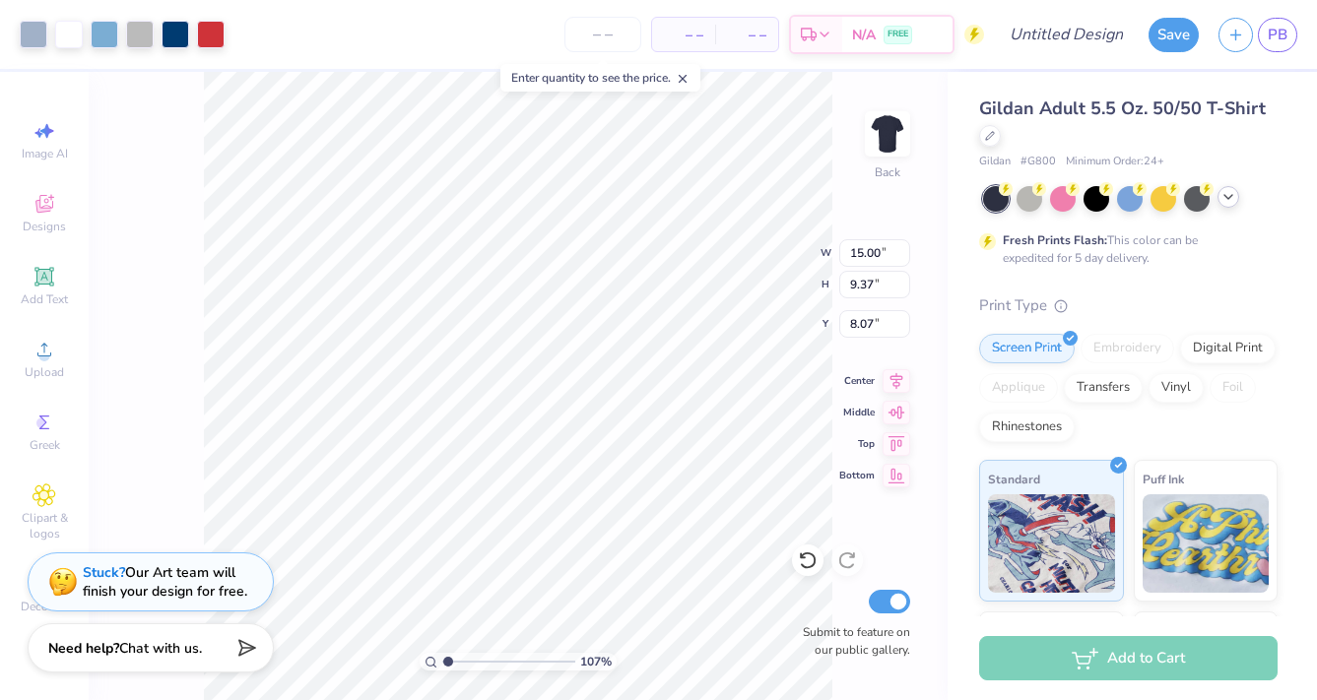
type input "13.01"
type input "8.12"
type input "3.00"
click at [99, 34] on div at bounding box center [105, 33] width 28 height 28
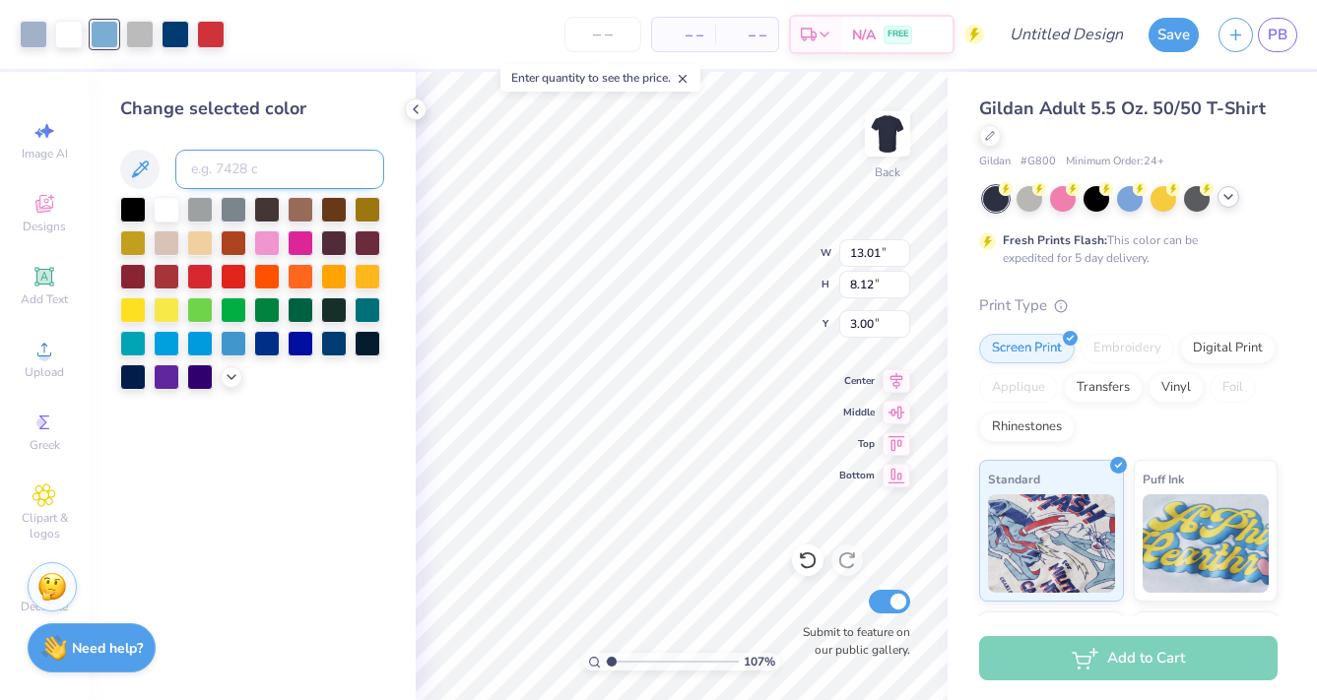
click at [243, 174] on input at bounding box center [279, 169] width 209 height 39
type input "541"
click at [148, 33] on div at bounding box center [140, 33] width 28 height 28
click at [267, 188] on input at bounding box center [279, 169] width 209 height 39
type input "1797"
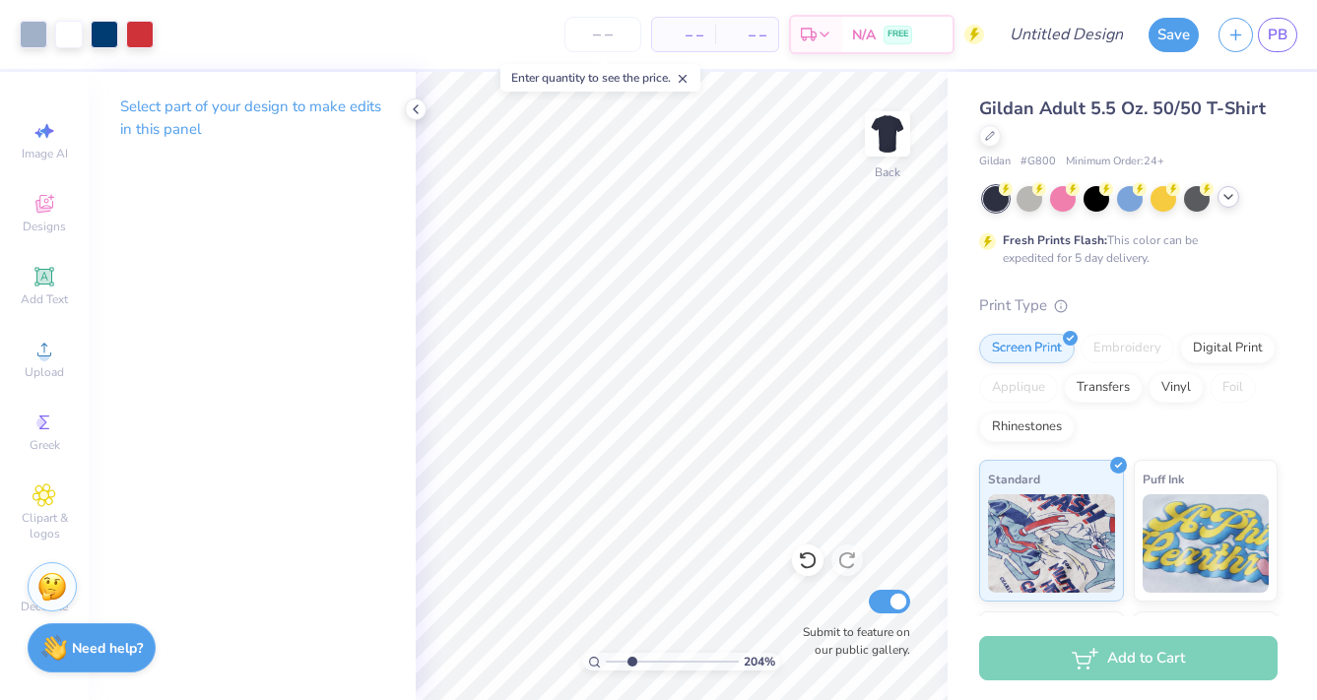
type input "2.64"
drag, startPoint x: 612, startPoint y: 667, endPoint x: 632, endPoint y: 667, distance: 20.7
click at [632, 667] on input "range" at bounding box center [672, 662] width 133 height 18
click at [24, 32] on div at bounding box center [34, 33] width 28 height 28
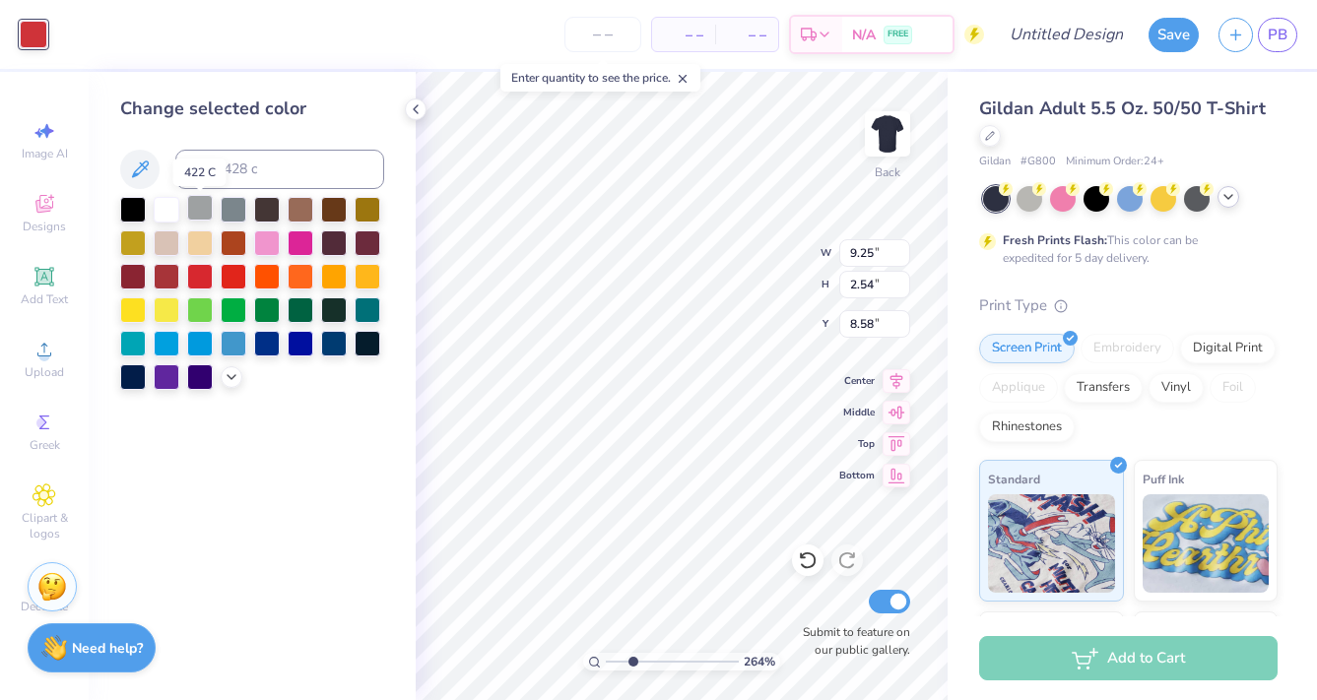
click at [202, 215] on div at bounding box center [200, 208] width 26 height 26
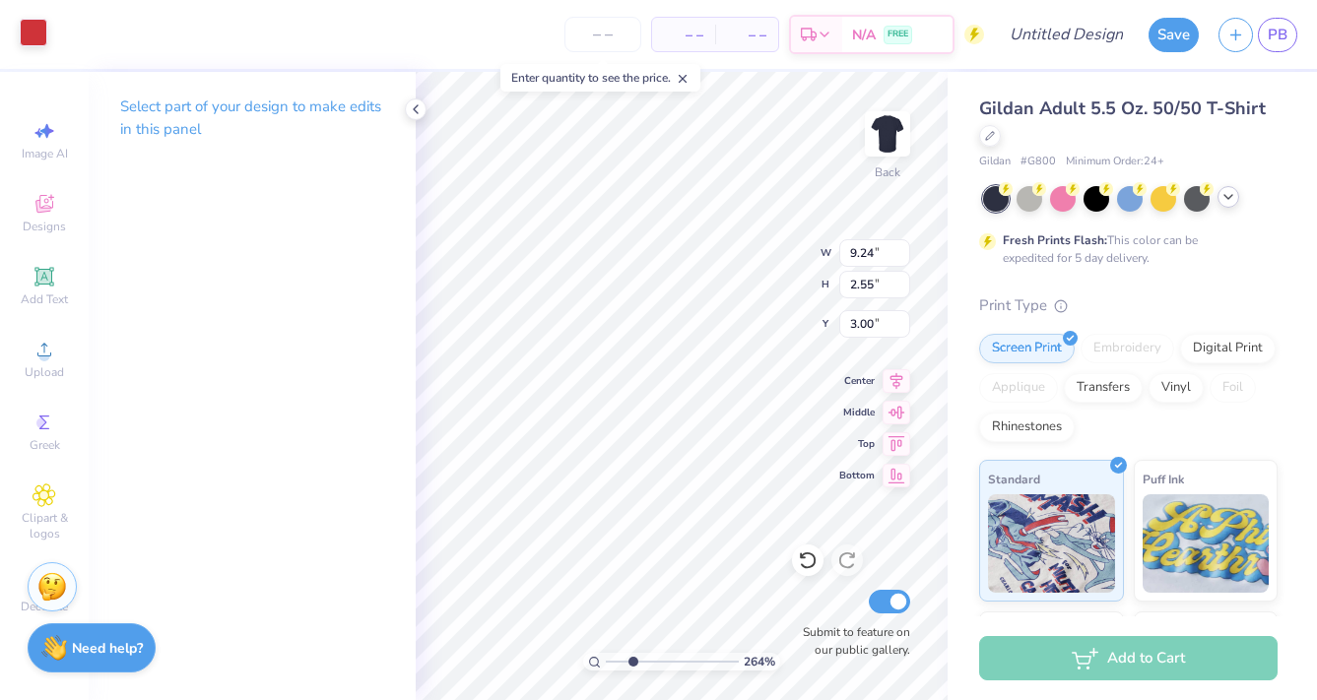
click at [39, 25] on div at bounding box center [34, 33] width 28 height 28
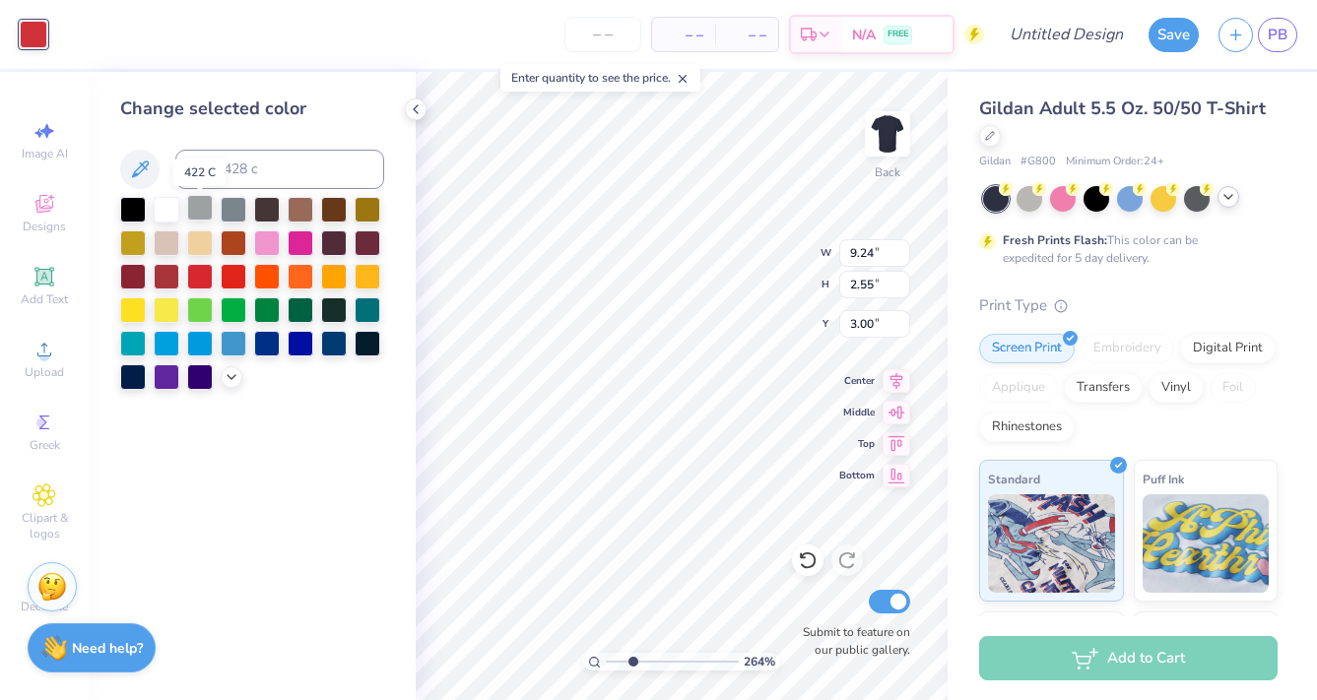
click at [207, 216] on div at bounding box center [200, 208] width 26 height 26
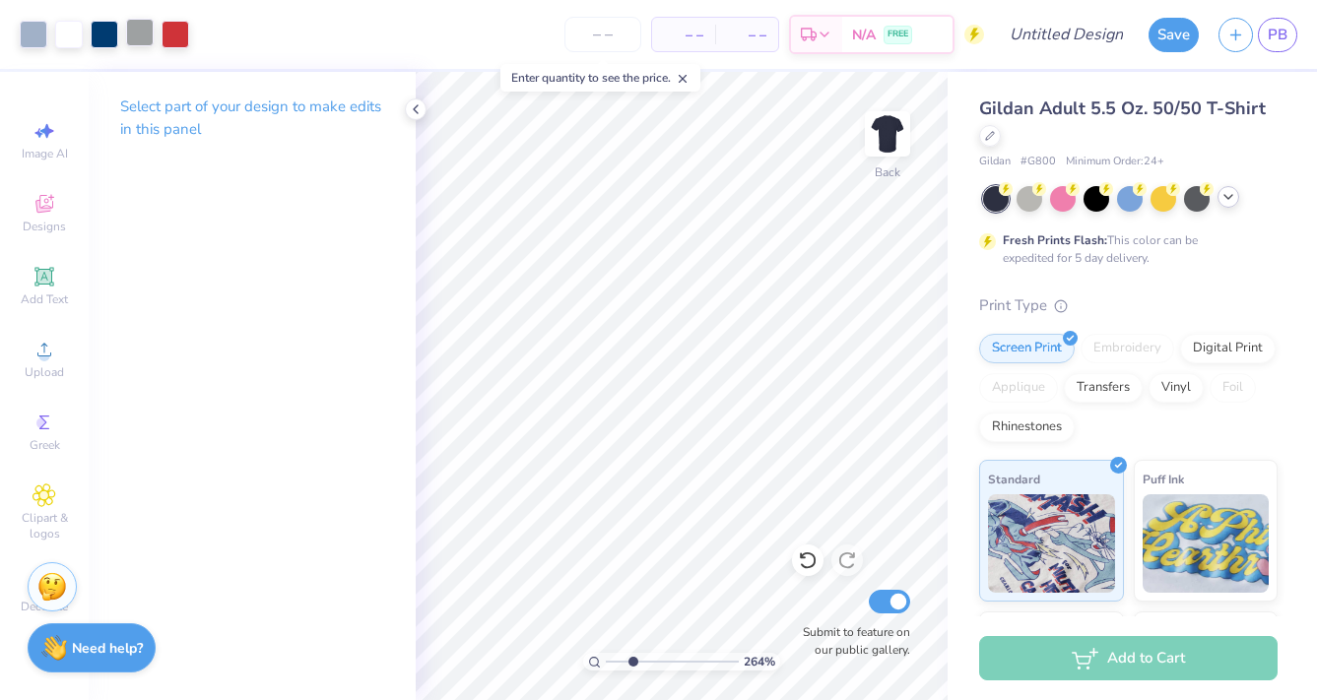
click at [136, 32] on div at bounding box center [140, 33] width 28 height 28
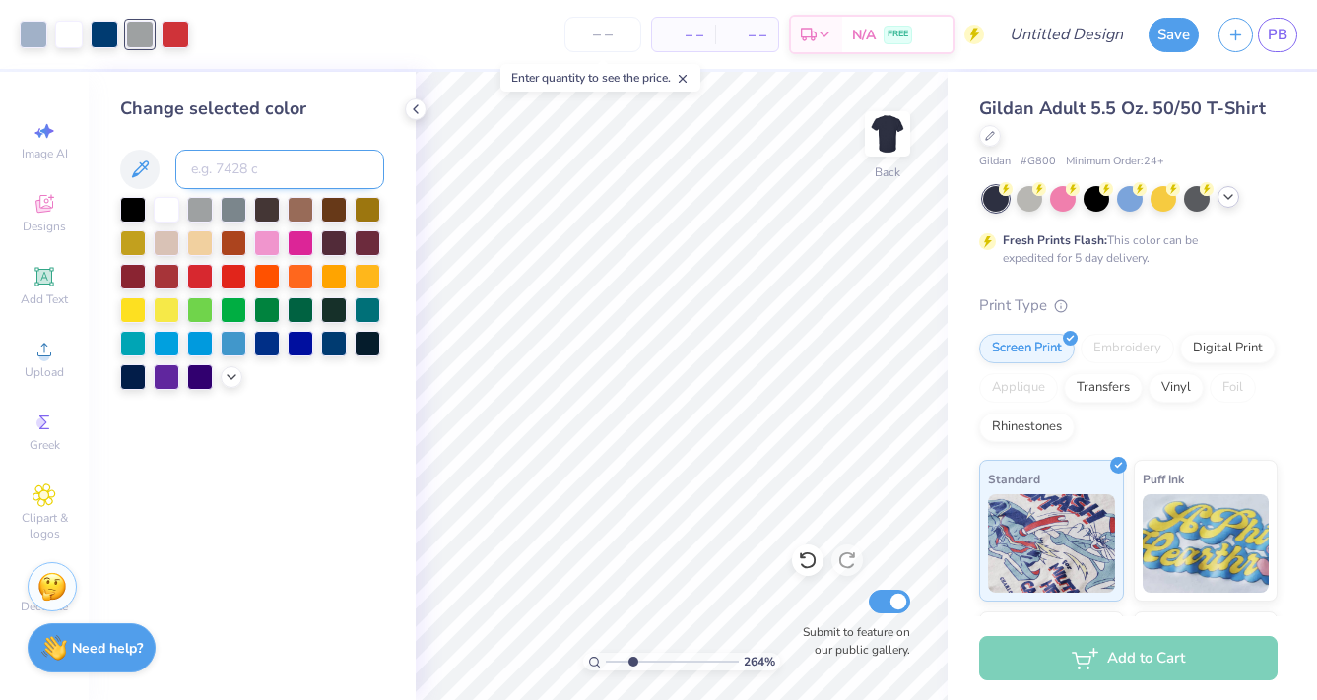
click at [284, 185] on input at bounding box center [279, 169] width 209 height 39
type input "536"
click at [411, 114] on icon at bounding box center [416, 109] width 16 height 16
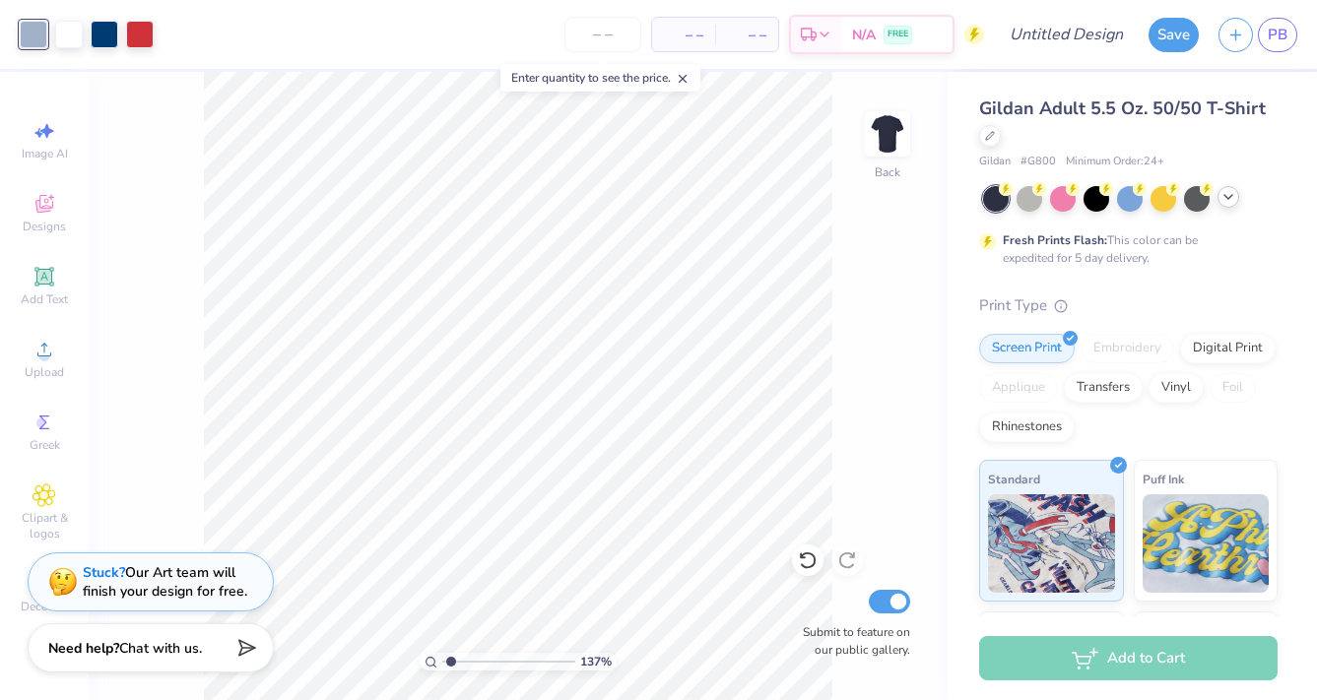
type input "1.3"
drag, startPoint x: 472, startPoint y: 661, endPoint x: 451, endPoint y: 658, distance: 20.9
click at [451, 658] on input "range" at bounding box center [508, 662] width 133 height 18
click at [48, 342] on icon at bounding box center [45, 350] width 24 height 24
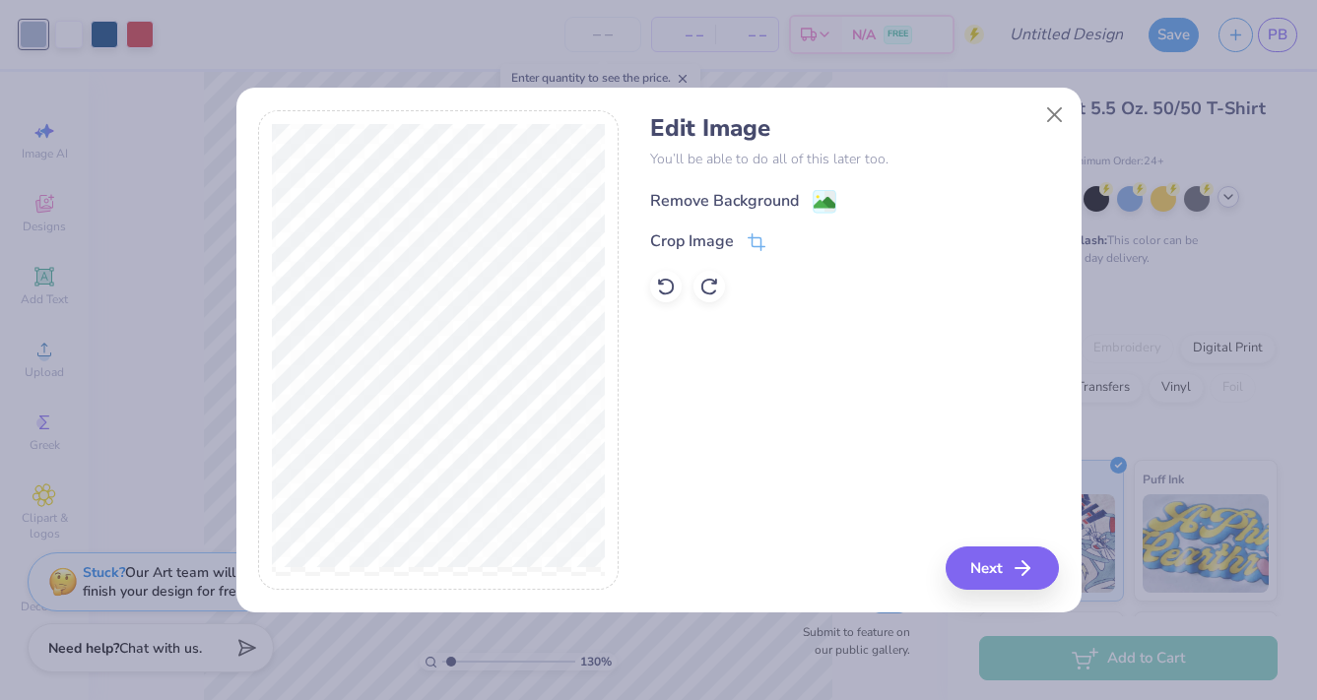
click at [754, 190] on div "Remove Background" at bounding box center [724, 201] width 149 height 24
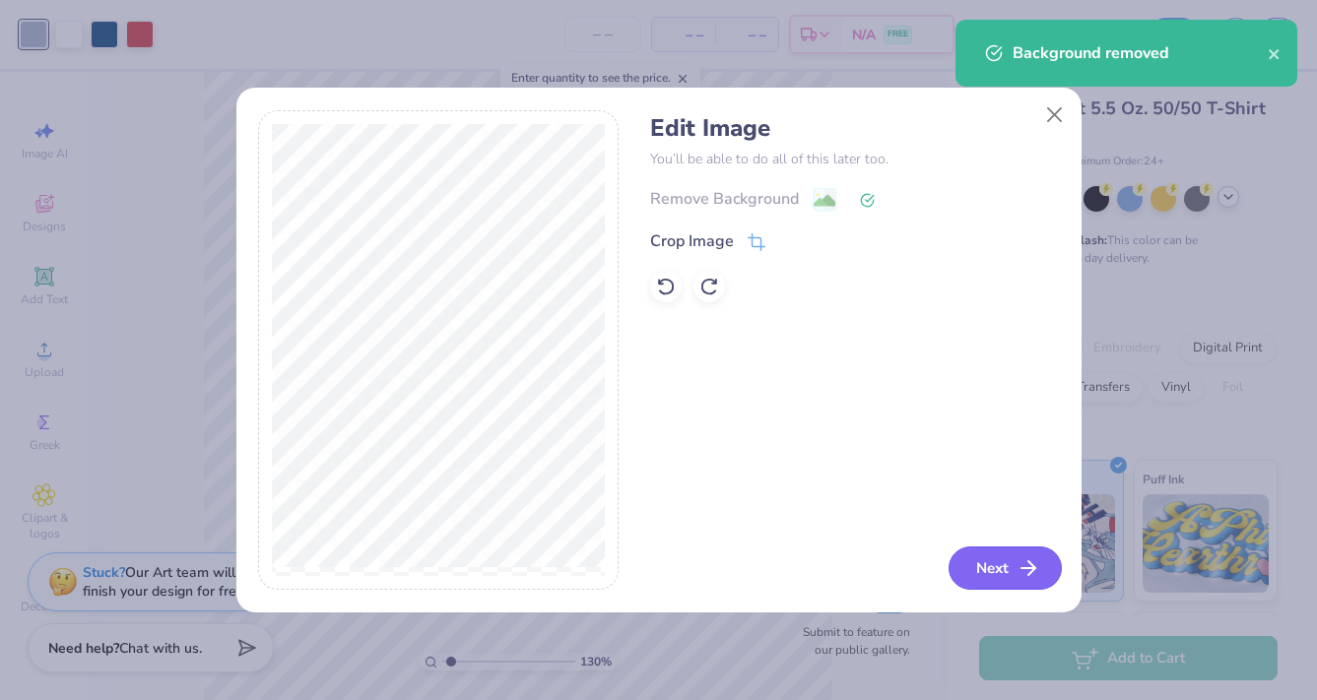
click at [976, 573] on button "Next" at bounding box center [1004, 568] width 113 height 43
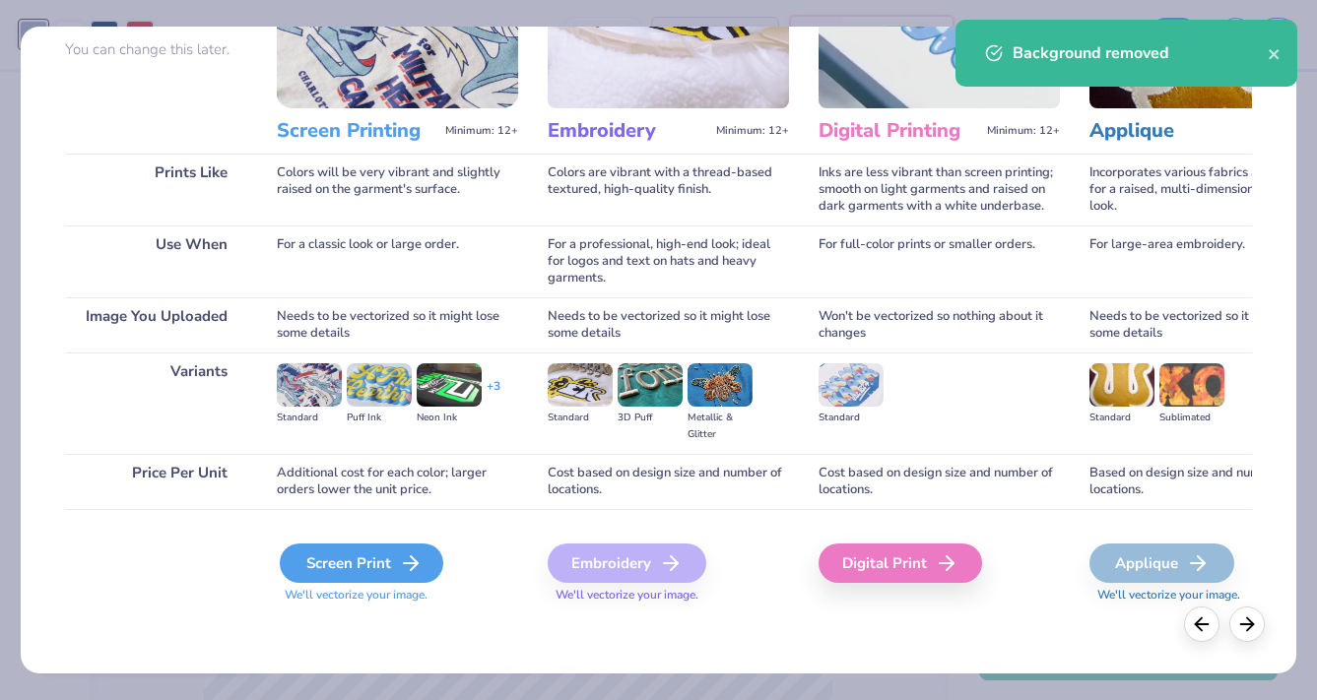
click at [332, 573] on div "Screen Print" at bounding box center [361, 563] width 163 height 39
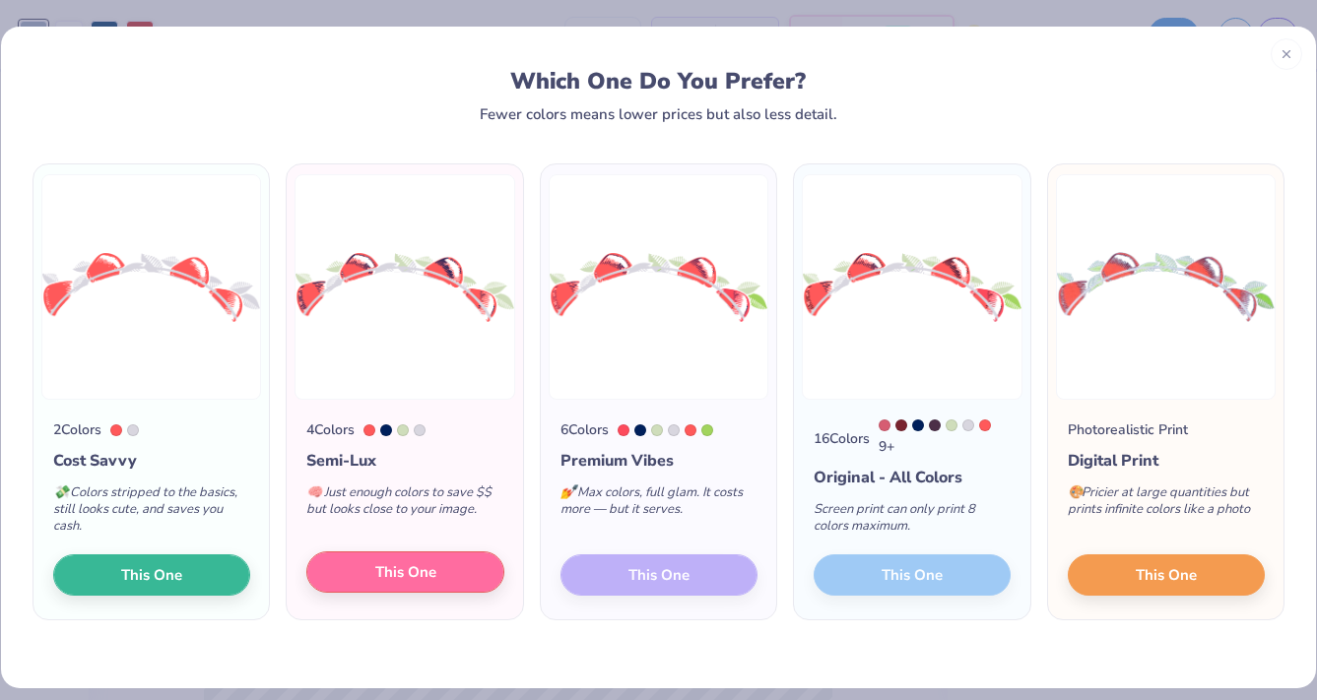
click at [424, 584] on span "This One" at bounding box center [405, 572] width 61 height 23
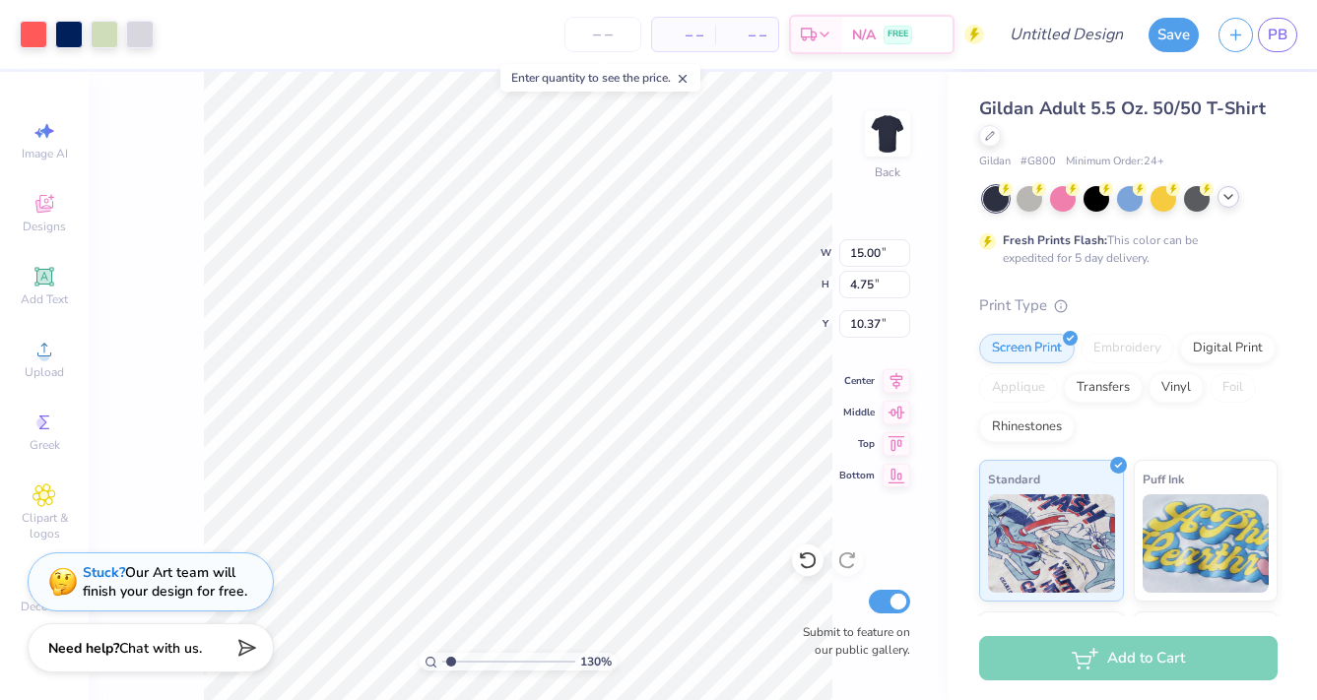
type input "2.32"
type input "9.99"
type input "3.17"
type input "2.40"
type input "2.04"
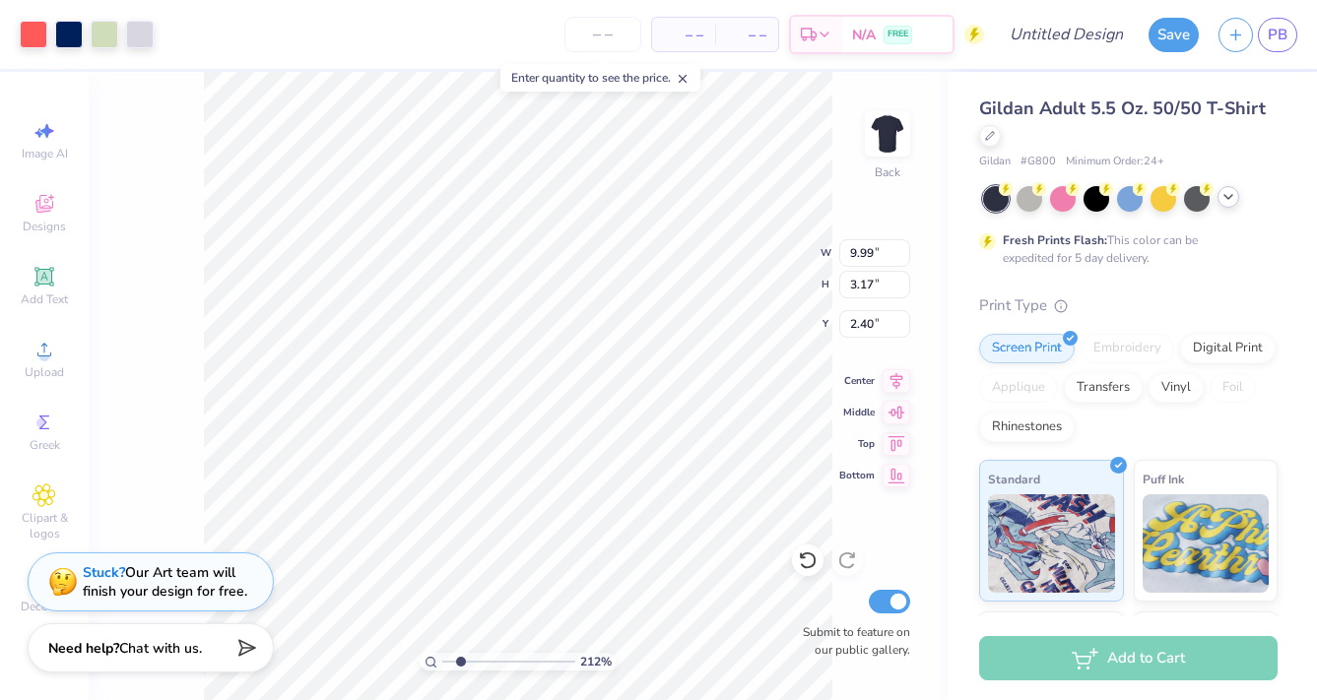
drag, startPoint x: 445, startPoint y: 661, endPoint x: 461, endPoint y: 648, distance: 20.3
click at [461, 648] on div "212 %" at bounding box center [518, 386] width 628 height 628
type input "1.42"
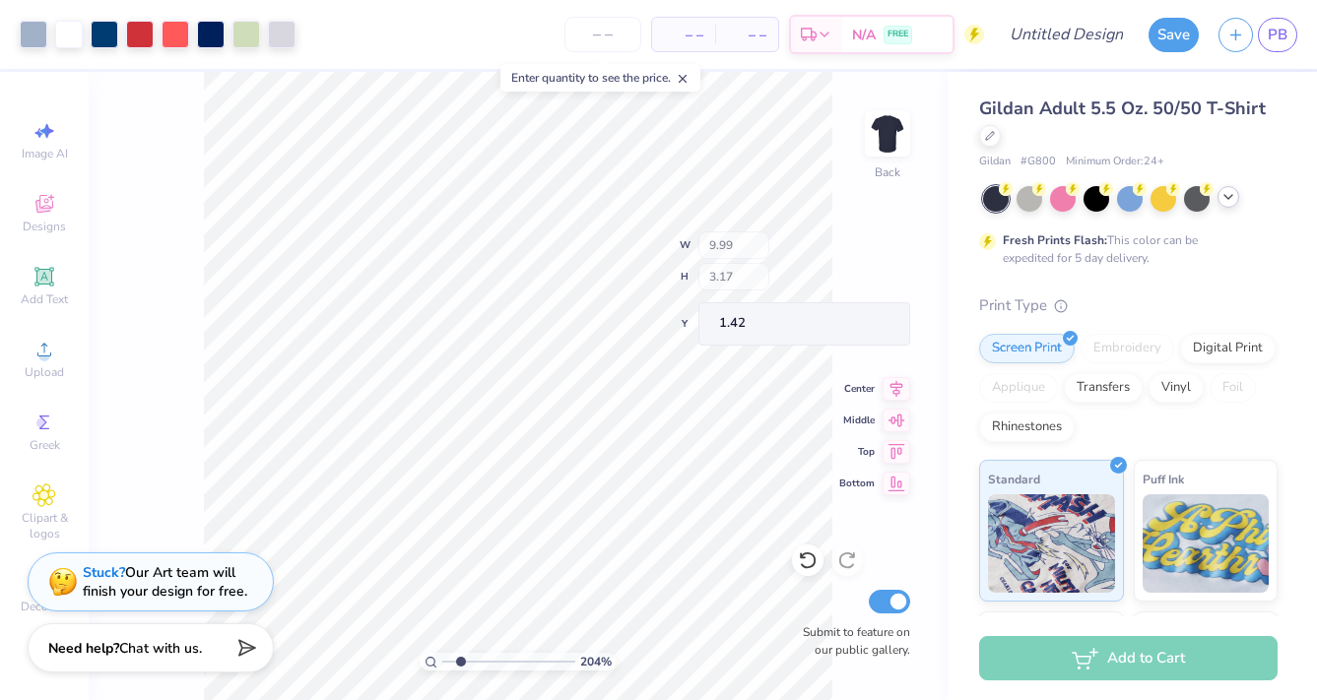
type input "8.61"
type input "2.73"
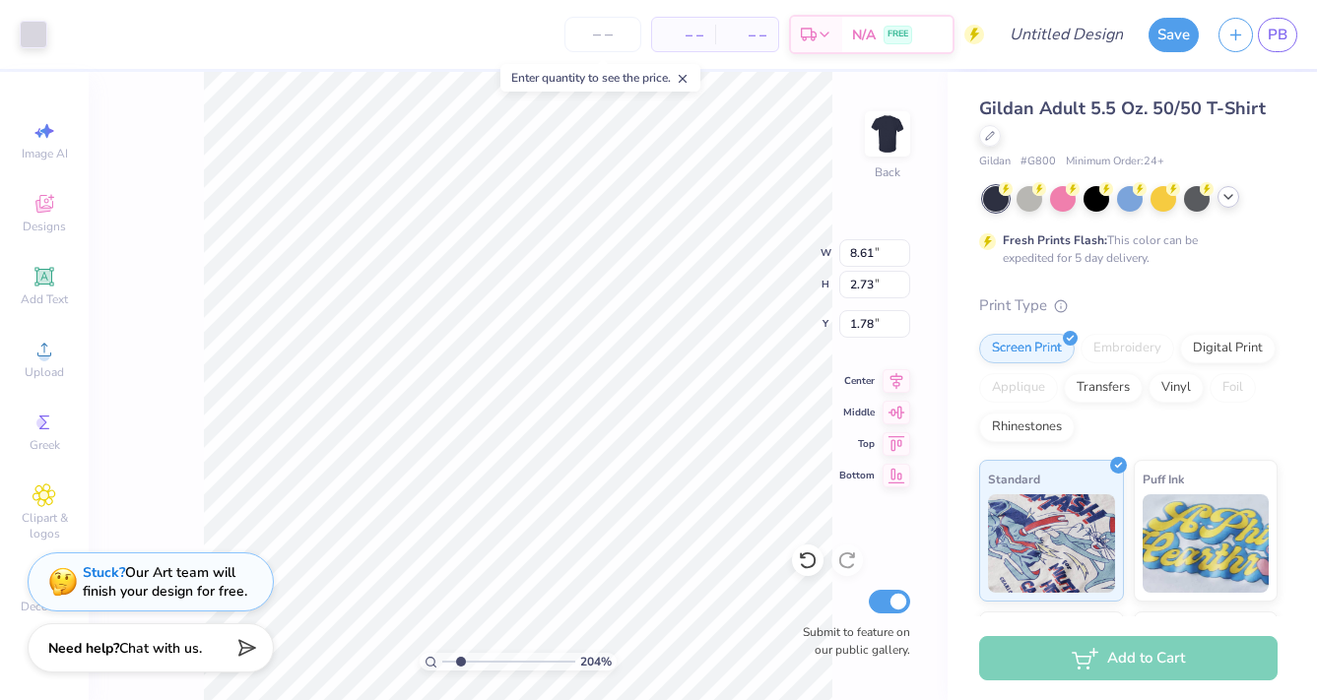
type input "2.47"
click at [804, 566] on icon at bounding box center [807, 562] width 17 height 18
type input "2.34"
type input "2.21"
type input "5.25"
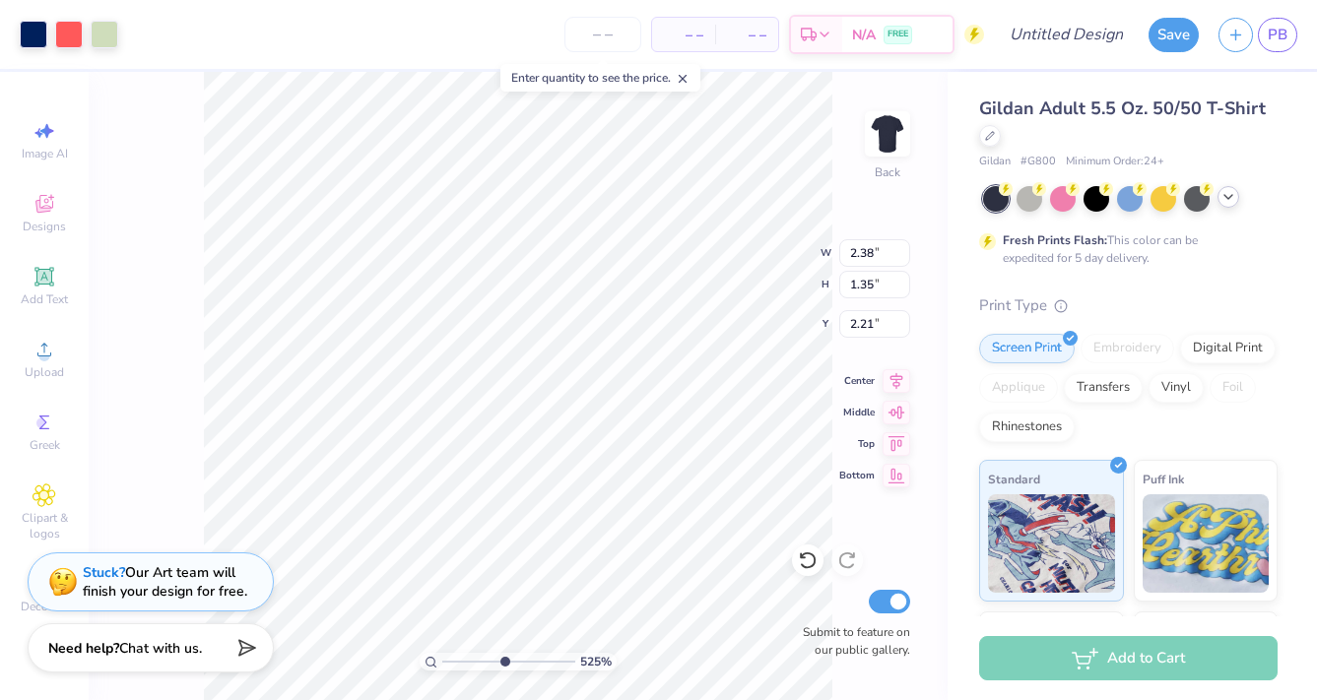
drag, startPoint x: 462, startPoint y: 662, endPoint x: 503, endPoint y: 667, distance: 41.7
click at [503, 667] on input "range" at bounding box center [508, 662] width 133 height 18
click at [809, 564] on icon at bounding box center [808, 561] width 20 height 20
type input "1.42"
click at [68, 39] on div at bounding box center [69, 33] width 28 height 28
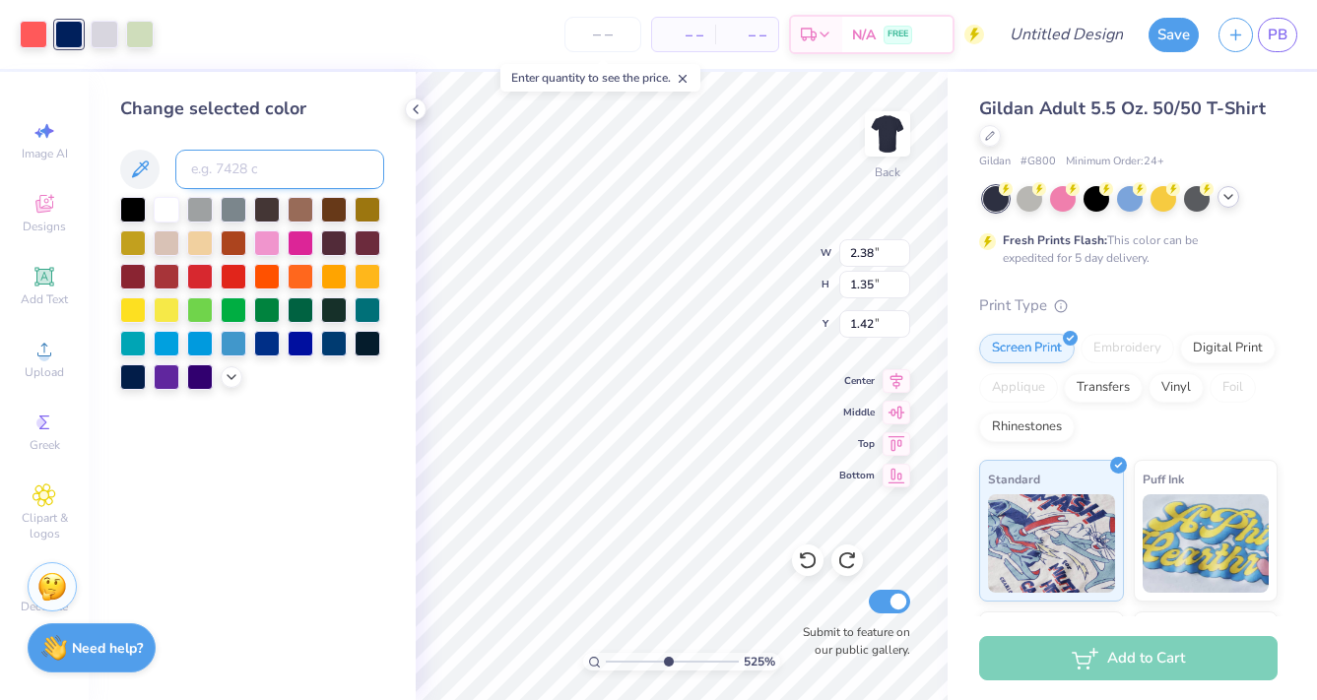
click at [225, 182] on input at bounding box center [279, 169] width 209 height 39
type input "178"
click at [71, 34] on div at bounding box center [69, 33] width 28 height 28
click at [206, 161] on input at bounding box center [279, 169] width 209 height 39
type input "7485"
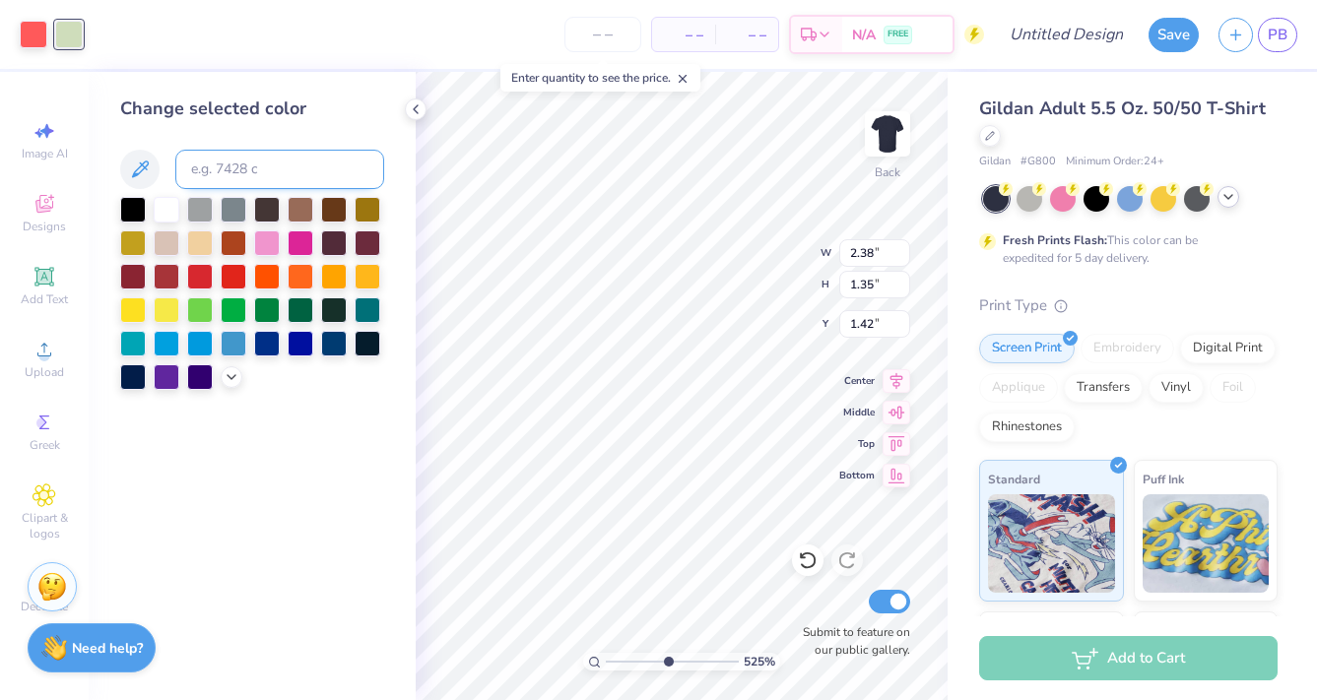
type input "2.38"
type input "2.37"
type input "1.38"
type input "2.38"
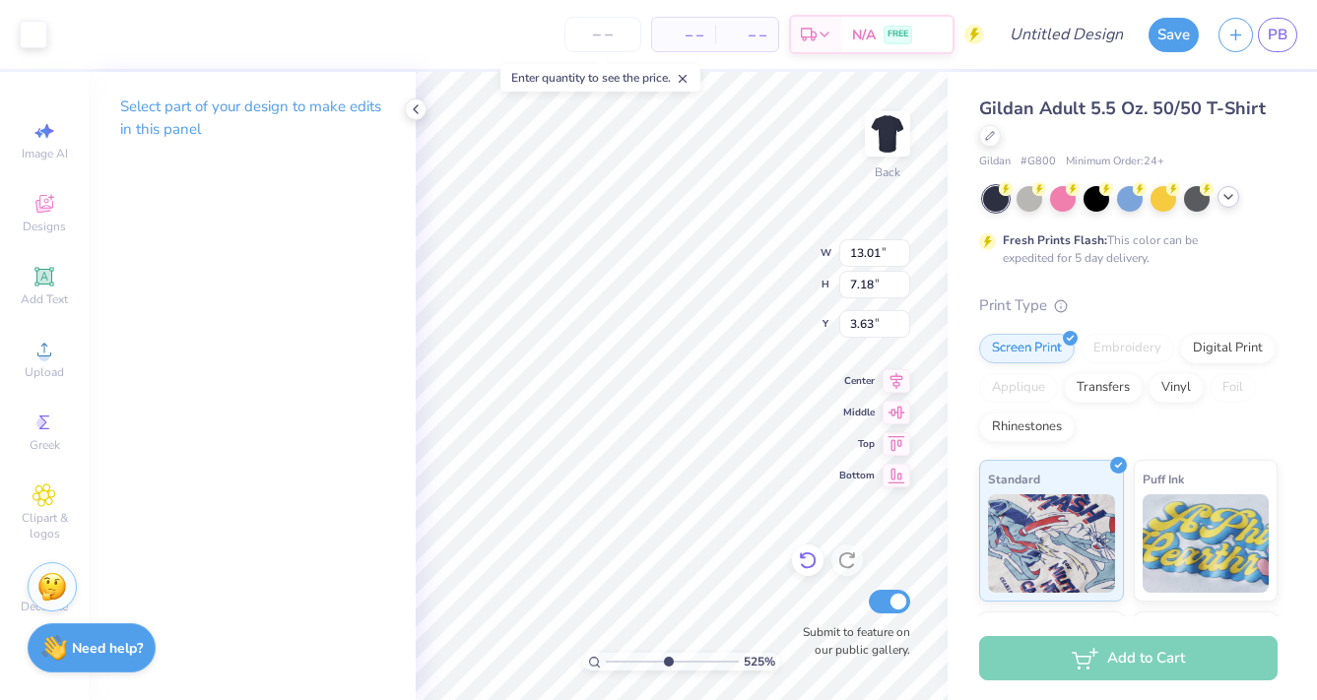
click at [801, 566] on icon at bounding box center [808, 561] width 20 height 20
type input "3.65"
click at [801, 566] on icon at bounding box center [808, 561] width 20 height 20
type input "0.17"
type input "0.09"
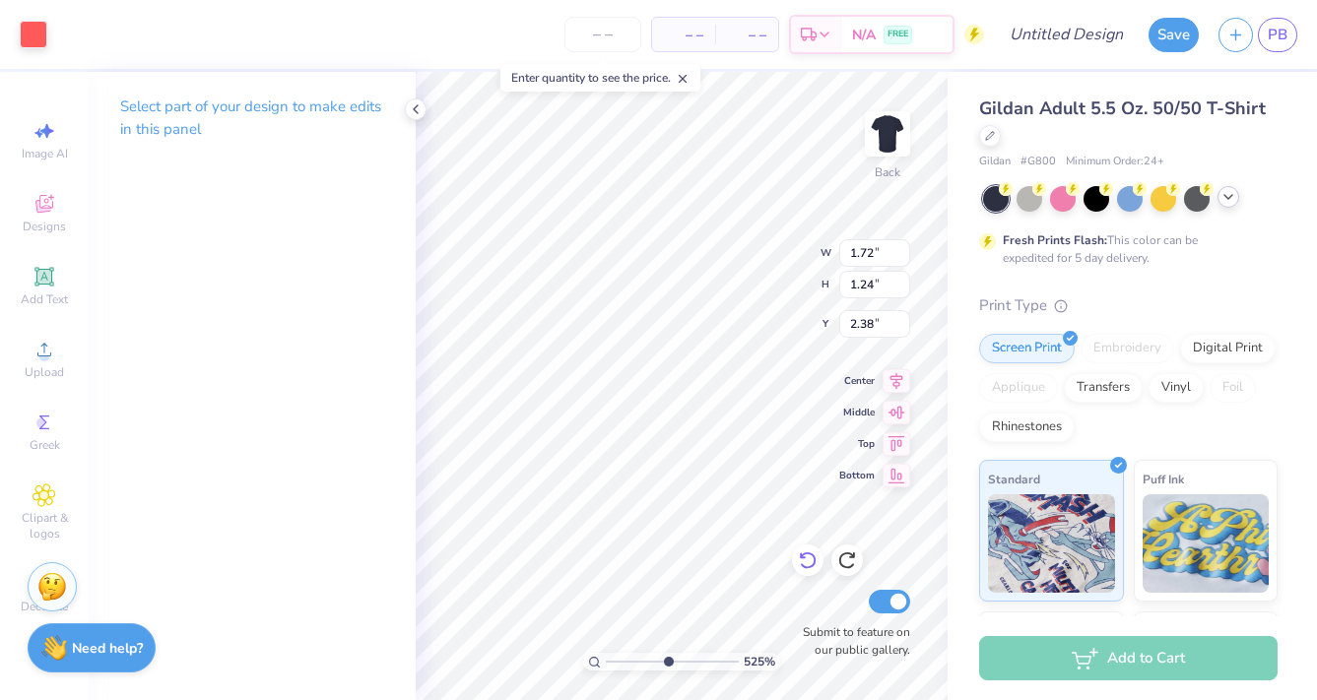
type input "2.62"
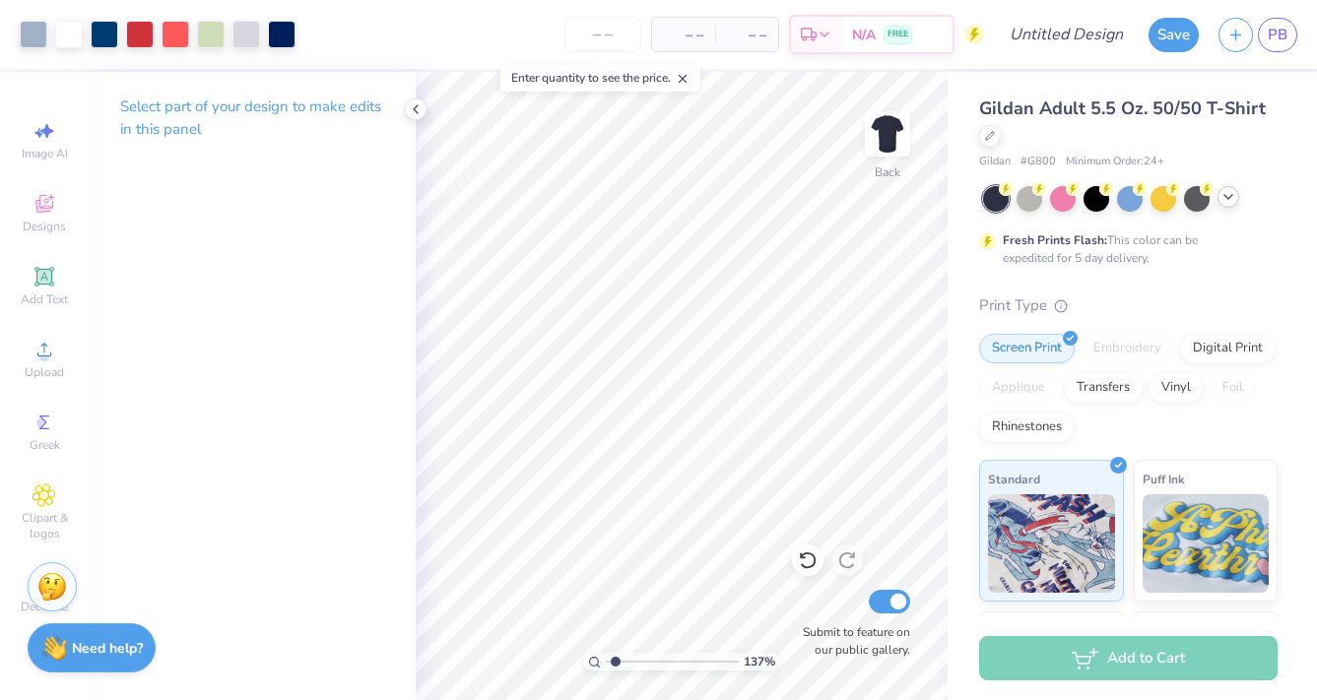
drag, startPoint x: 671, startPoint y: 666, endPoint x: 617, endPoint y: 657, distance: 54.9
click at [616, 657] on input "range" at bounding box center [672, 662] width 133 height 18
type input "3.23"
click at [640, 661] on input "range" at bounding box center [672, 662] width 133 height 18
click at [810, 563] on icon at bounding box center [808, 561] width 20 height 20
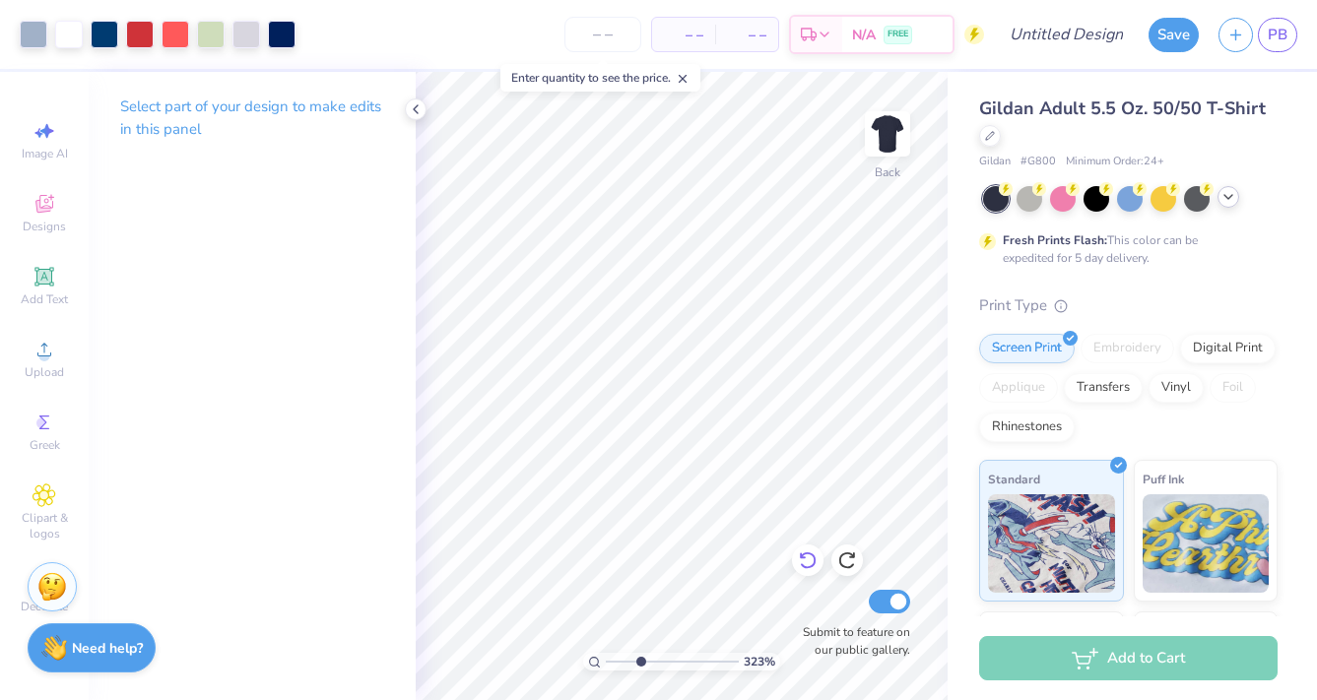
click at [810, 563] on icon at bounding box center [808, 561] width 20 height 20
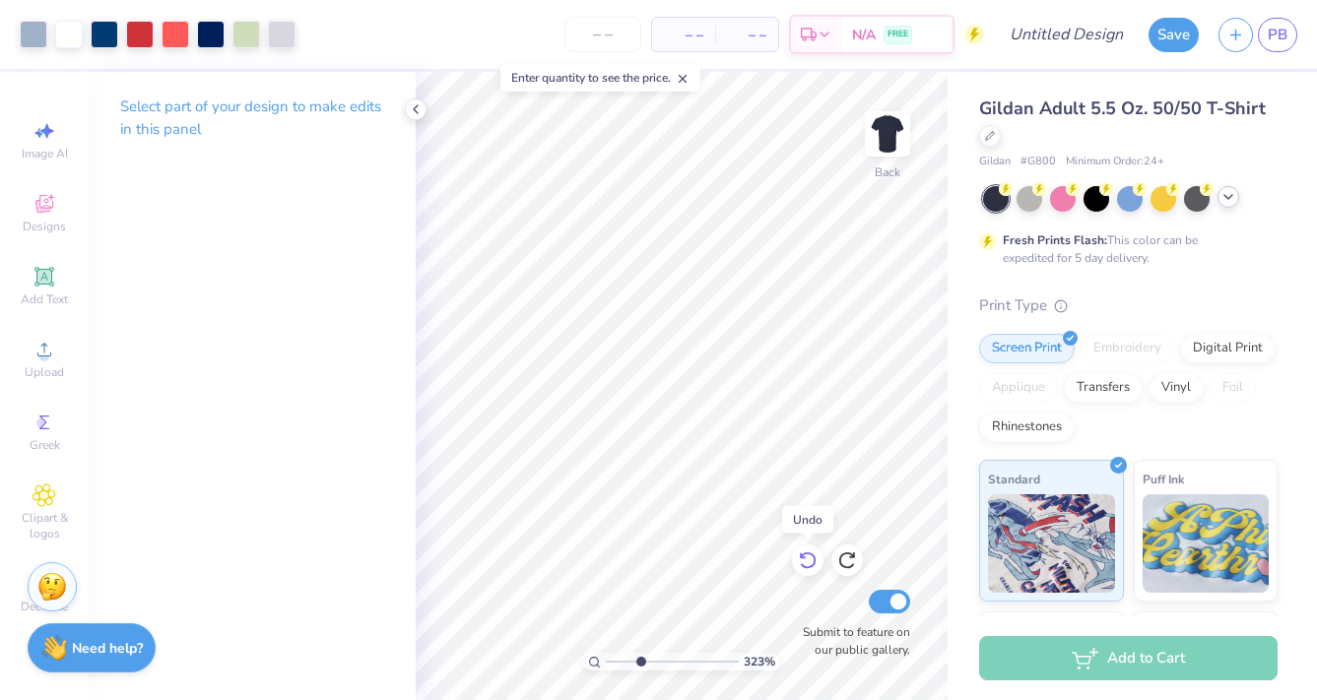
click at [810, 563] on icon at bounding box center [808, 561] width 20 height 20
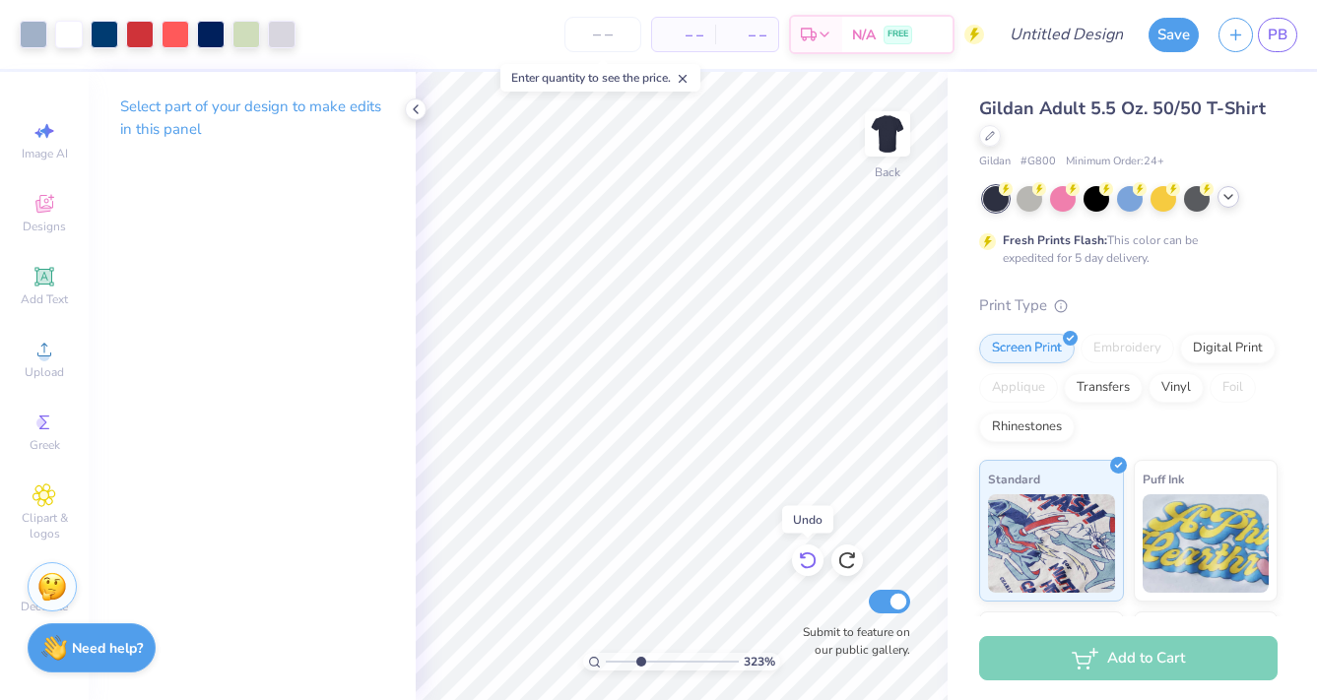
click at [810, 563] on icon at bounding box center [808, 561] width 20 height 20
click at [843, 565] on icon at bounding box center [847, 561] width 20 height 20
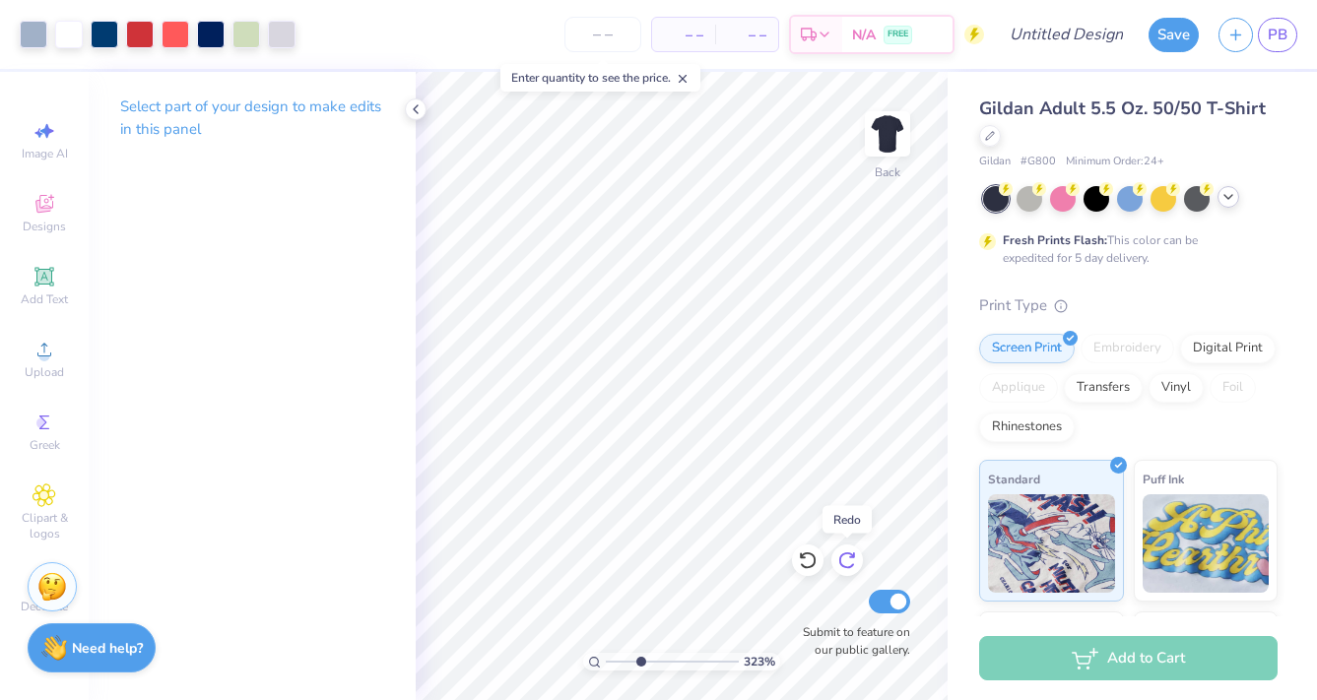
click at [843, 565] on icon at bounding box center [847, 561] width 20 height 20
click at [209, 31] on div at bounding box center [211, 33] width 28 height 28
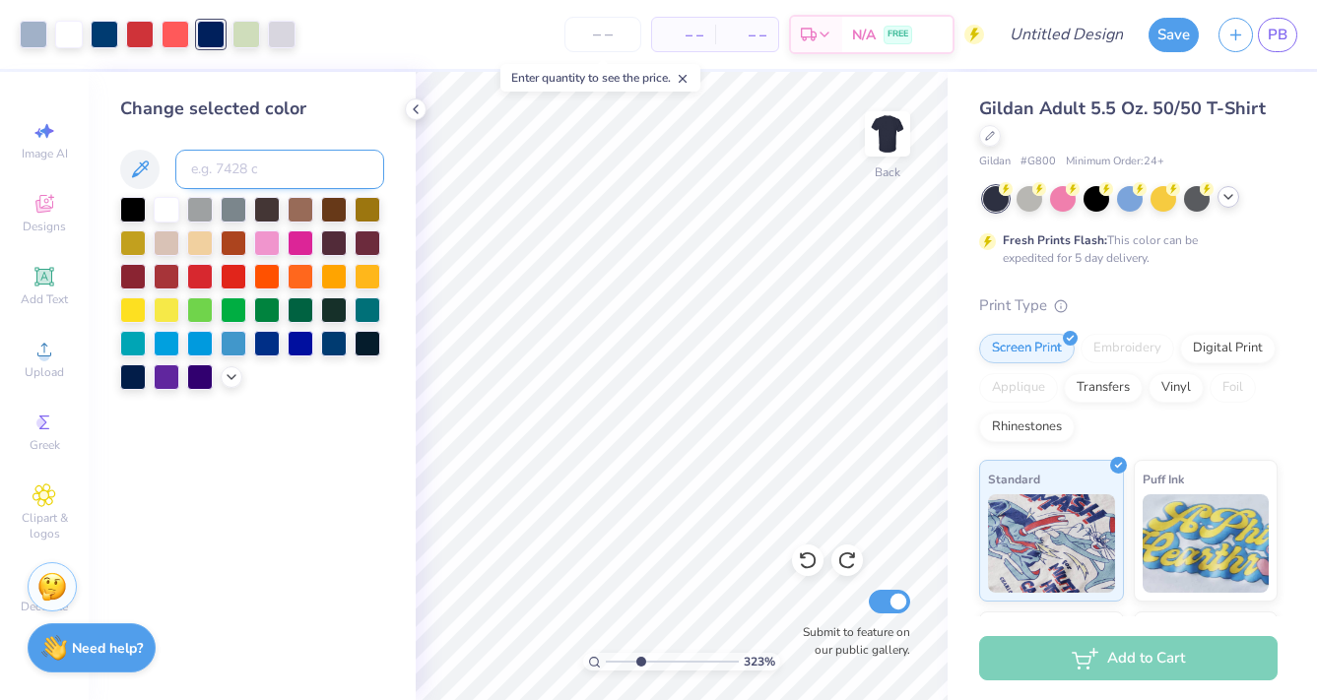
click at [240, 163] on input at bounding box center [279, 169] width 209 height 39
type input "541"
type input "2.49"
click at [630, 662] on input "range" at bounding box center [672, 662] width 133 height 18
click at [258, 33] on div at bounding box center [246, 33] width 28 height 28
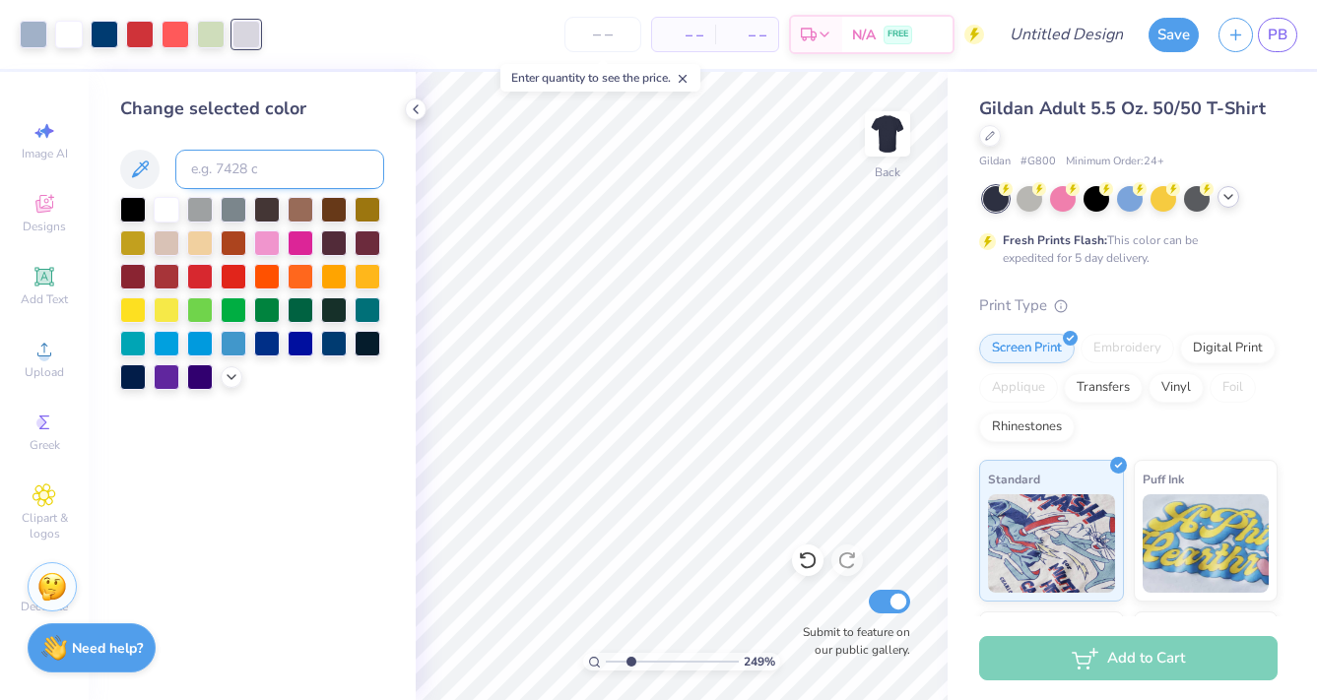
click at [216, 167] on input at bounding box center [279, 169] width 209 height 39
type input "7485"
click at [184, 36] on div at bounding box center [176, 33] width 28 height 28
click at [224, 163] on input at bounding box center [279, 169] width 209 height 39
type input "1797"
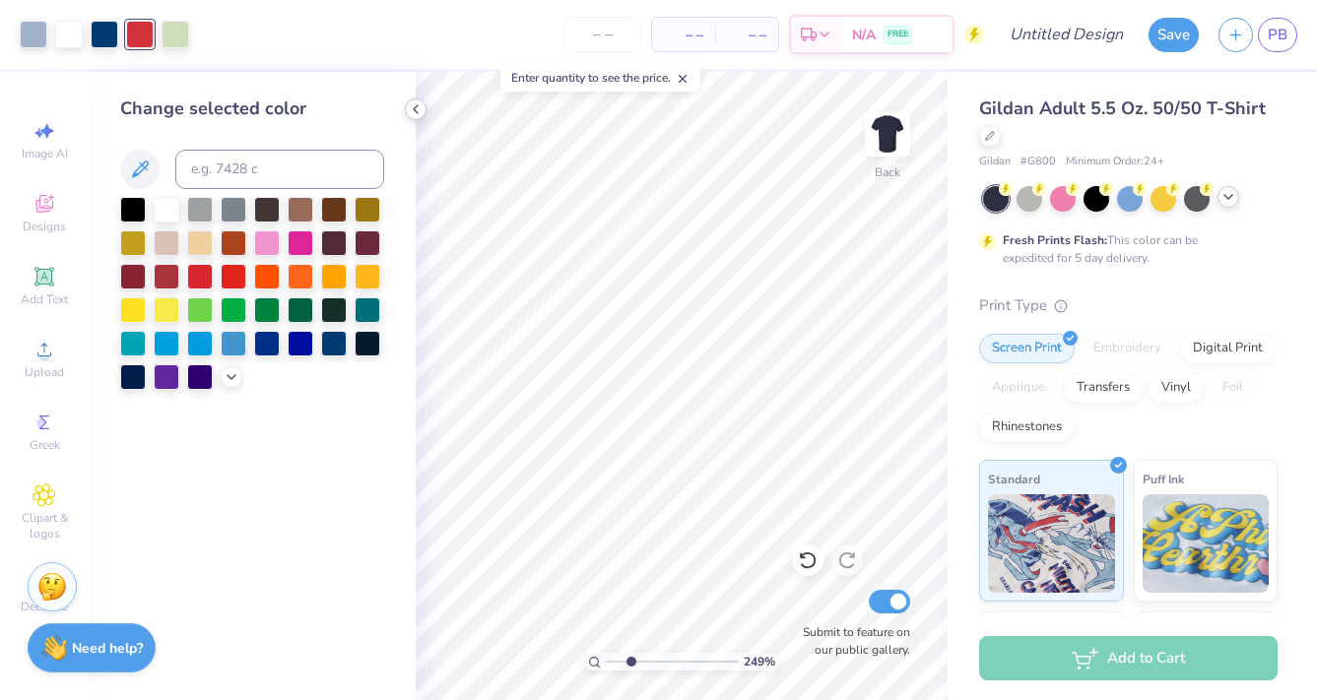
click at [410, 113] on icon at bounding box center [416, 109] width 16 height 16
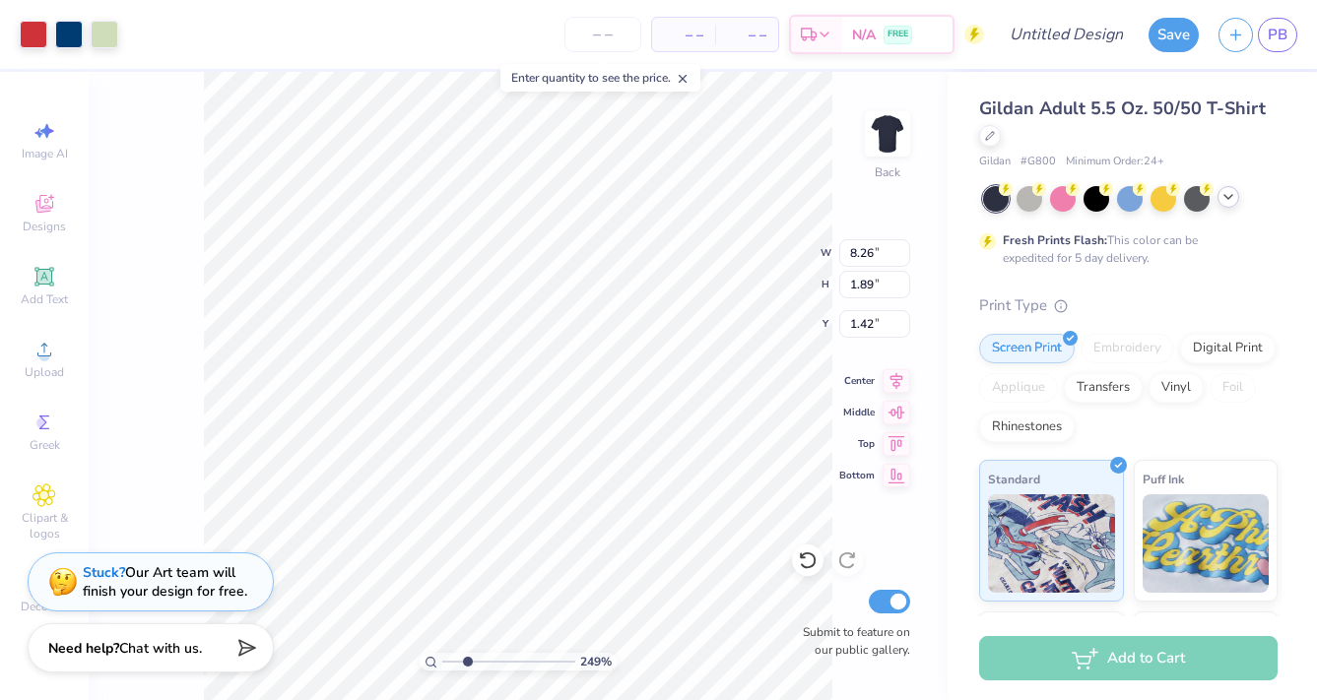
type input "2.58"
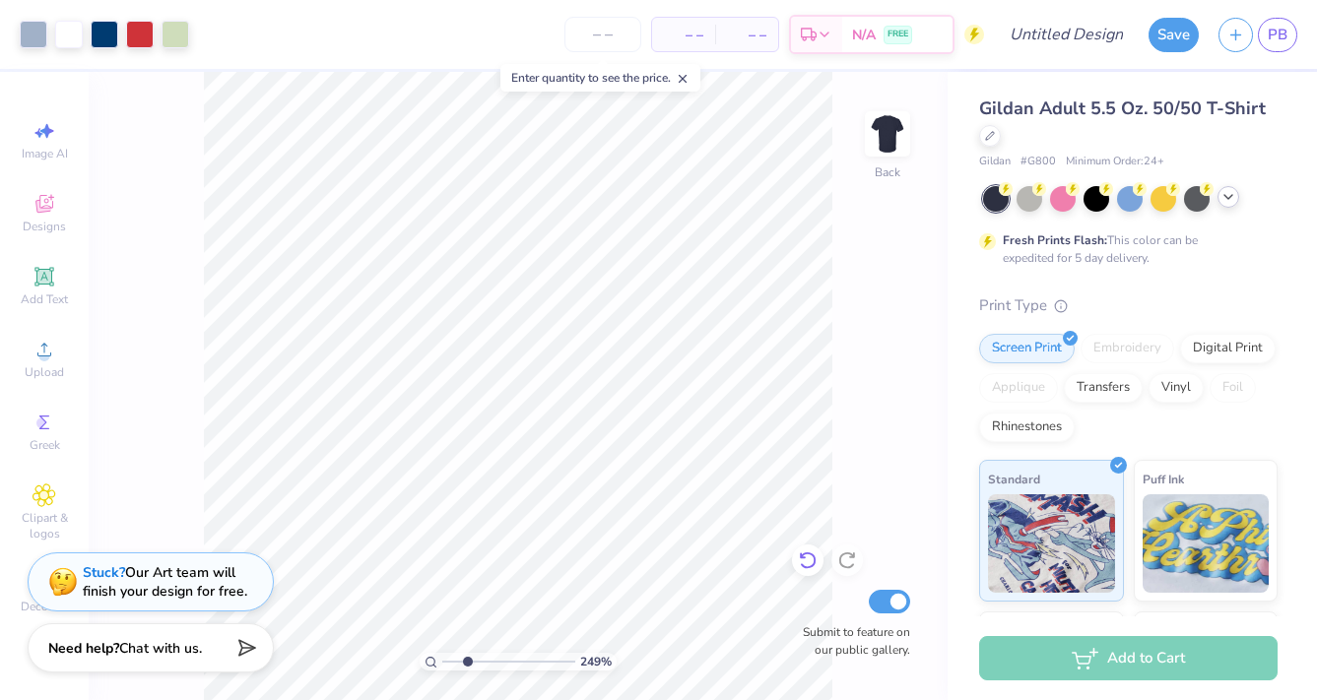
click at [812, 554] on icon at bounding box center [808, 561] width 20 height 20
click at [812, 554] on icon at bounding box center [807, 562] width 17 height 18
type input "2.19"
click at [463, 660] on input "range" at bounding box center [508, 662] width 133 height 18
type input "13.01"
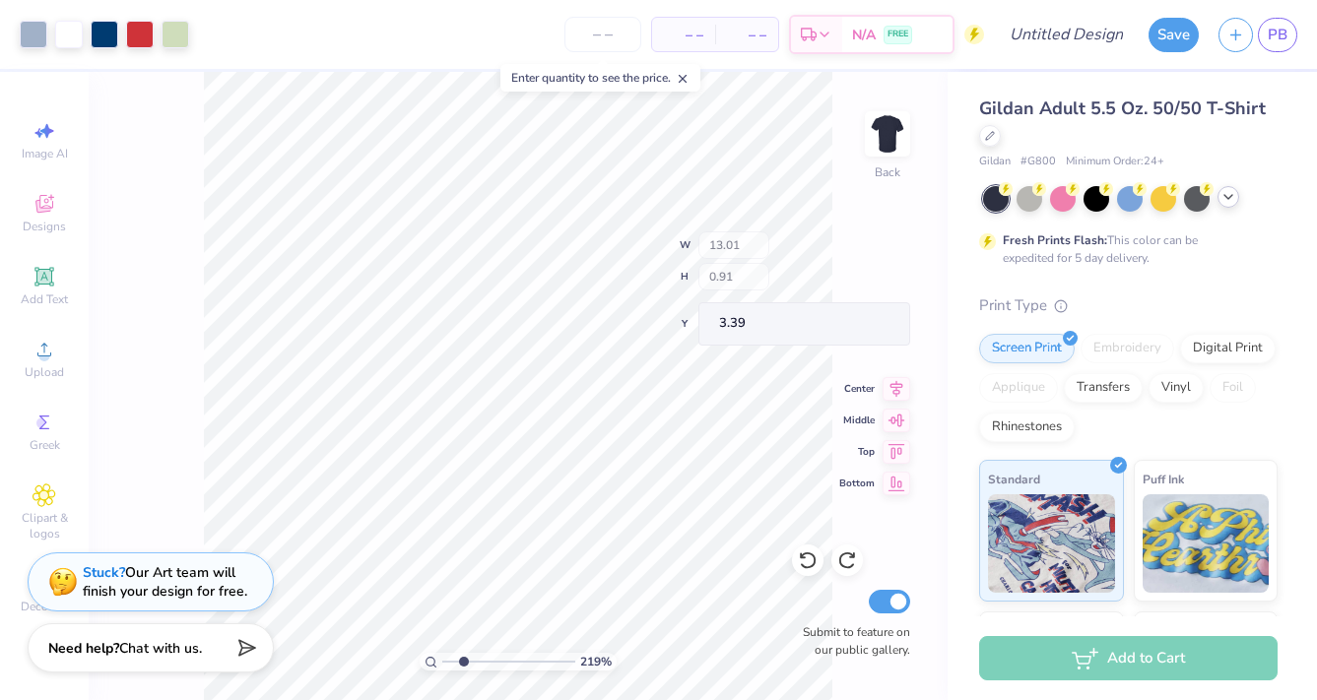
type input "7.18"
type input "3.65"
click at [452, 654] on input "range" at bounding box center [508, 662] width 133 height 18
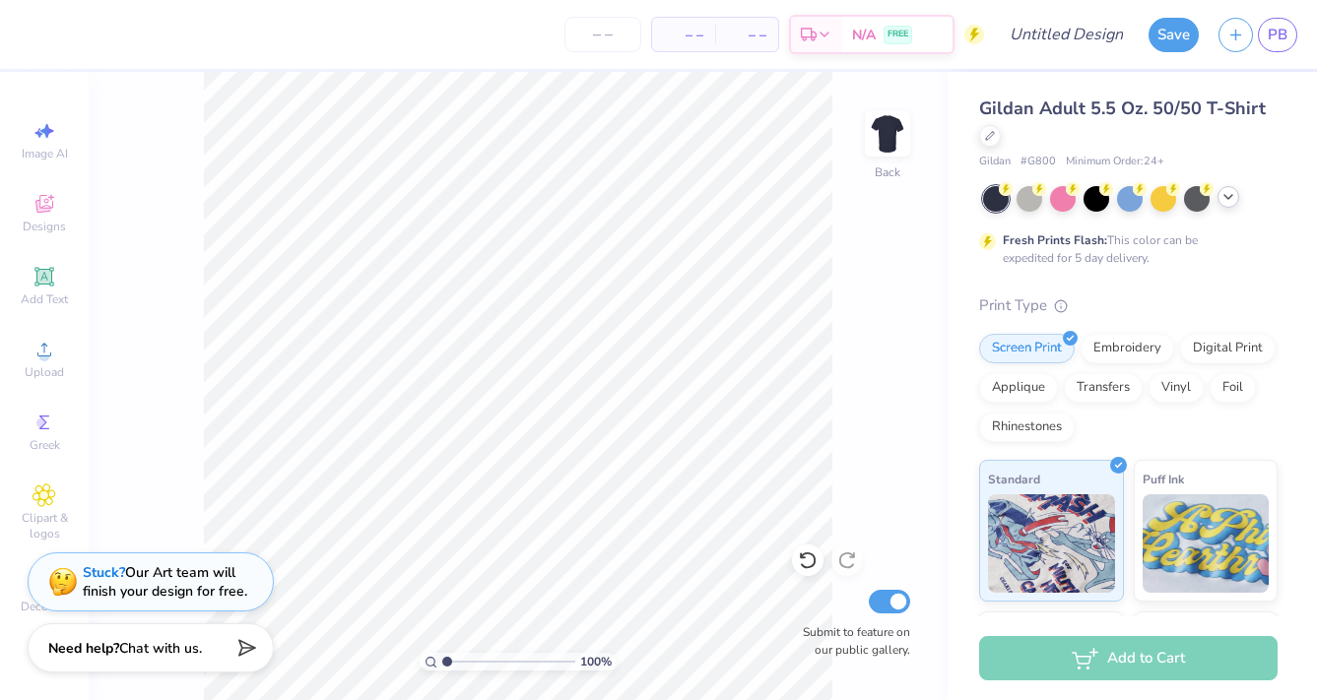
drag, startPoint x: 460, startPoint y: 661, endPoint x: 422, endPoint y: 656, distance: 38.7
type input "1"
click at [419, 657] on div "100 %" at bounding box center [518, 386] width 628 height 628
click at [48, 366] on span "Upload" at bounding box center [44, 372] width 39 height 16
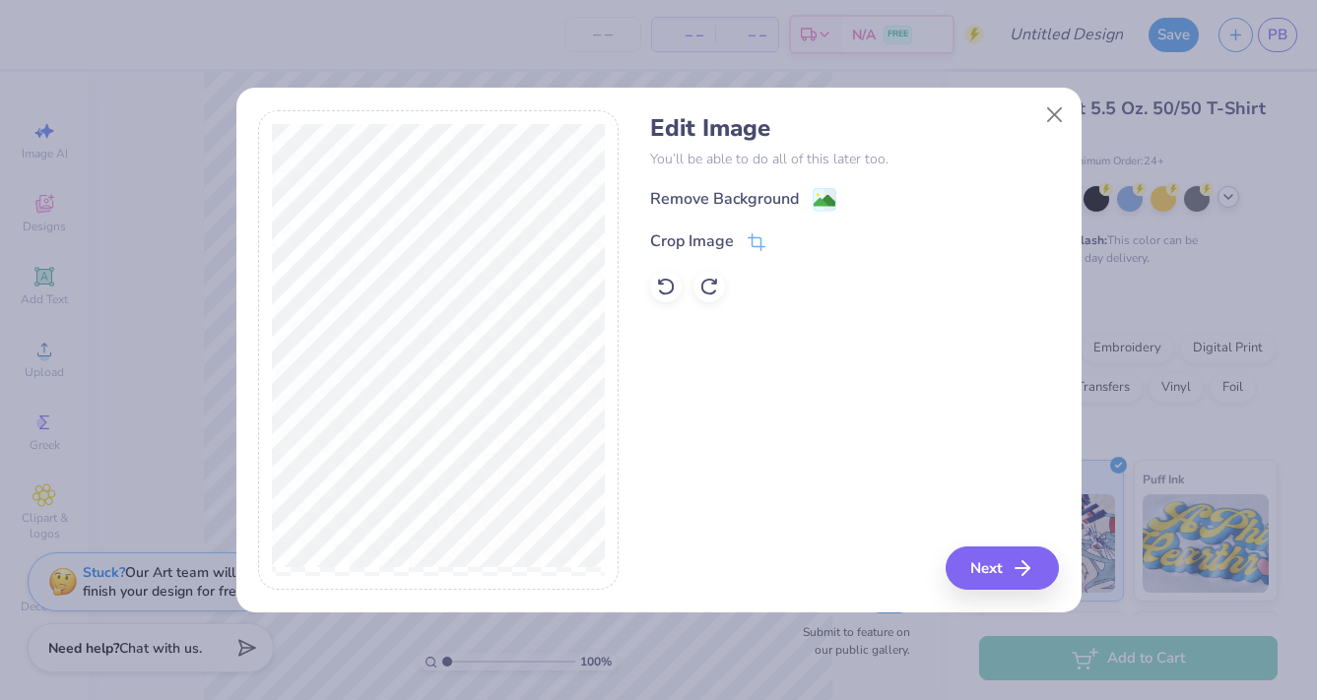
click at [728, 213] on div "Remove Background Crop Image" at bounding box center [854, 244] width 409 height 115
click at [731, 194] on div "Remove Background" at bounding box center [724, 201] width 149 height 24
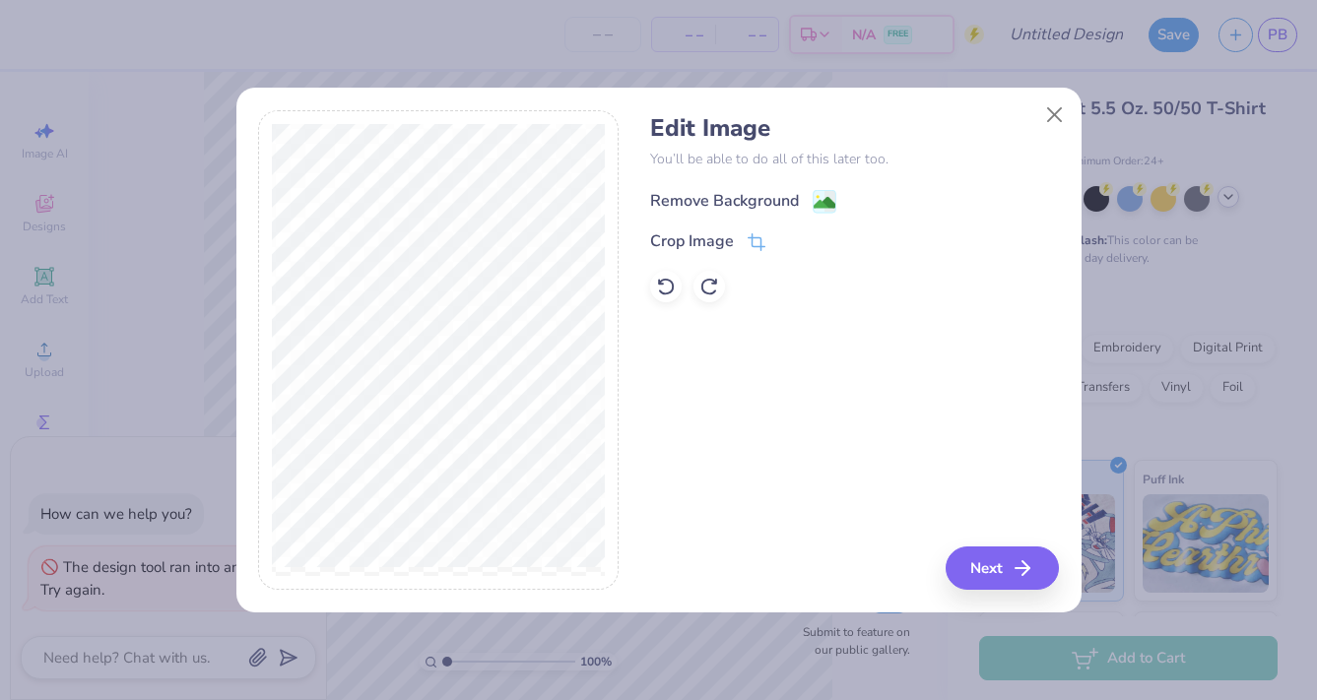
click at [730, 193] on div "Remove Background" at bounding box center [724, 201] width 149 height 24
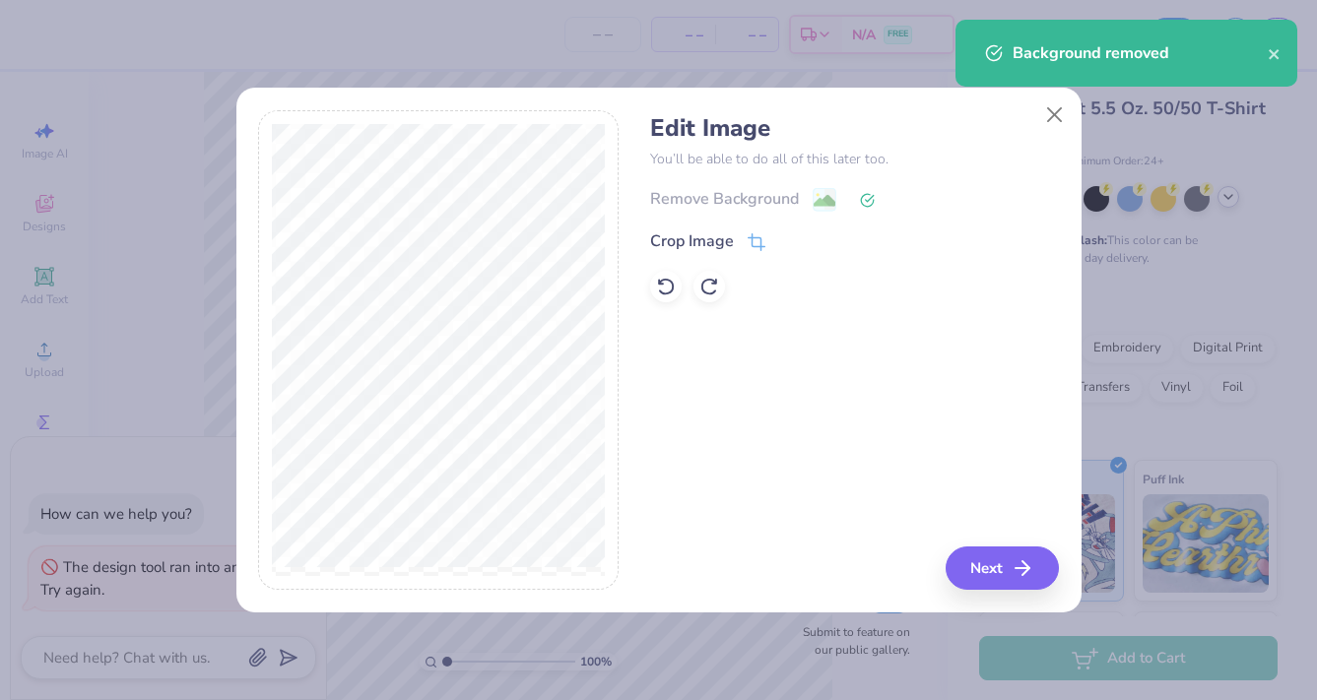
click at [1013, 591] on div "Edit Image You’ll be able to do all of this later too. Remove Background Crop I…" at bounding box center [658, 361] width 845 height 502
click at [1001, 568] on button "Next" at bounding box center [1004, 568] width 113 height 43
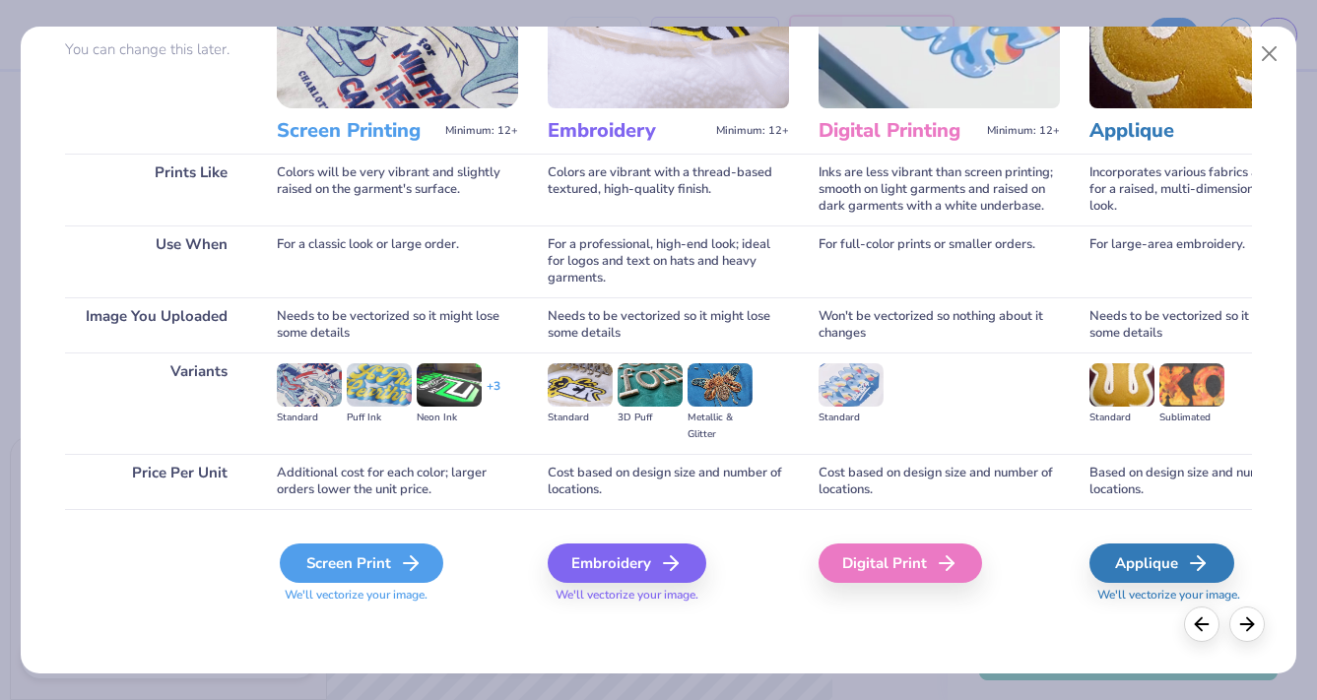
click at [356, 551] on div "Screen Print" at bounding box center [361, 563] width 163 height 39
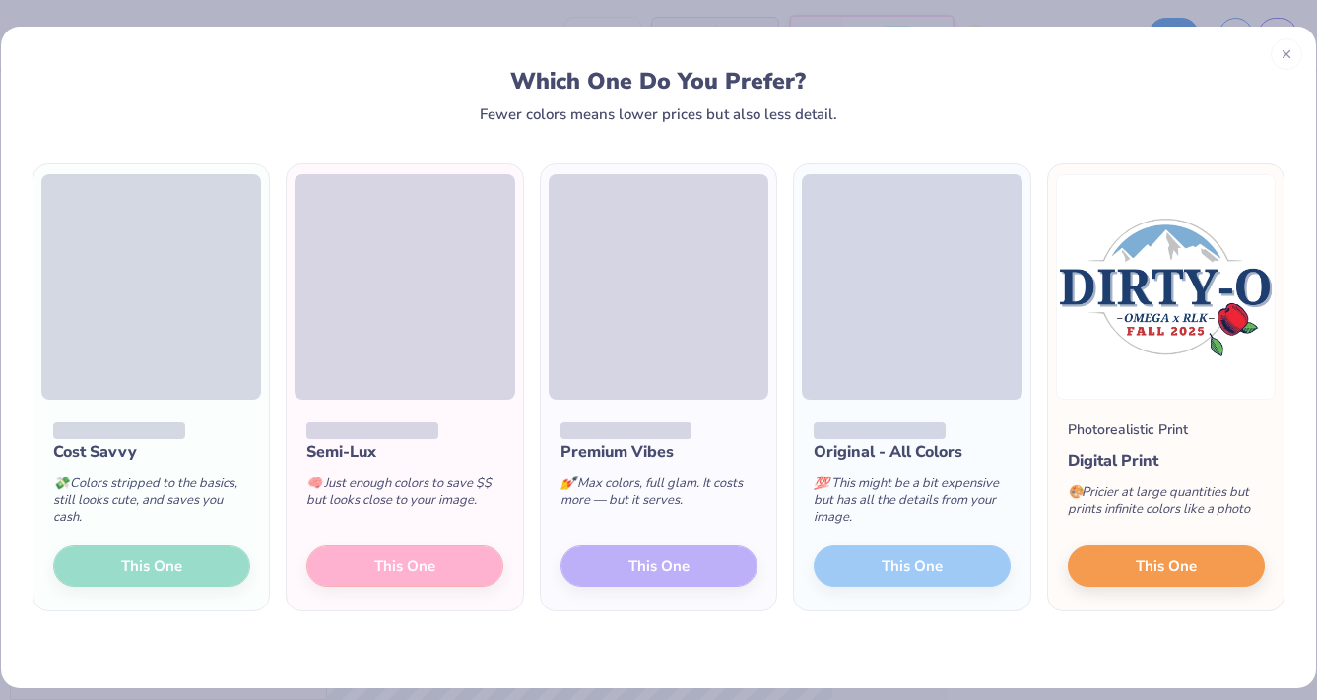
scroll to position [0, 0]
click at [334, 296] on span at bounding box center [404, 287] width 220 height 226
click at [1100, 571] on button "This One" at bounding box center [1166, 563] width 197 height 41
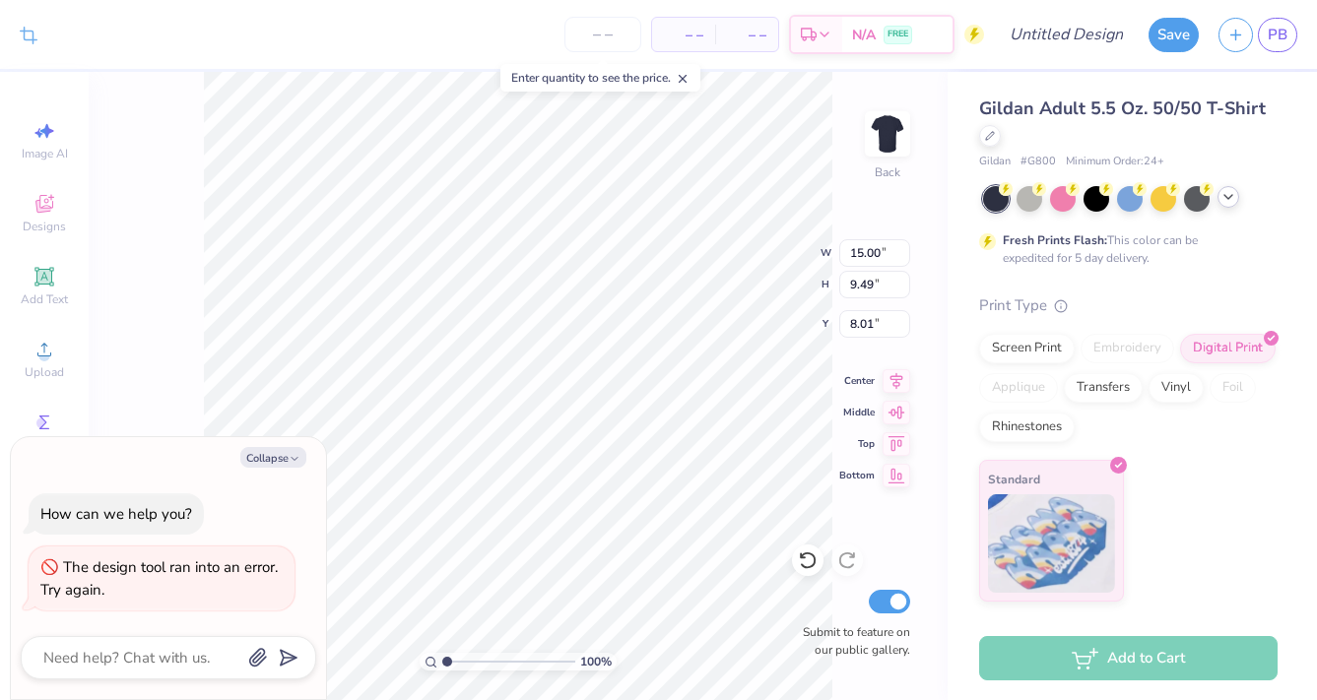
type textarea "x"
type input "10.03"
type input "6.35"
type textarea "x"
type input "3.00"
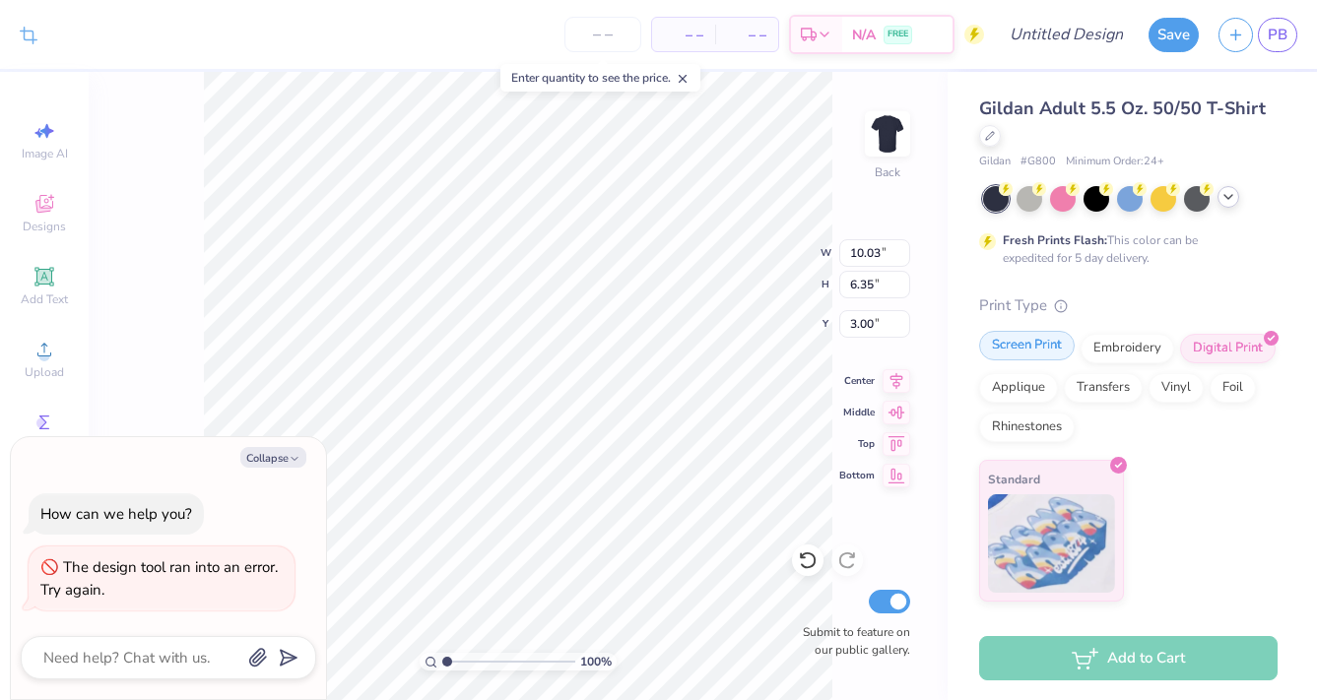
click at [1017, 356] on div "Screen Print" at bounding box center [1027, 346] width 96 height 30
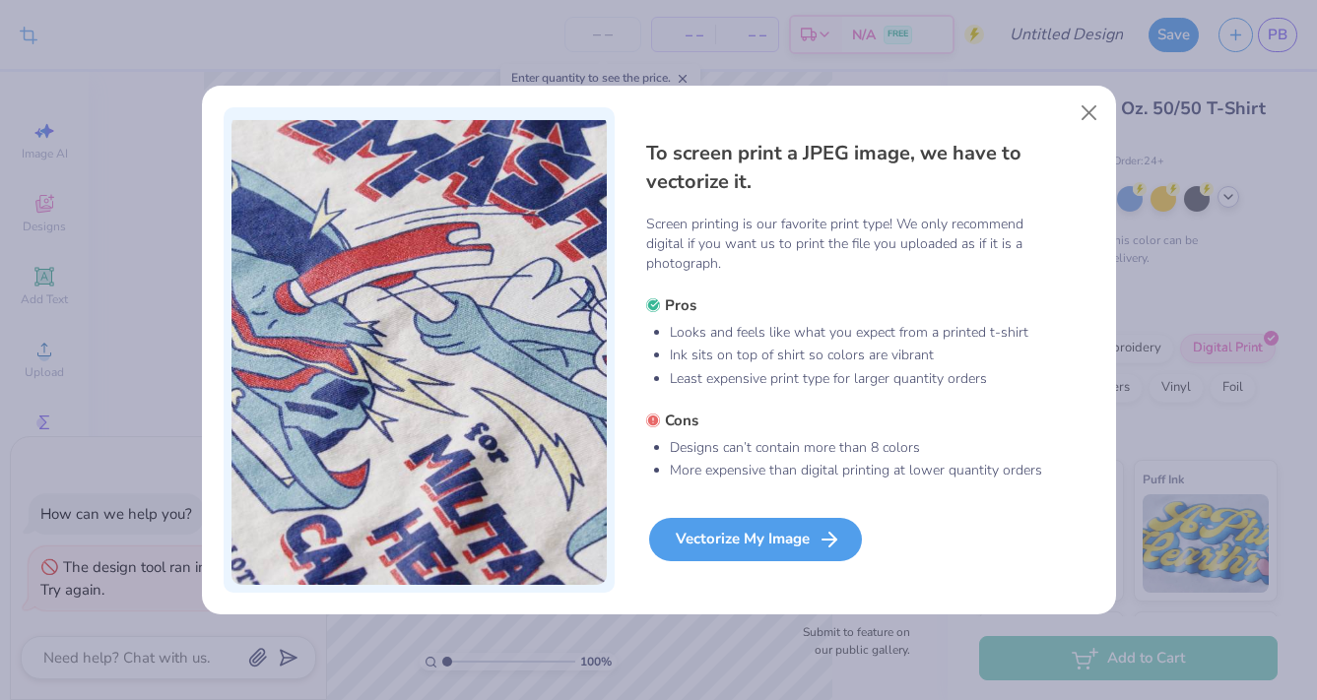
click at [693, 537] on div "Vectorize My Image" at bounding box center [755, 539] width 213 height 43
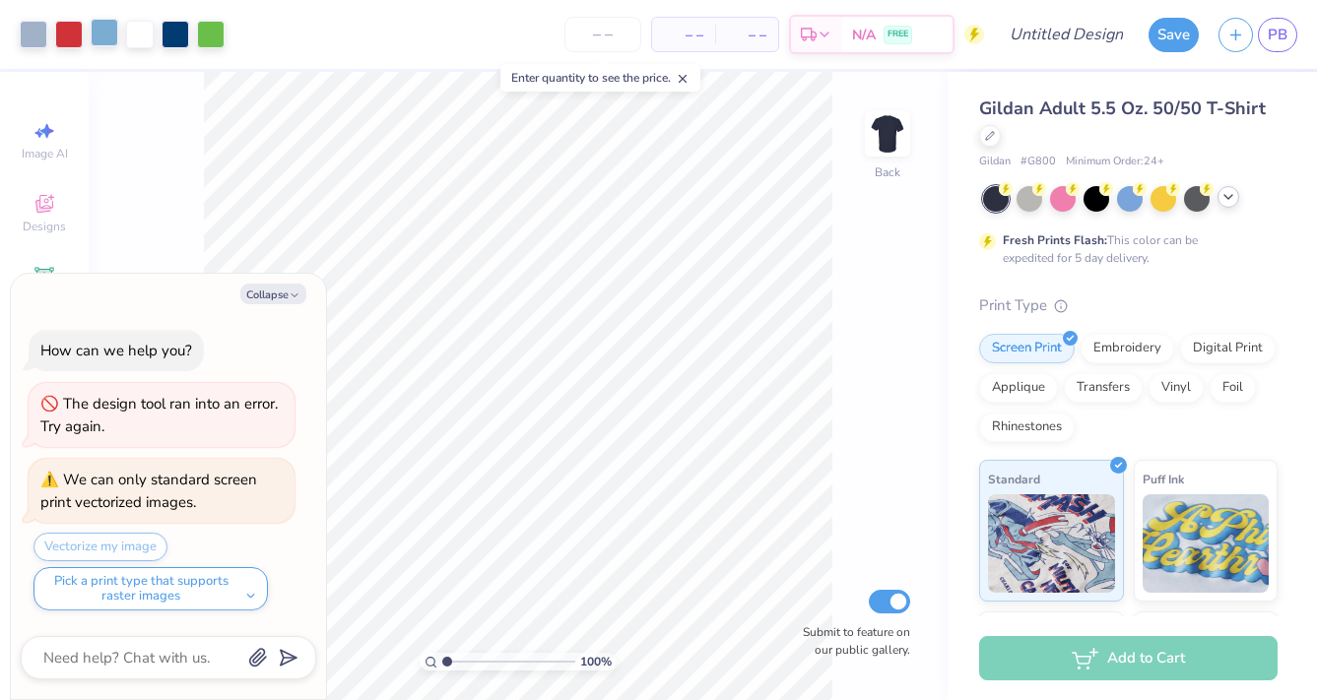
click at [106, 43] on div at bounding box center [105, 33] width 28 height 28
type textarea "x"
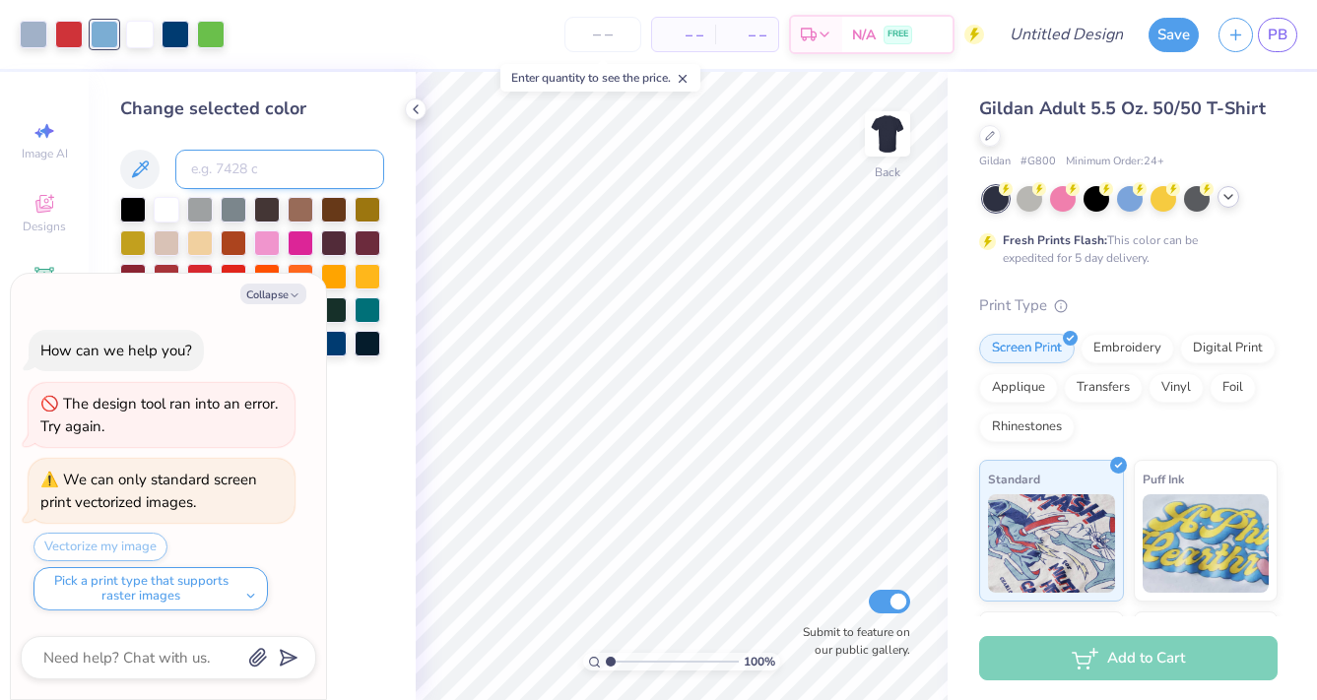
click at [234, 166] on input at bounding box center [279, 169] width 209 height 39
type input "541"
type textarea "x"
click at [30, 37] on div at bounding box center [34, 33] width 28 height 28
type textarea "x"
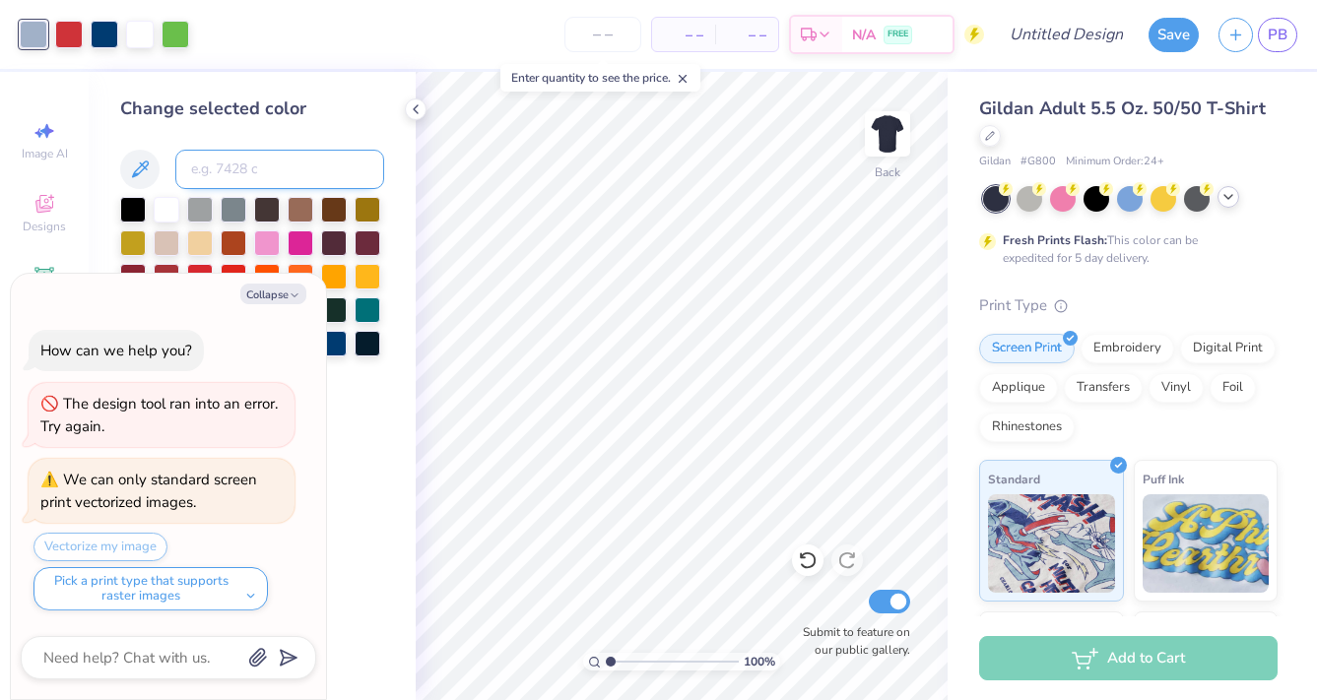
click at [274, 179] on input at bounding box center [279, 169] width 209 height 39
type input "1797"
type textarea "x"
click at [794, 562] on div at bounding box center [808, 561] width 32 height 32
type textarea "x"
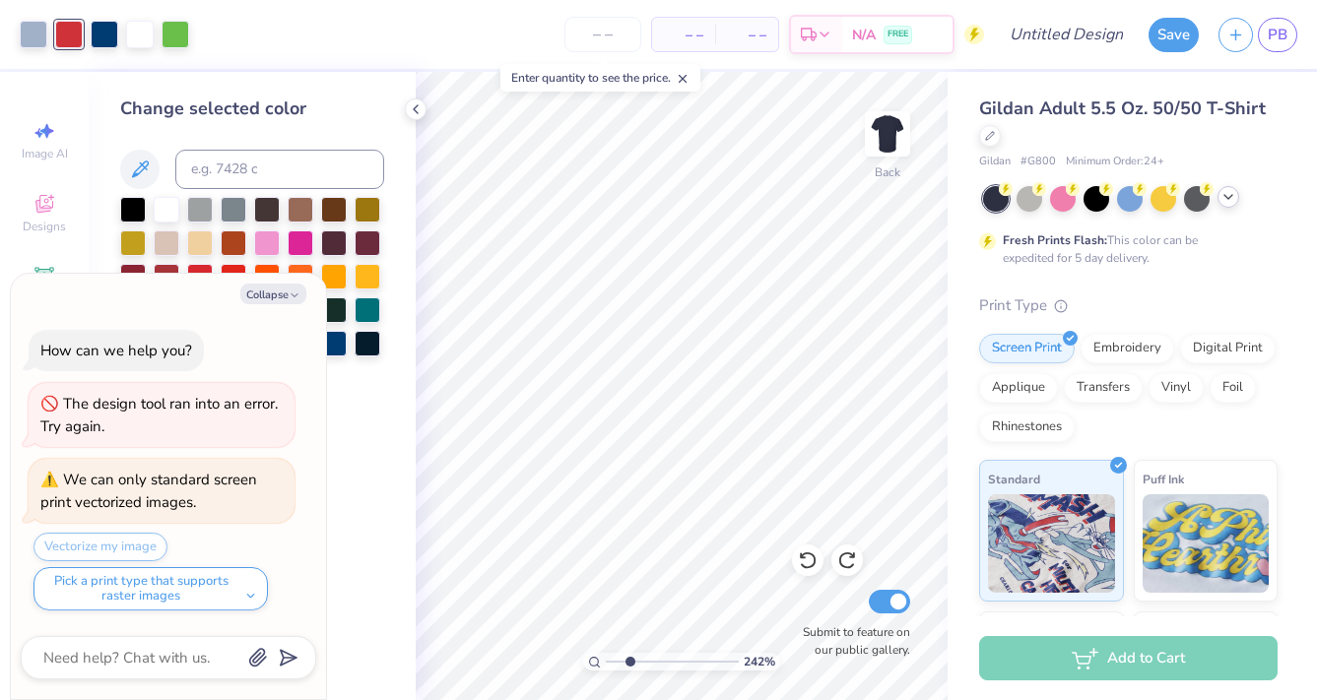
type input "2.42"
drag, startPoint x: 613, startPoint y: 663, endPoint x: 629, endPoint y: 663, distance: 16.7
click at [629, 663] on input "range" at bounding box center [672, 662] width 133 height 18
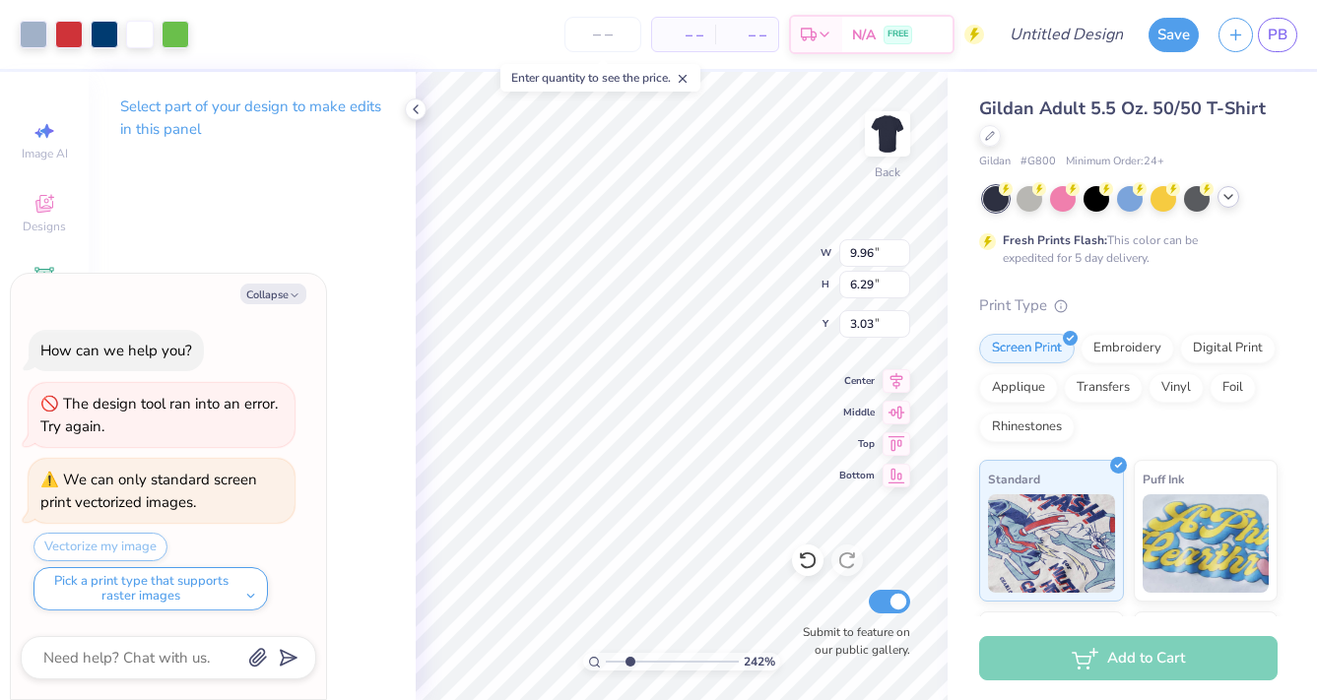
type textarea "x"
type input "0.38"
type input "0.54"
type input "4.45"
click at [25, 25] on div at bounding box center [34, 33] width 28 height 28
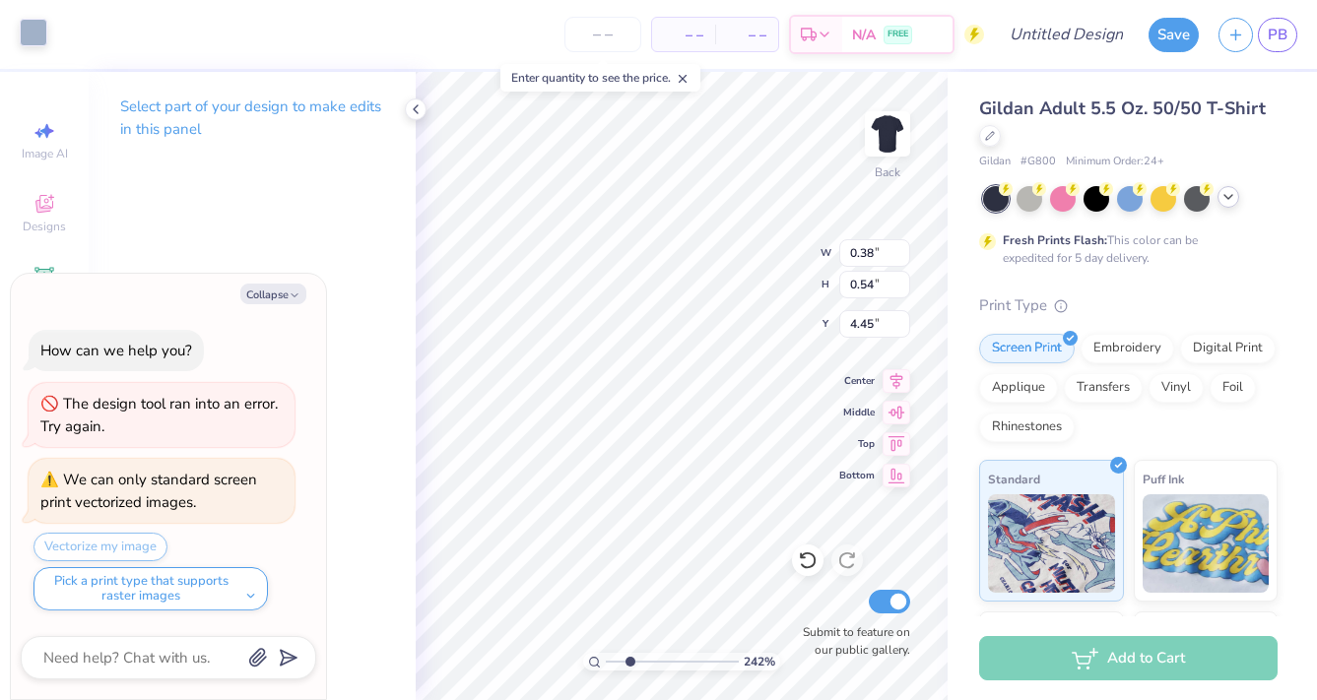
type textarea "x"
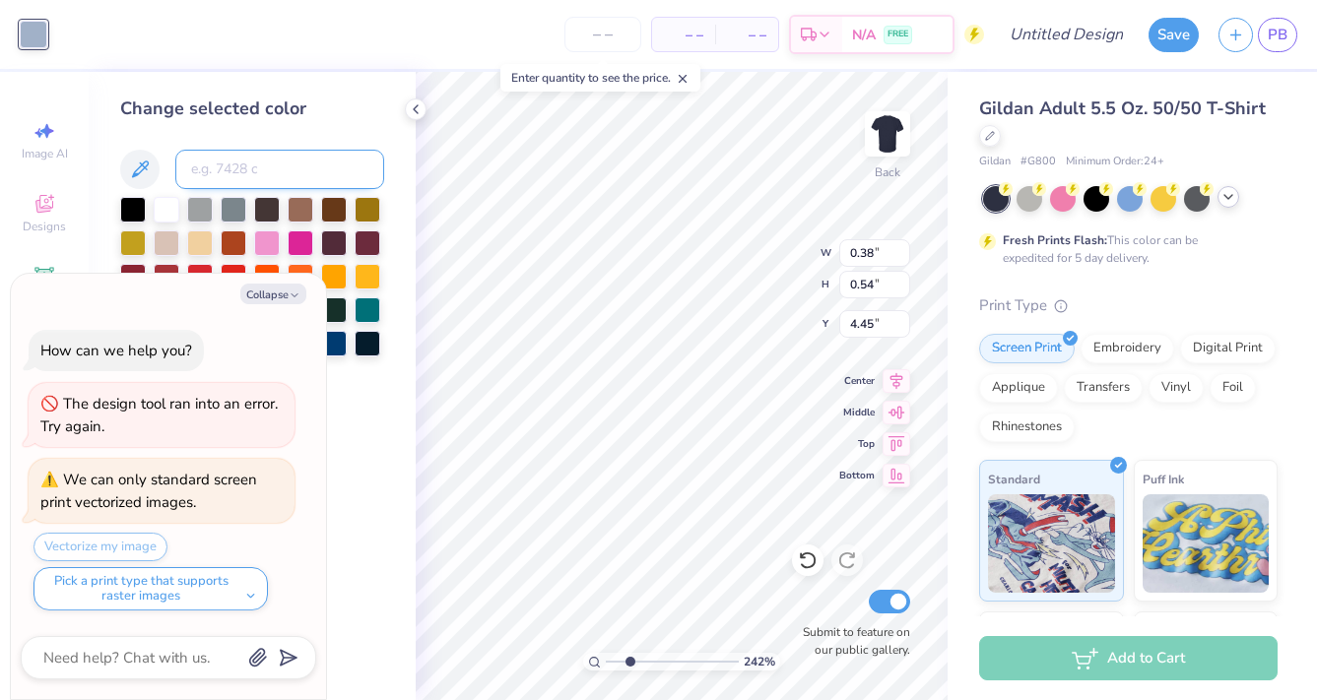
click at [231, 179] on input at bounding box center [279, 169] width 209 height 39
type input "1797"
type textarea "x"
type input "0.66"
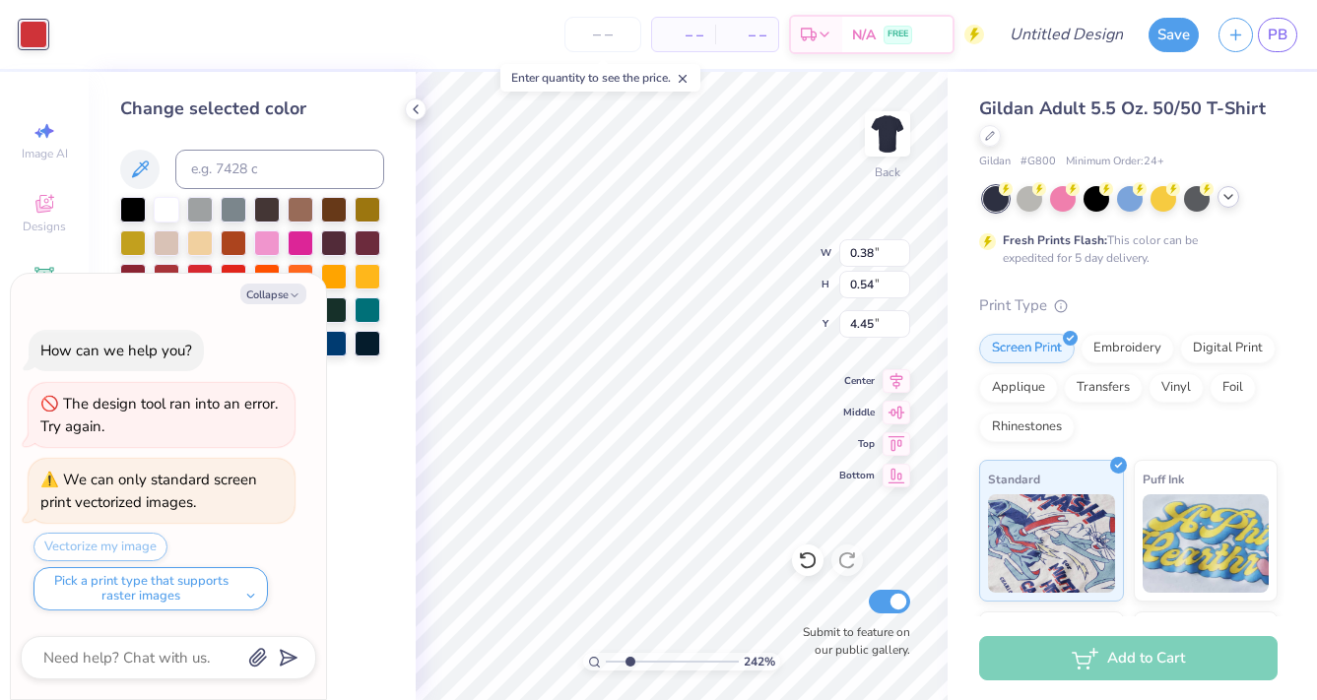
type input "1.27"
type input "3.66"
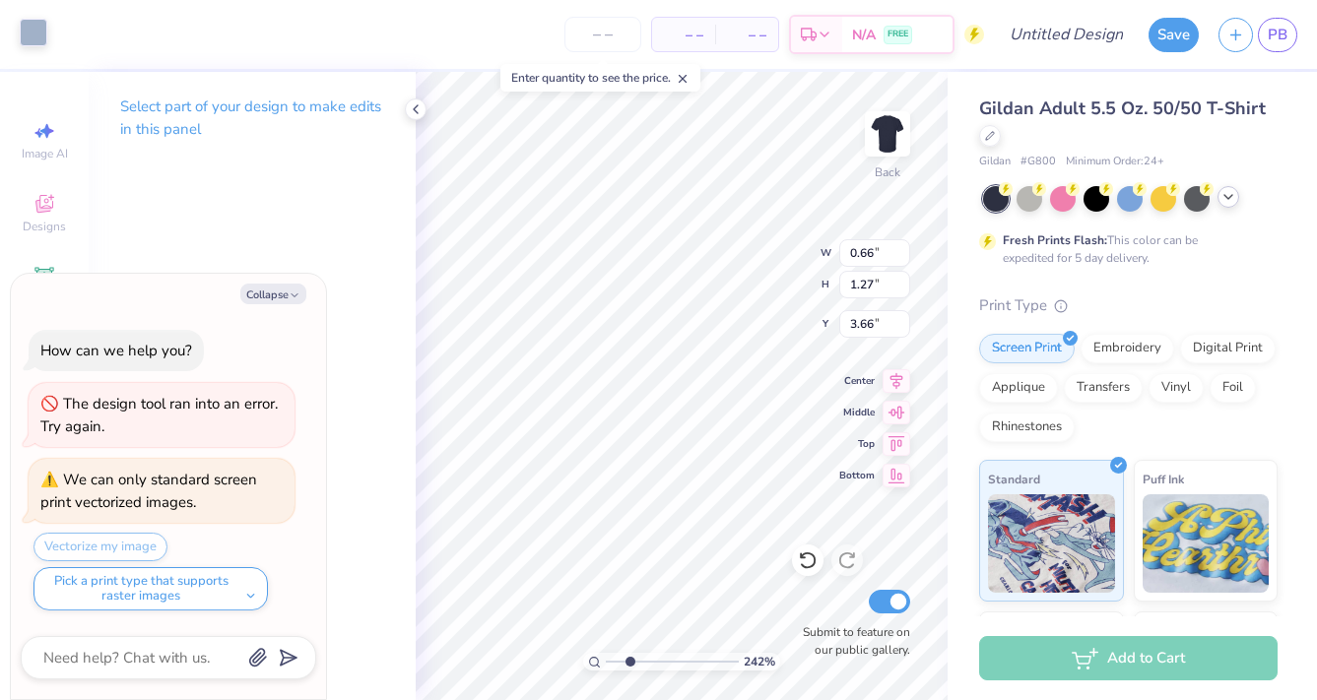
click at [28, 39] on div at bounding box center [34, 33] width 28 height 28
type textarea "x"
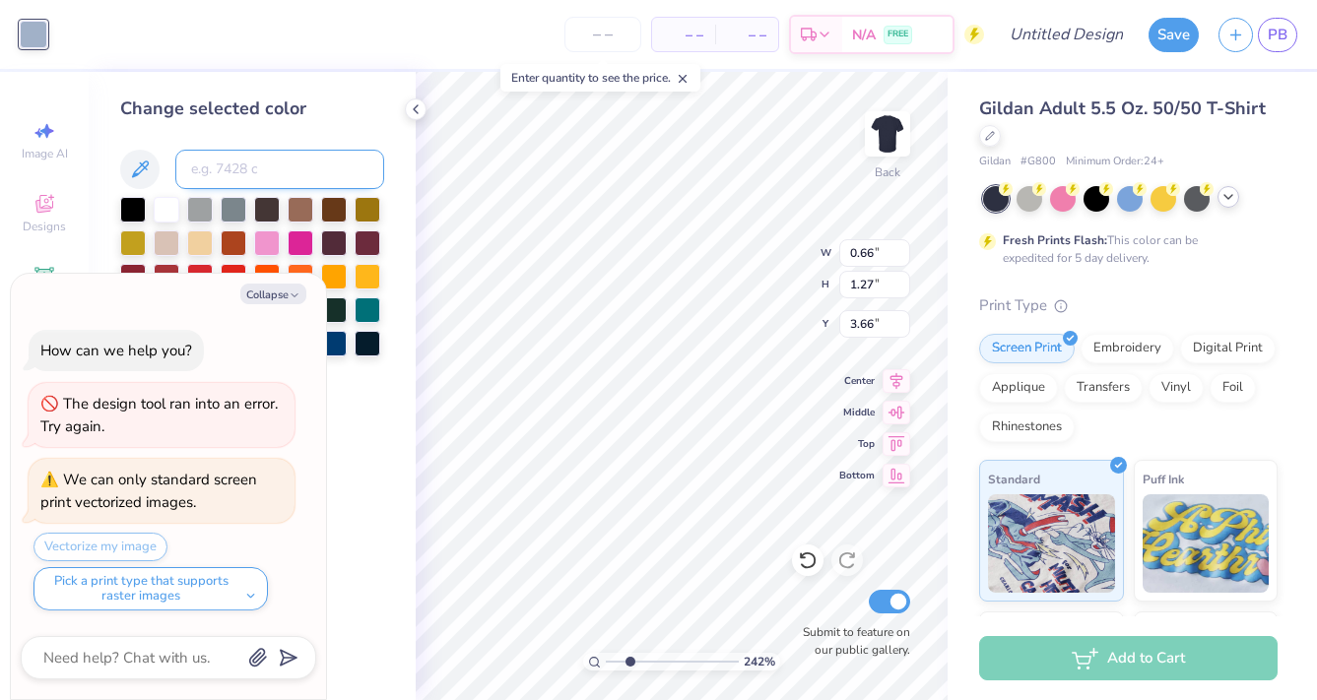
click at [213, 153] on input at bounding box center [279, 169] width 209 height 39
type input "1797"
type textarea "x"
click at [272, 307] on div "Collapse How can we help you? The design tool ran into an error. Try again. We …" at bounding box center [168, 487] width 315 height 426
drag, startPoint x: 273, startPoint y: 297, endPoint x: 397, endPoint y: 296, distance: 124.1
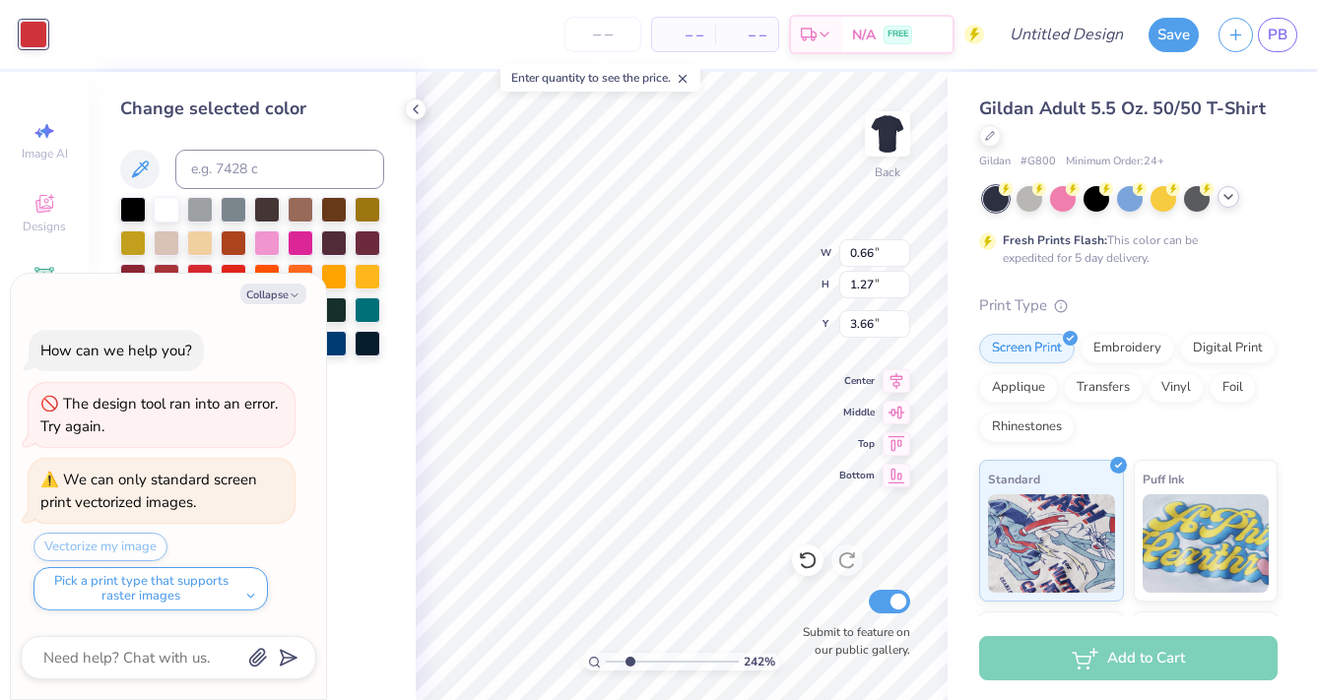
click at [273, 297] on button "Collapse" at bounding box center [273, 294] width 66 height 21
type textarea "x"
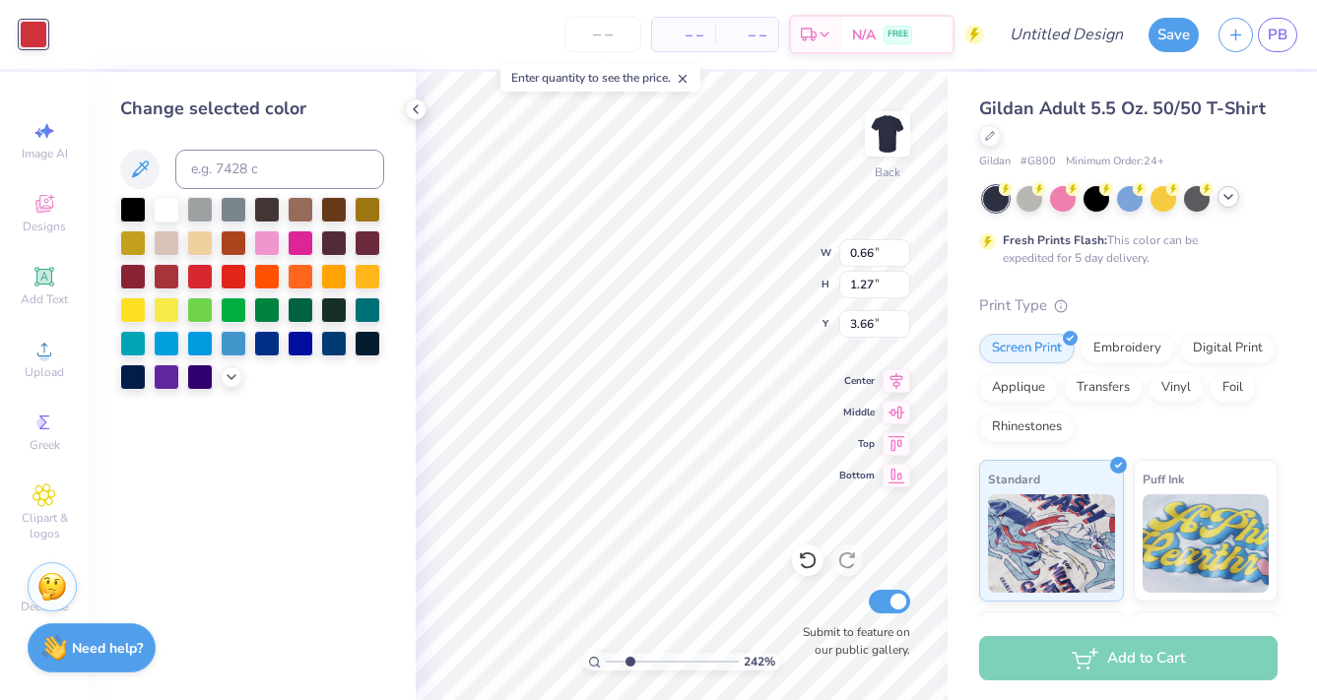
type input "9.96"
type input "5.50"
type input "3.53"
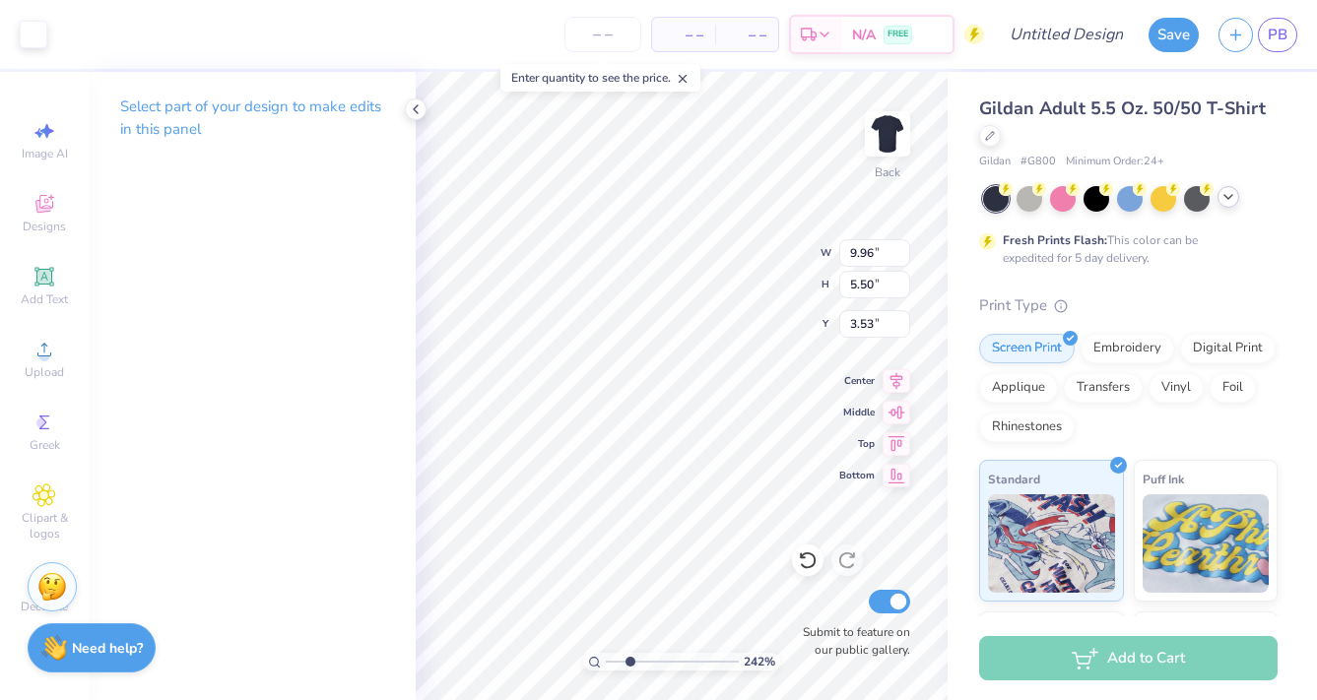
type input "0.84"
type input "0.64"
type input "4.38"
click at [30, 38] on div at bounding box center [34, 33] width 28 height 28
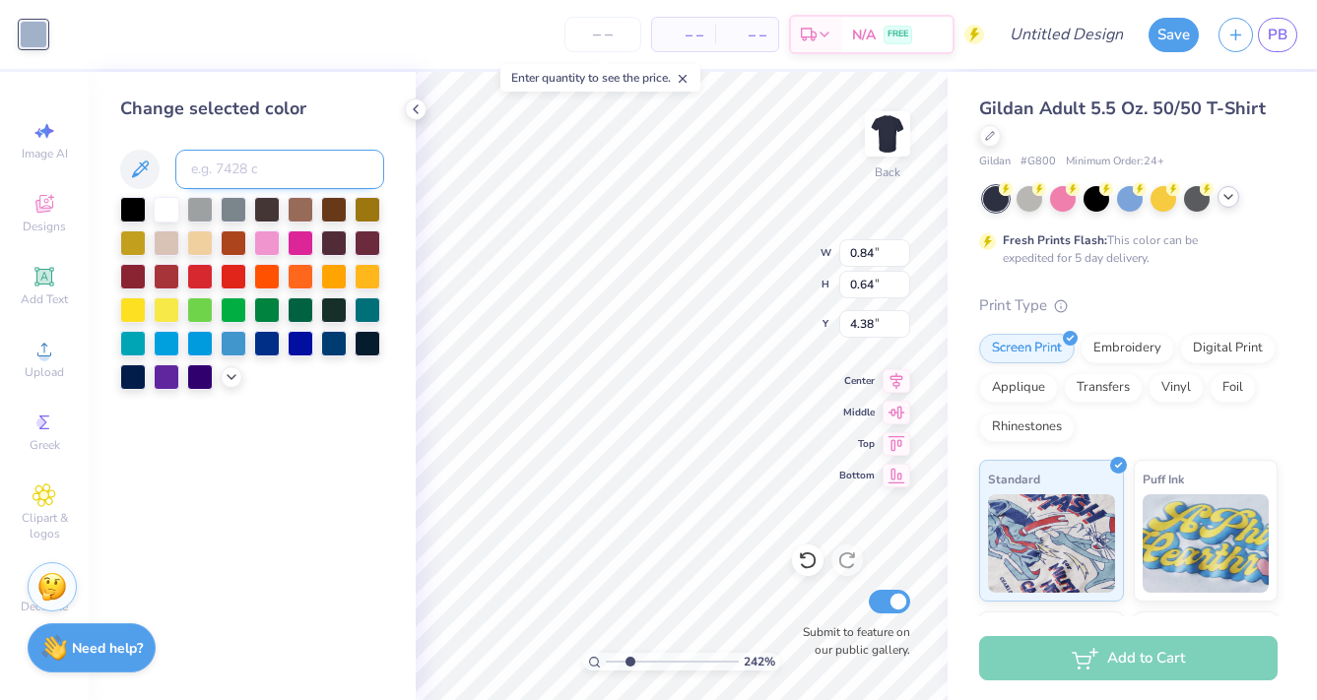
click at [298, 177] on input at bounding box center [279, 169] width 209 height 39
type input "1797"
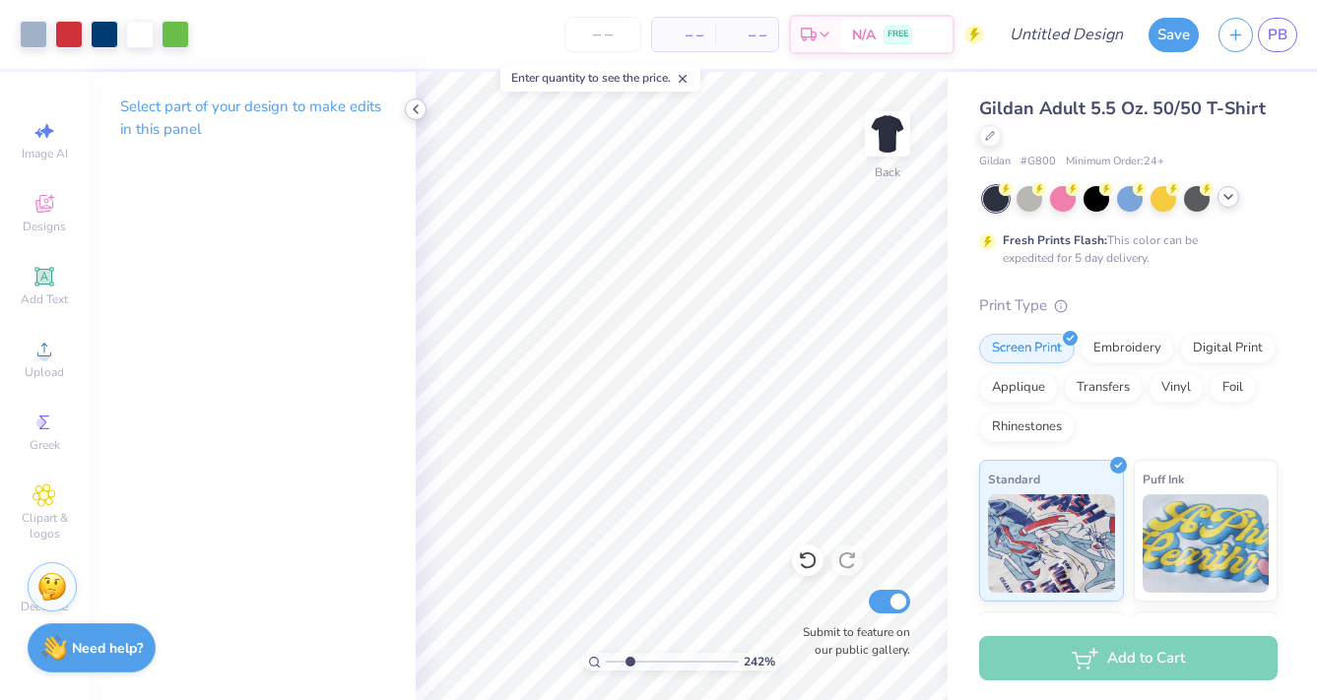
click at [415, 111] on icon at bounding box center [416, 109] width 16 height 16
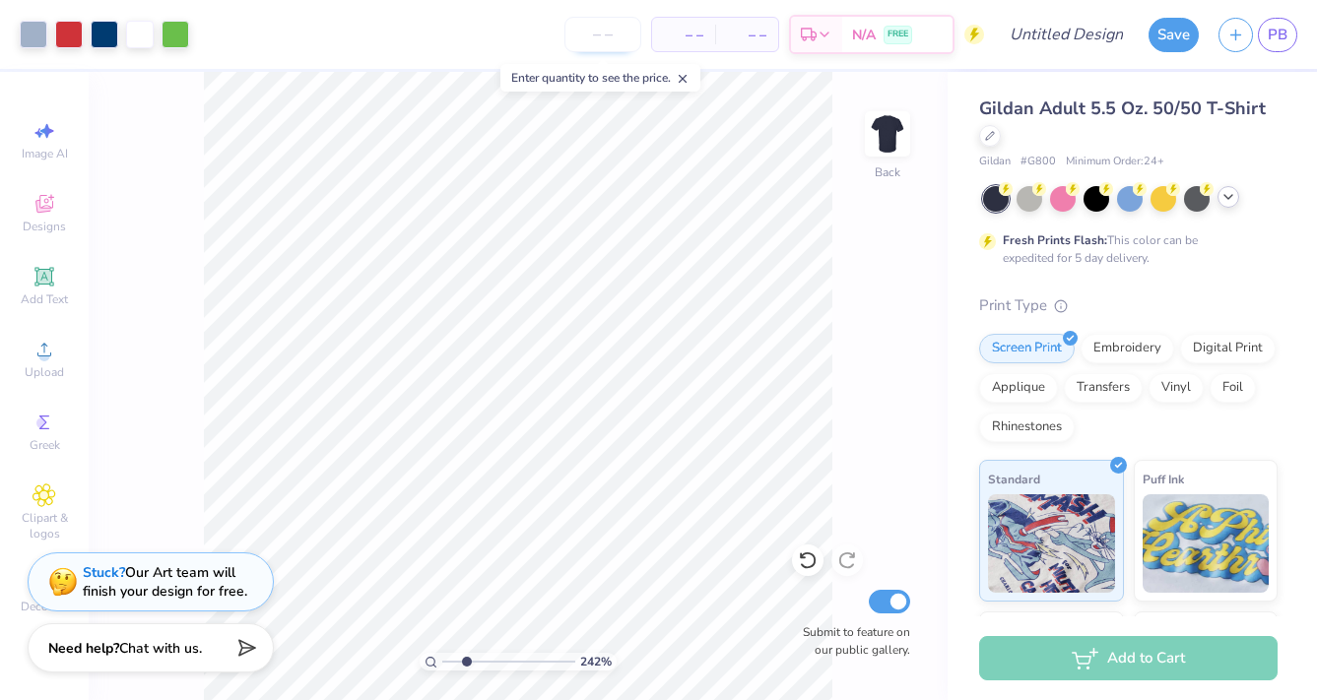
click at [602, 37] on input "number" at bounding box center [602, 34] width 77 height 35
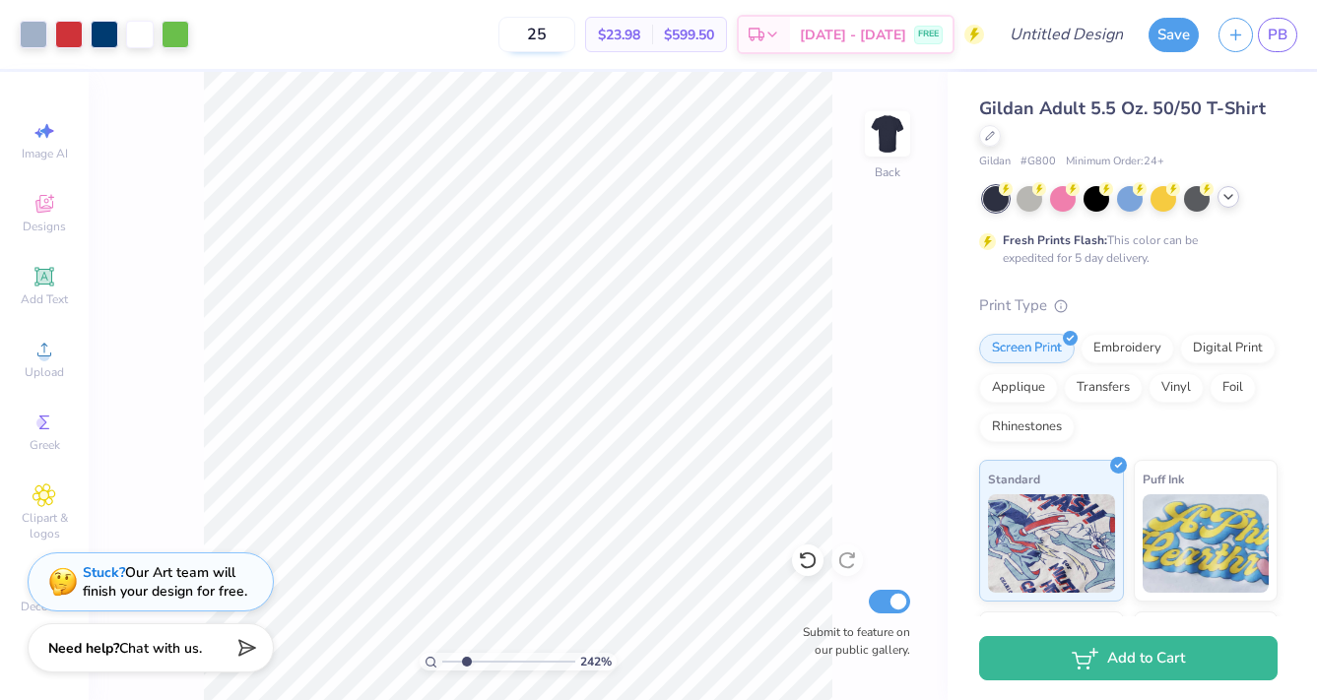
click at [564, 38] on input "25" at bounding box center [536, 34] width 77 height 35
click at [567, 38] on input "25" at bounding box center [536, 34] width 77 height 35
type input "2"
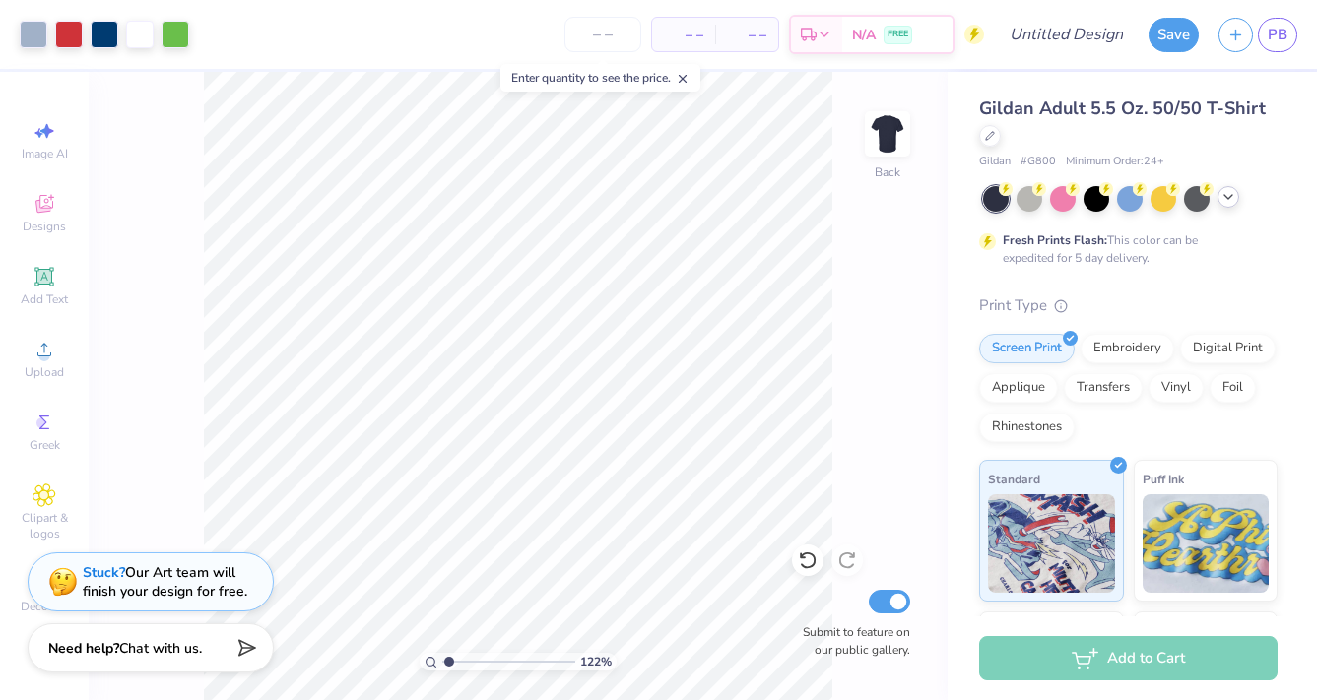
type input "1.15"
drag, startPoint x: 473, startPoint y: 666, endPoint x: 449, endPoint y: 663, distance: 23.8
click at [449, 663] on input "range" at bounding box center [508, 662] width 133 height 18
type input "11.06"
type input "6.99"
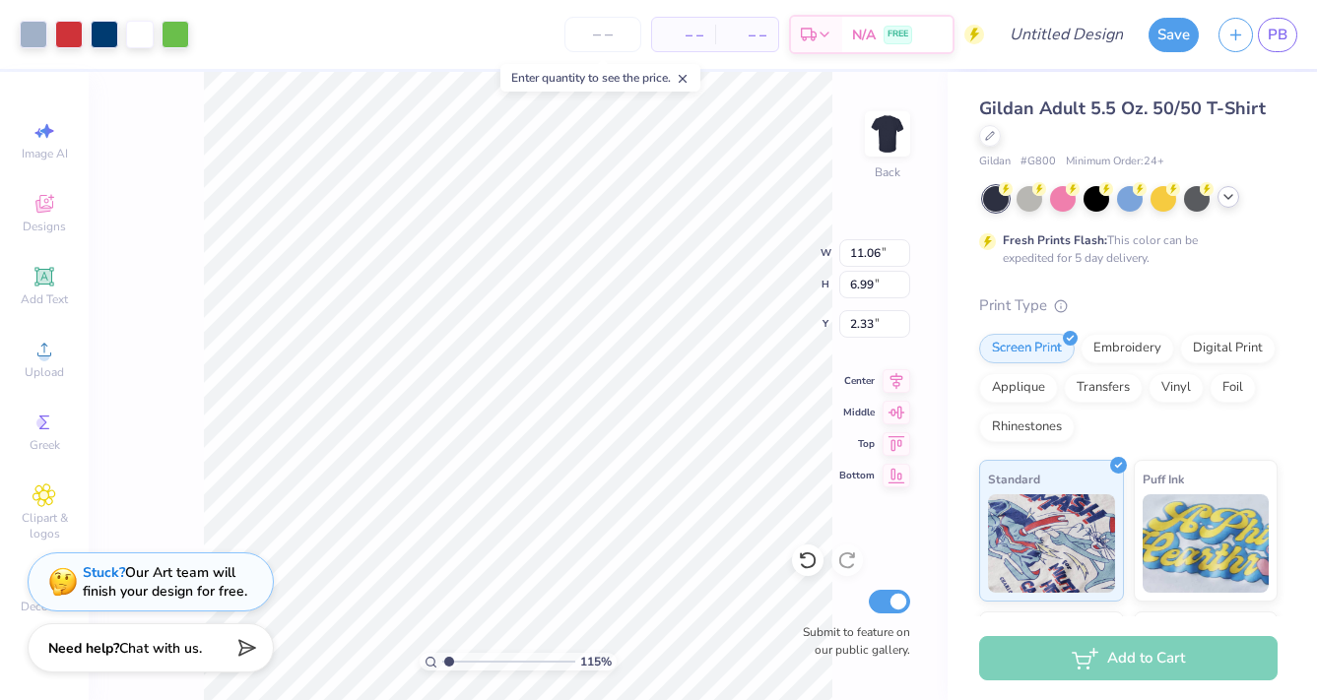
type input "3.00"
click at [1217, 190] on div at bounding box center [1130, 199] width 294 height 26
click at [1223, 194] on icon at bounding box center [1228, 197] width 16 height 16
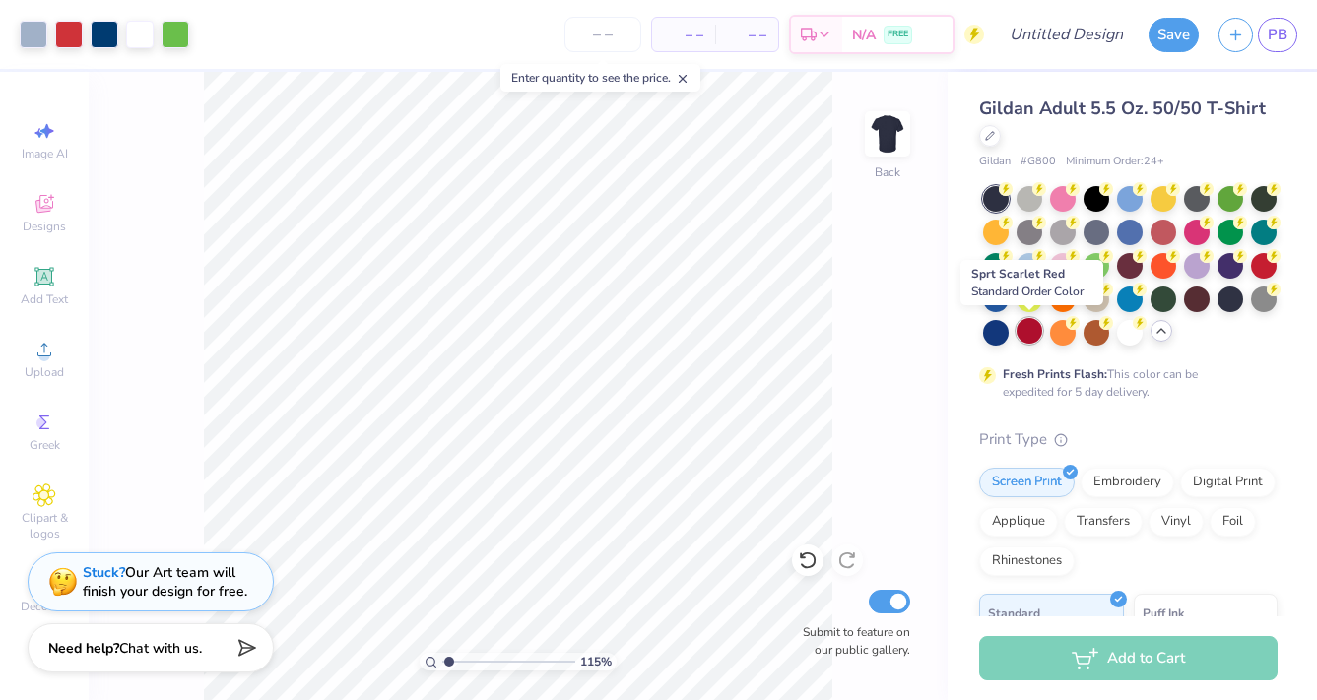
click at [1025, 334] on div at bounding box center [1029, 331] width 26 height 26
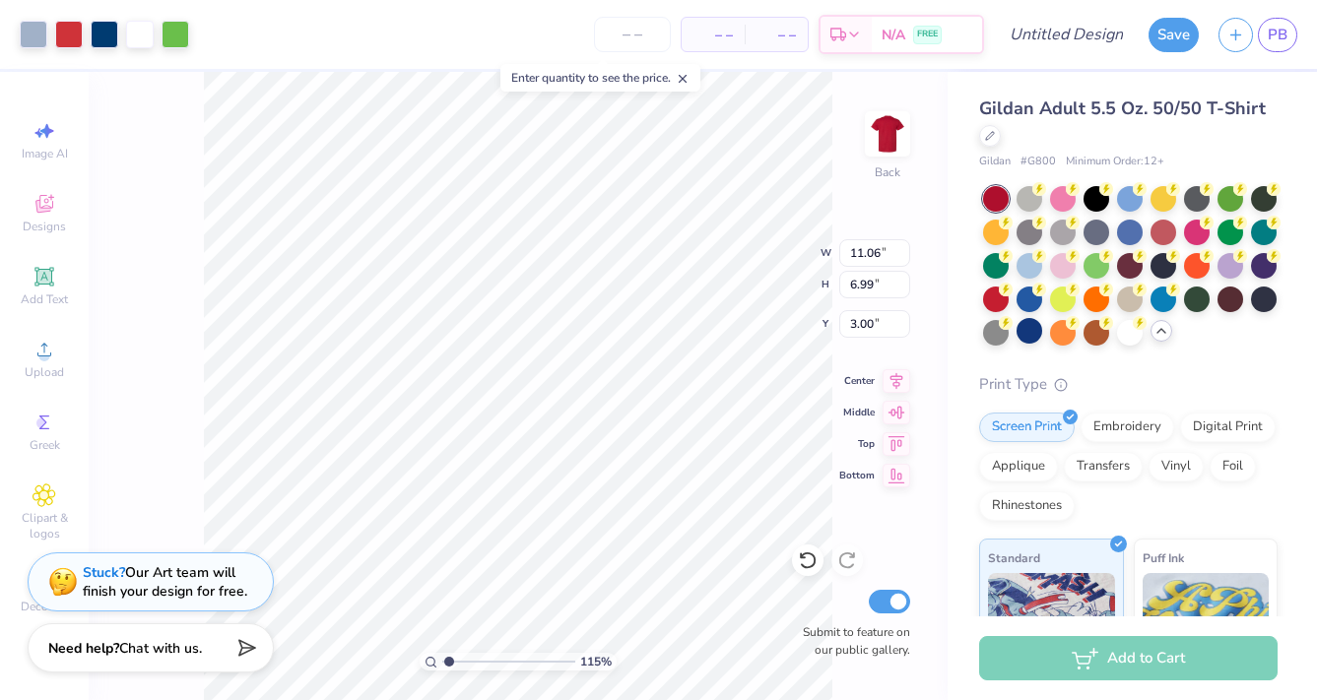
type input "12.35"
type input "7.81"
type input "11.95"
type input "7.55"
click at [1262, 295] on div at bounding box center [1264, 298] width 26 height 26
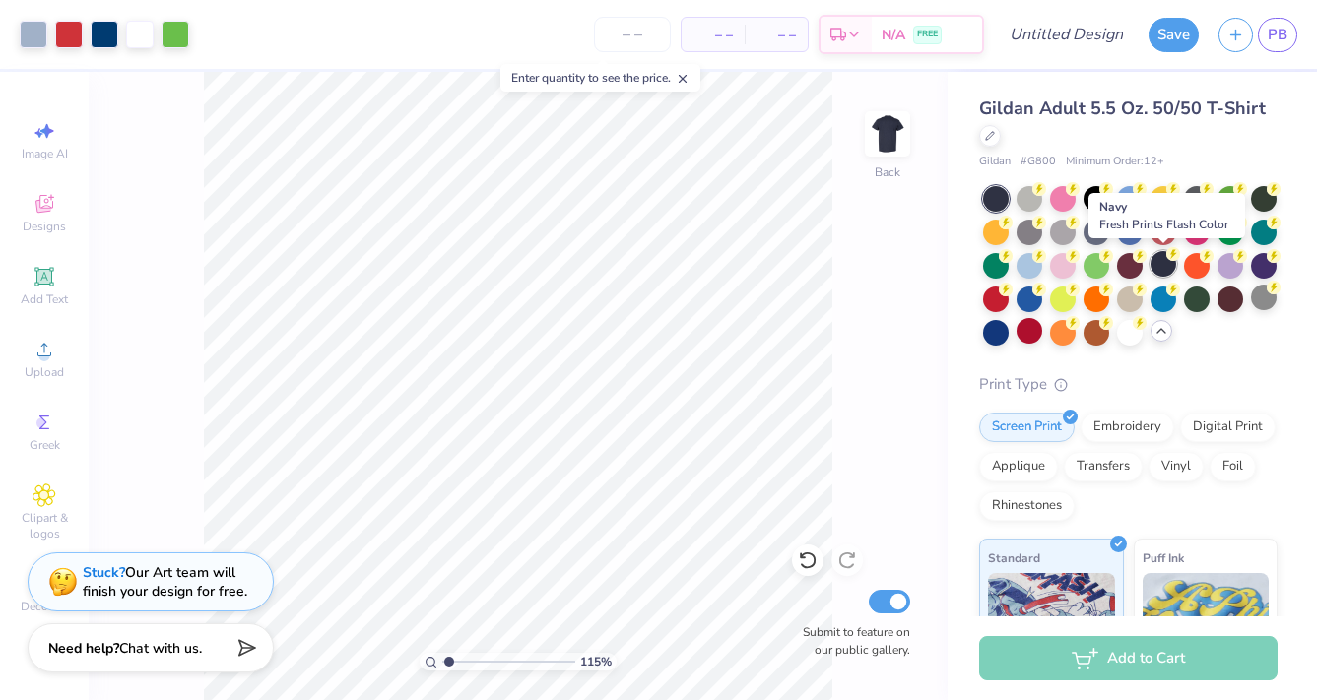
click at [1156, 260] on div at bounding box center [1163, 264] width 26 height 26
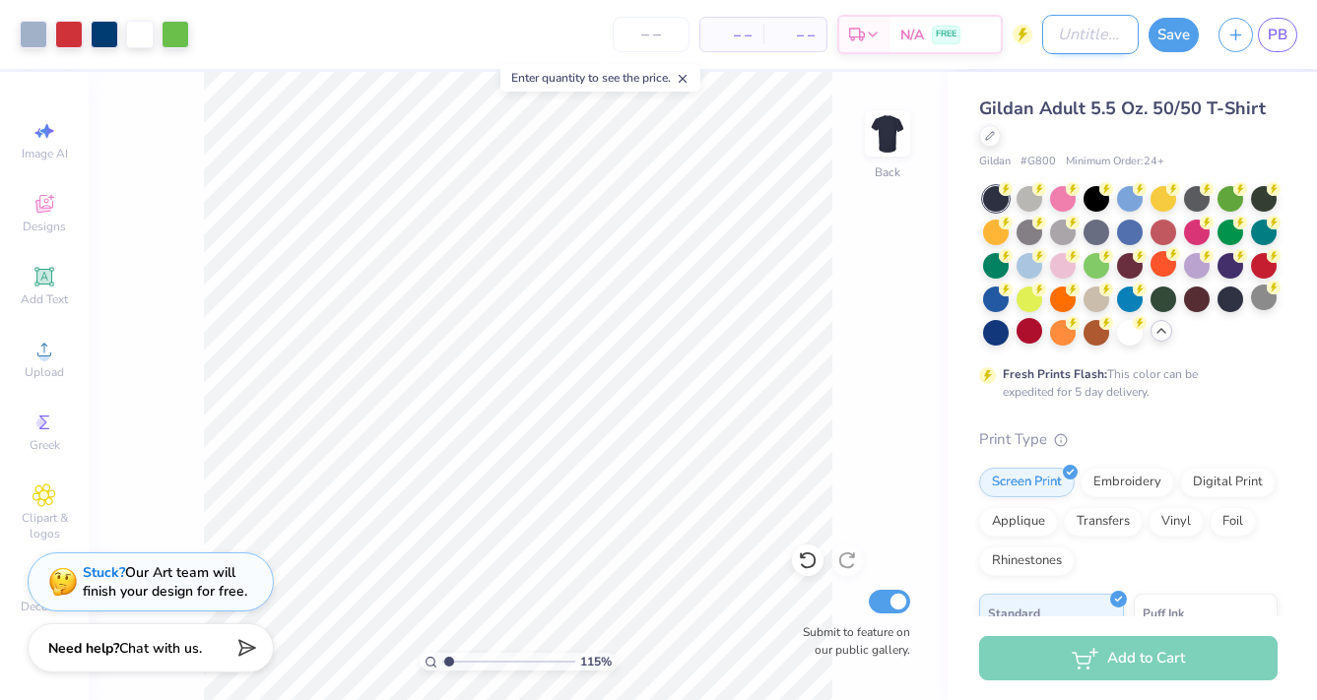
click at [1083, 44] on input "Design Title" at bounding box center [1090, 34] width 97 height 39
type input "D"
type input "dirty o draft"
click at [1159, 41] on button "Save" at bounding box center [1173, 32] width 50 height 34
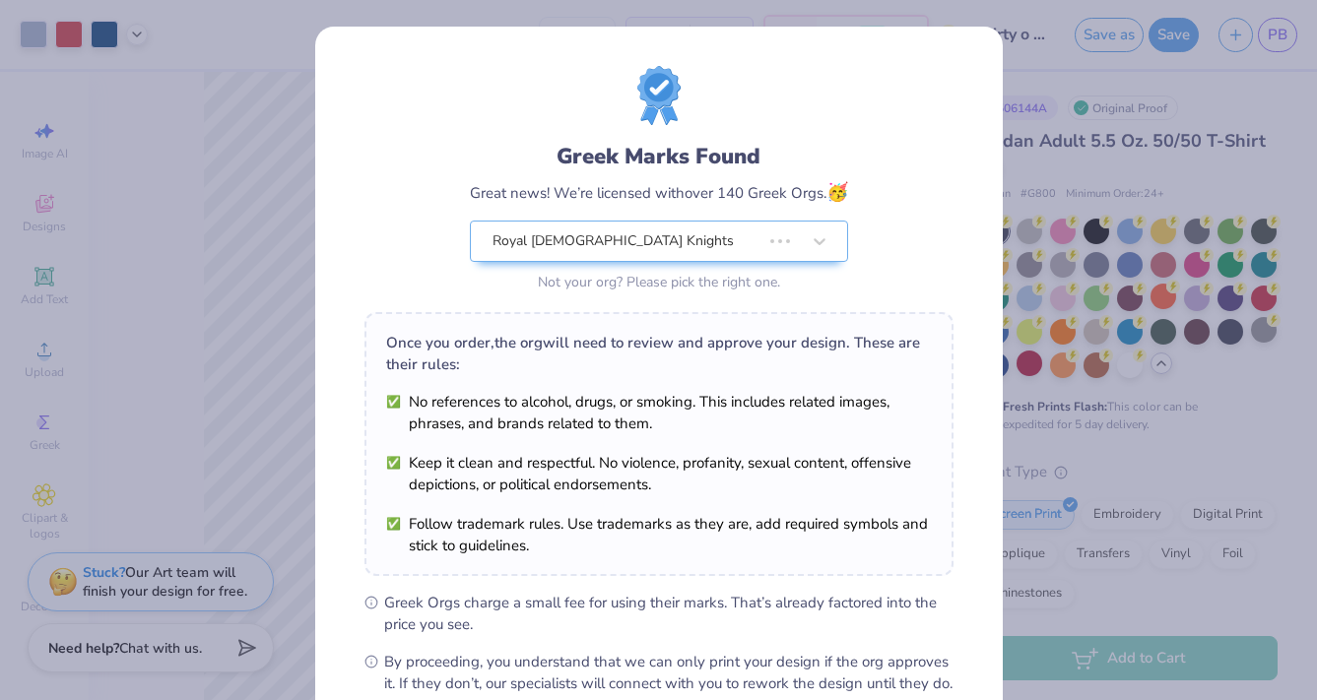
click at [1272, 60] on div "Design Saved" at bounding box center [1126, 61] width 350 height 90
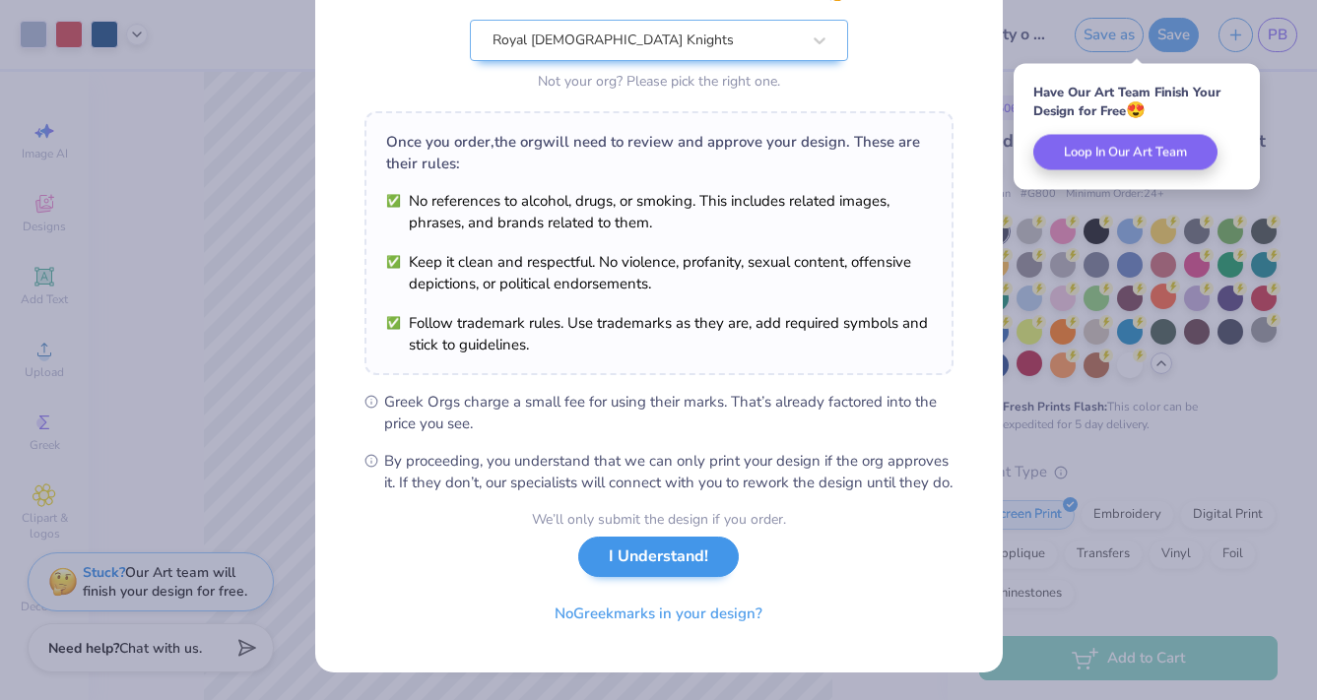
scroll to position [222, 0]
click at [671, 579] on button "I Understand!" at bounding box center [658, 562] width 161 height 40
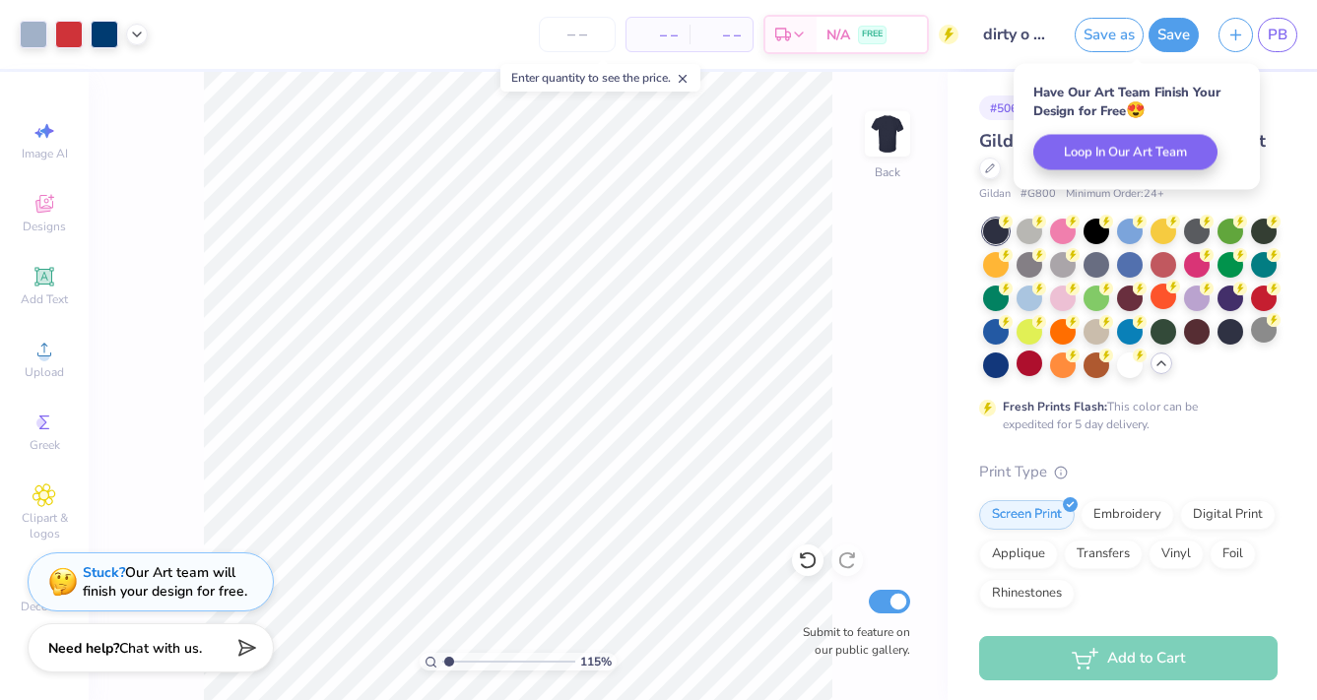
scroll to position [0, 0]
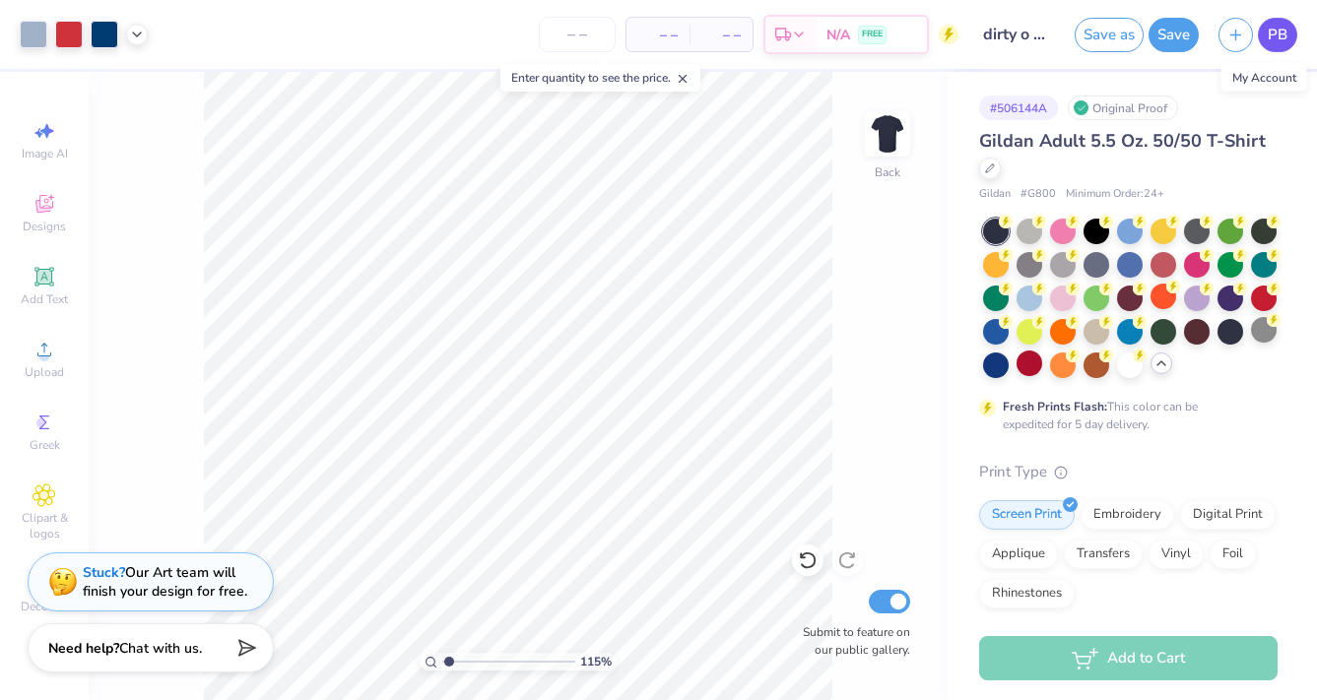
click at [1270, 36] on span "PB" at bounding box center [1278, 35] width 20 height 23
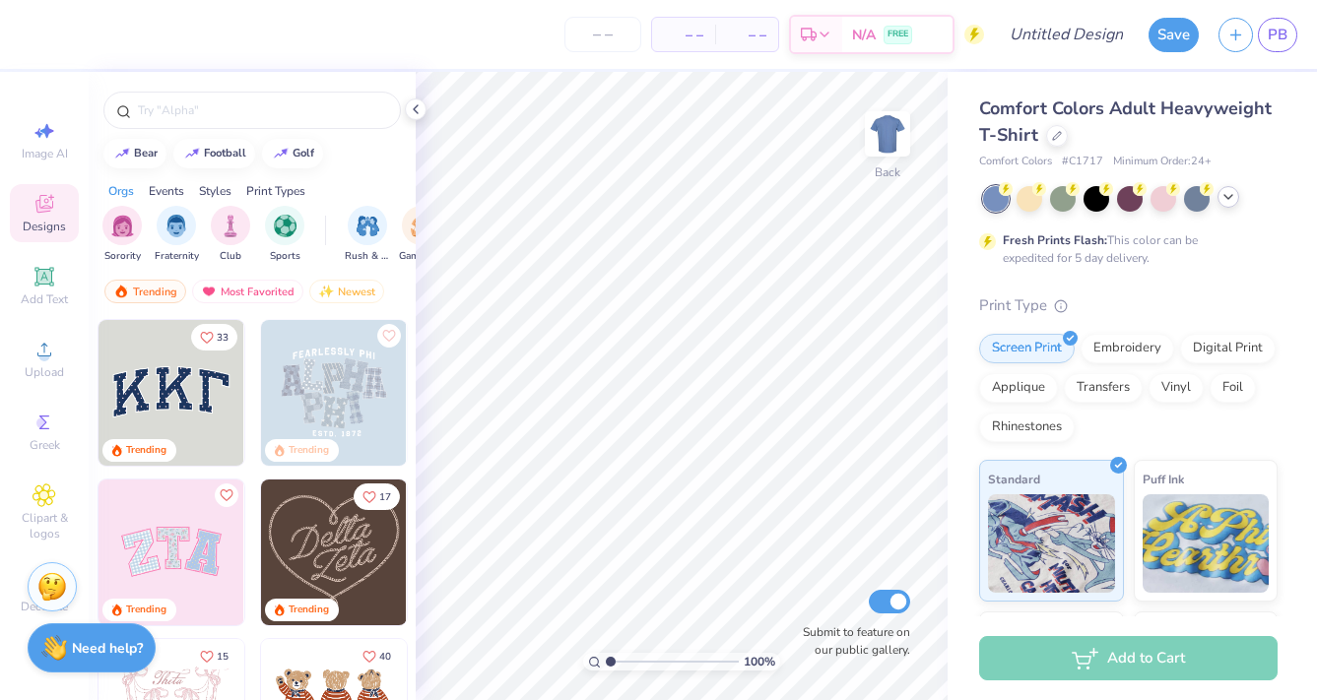
click at [1226, 204] on icon at bounding box center [1228, 197] width 16 height 16
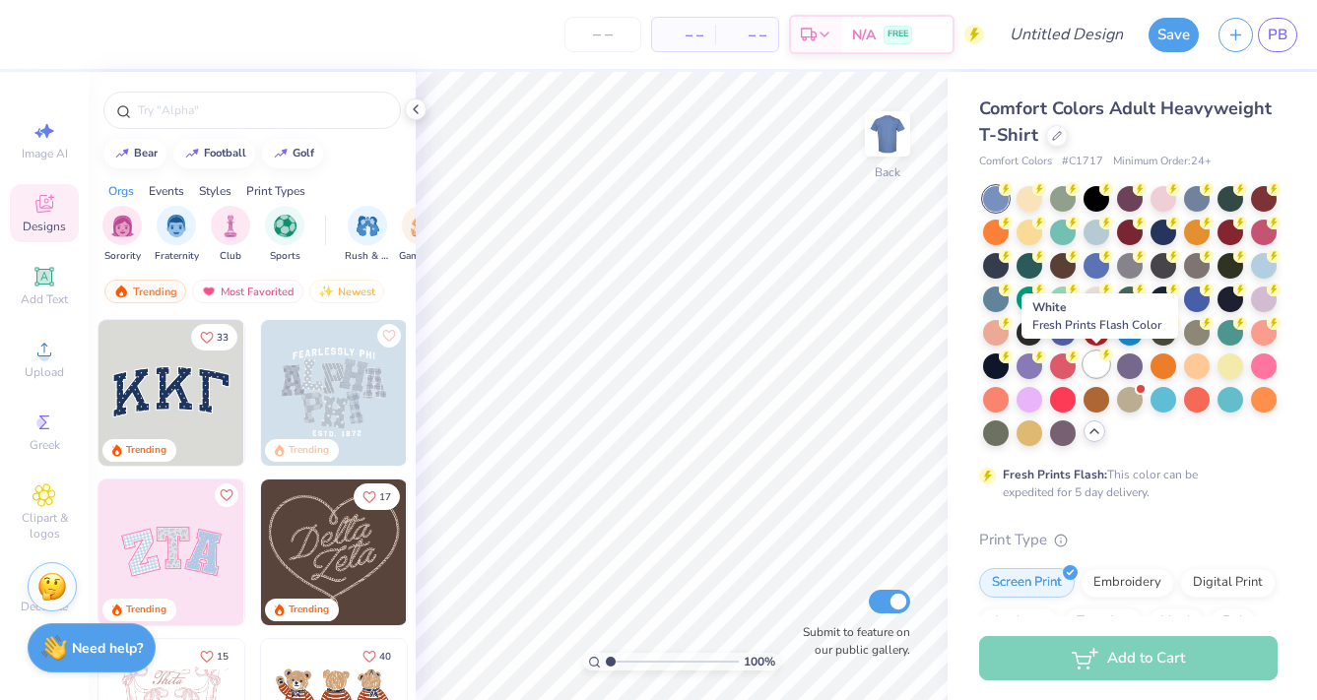
click at [1100, 372] on div at bounding box center [1096, 365] width 26 height 26
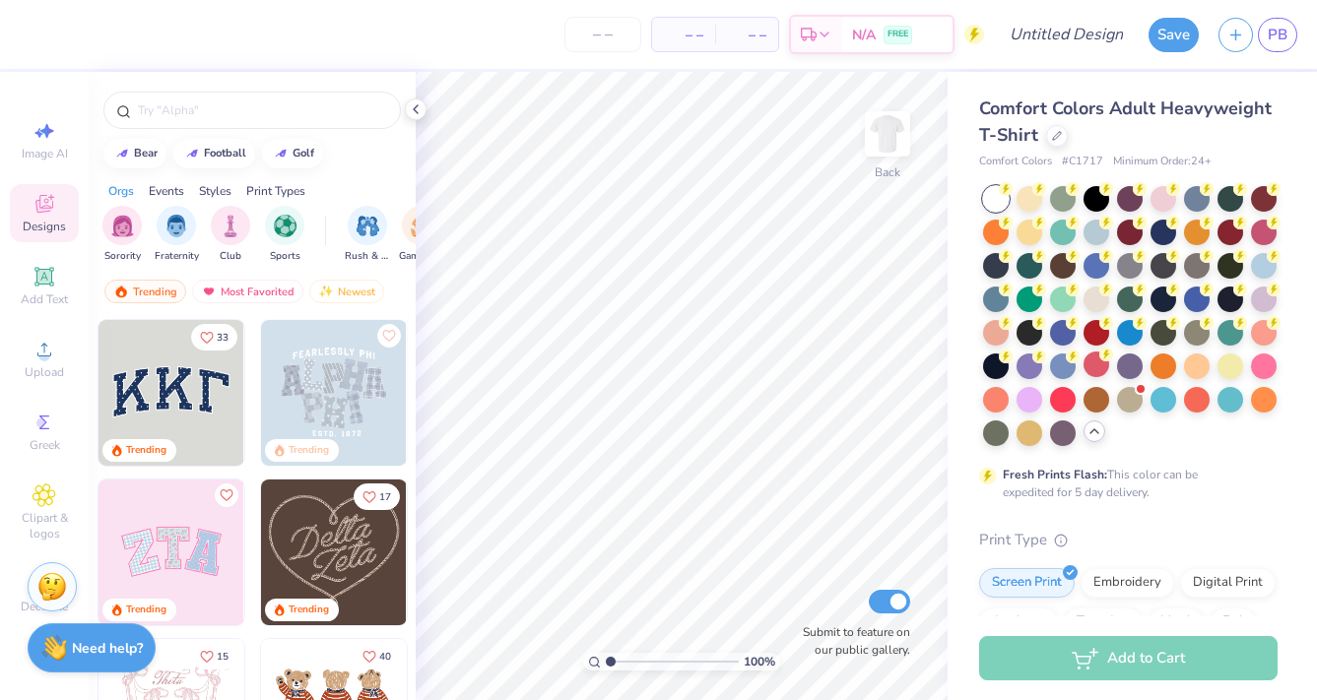
click at [1089, 435] on icon at bounding box center [1094, 432] width 16 height 16
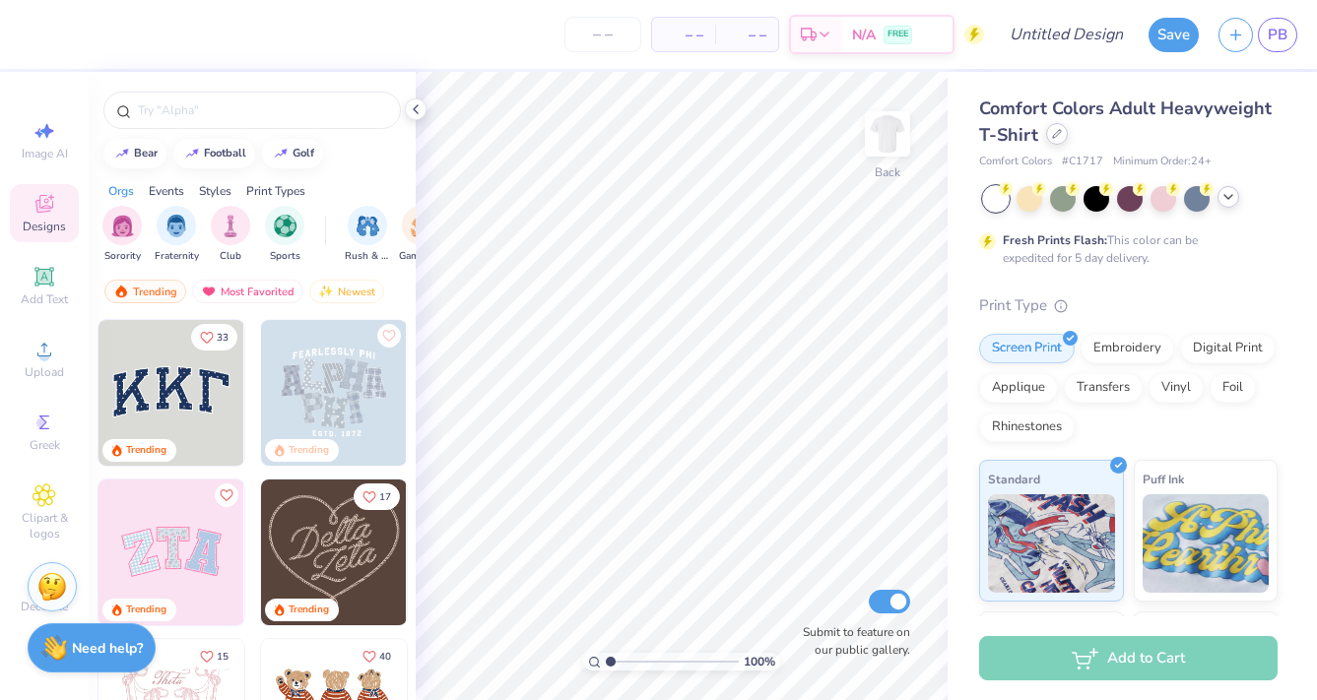
click at [1053, 138] on icon at bounding box center [1057, 134] width 8 height 8
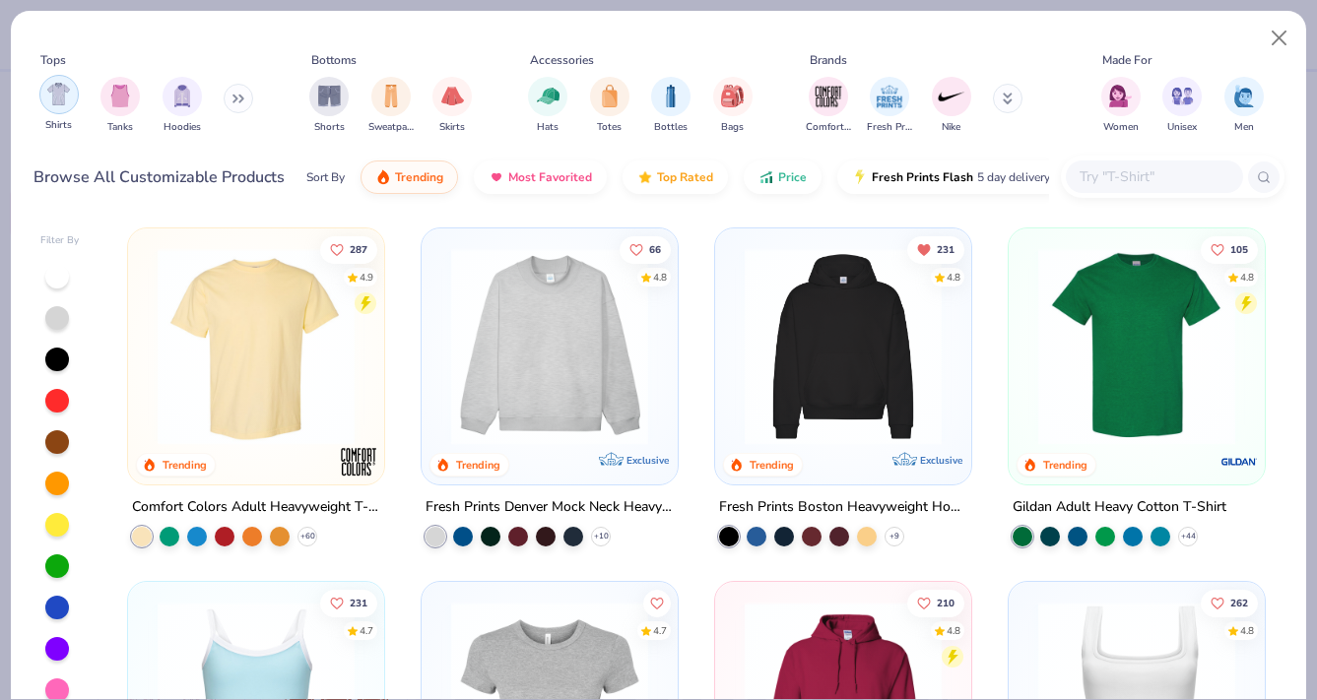
click at [51, 113] on div "Shirts" at bounding box center [58, 104] width 39 height 58
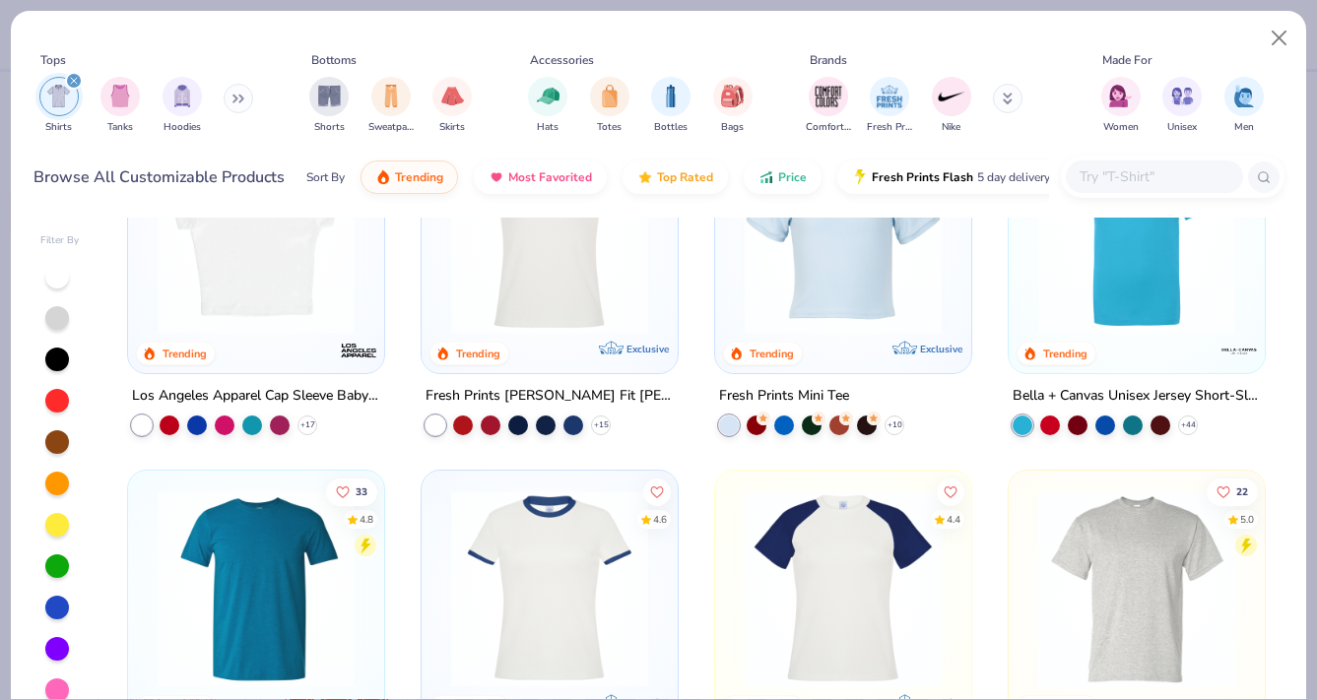
scroll to position [773, 0]
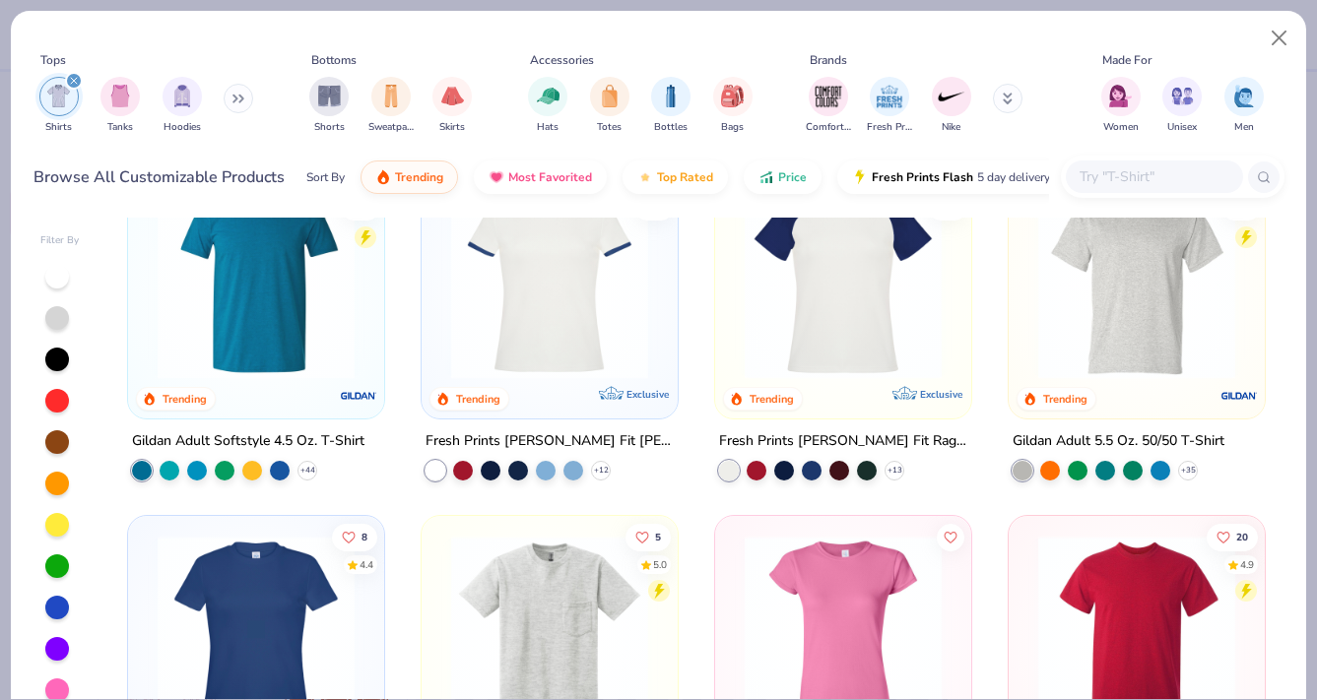
click at [1055, 312] on img at bounding box center [1136, 280] width 217 height 197
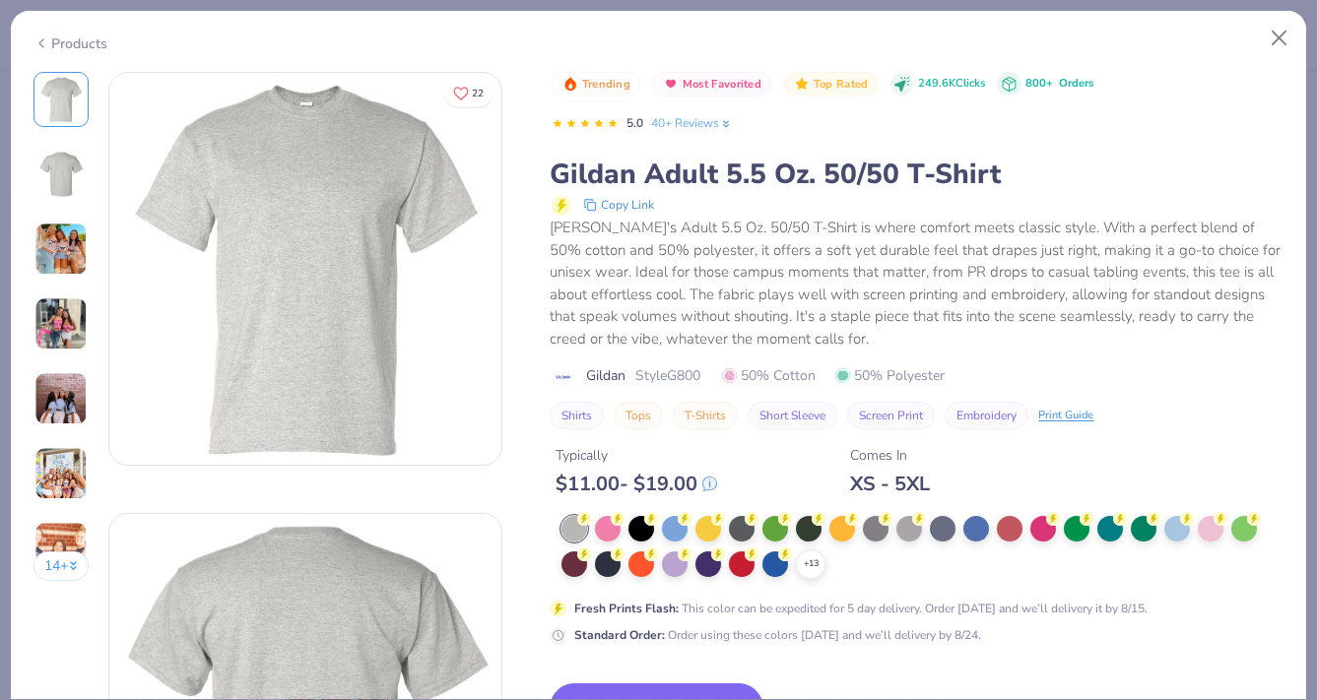
scroll to position [97, 0]
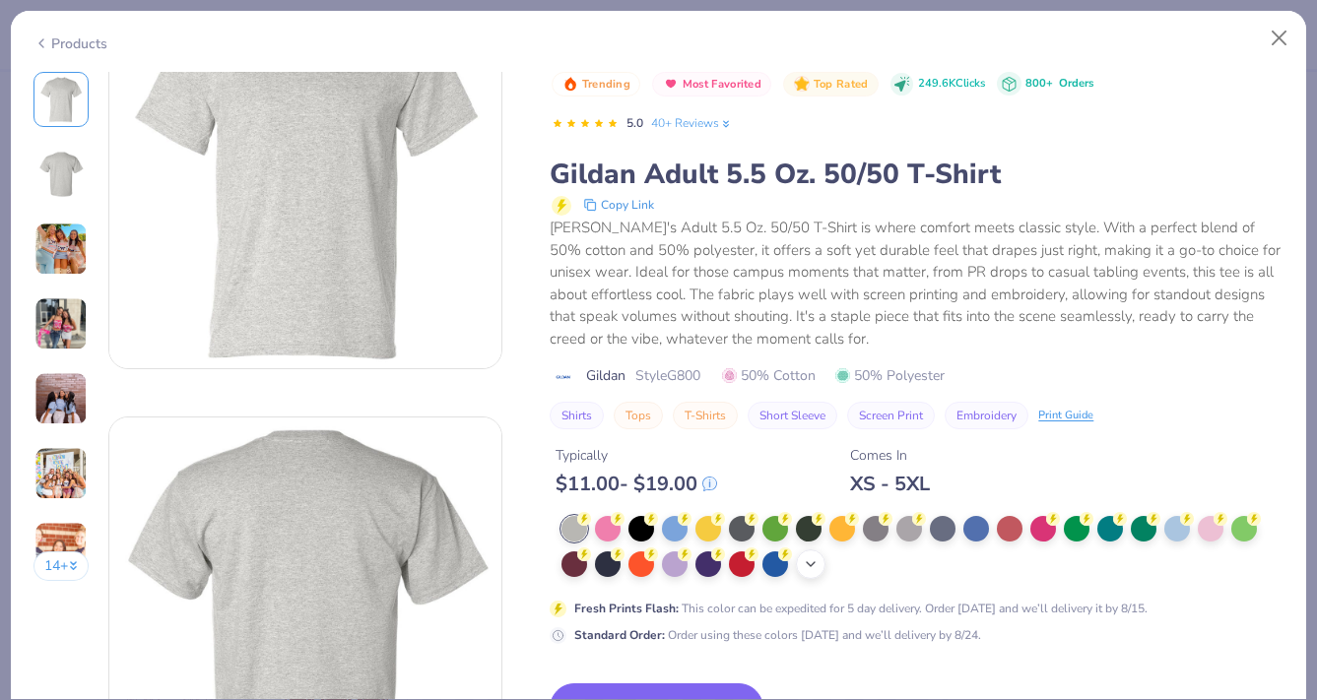
click at [811, 560] on icon at bounding box center [811, 564] width 16 height 16
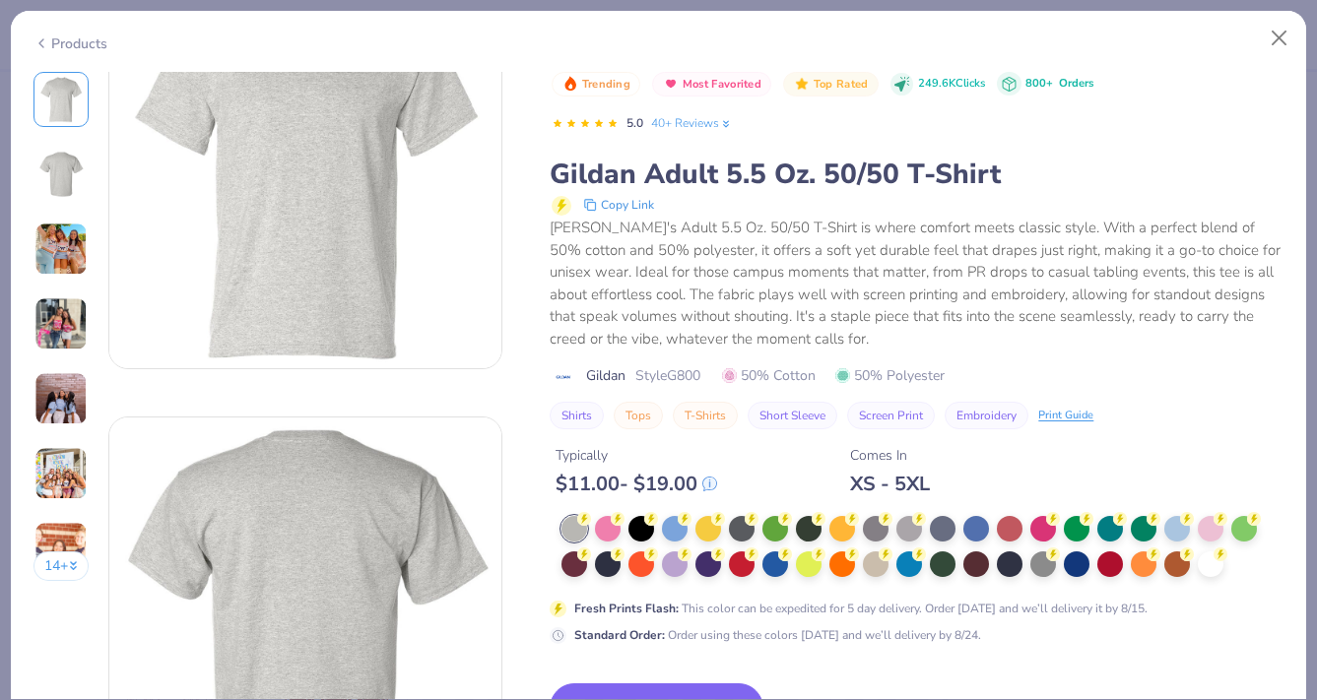
scroll to position [141, 0]
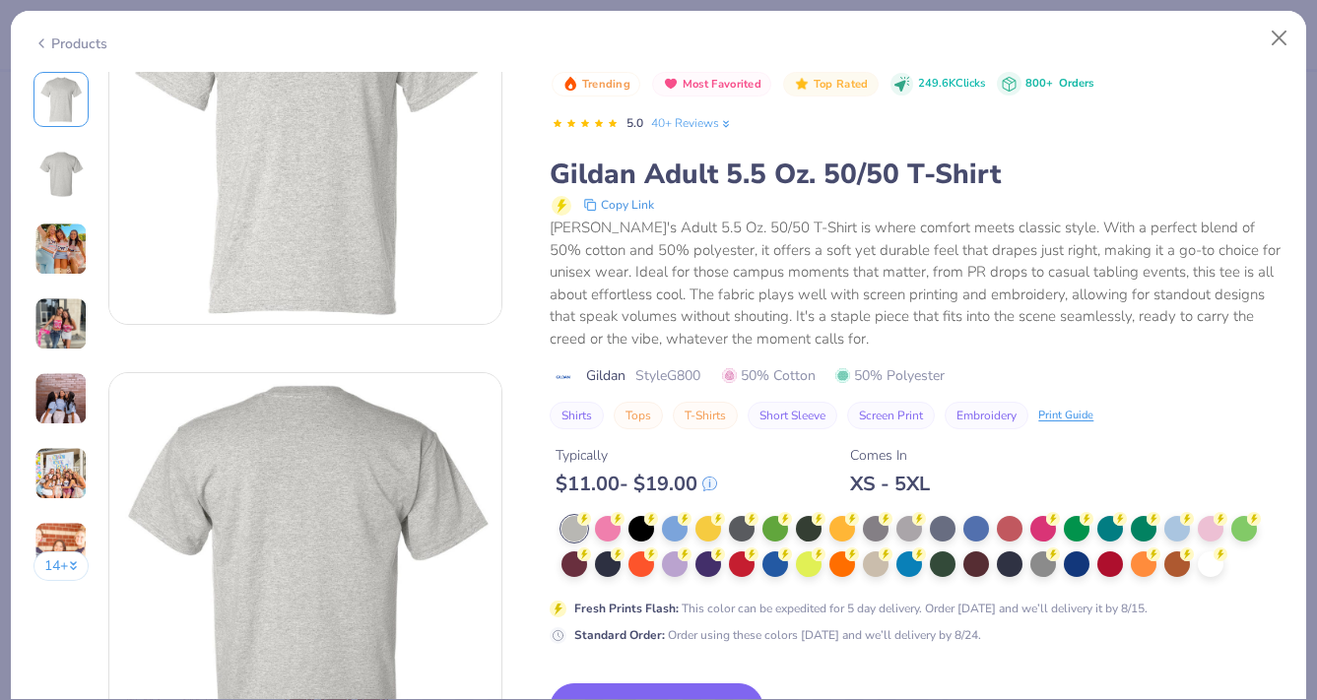
click at [1226, 559] on div at bounding box center [922, 547] width 722 height 63
click at [1207, 565] on div at bounding box center [1211, 563] width 26 height 26
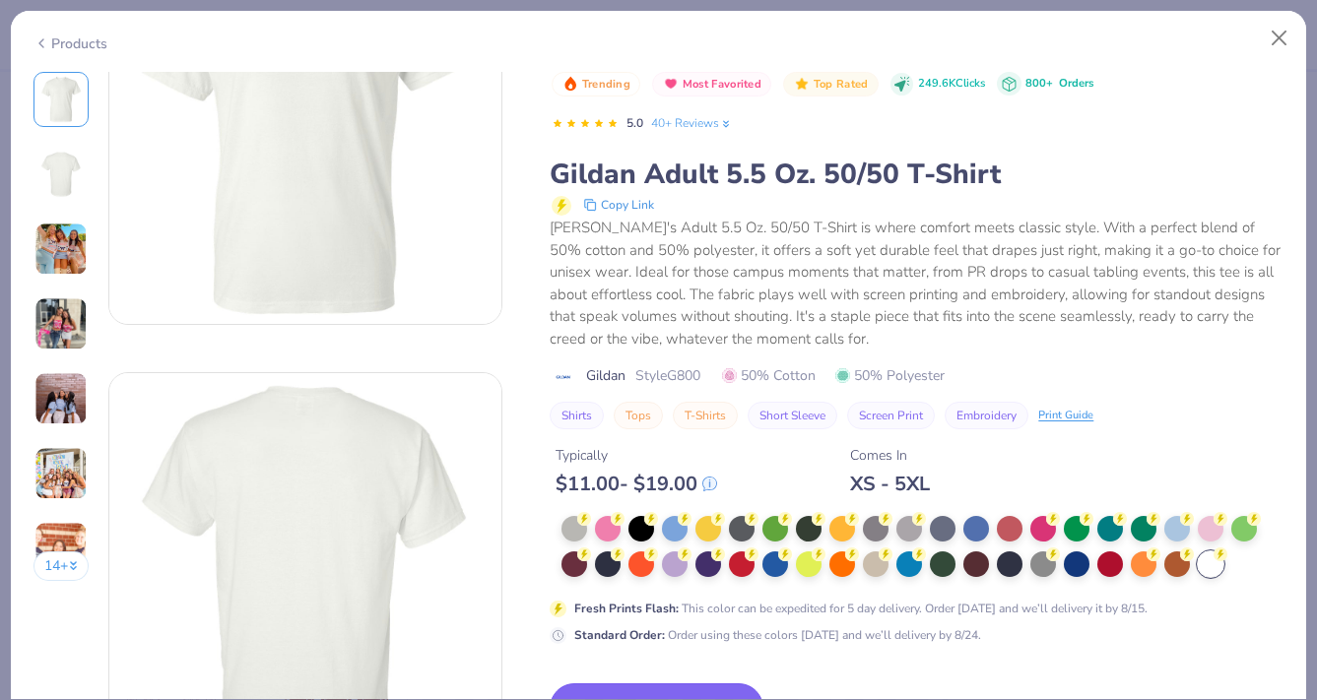
click at [717, 684] on button "Switch to This" at bounding box center [657, 708] width 214 height 49
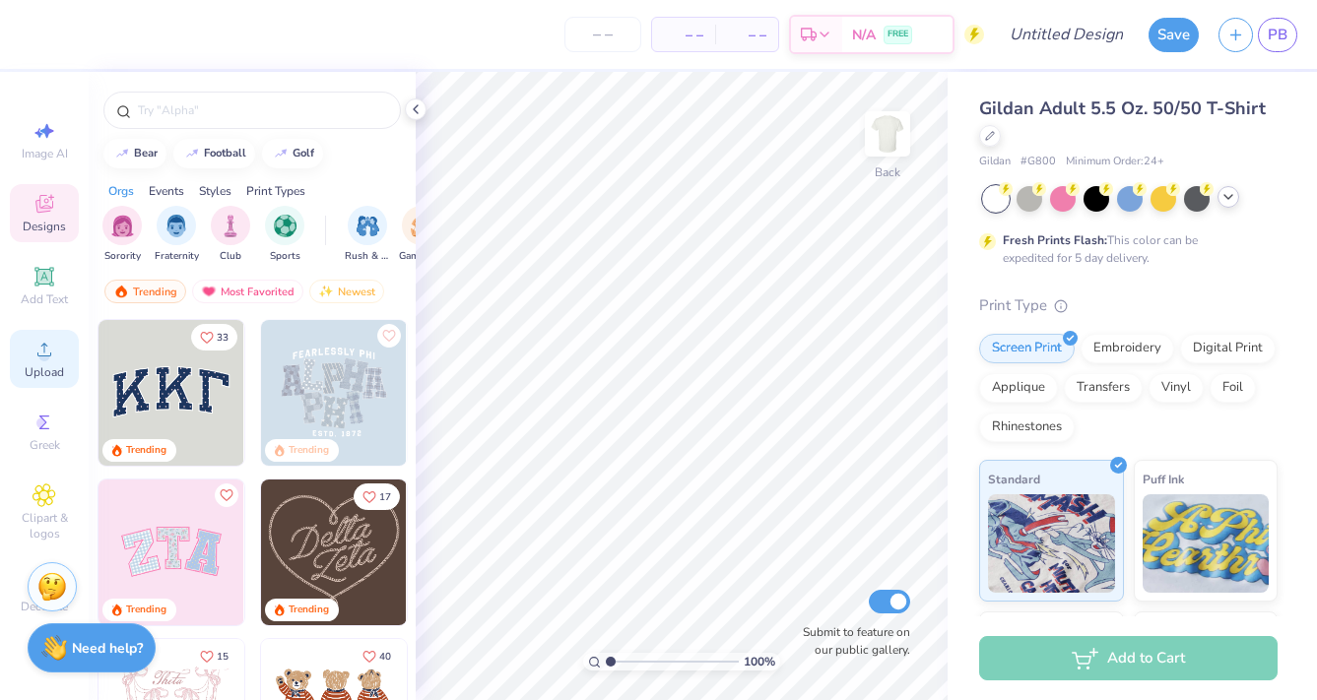
click at [38, 360] on icon at bounding box center [45, 350] width 24 height 24
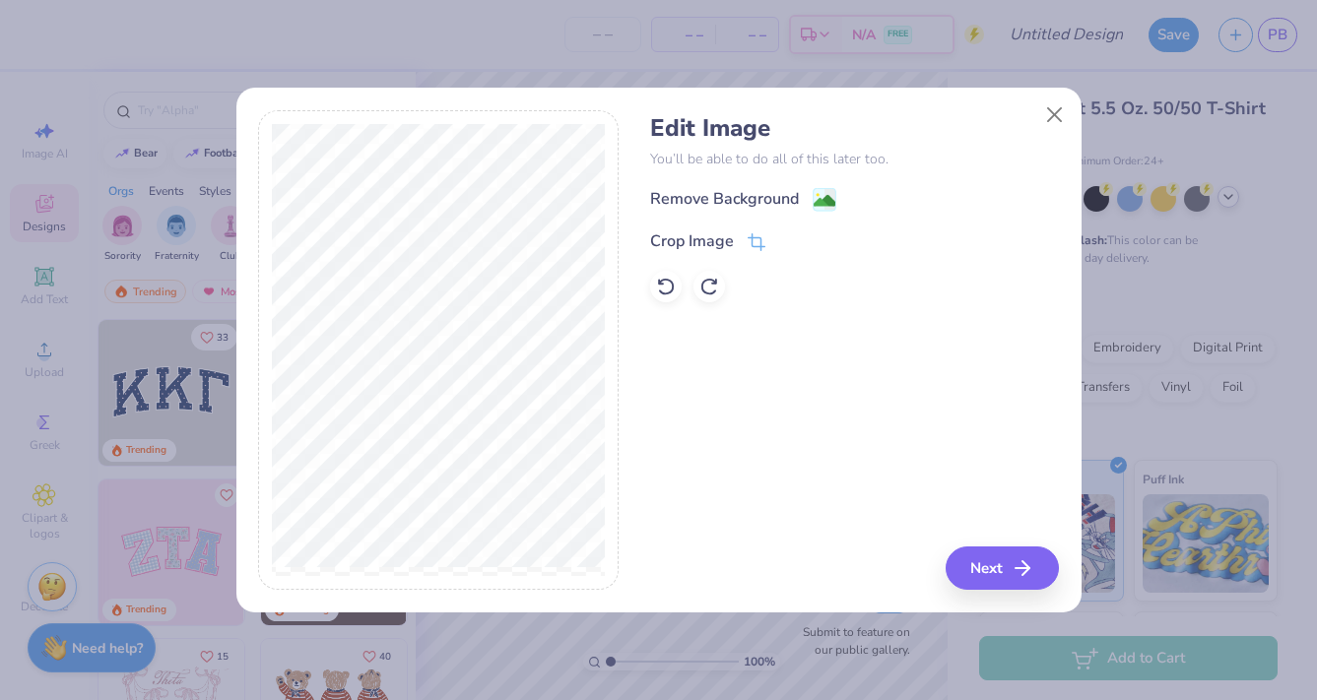
click at [709, 183] on div "Edit Image You’ll be able to do all of this later too. Remove Background Crop I…" at bounding box center [854, 208] width 409 height 188
click at [706, 198] on div "Remove Background" at bounding box center [724, 201] width 149 height 24
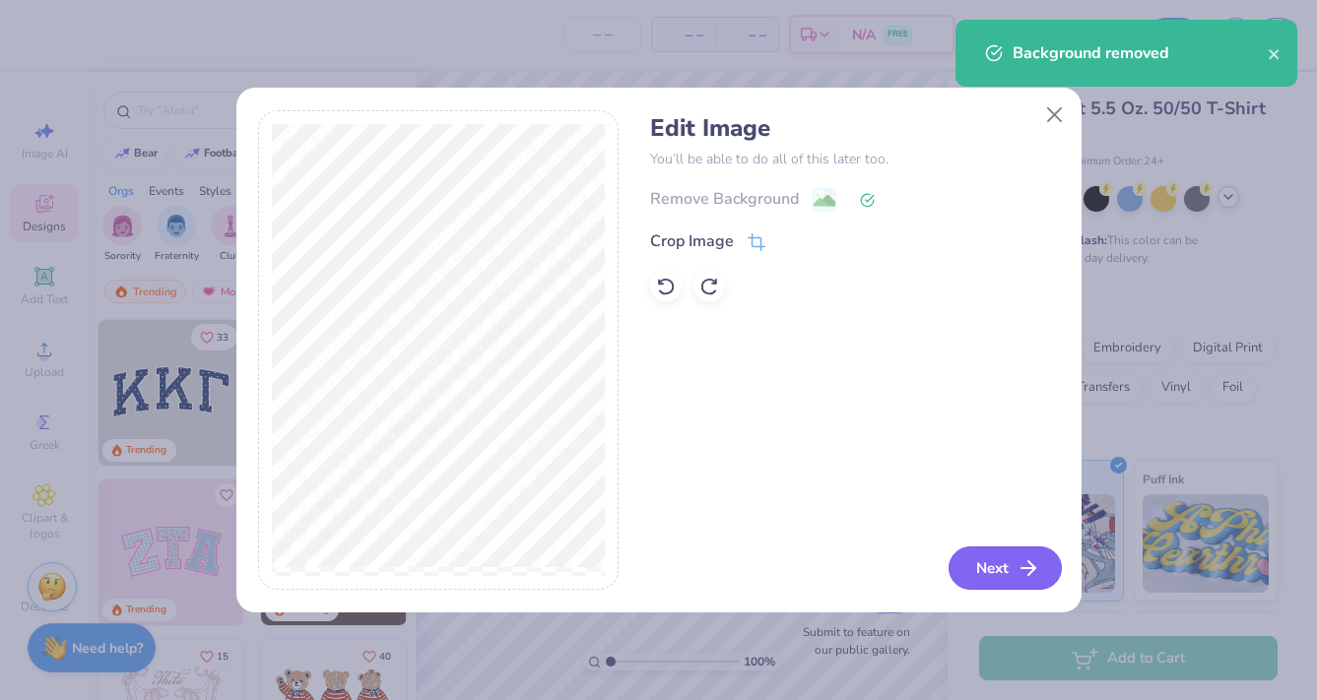
click at [972, 569] on button "Next" at bounding box center [1004, 568] width 113 height 43
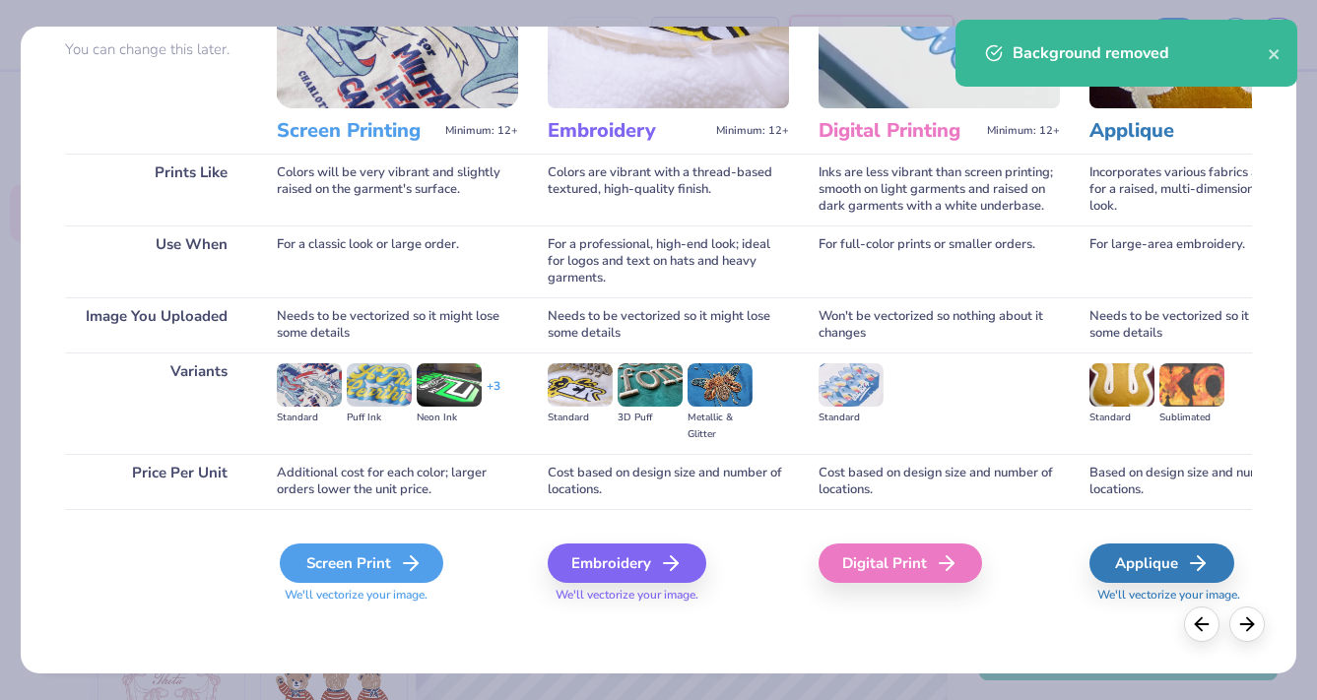
scroll to position [183, 0]
click at [374, 557] on div "Screen Print" at bounding box center [361, 563] width 163 height 39
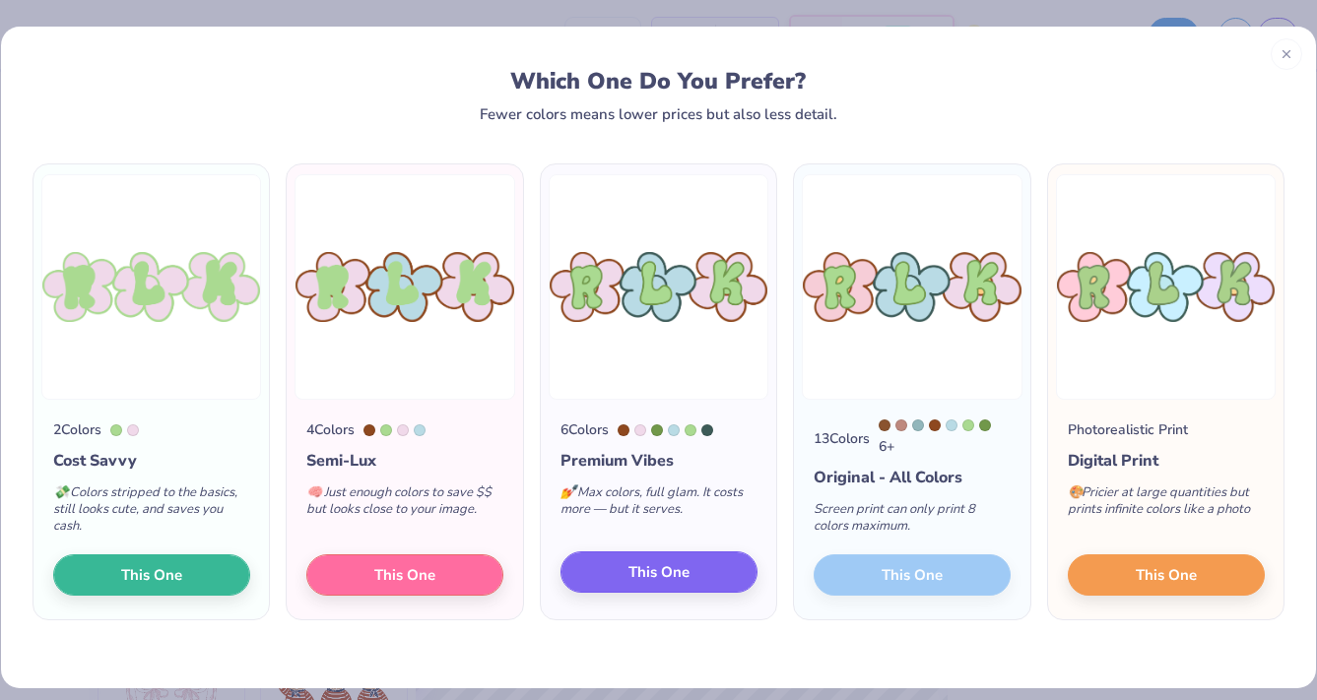
click at [681, 574] on span "This One" at bounding box center [658, 572] width 61 height 23
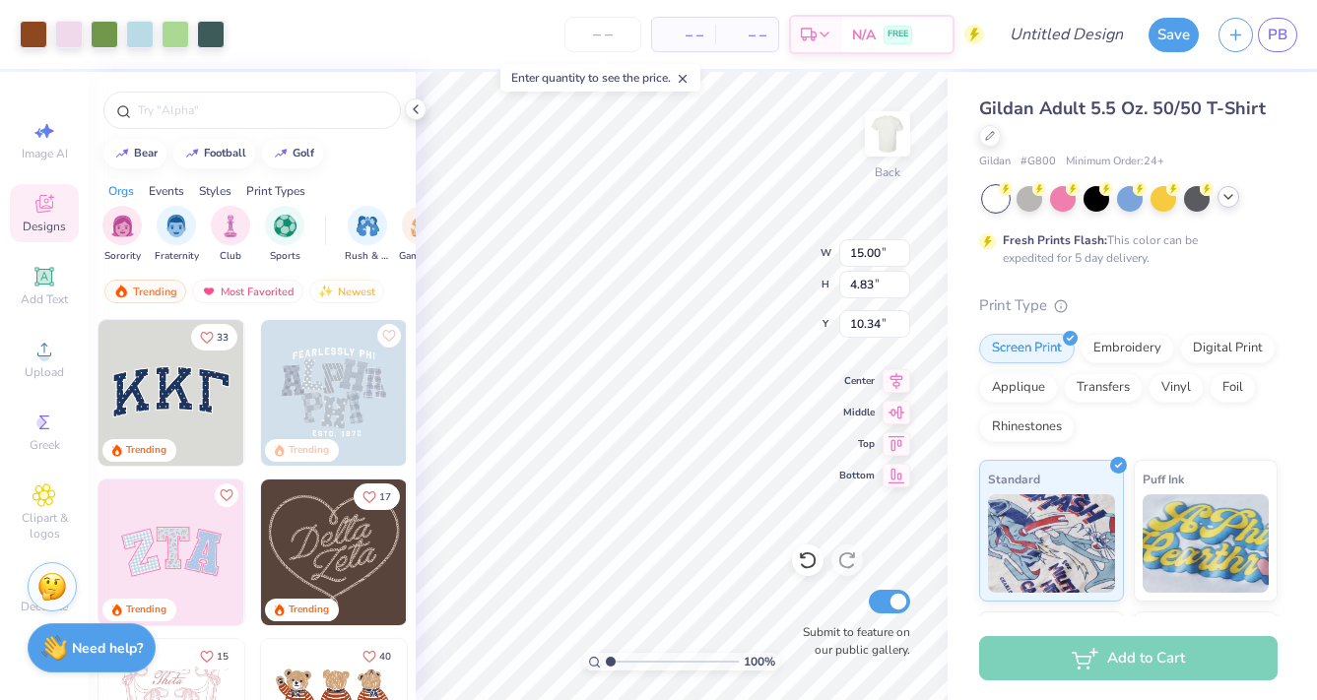
type input "11.32"
type input "3.64"
type input "3.32"
type input "3.09"
drag, startPoint x: 608, startPoint y: 663, endPoint x: 638, endPoint y: 662, distance: 30.5
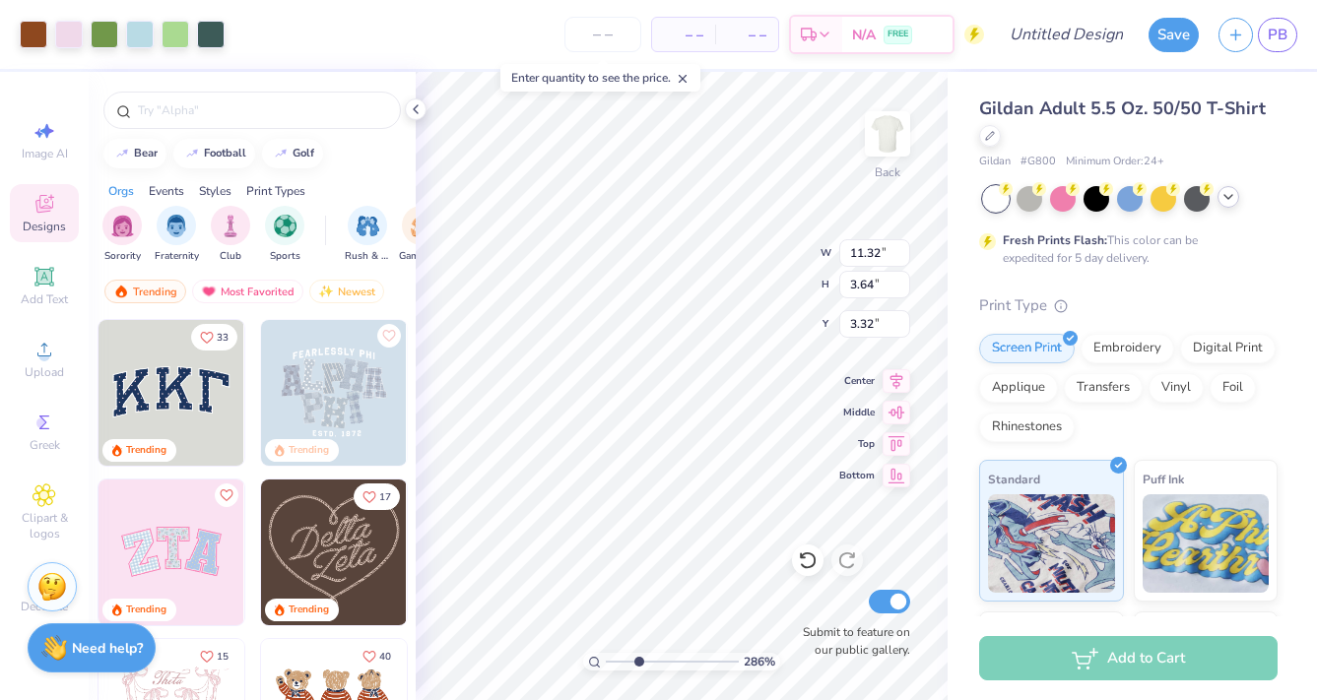
click at [638, 662] on input "range" at bounding box center [672, 662] width 133 height 18
type input "3.34"
click at [47, 55] on div "Art colors – – Per Item – – Total Est. Delivery N/A FREE Design Title Save PB" at bounding box center [658, 34] width 1317 height 69
click at [33, 37] on div at bounding box center [34, 33] width 28 height 28
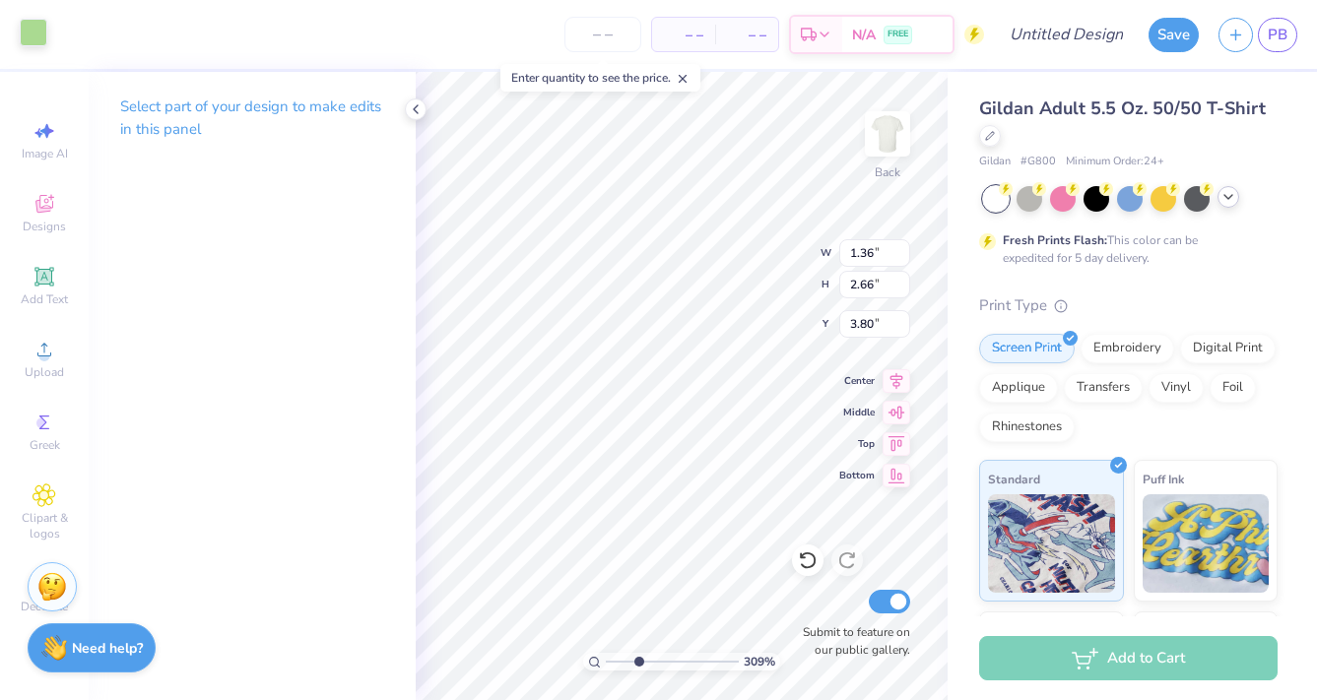
type input "0.27"
type input "0.29"
type input "4.65"
click at [20, 44] on div at bounding box center [34, 33] width 28 height 28
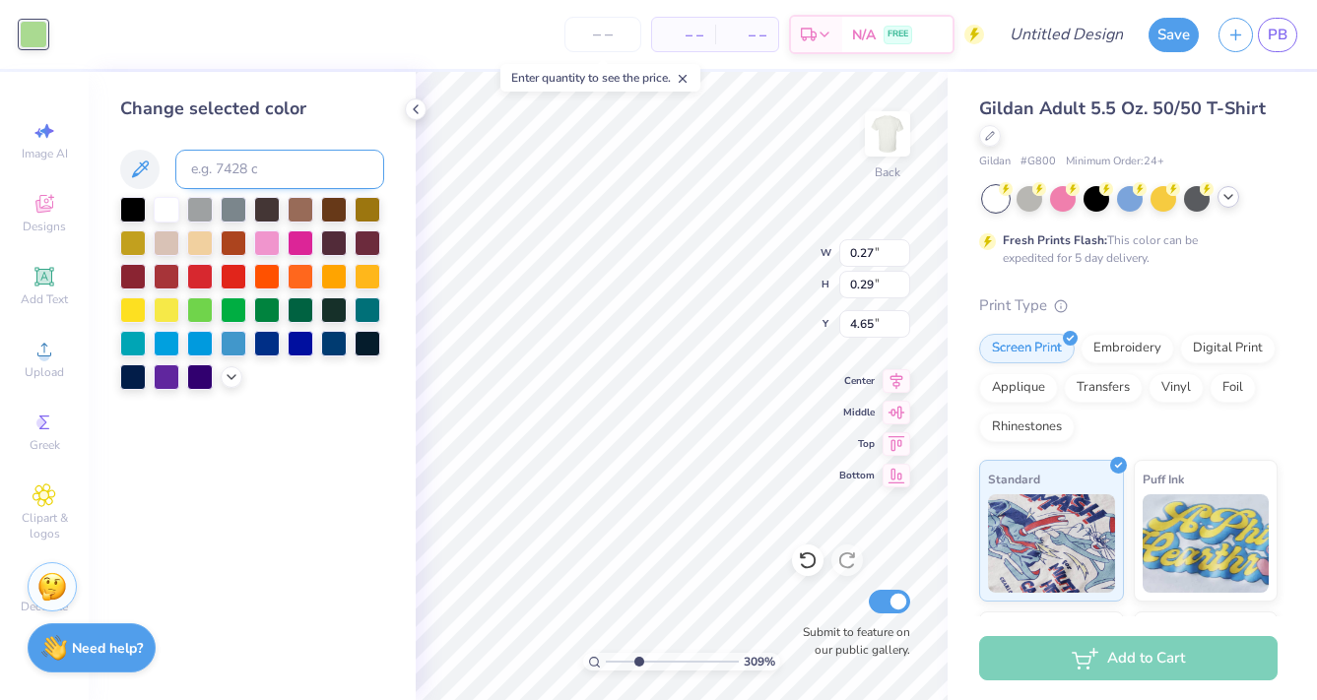
click at [248, 186] on input at bounding box center [279, 169] width 209 height 39
type input "7436"
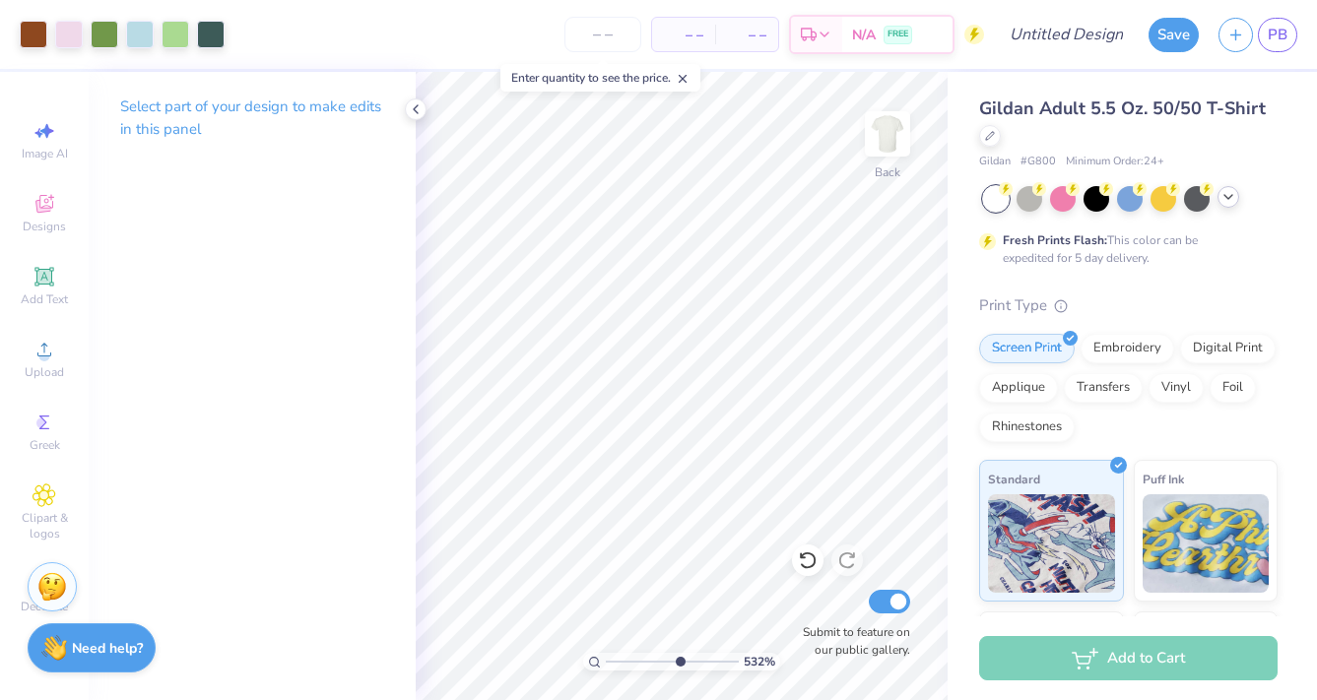
type input "6.21"
drag, startPoint x: 634, startPoint y: 658, endPoint x: 680, endPoint y: 662, distance: 45.5
click at [680, 662] on input "range" at bounding box center [672, 662] width 133 height 18
click at [803, 562] on icon at bounding box center [808, 561] width 20 height 20
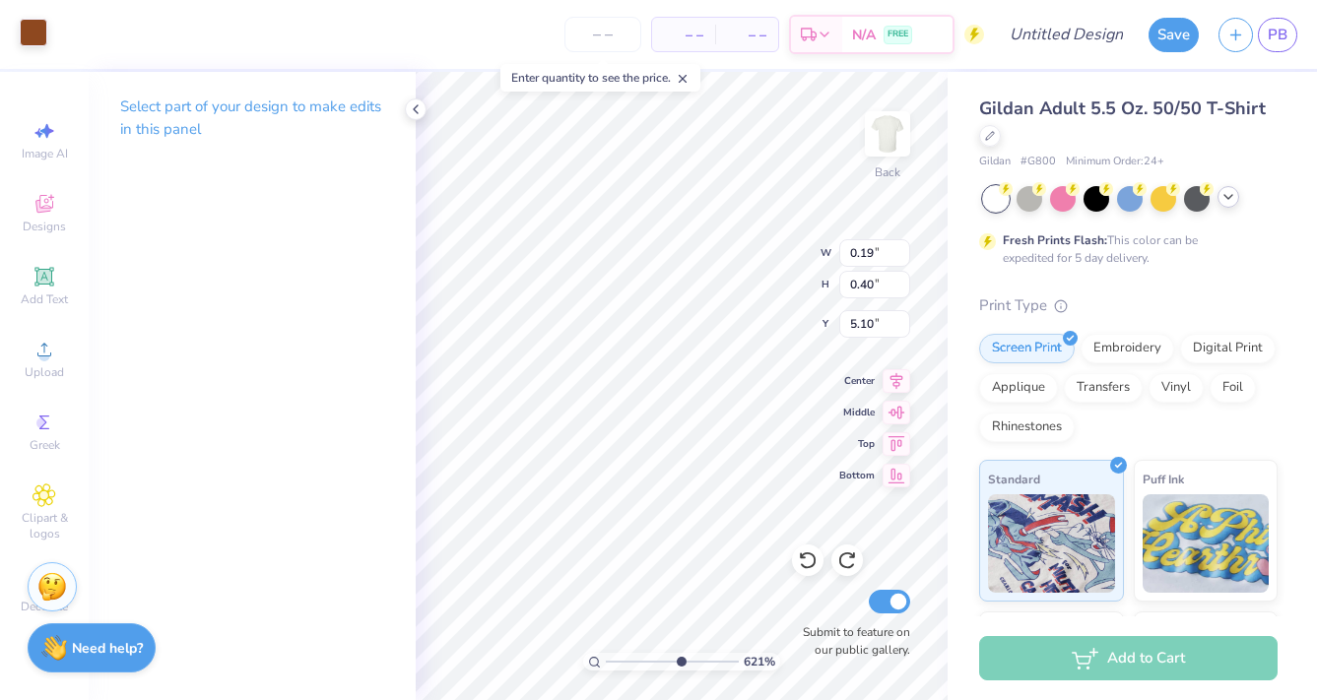
click at [36, 33] on div at bounding box center [34, 33] width 28 height 28
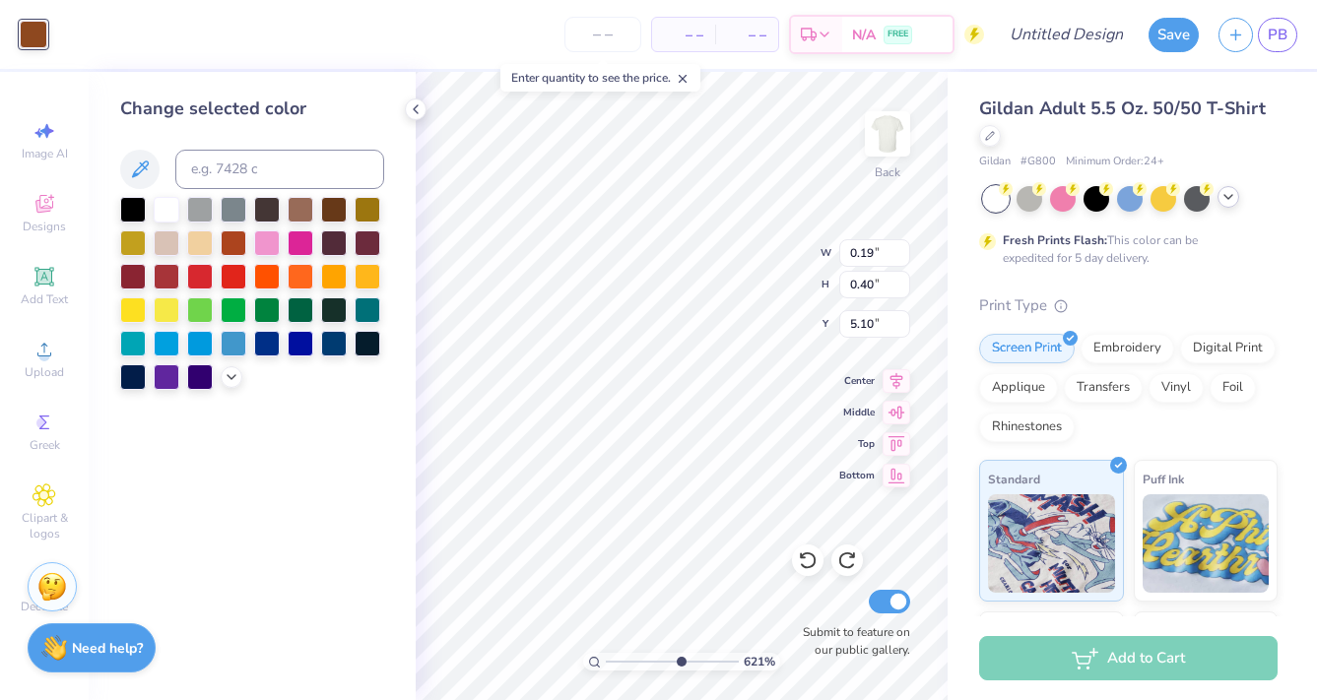
type input "1.36"
type input "2.66"
type input "3.80"
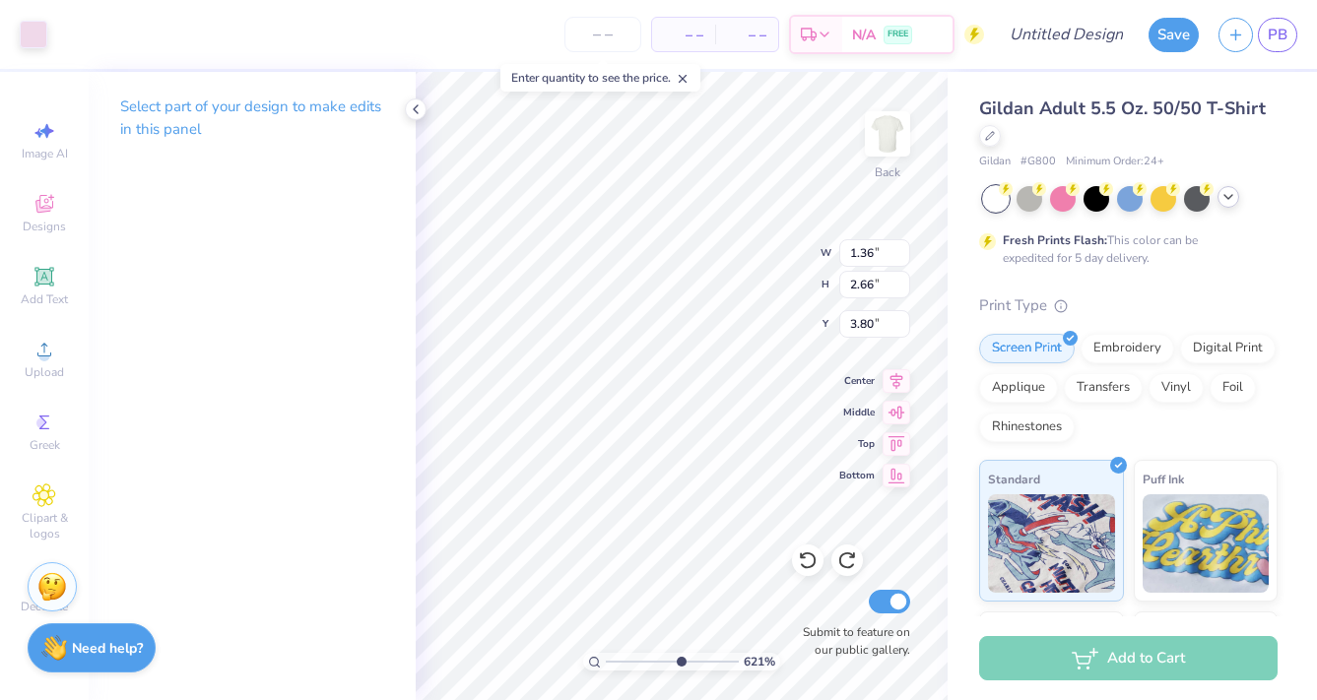
type input "0.19"
type input "0.40"
type input "5.10"
click at [38, 39] on div at bounding box center [34, 33] width 28 height 28
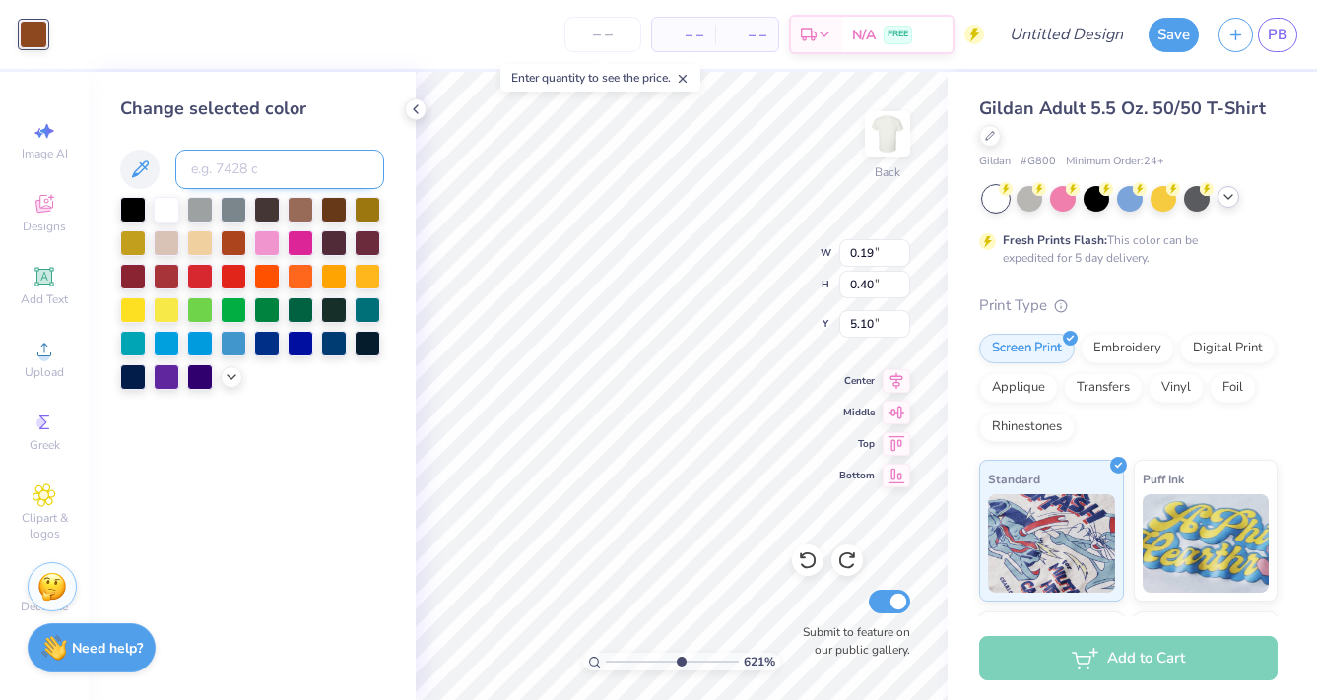
click at [239, 186] on input at bounding box center [279, 169] width 209 height 39
type input "7436"
type input "0.12"
type input "0.10"
type input "5.50"
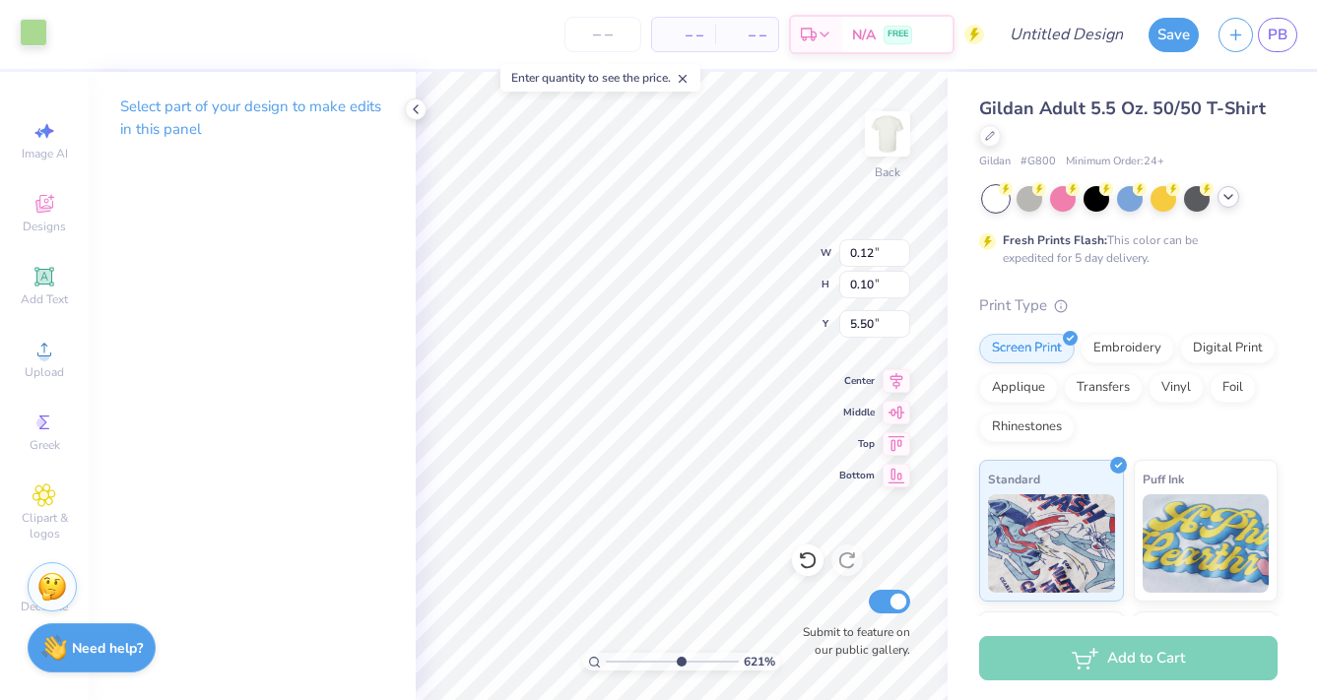
click at [38, 38] on div at bounding box center [34, 33] width 28 height 28
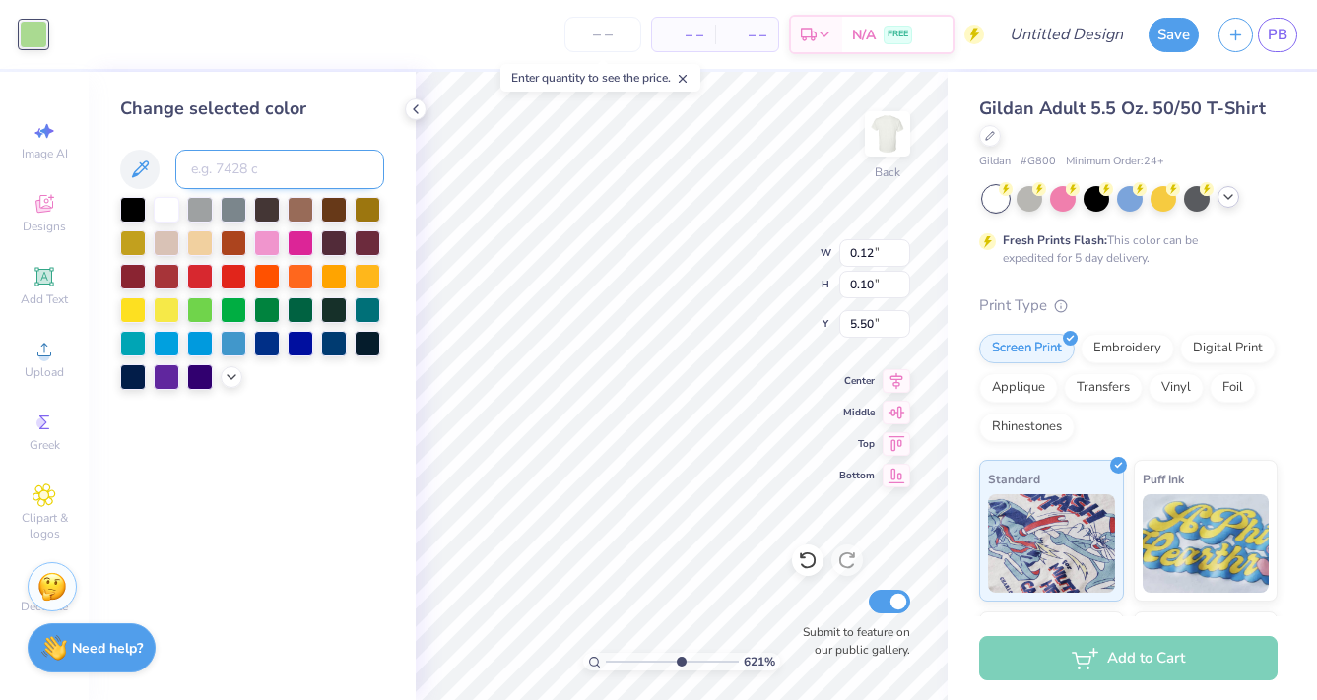
click at [299, 184] on input at bounding box center [279, 169] width 209 height 39
type input "7436"
type input "0.09"
type input "0.19"
type input "5.21"
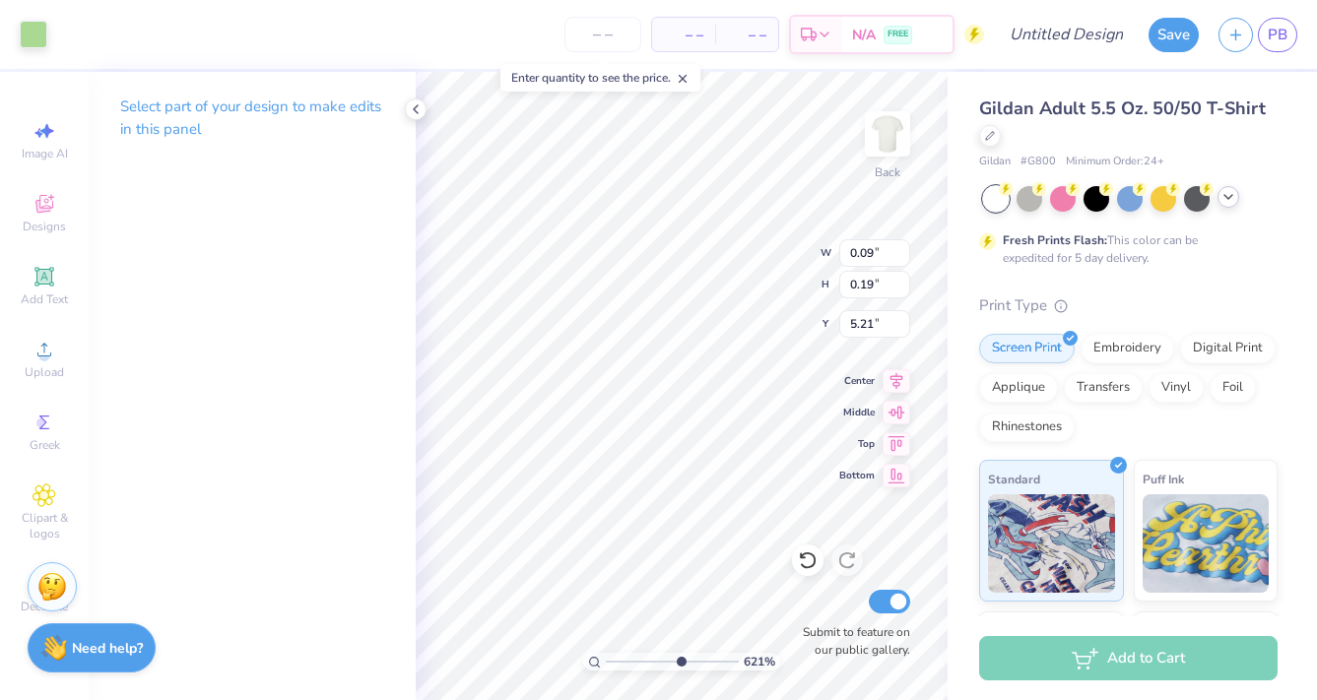
click at [16, 18] on div "Art colors" at bounding box center [23, 34] width 47 height 69
click at [26, 28] on div at bounding box center [34, 33] width 28 height 28
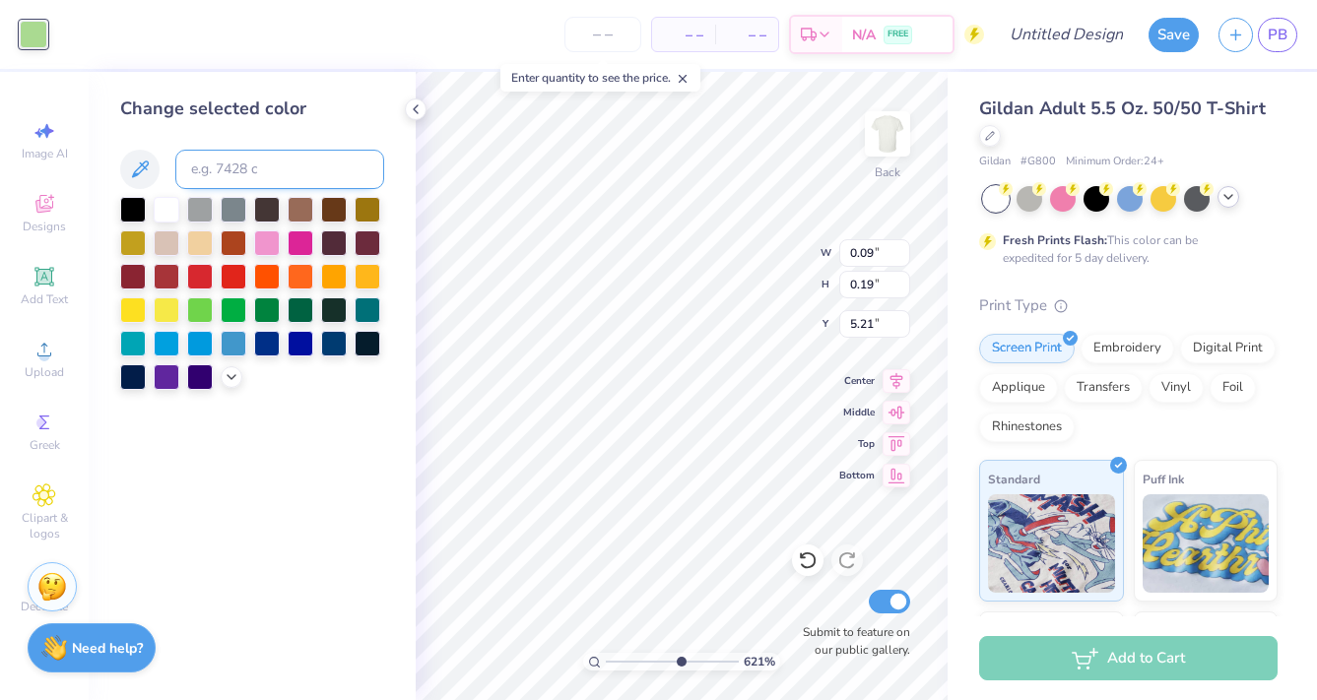
click at [207, 171] on input at bounding box center [279, 169] width 209 height 39
type input "7436"
type input "0.13"
type input "0.14"
type input "5.56"
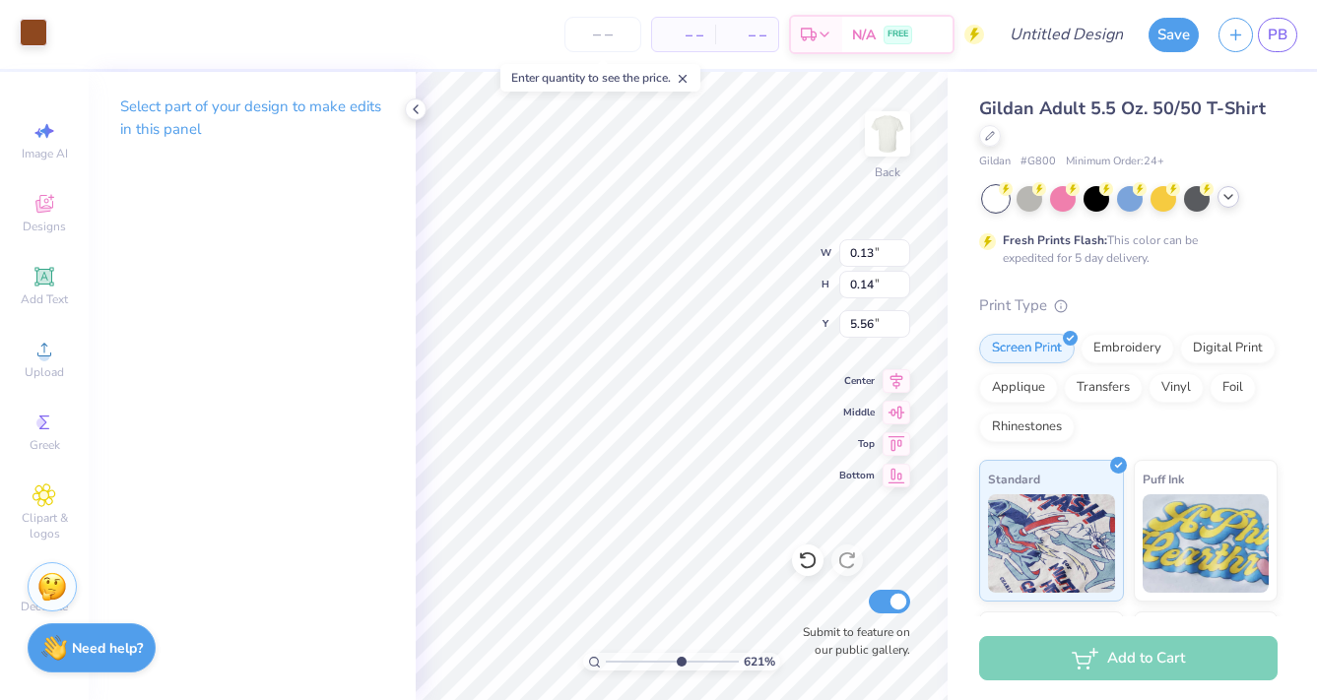
click at [20, 31] on div at bounding box center [34, 33] width 28 height 28
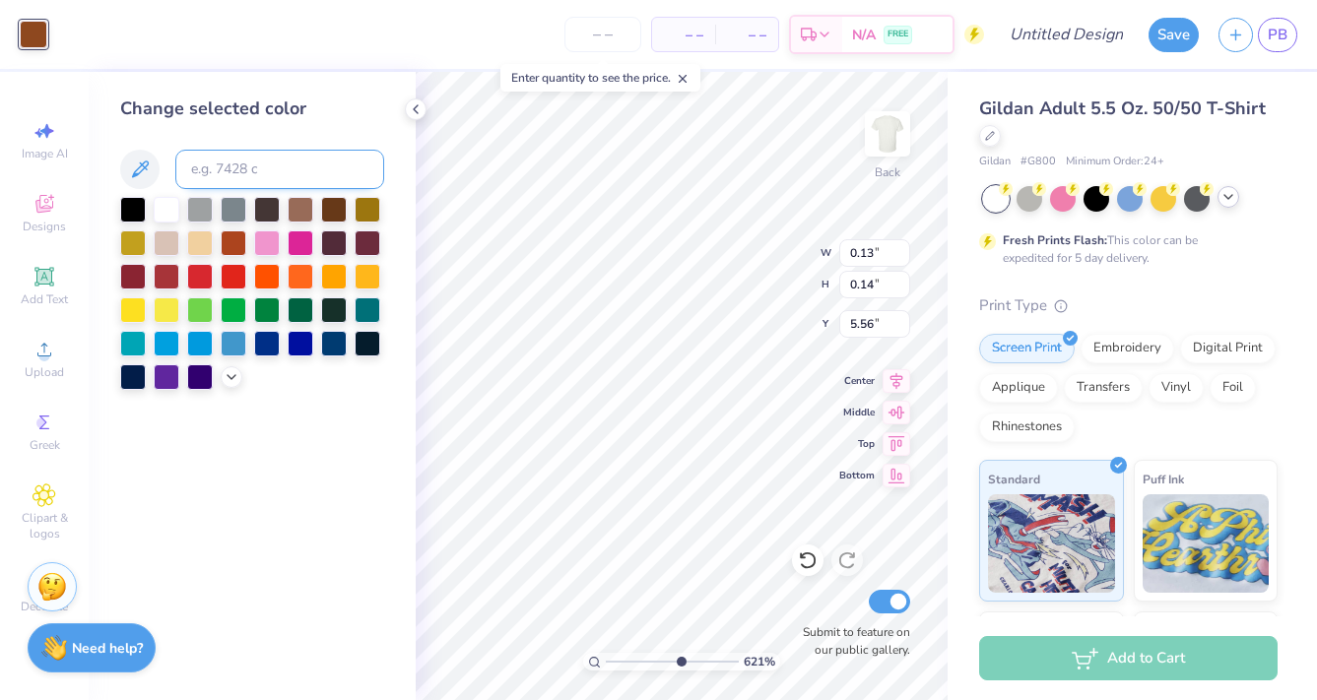
click at [297, 181] on input at bounding box center [279, 169] width 209 height 39
type input "7436"
type input "0.69"
type input "0.57"
type input "4.52"
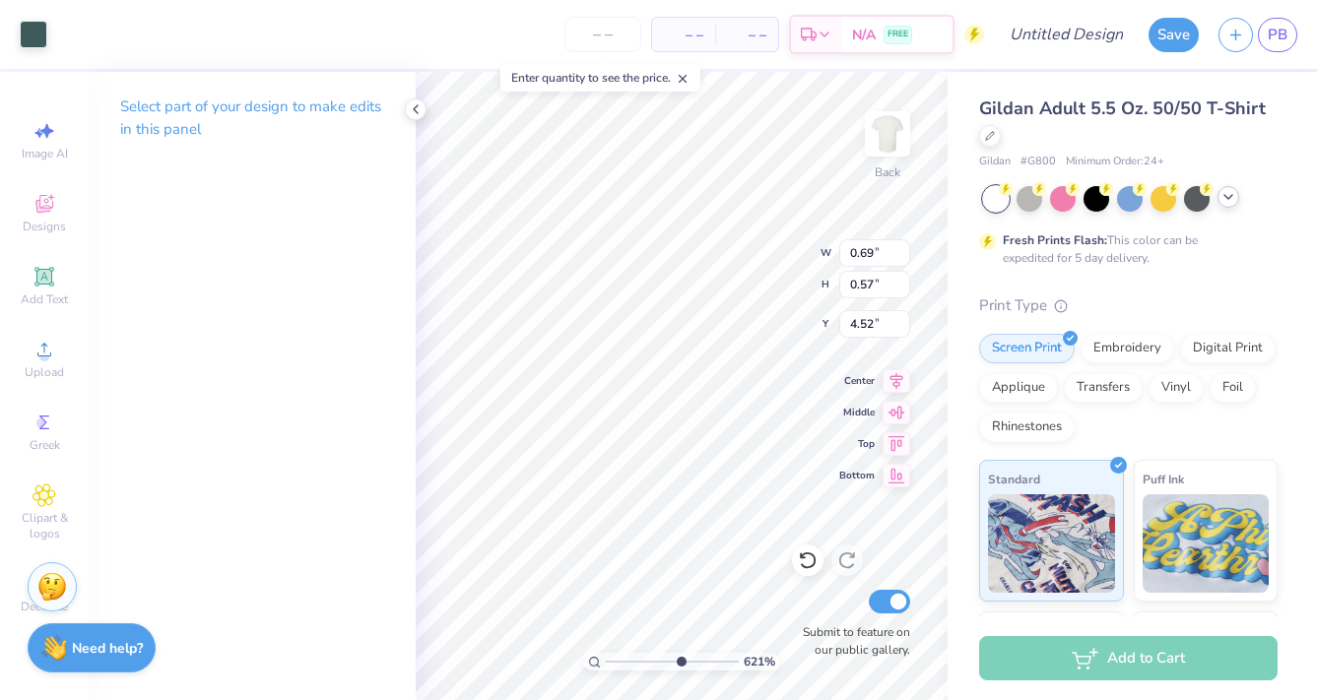
type input "2.85"
type input "3.41"
type input "3.45"
type input "0.64"
type input "0.66"
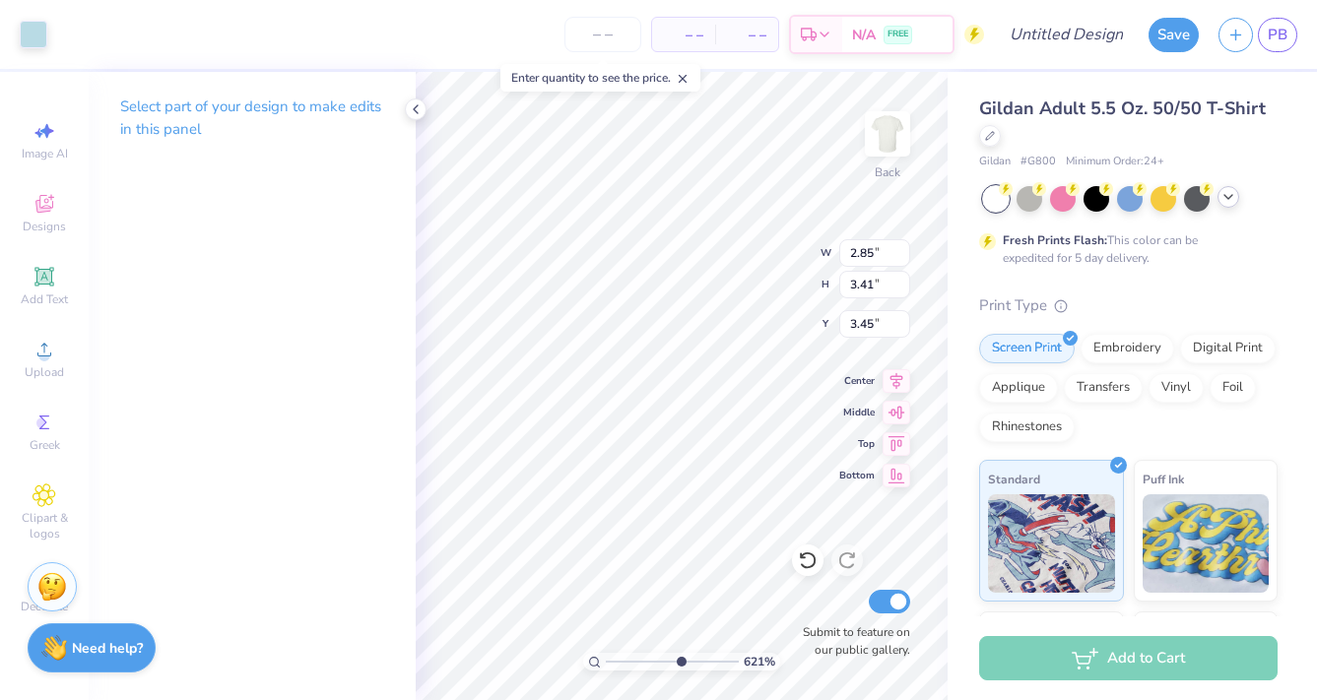
type input "4.61"
type input "0.69"
type input "0.57"
type input "4.52"
click at [24, 34] on div at bounding box center [34, 33] width 28 height 28
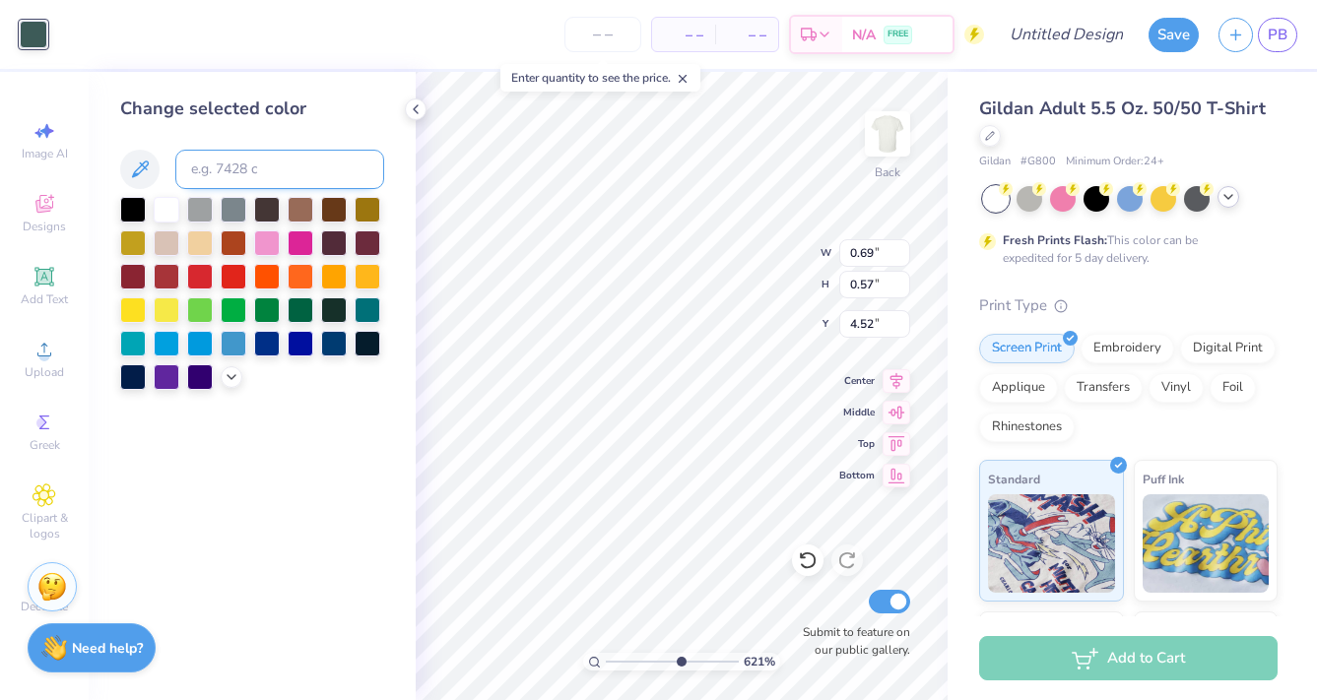
click at [219, 169] on input at bounding box center [279, 169] width 209 height 39
type input "7457"
type input "1.65"
type input "2.76"
type input "3.45"
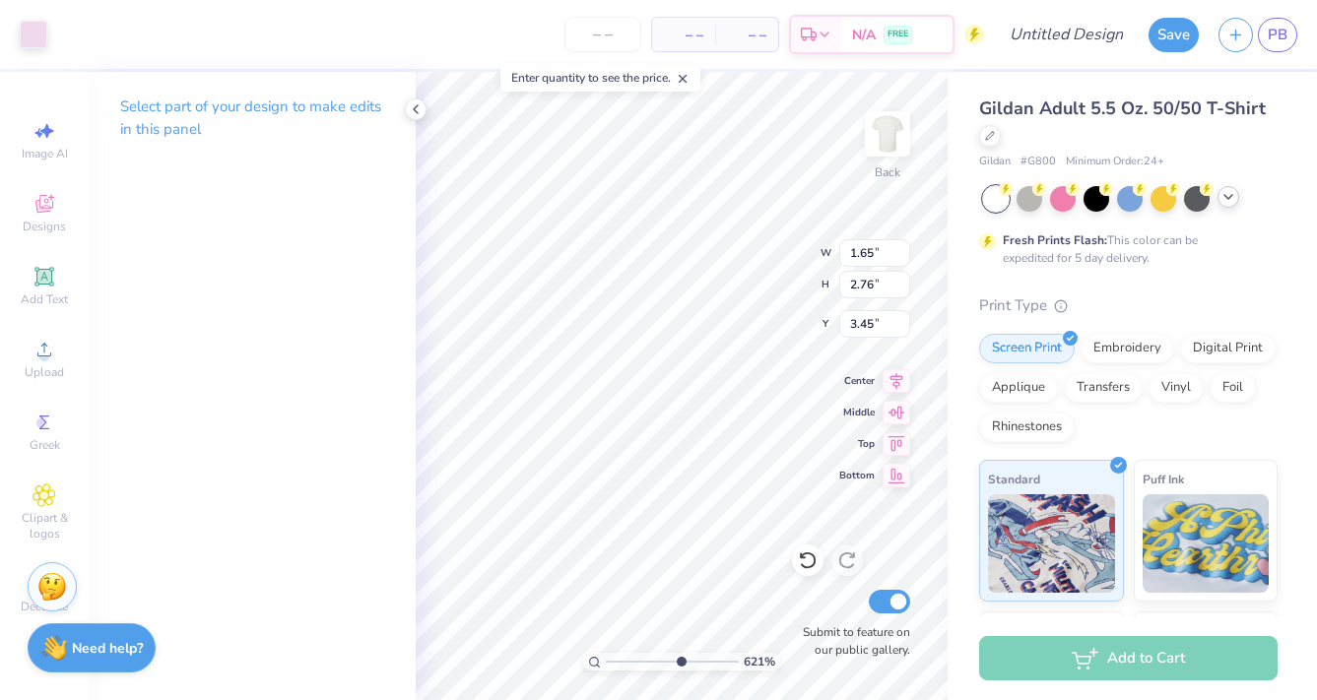
type input "0.27"
type input "0.26"
type input "5.26"
click at [33, 35] on div at bounding box center [34, 33] width 28 height 28
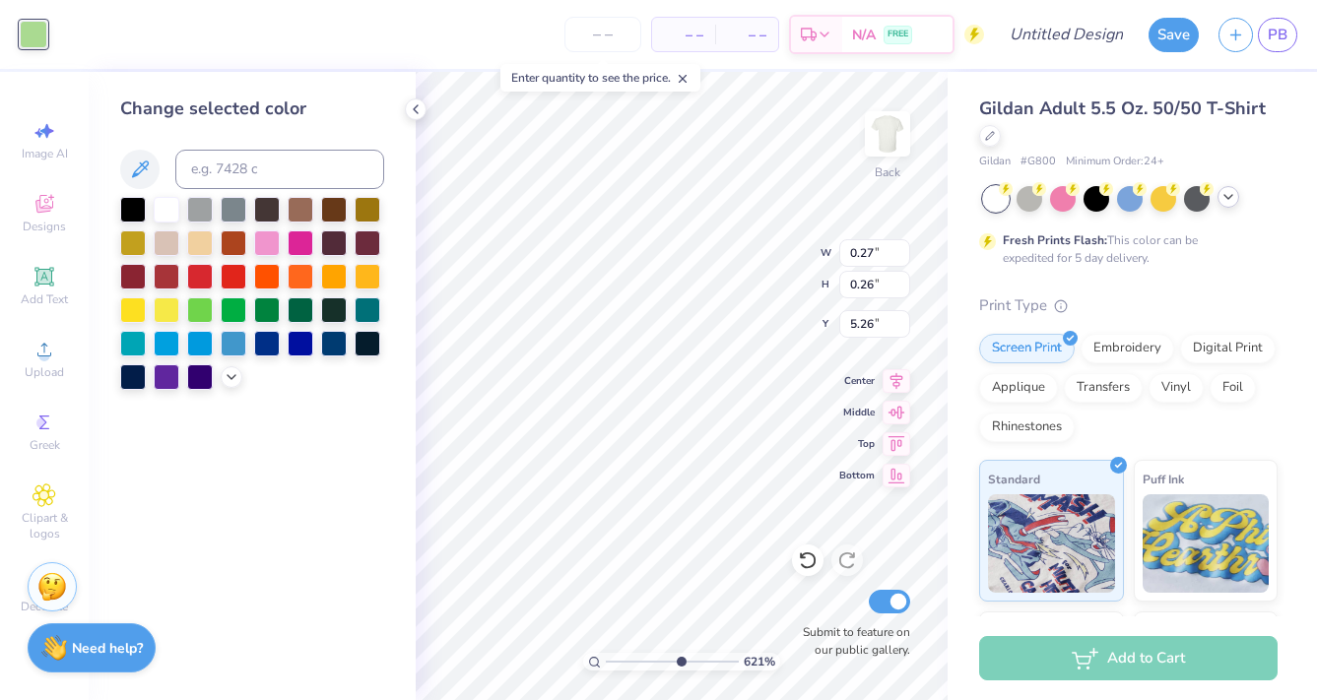
click at [247, 147] on div "Change selected color" at bounding box center [252, 243] width 264 height 294
click at [179, 218] on div at bounding box center [167, 208] width 26 height 26
click at [214, 176] on input at bounding box center [279, 169] width 209 height 39
type input "7436"
type input "0.16"
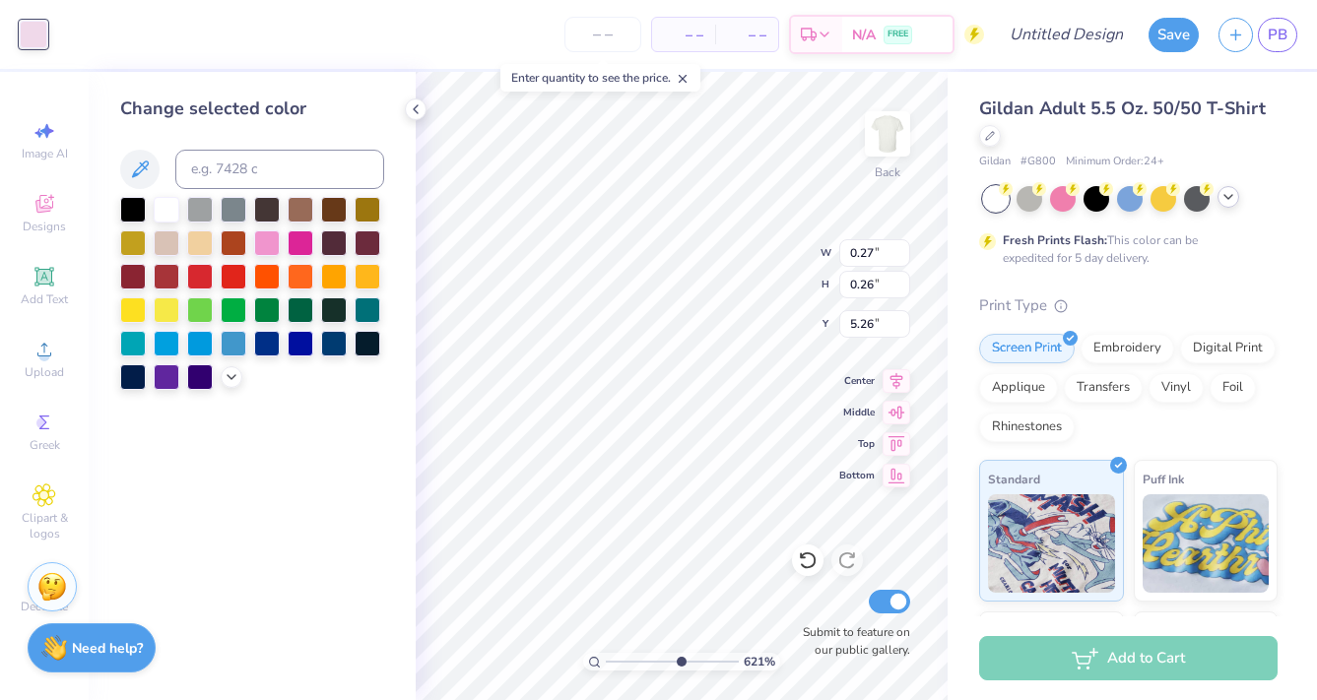
type input "0.21"
type input "4.68"
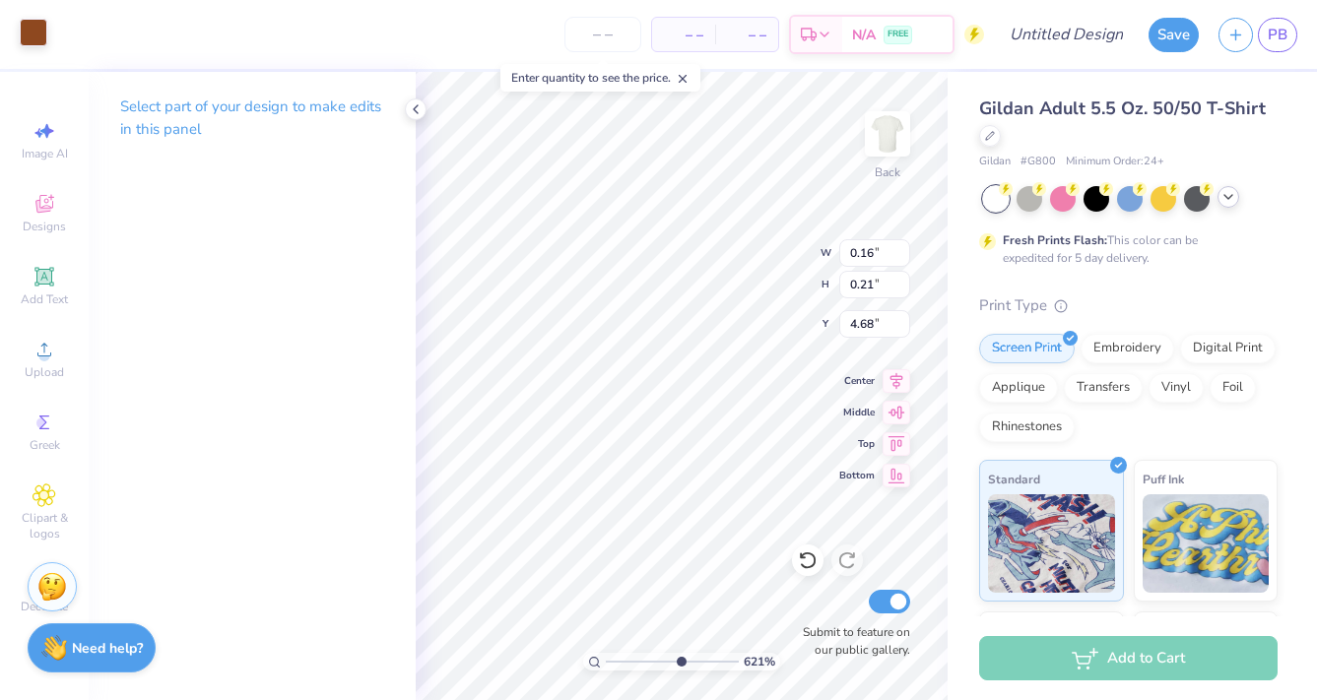
click at [30, 29] on div at bounding box center [34, 33] width 28 height 28
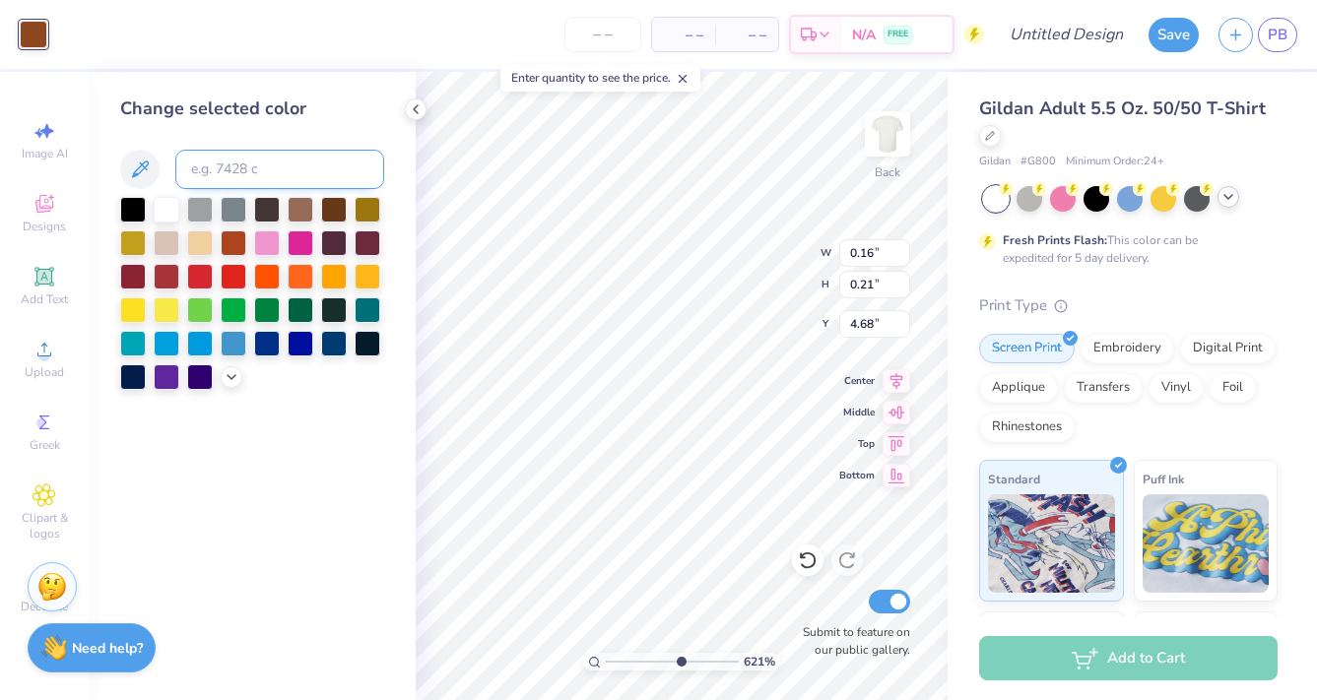
click at [294, 164] on input at bounding box center [279, 169] width 209 height 39
type input "7436"
type input "0.10"
type input "4.73"
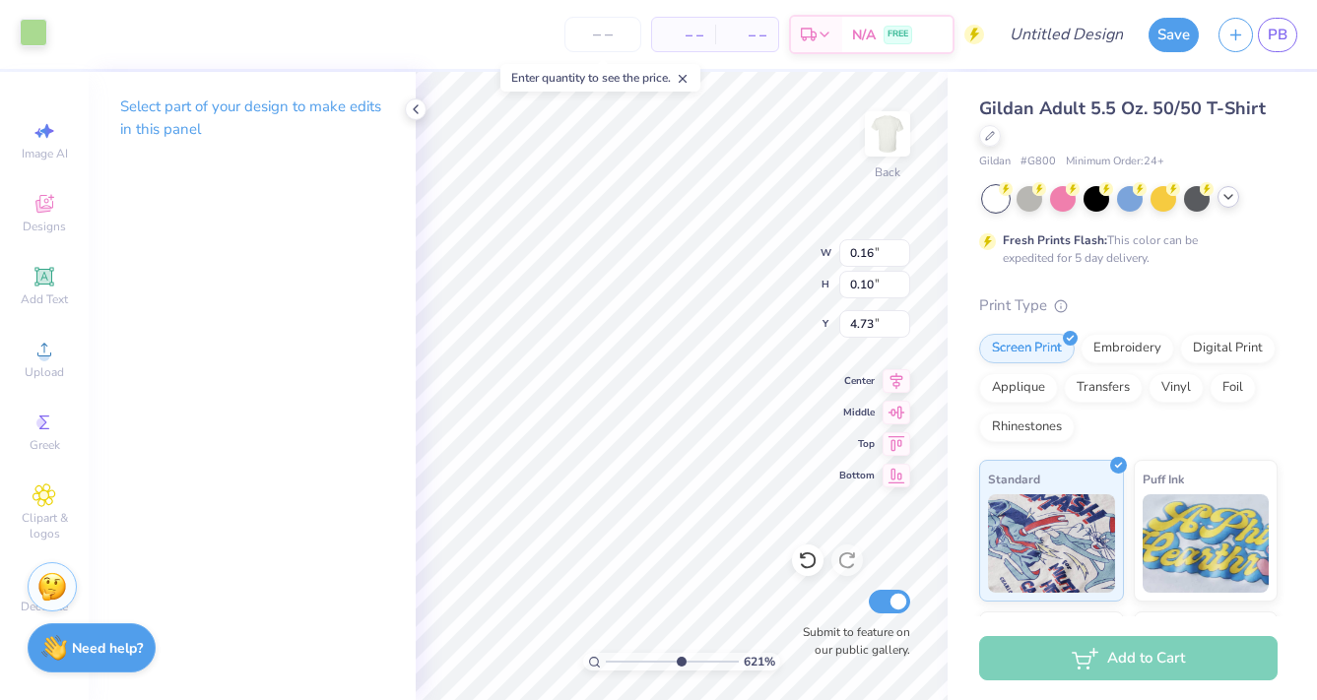
click at [38, 39] on div at bounding box center [34, 33] width 28 height 28
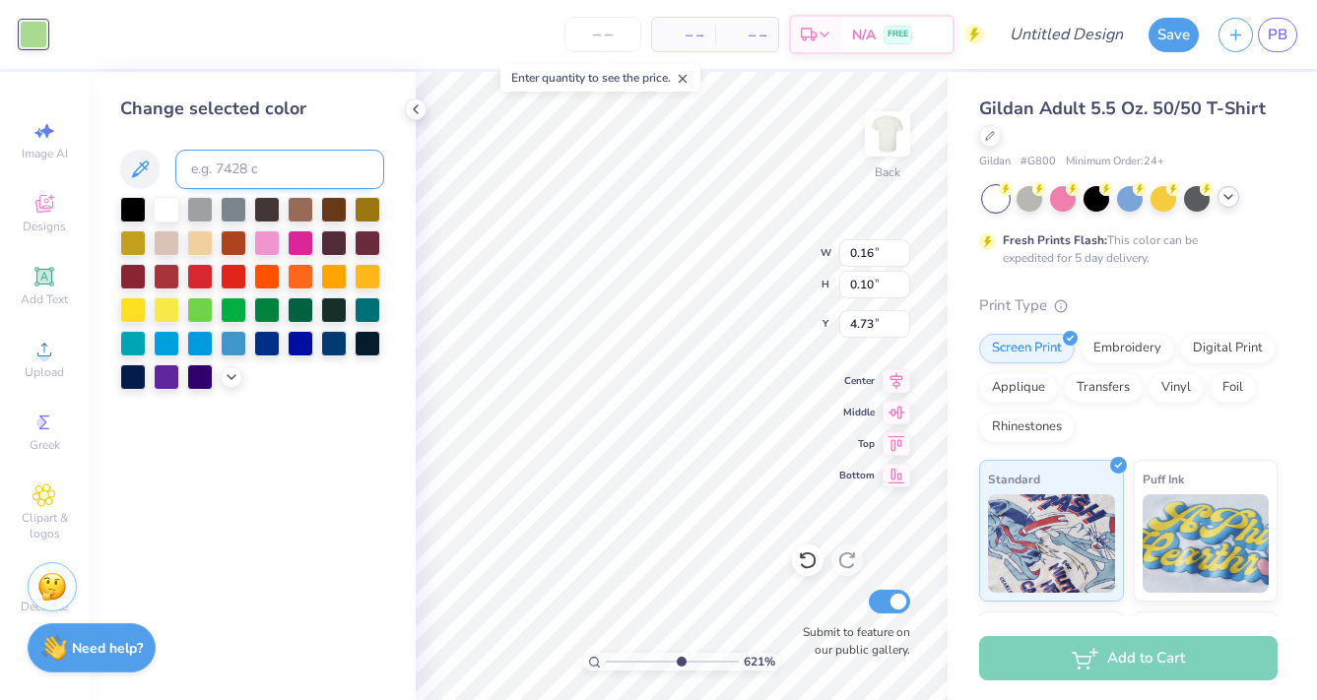
click at [228, 175] on input at bounding box center [279, 169] width 209 height 39
type input "7436"
type input "0.25"
type input "0.11"
type input "5.50"
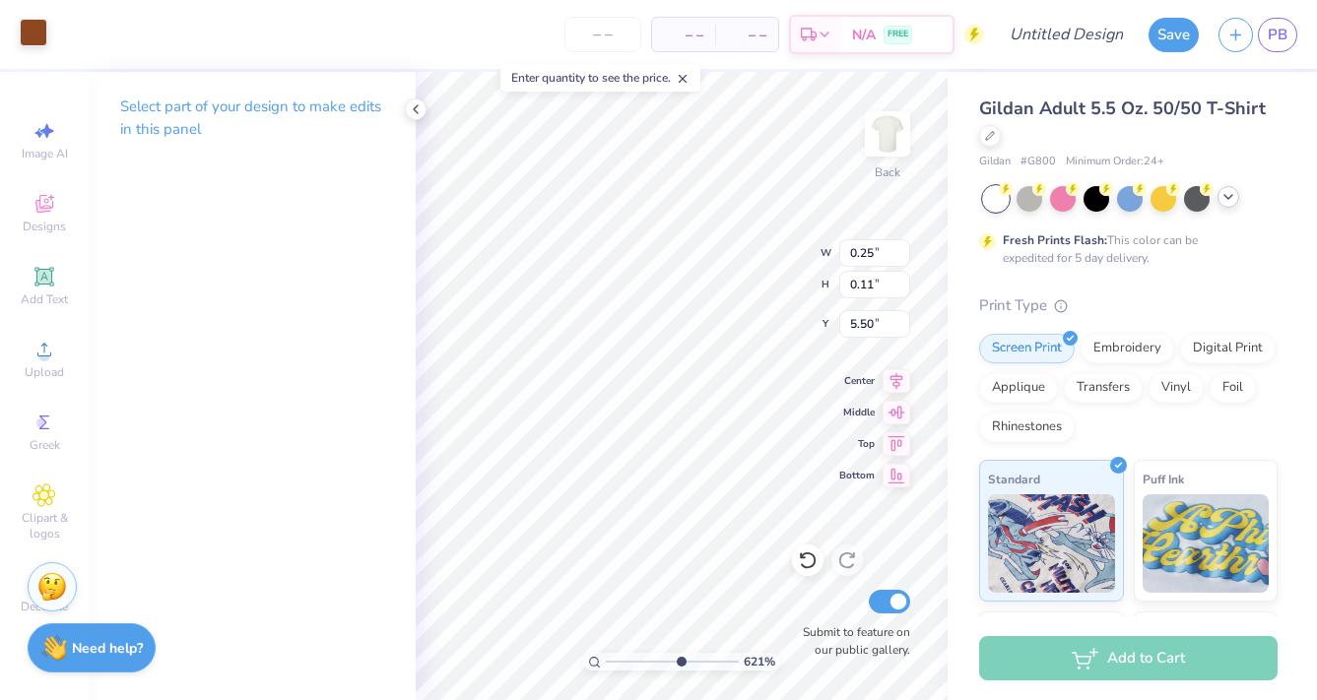
click at [28, 30] on div at bounding box center [34, 33] width 28 height 28
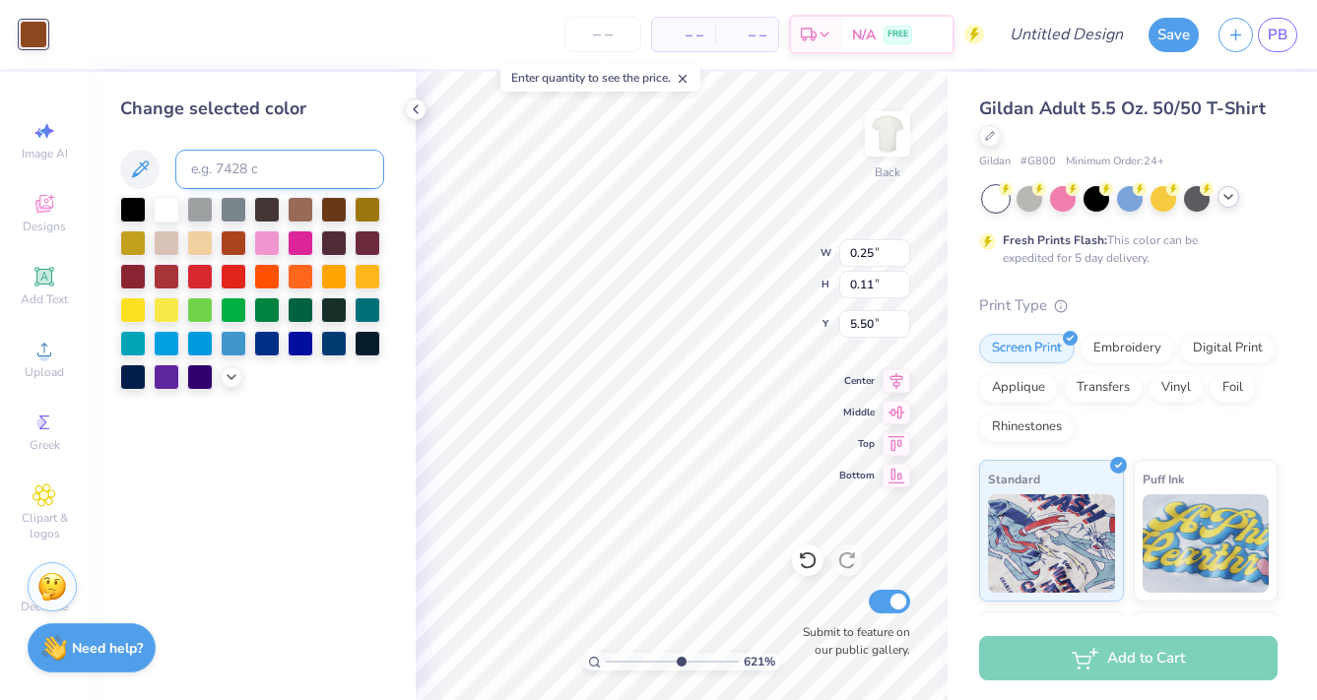
click at [229, 150] on input at bounding box center [279, 169] width 209 height 39
type input "7436"
click at [413, 112] on icon at bounding box center [416, 109] width 16 height 16
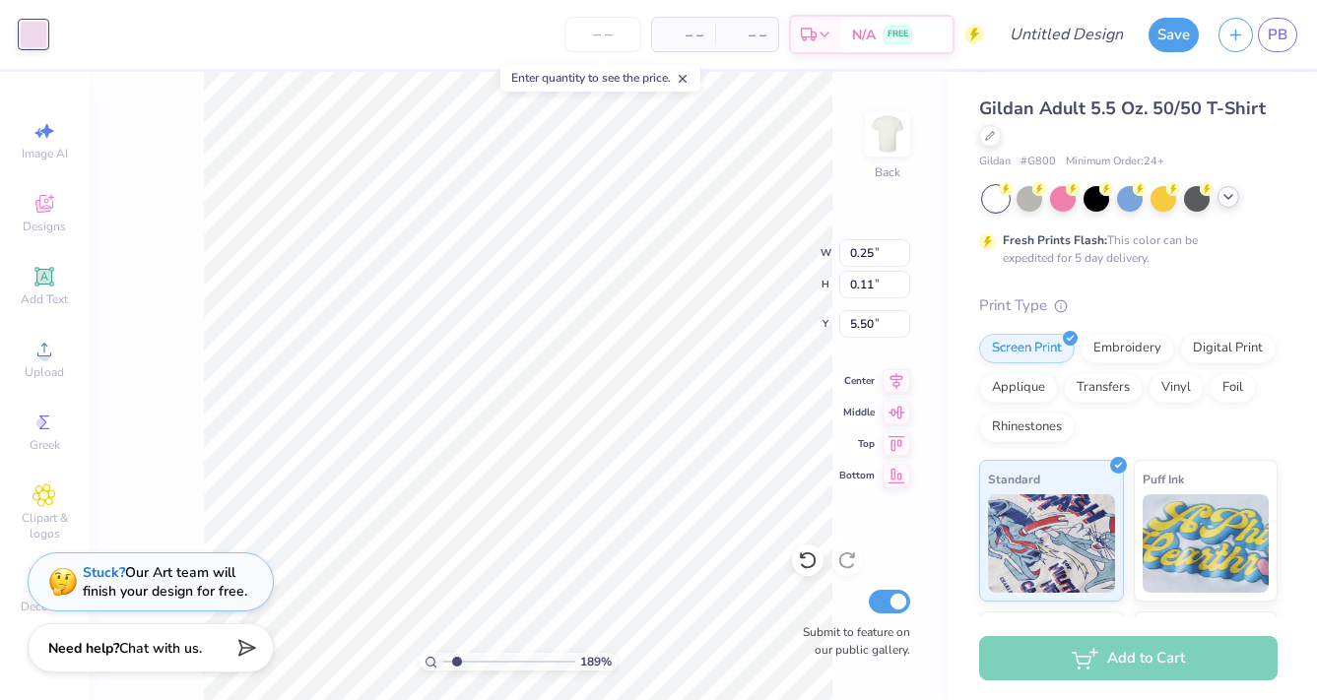
type input "1.82"
drag, startPoint x: 516, startPoint y: 658, endPoint x: 458, endPoint y: 649, distance: 58.8
click at [458, 649] on div "189 %" at bounding box center [518, 386] width 628 height 628
type input "2.35"
type input "10.06"
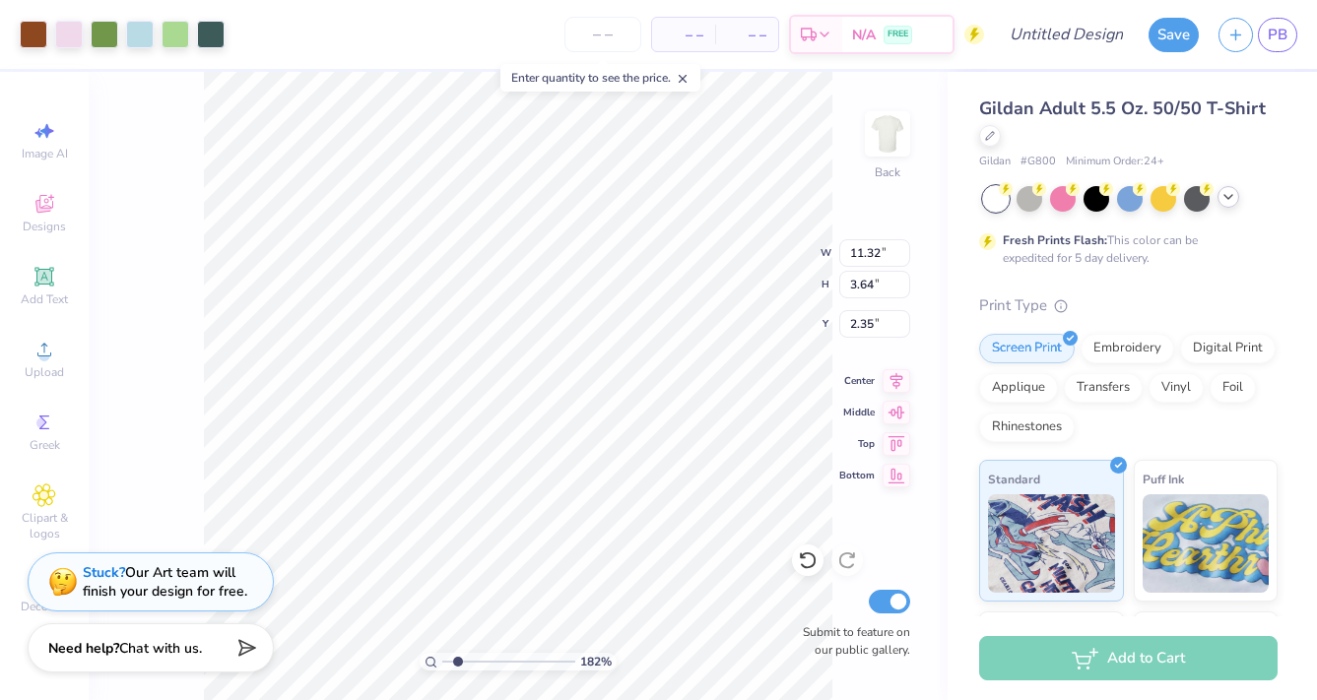
type input "3.24"
type input "2.54"
click at [590, 41] on input "number" at bounding box center [602, 34] width 77 height 35
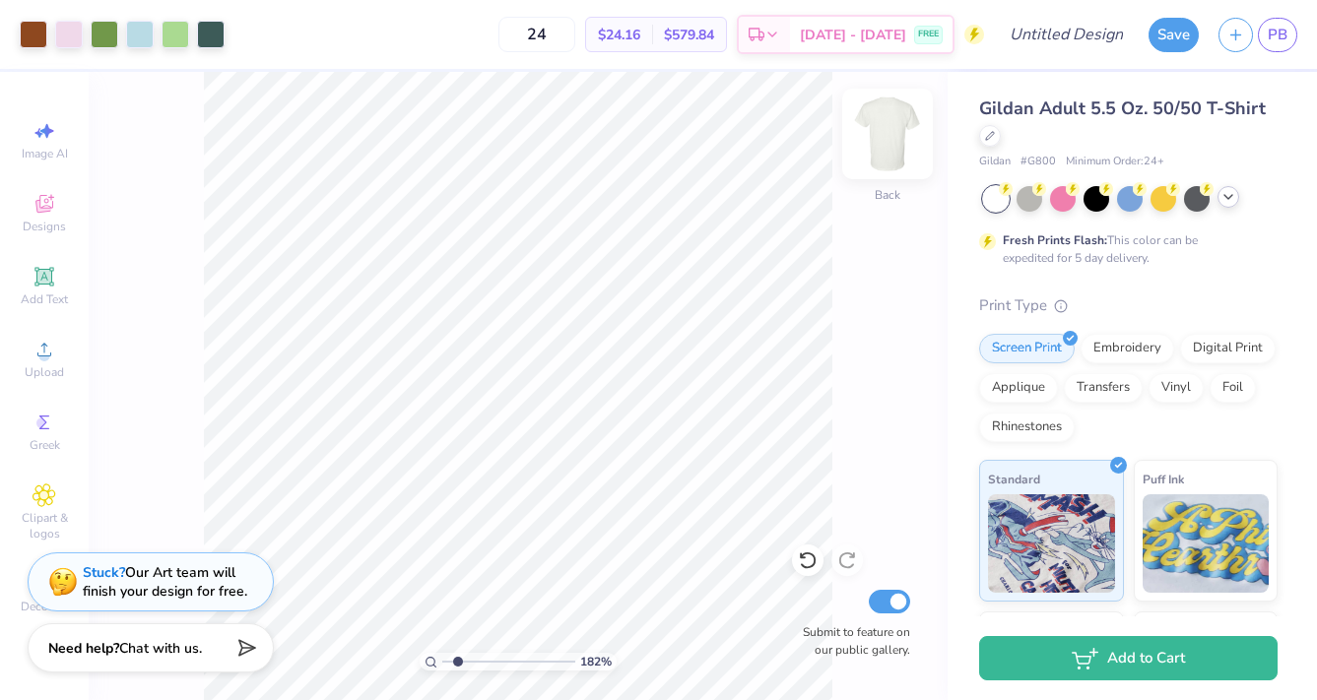
type input "2"
click at [888, 282] on div "182 % Back Submit to feature on our public gallery." at bounding box center [518, 386] width 859 height 628
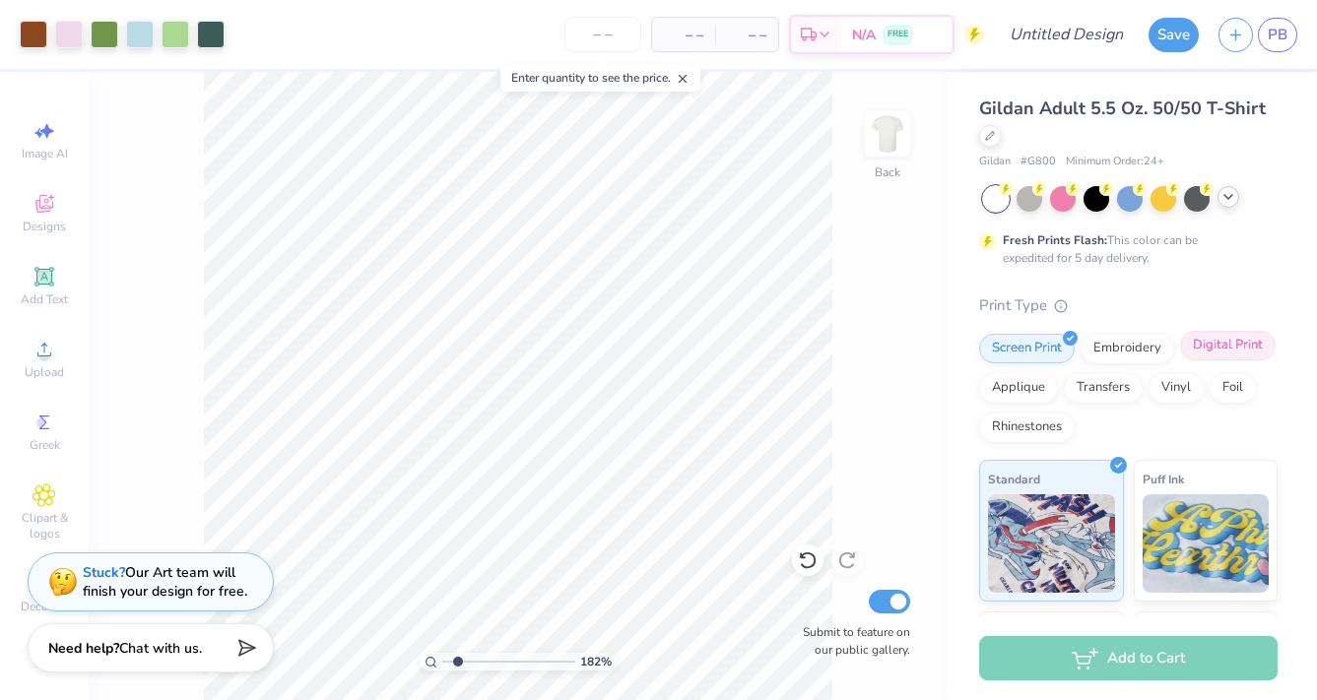
click at [1220, 345] on div "Digital Print" at bounding box center [1228, 346] width 96 height 30
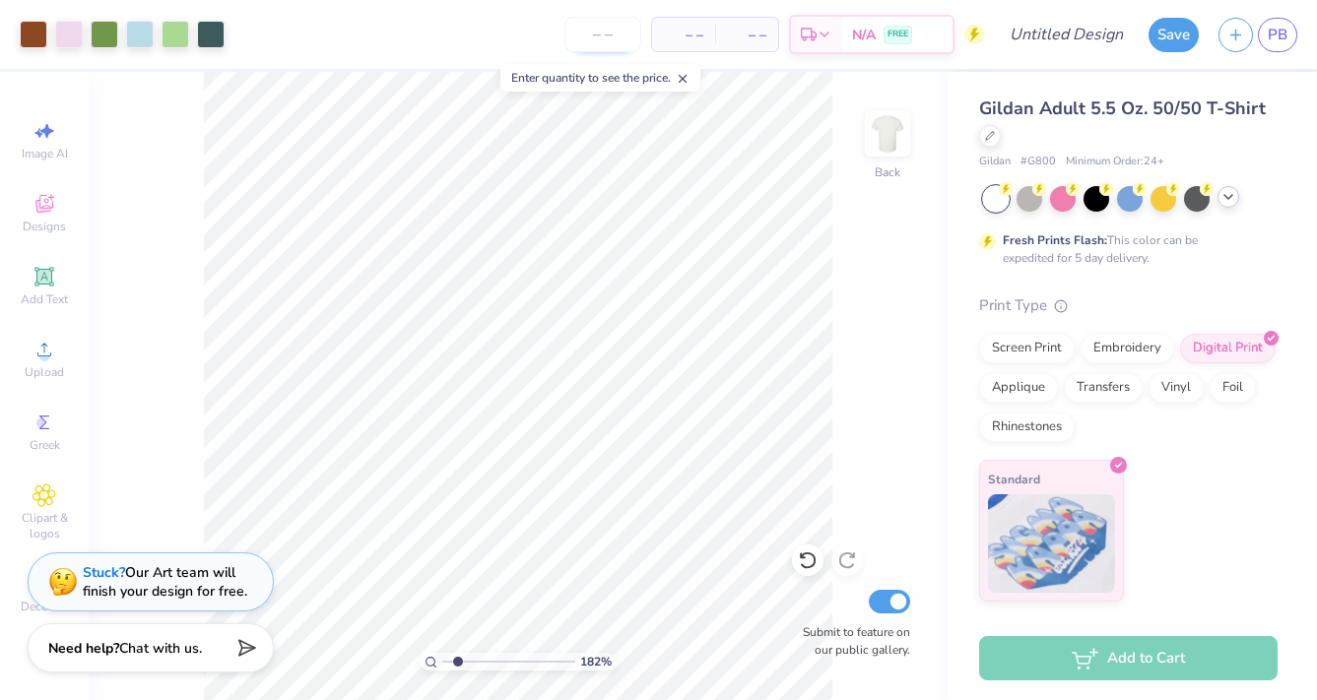
click at [575, 31] on input "number" at bounding box center [602, 34] width 77 height 35
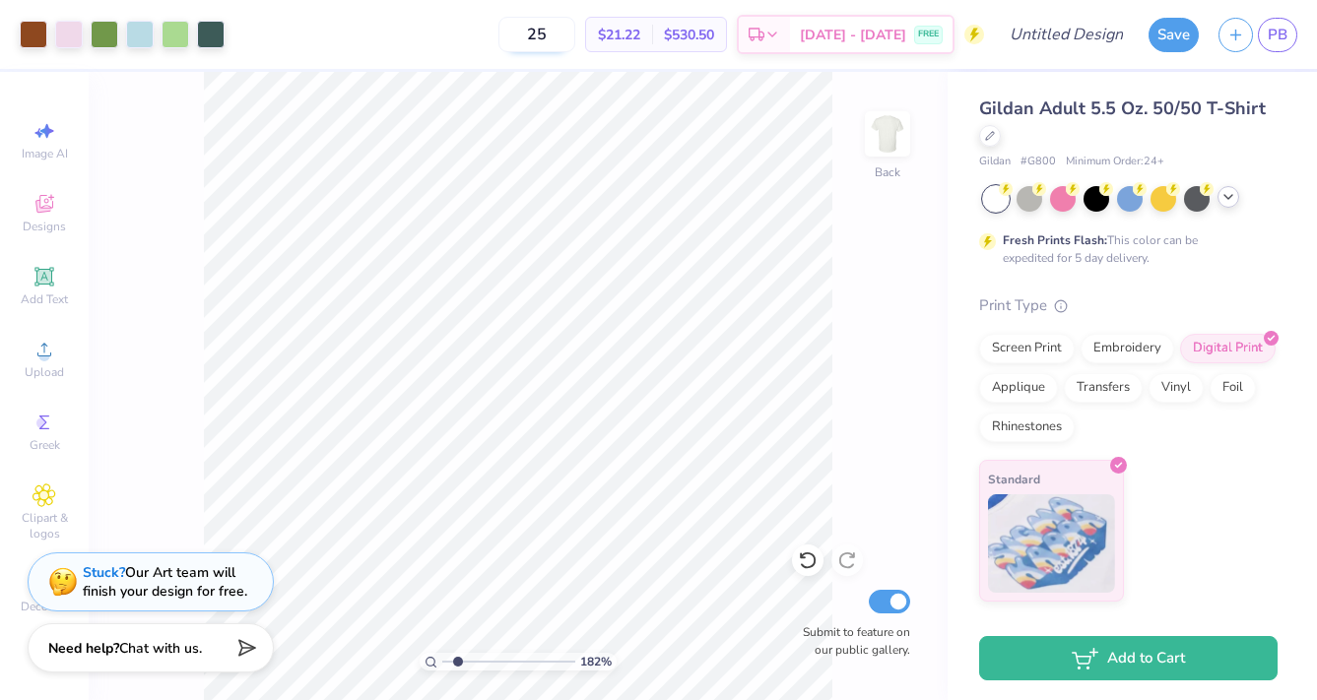
type input "2"
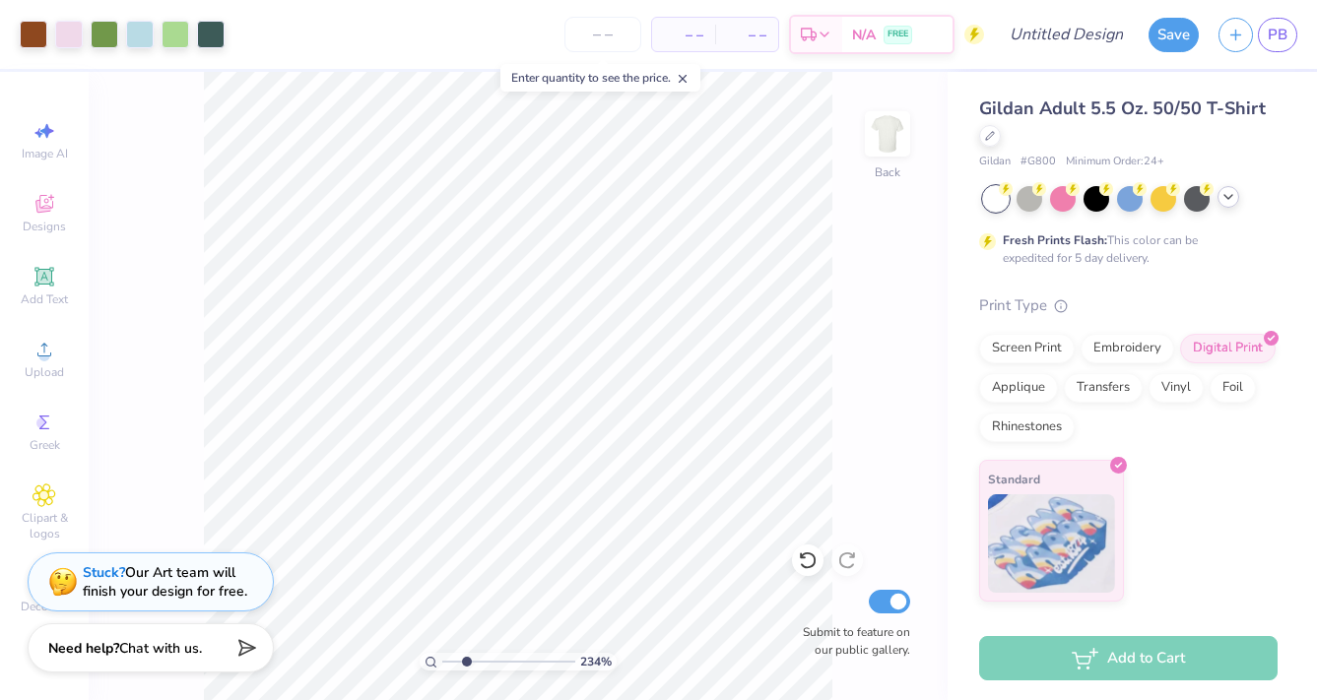
drag, startPoint x: 451, startPoint y: 662, endPoint x: 466, endPoint y: 662, distance: 14.8
click at [466, 662] on input "range" at bounding box center [508, 662] width 133 height 18
drag, startPoint x: 458, startPoint y: 661, endPoint x: 445, endPoint y: 659, distance: 13.0
type input "1"
click at [445, 659] on input "range" at bounding box center [508, 662] width 133 height 18
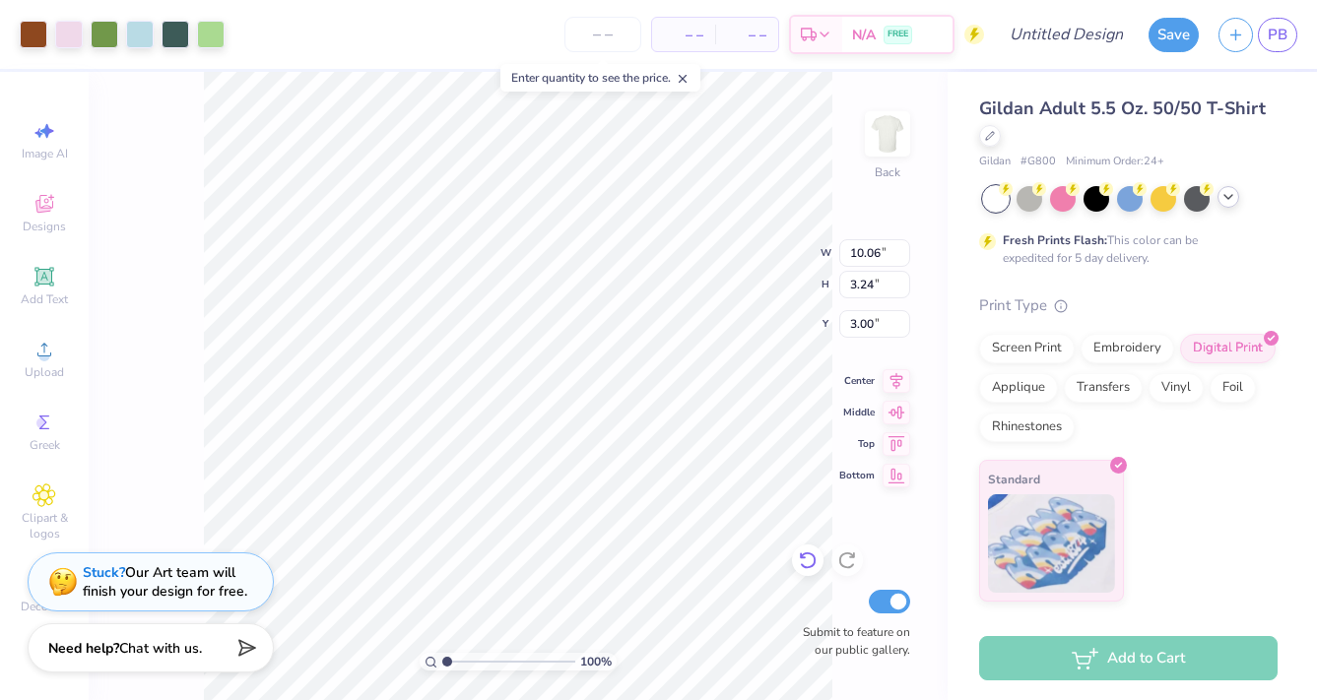
click at [805, 562] on icon at bounding box center [808, 561] width 20 height 20
type input "2.36"
click at [805, 562] on icon at bounding box center [808, 561] width 20 height 20
type input "11.32"
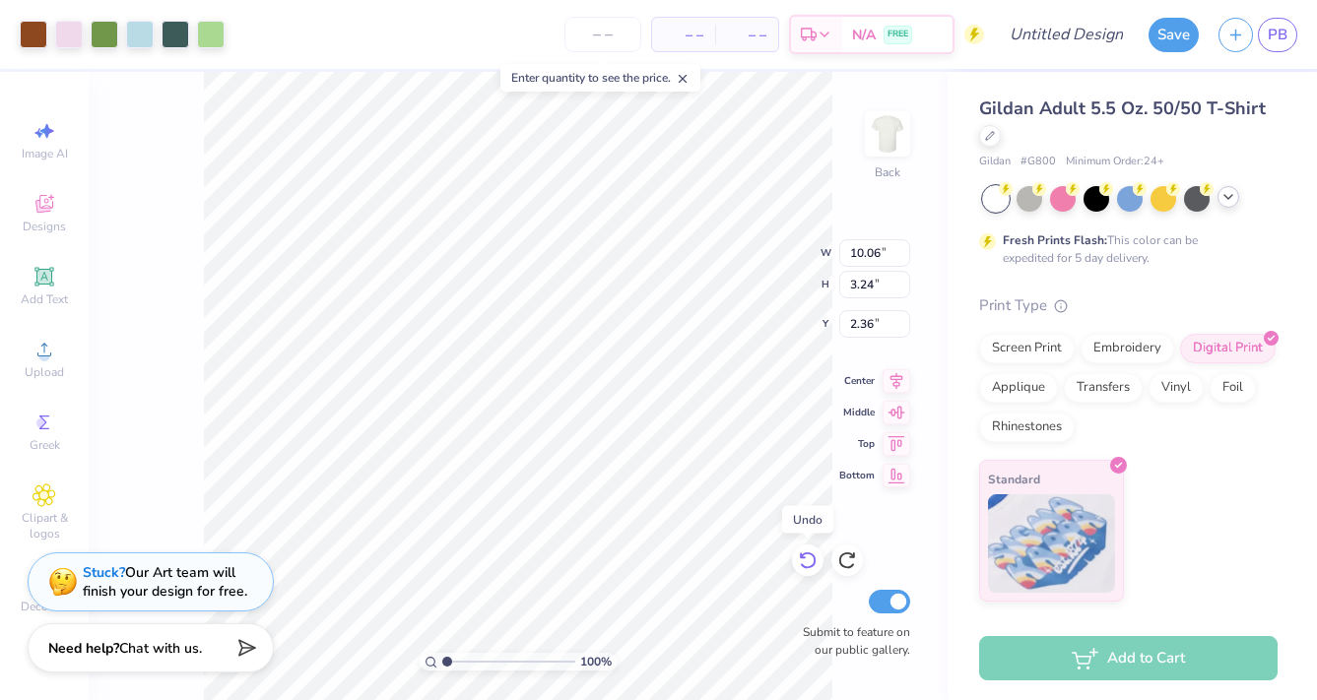
type input "3.64"
type input "2.35"
type input "3.51"
type input "10.44"
type input "3.36"
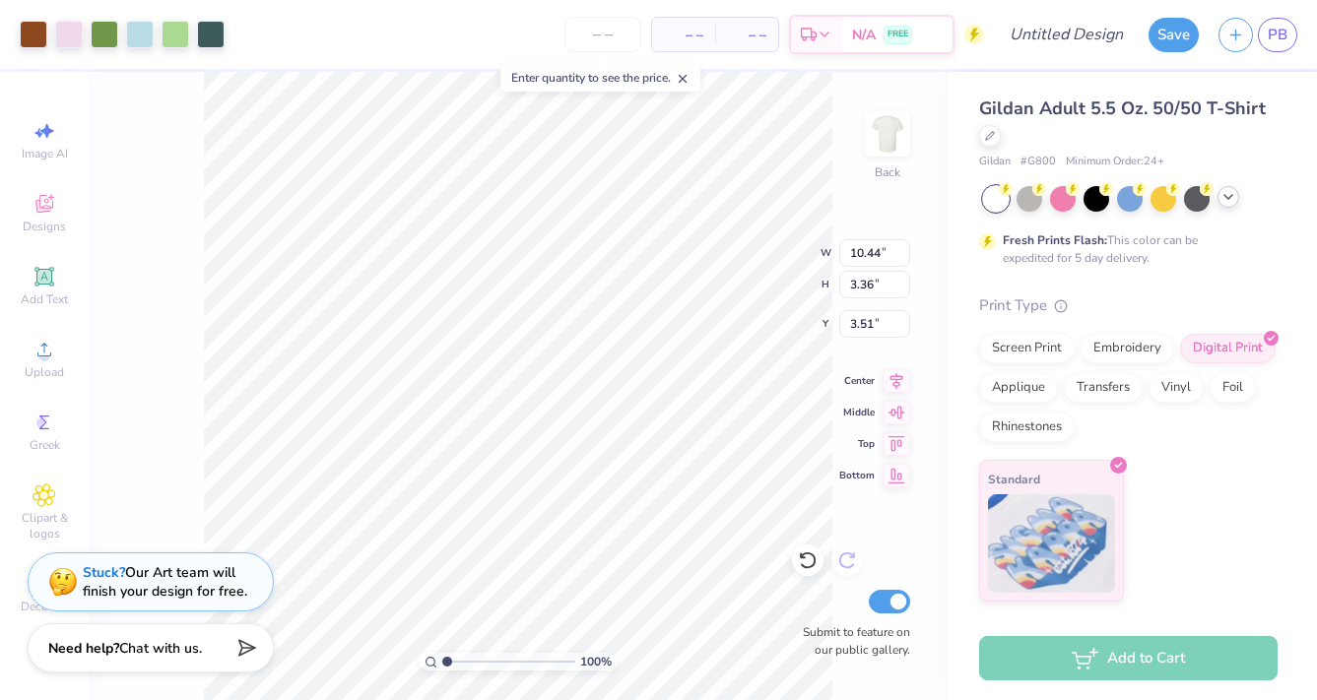
type input "3.56"
